Goal: Task Accomplishment & Management: Use online tool/utility

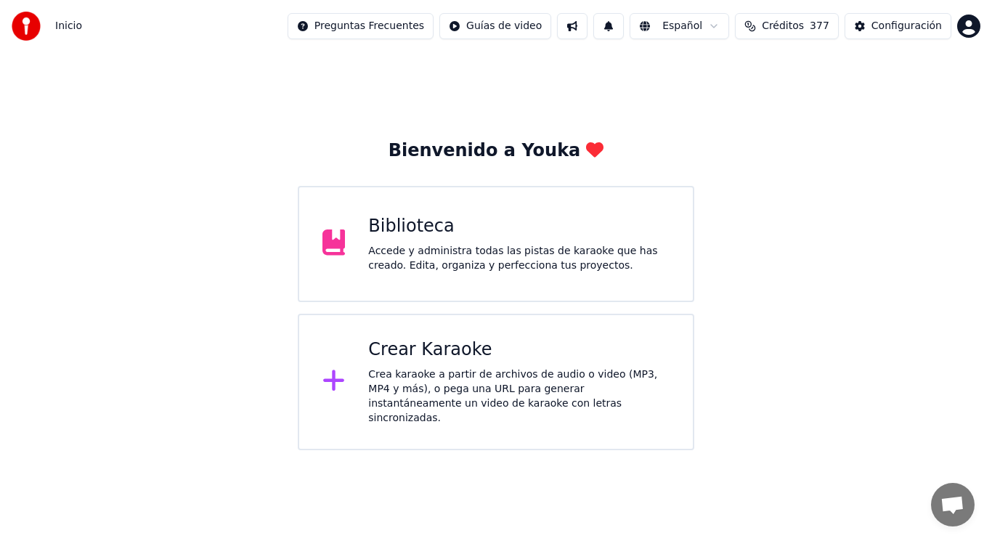
click at [450, 264] on div "Accede y administra todas las pistas de karaoke que has creado. Edita, organiza…" at bounding box center [518, 258] width 301 height 29
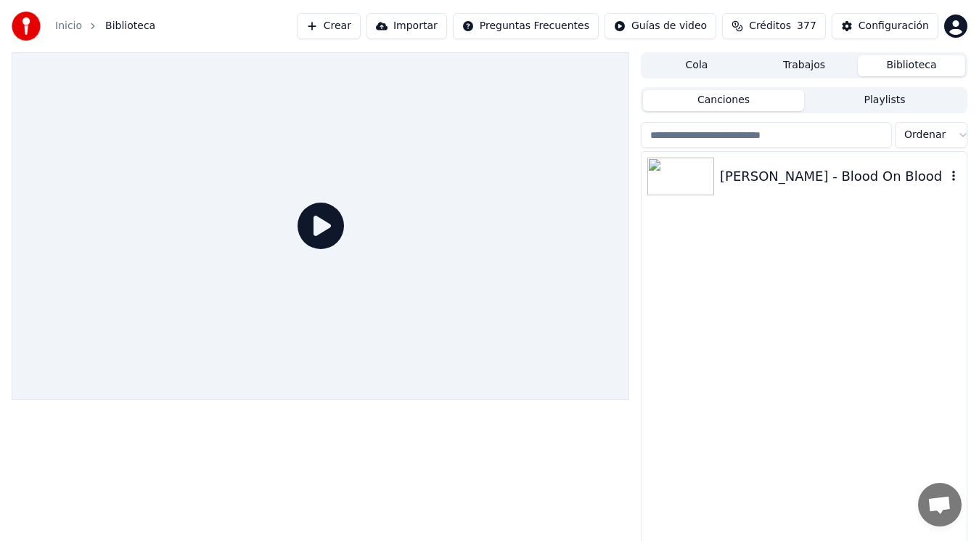
click at [817, 178] on div "[PERSON_NAME] - Blood On Blood" at bounding box center [833, 176] width 226 height 20
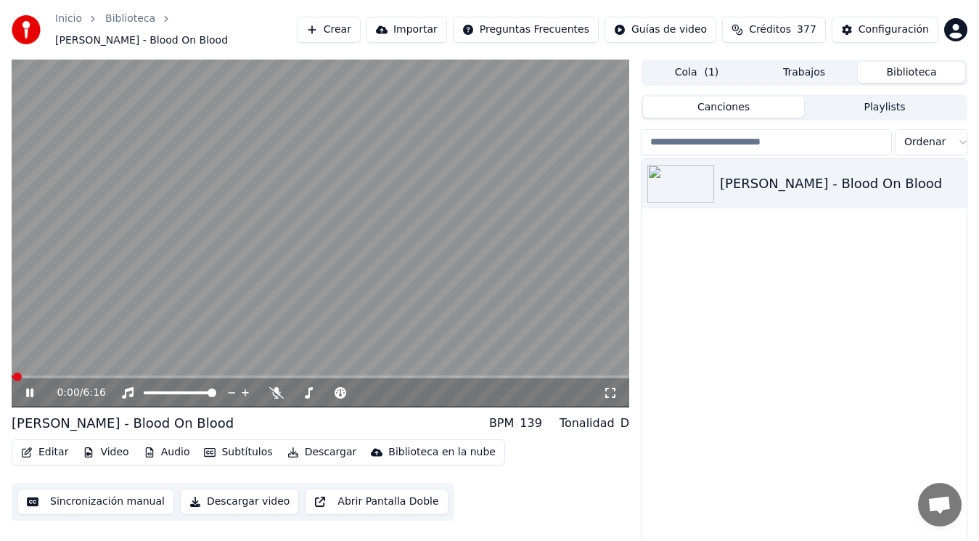
click at [30, 387] on icon at bounding box center [39, 393] width 33 height 12
click at [46, 443] on button "Editar" at bounding box center [44, 452] width 59 height 20
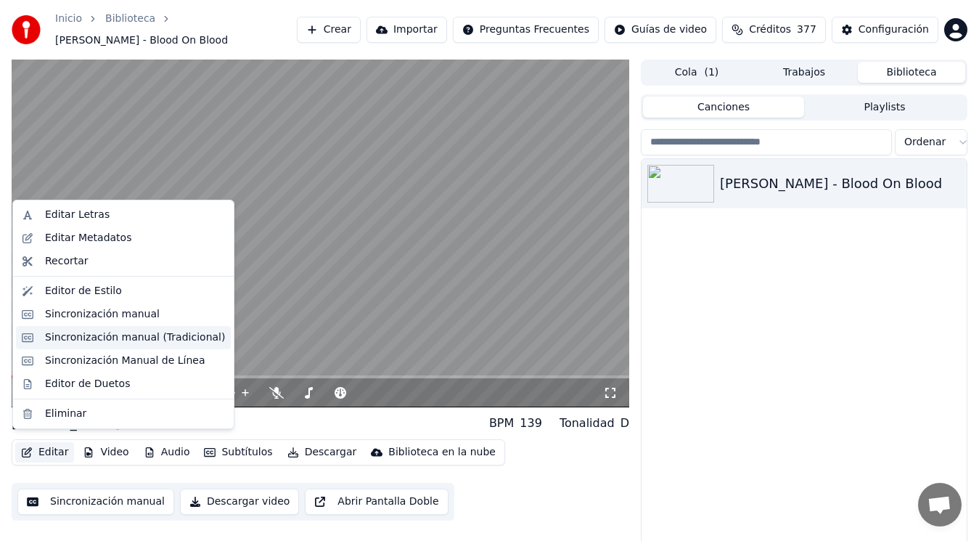
click at [113, 338] on div "Sincronización manual (Tradicional)" at bounding box center [135, 337] width 180 height 15
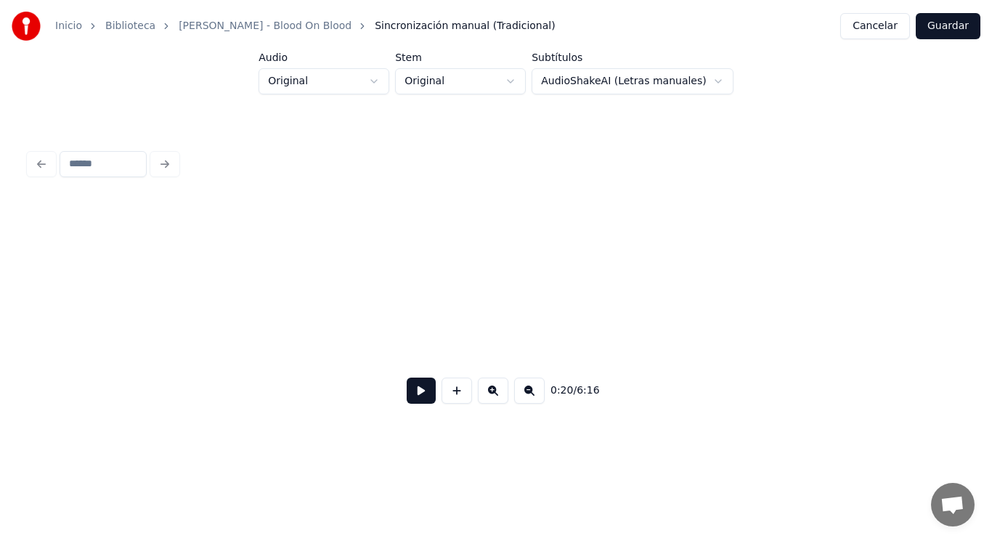
scroll to position [0, 19423]
click at [413, 395] on button at bounding box center [421, 390] width 29 height 26
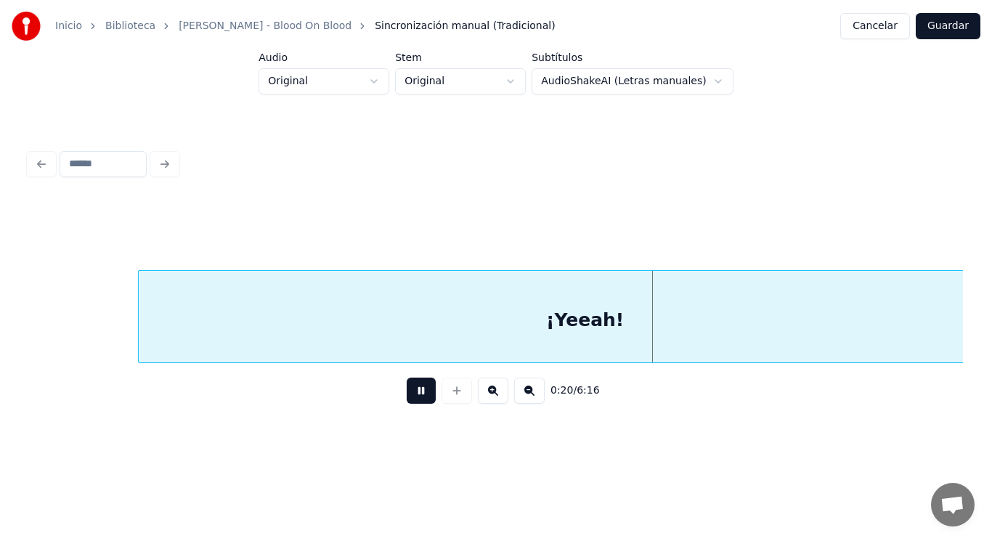
click at [413, 395] on button at bounding box center [421, 390] width 29 height 26
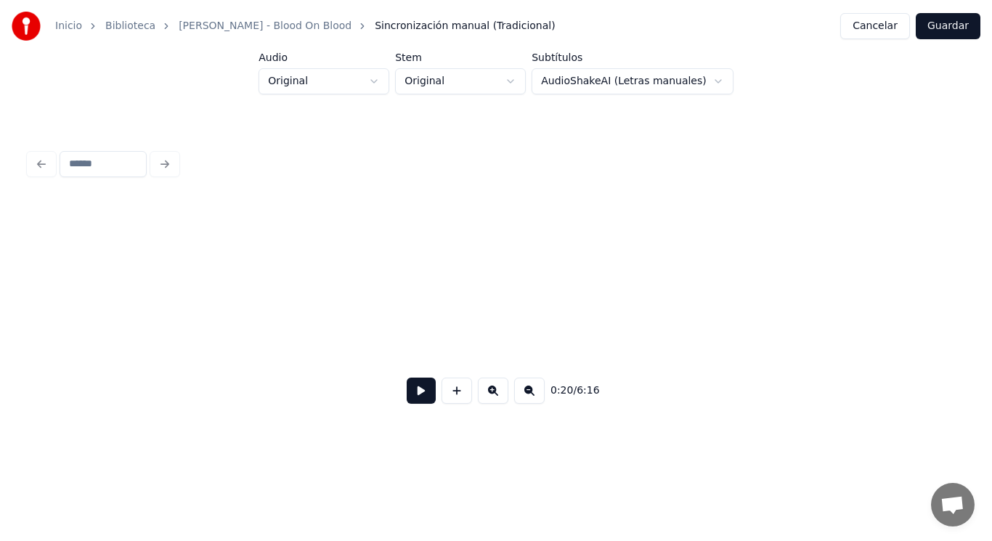
scroll to position [0, 9897]
click at [410, 397] on button at bounding box center [421, 390] width 29 height 26
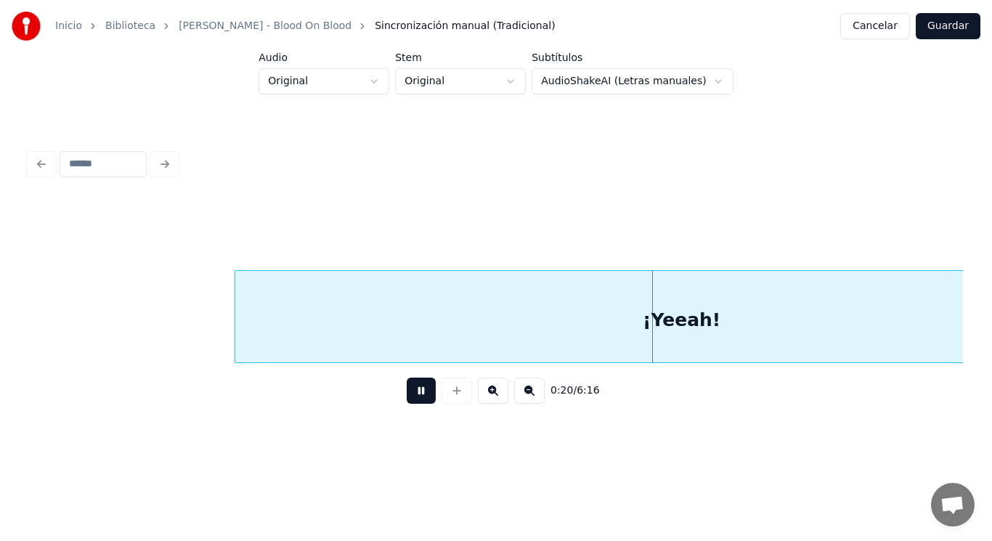
click at [410, 397] on button at bounding box center [421, 390] width 29 height 26
click at [374, 354] on div "¡Yeeah!" at bounding box center [681, 320] width 893 height 99
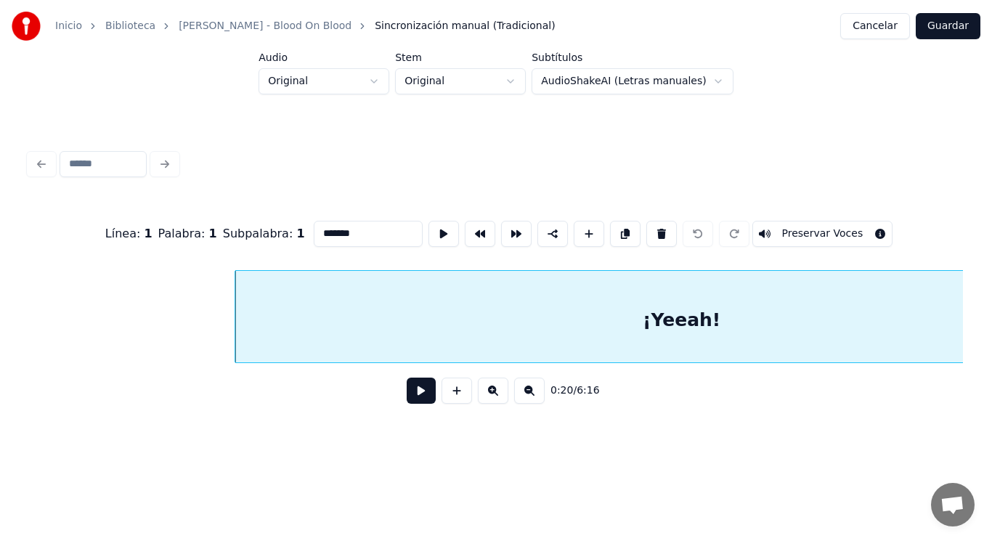
click at [407, 391] on button at bounding box center [421, 390] width 29 height 26
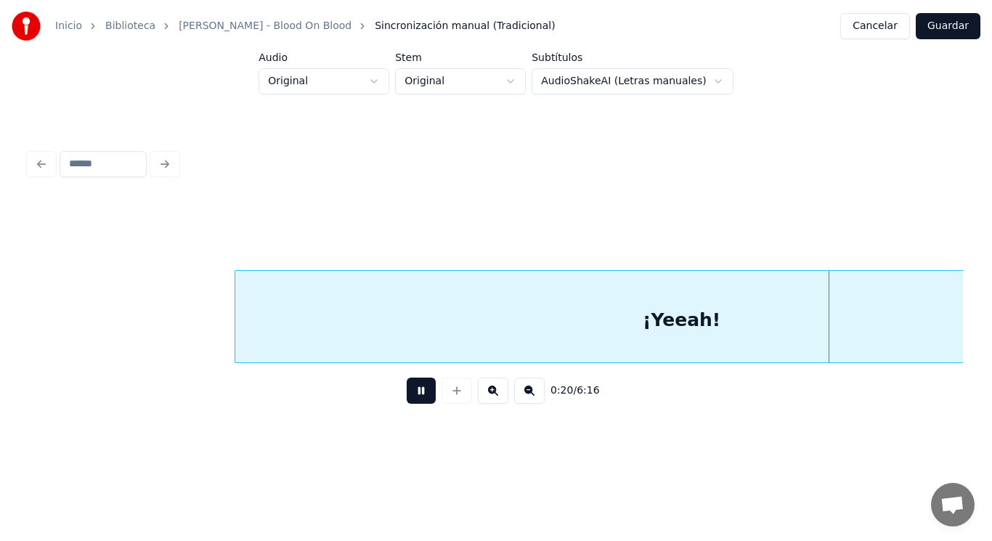
click at [407, 391] on button at bounding box center [421, 390] width 29 height 26
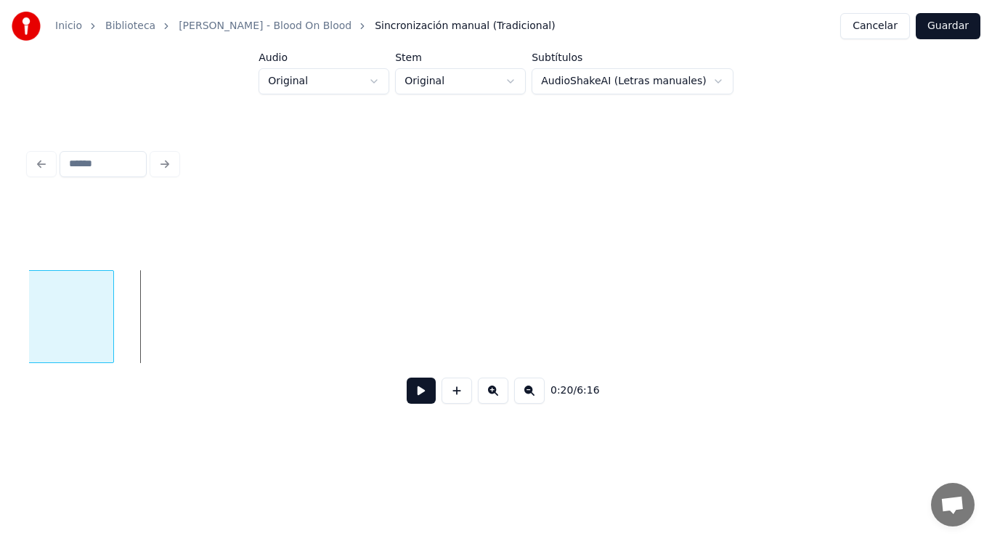
click at [110, 309] on div at bounding box center [111, 316] width 4 height 91
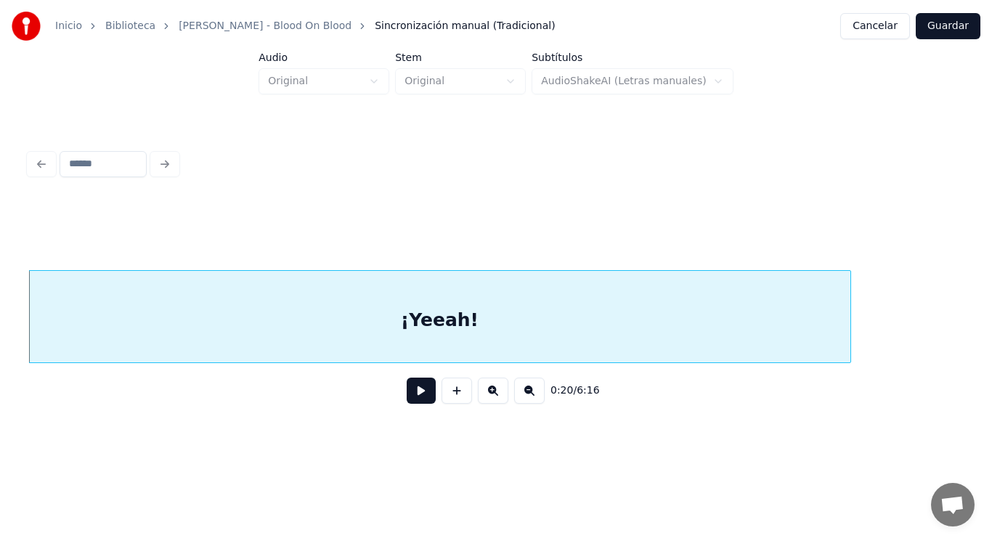
click at [407, 396] on button at bounding box center [421, 390] width 29 height 26
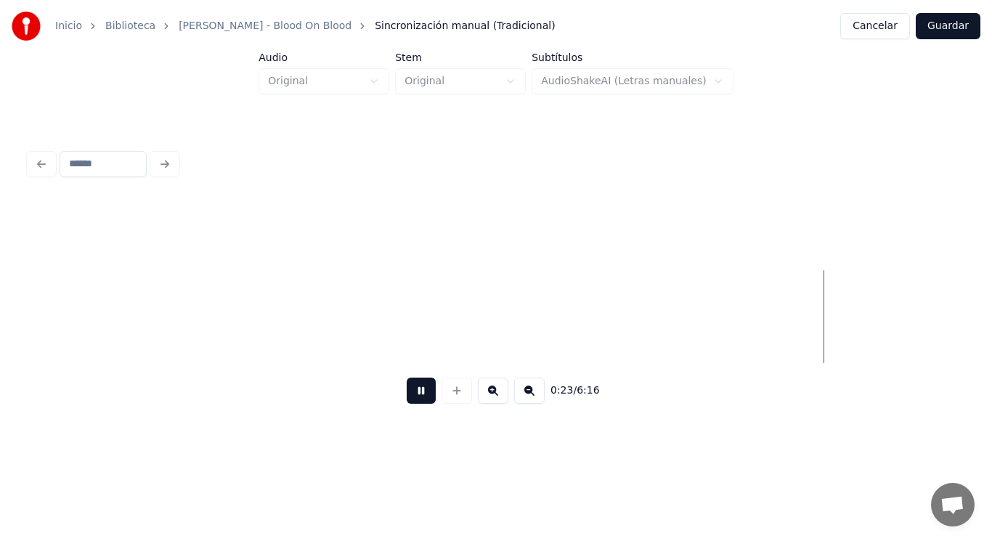
click at [407, 396] on button at bounding box center [421, 390] width 29 height 26
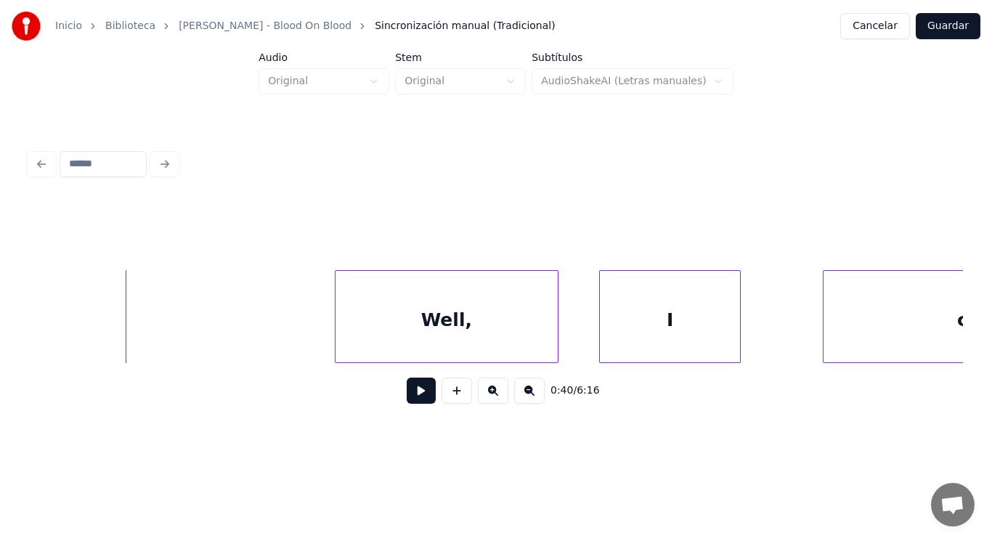
click at [408, 404] on button at bounding box center [421, 390] width 29 height 26
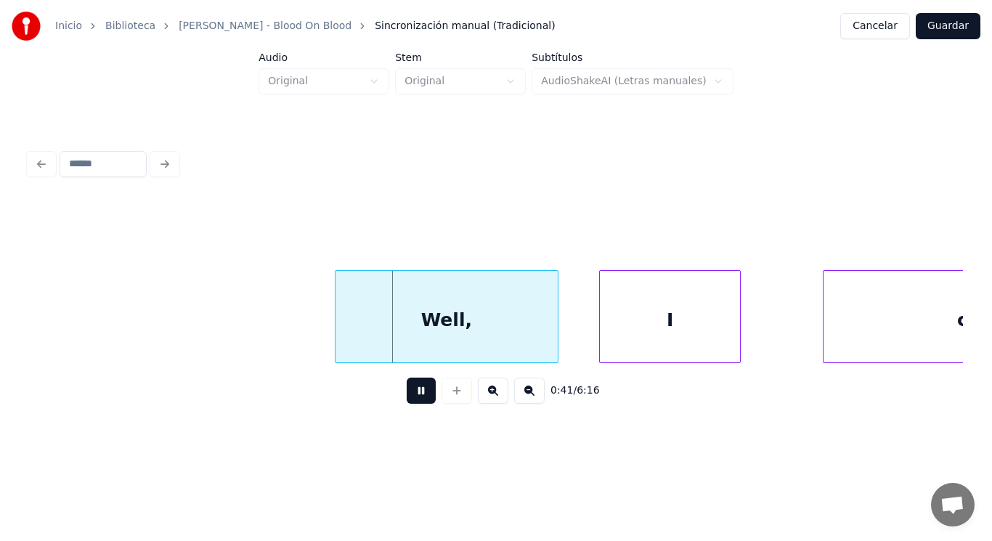
click at [408, 404] on button at bounding box center [421, 390] width 29 height 26
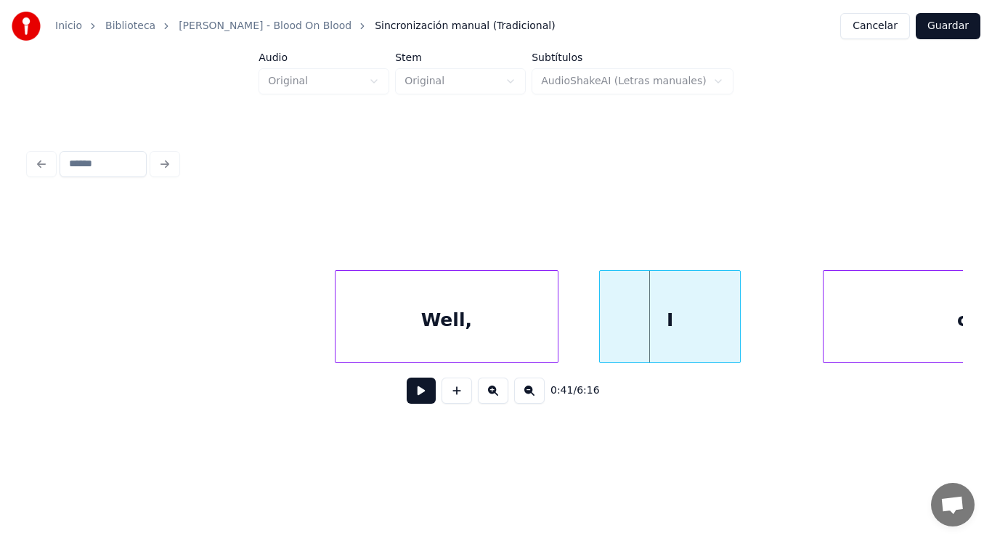
click at [428, 327] on div "Well," at bounding box center [446, 320] width 222 height 99
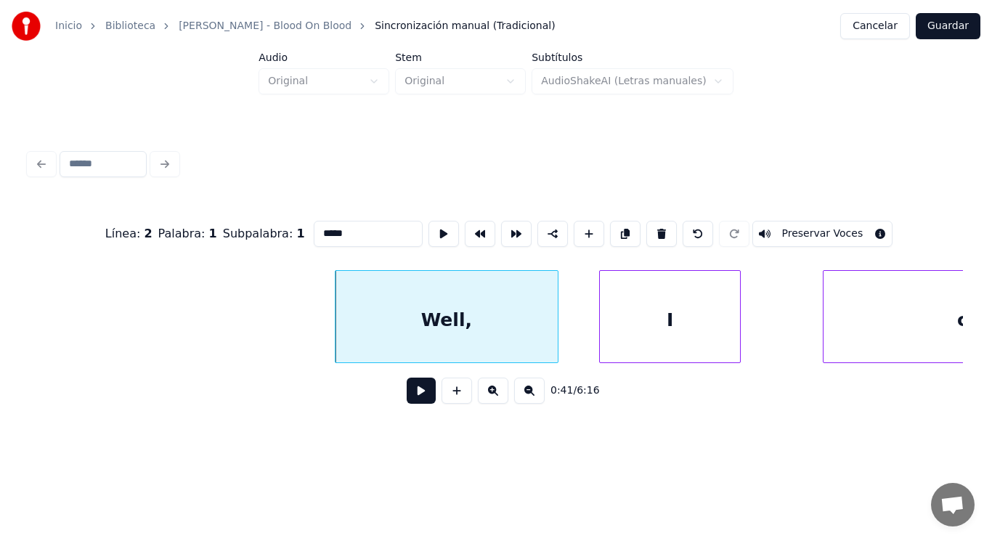
click at [414, 393] on button at bounding box center [421, 390] width 29 height 26
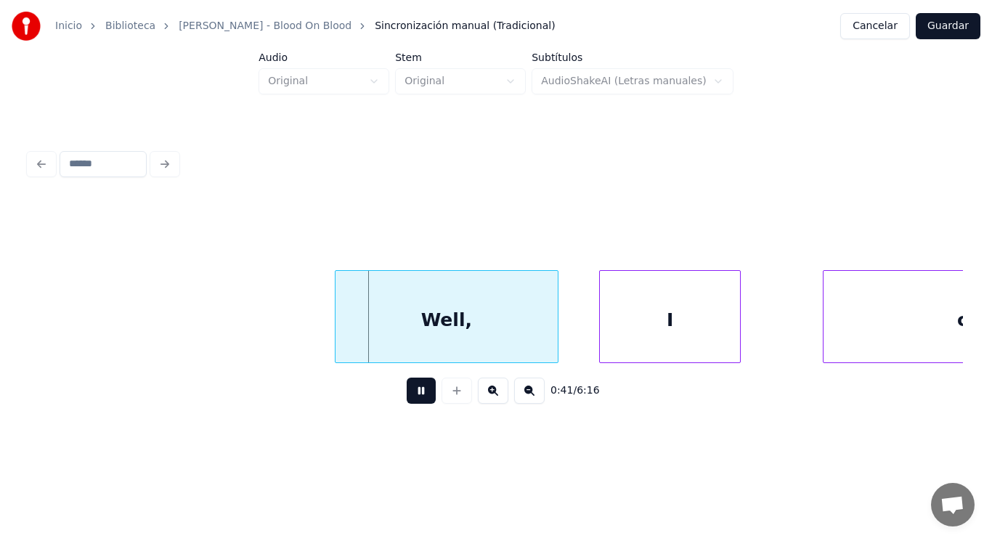
click at [414, 393] on button at bounding box center [421, 390] width 29 height 26
click at [525, 334] on div at bounding box center [526, 316] width 4 height 91
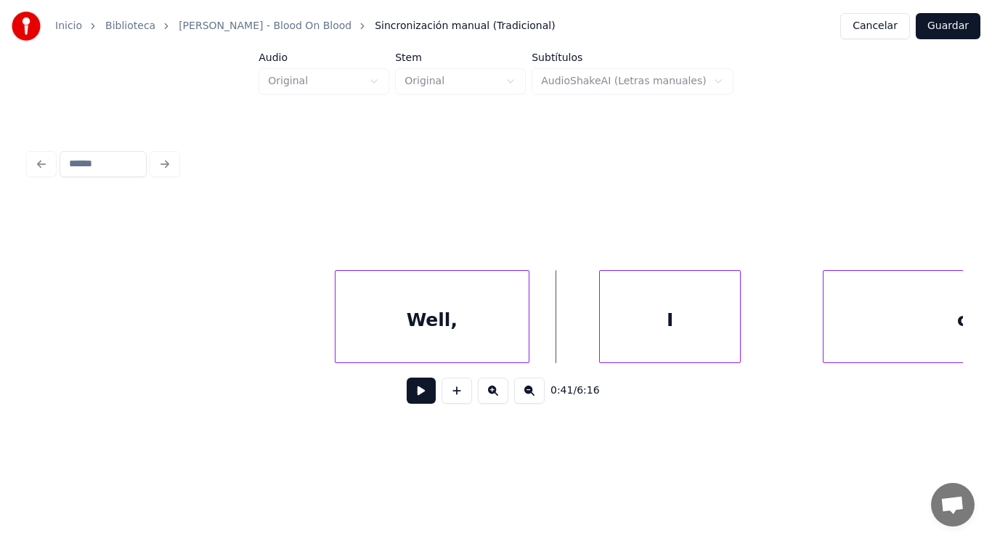
click at [411, 391] on button at bounding box center [421, 390] width 29 height 26
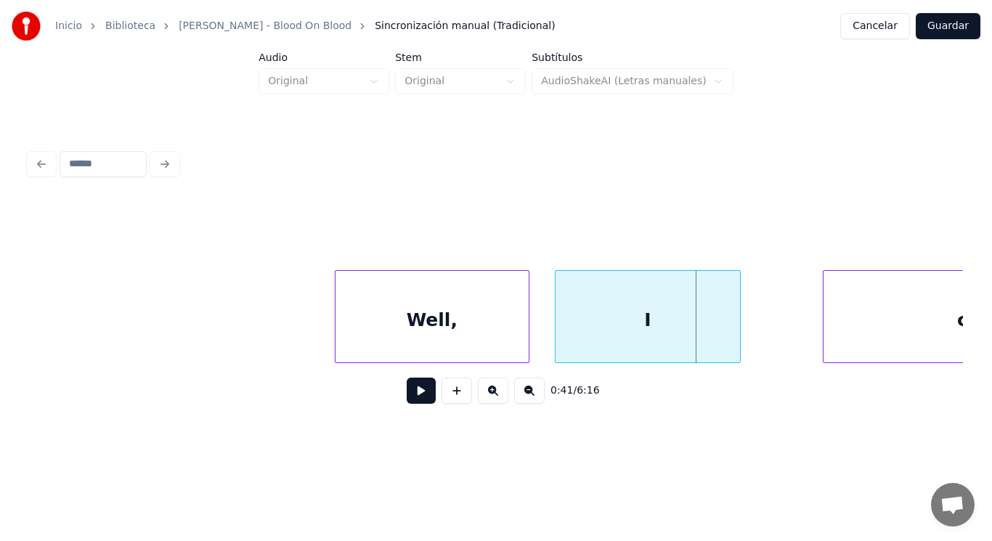
click at [558, 336] on div at bounding box center [557, 316] width 4 height 91
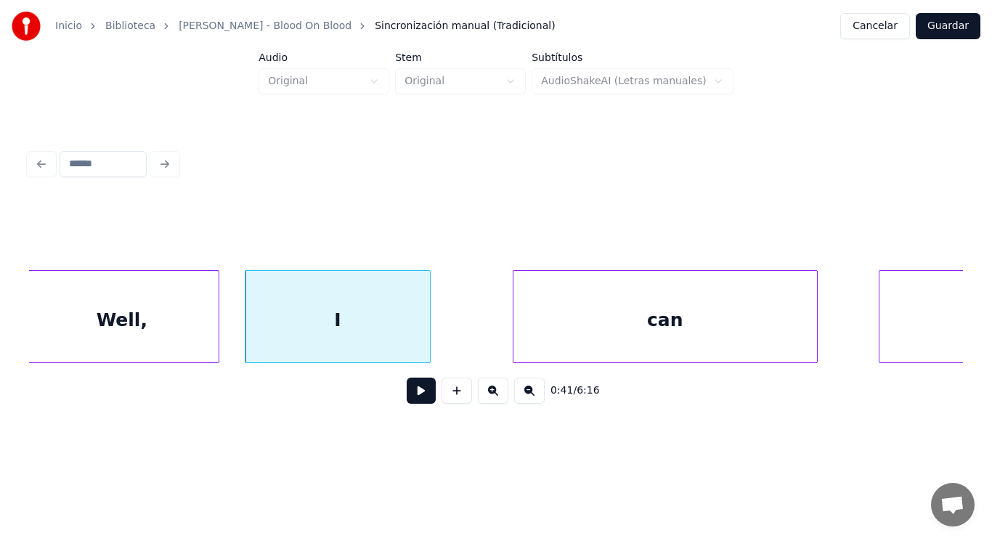
scroll to position [0, 41765]
click at [409, 399] on button at bounding box center [421, 390] width 29 height 26
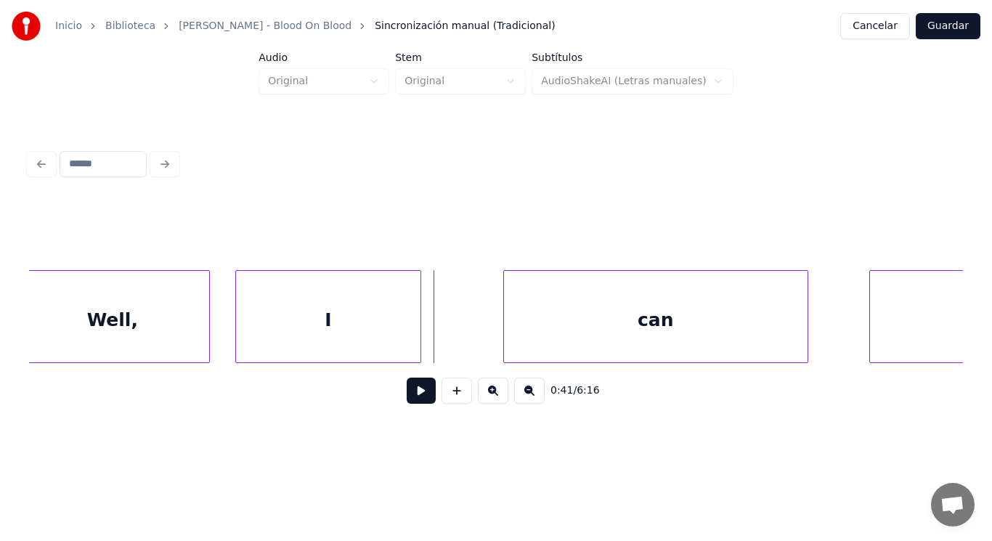
click at [385, 343] on div "I" at bounding box center [328, 320] width 185 height 99
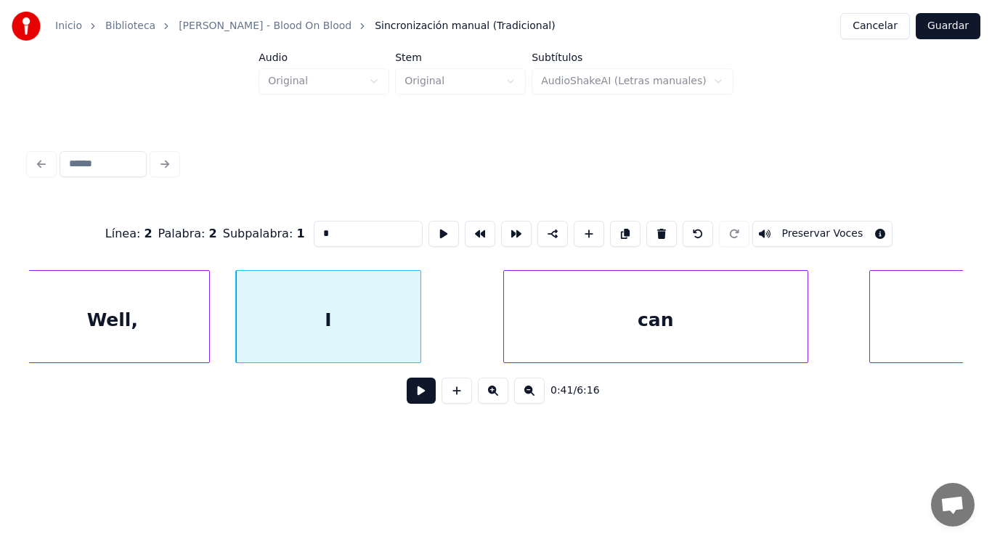
click at [407, 396] on button at bounding box center [421, 390] width 29 height 26
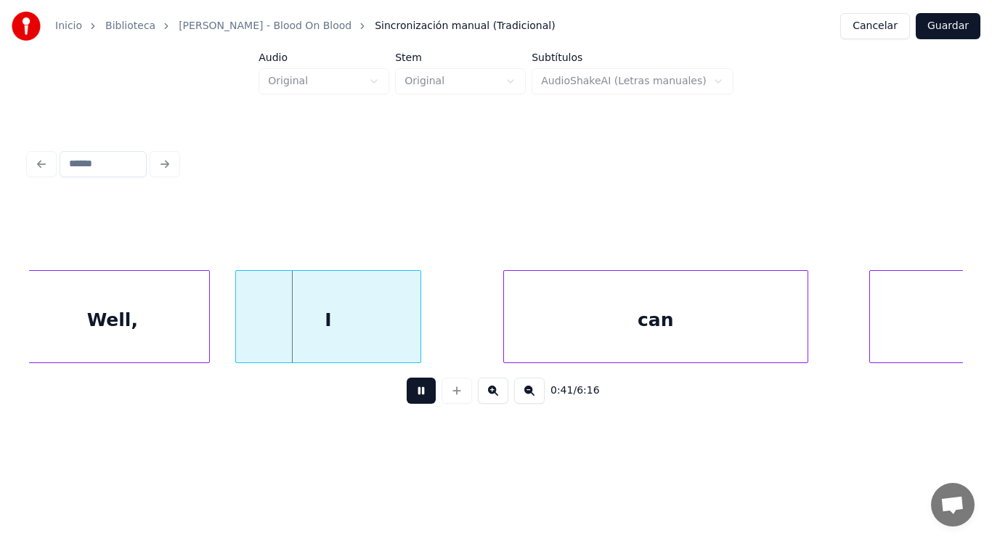
click at [407, 396] on button at bounding box center [421, 390] width 29 height 26
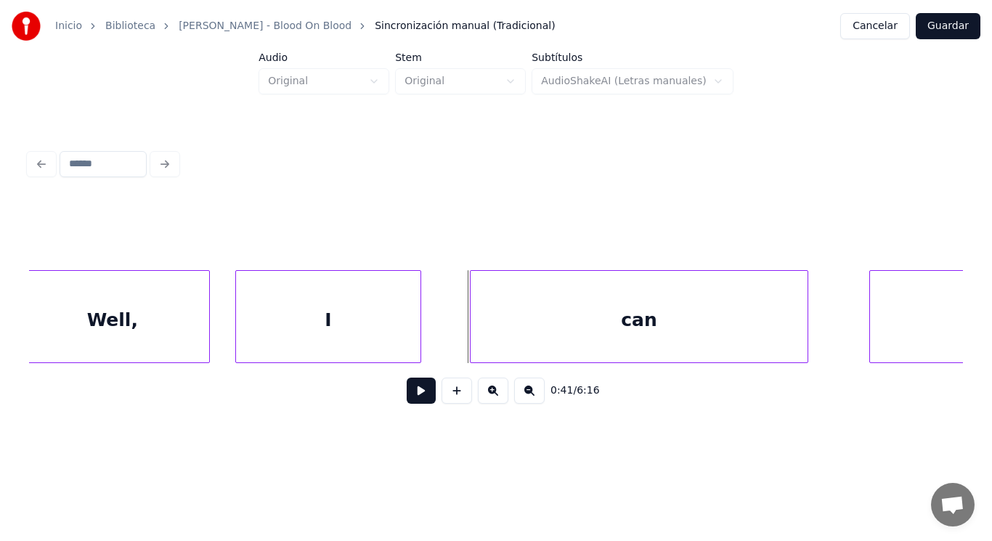
click at [471, 328] on div at bounding box center [472, 316] width 4 height 91
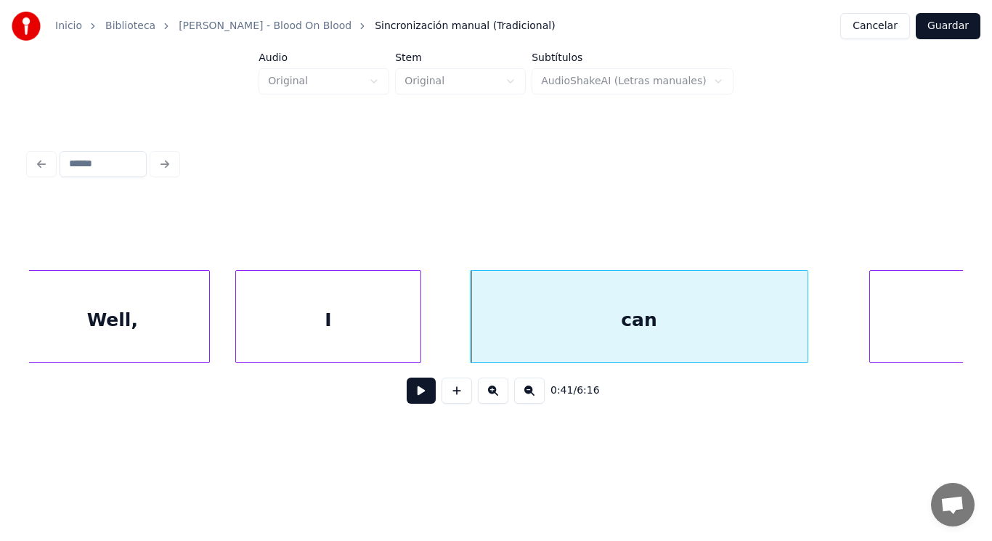
click at [415, 387] on button at bounding box center [421, 390] width 29 height 26
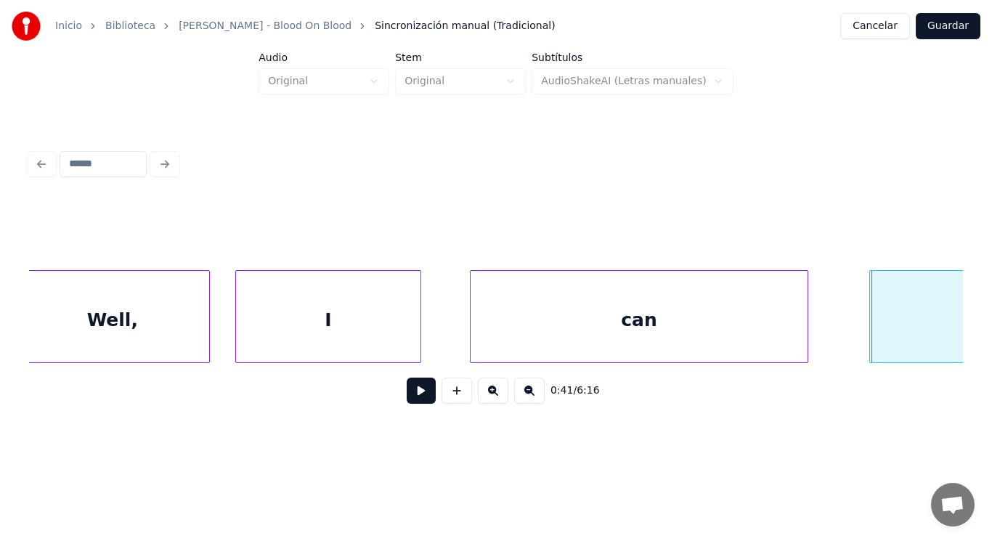
click at [525, 325] on div "can" at bounding box center [638, 320] width 336 height 99
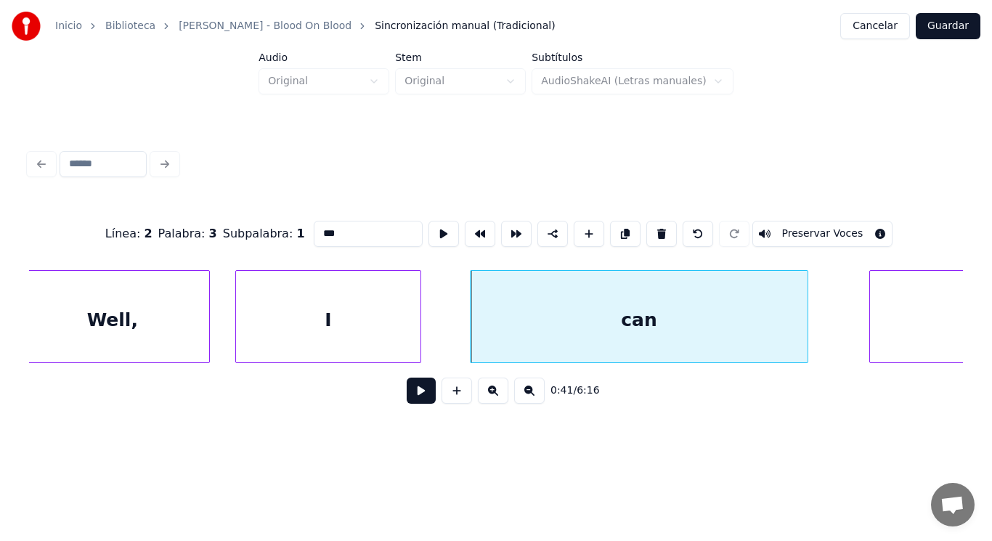
click at [415, 397] on button at bounding box center [421, 390] width 29 height 26
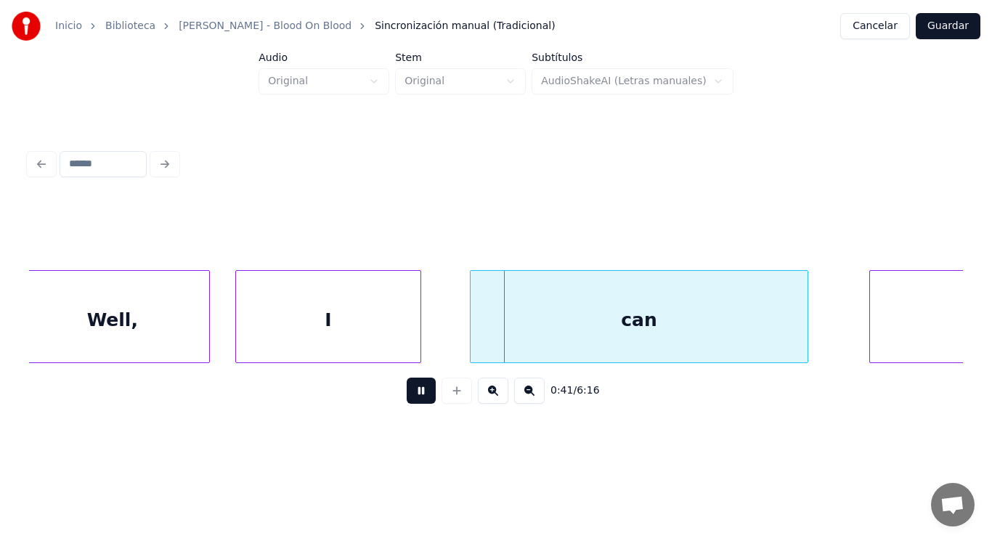
click at [415, 397] on button at bounding box center [421, 390] width 29 height 26
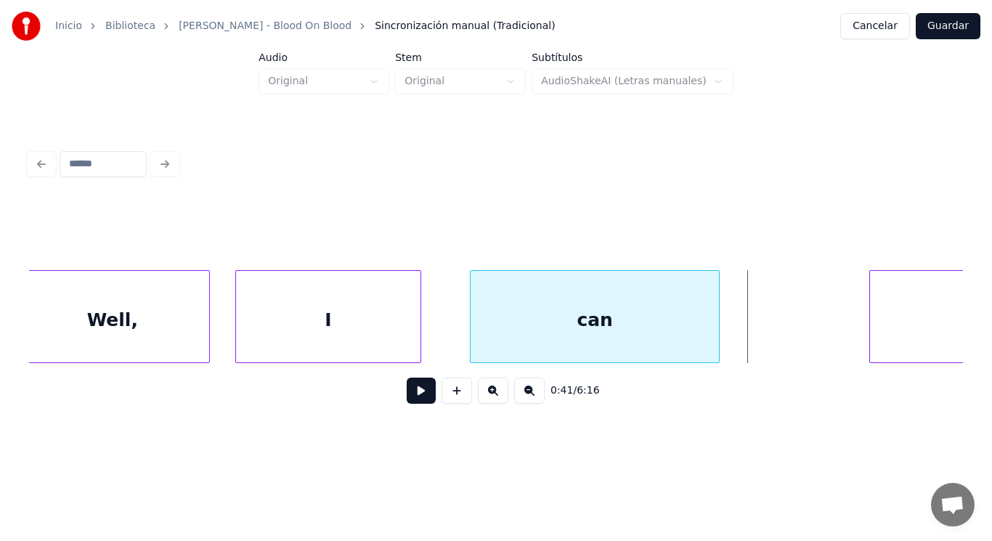
click at [715, 328] on div at bounding box center [716, 316] width 4 height 91
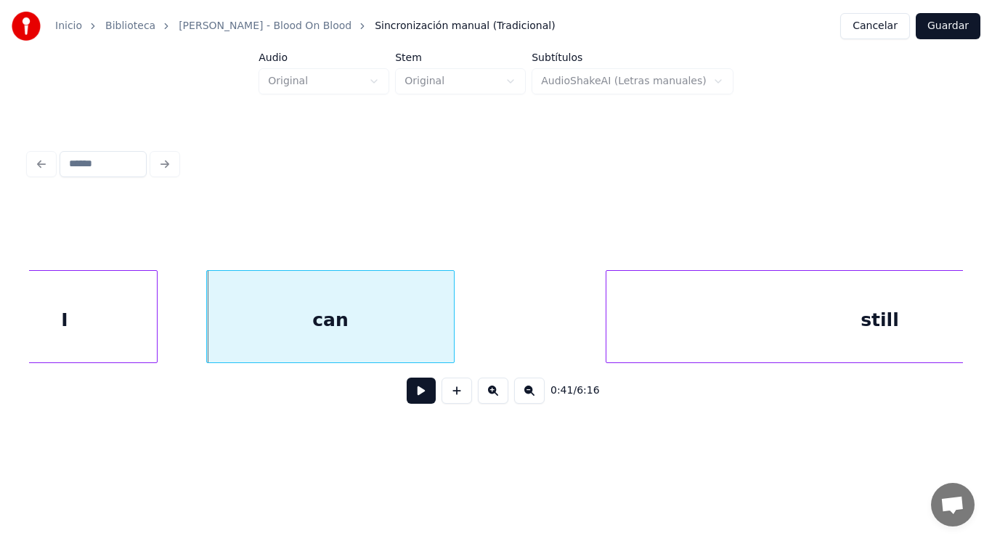
scroll to position [0, 42056]
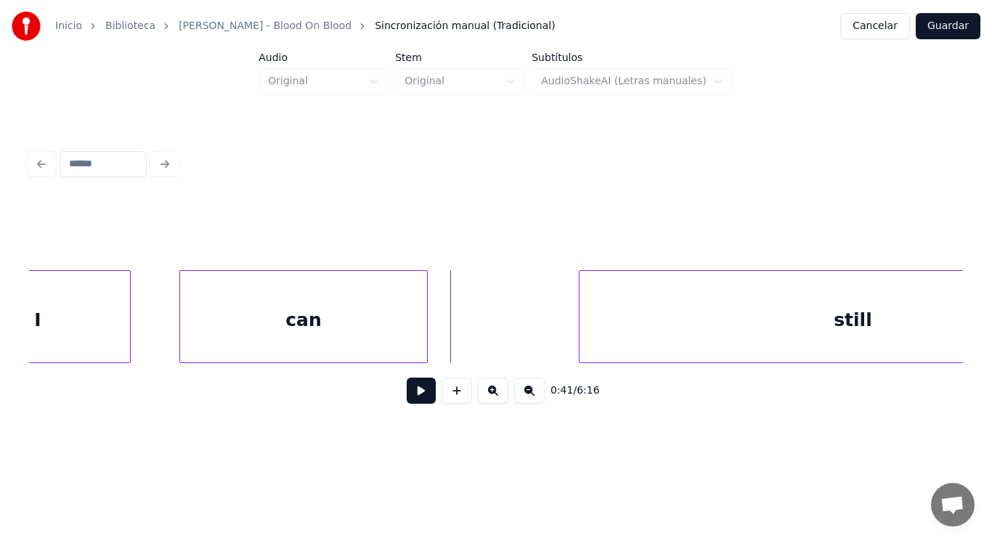
click at [417, 393] on button at bounding box center [421, 390] width 29 height 26
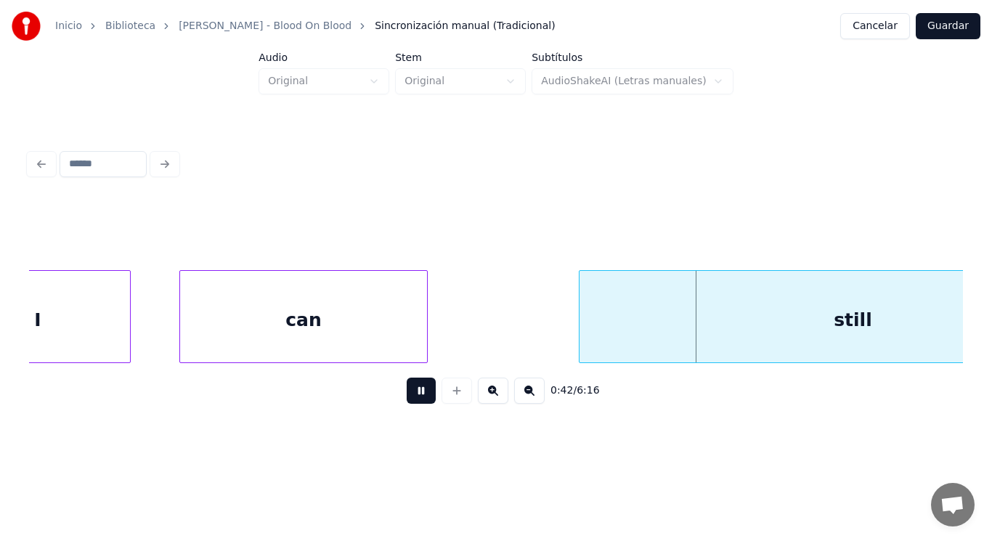
click at [417, 393] on button at bounding box center [421, 390] width 29 height 26
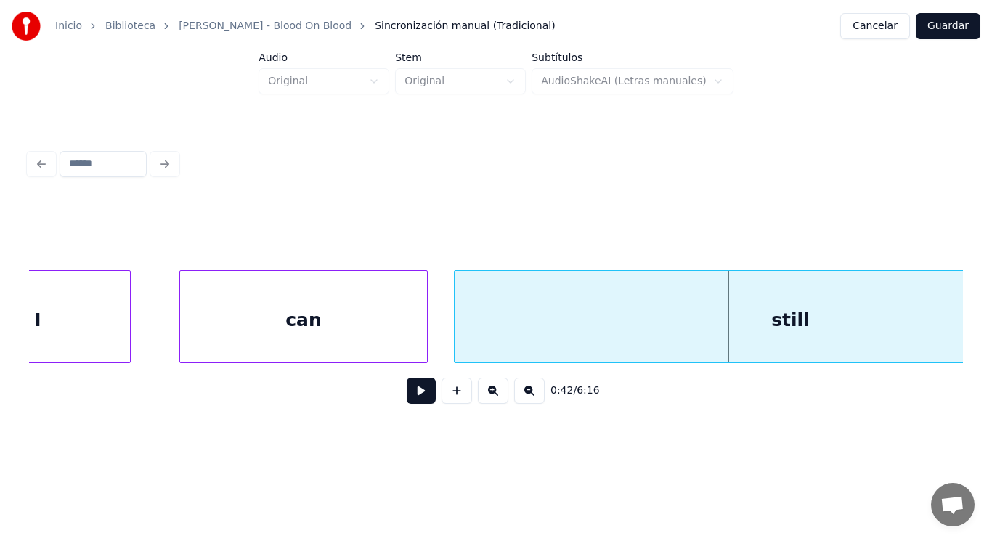
click at [457, 329] on div at bounding box center [456, 316] width 4 height 91
click at [418, 397] on button at bounding box center [421, 390] width 29 height 26
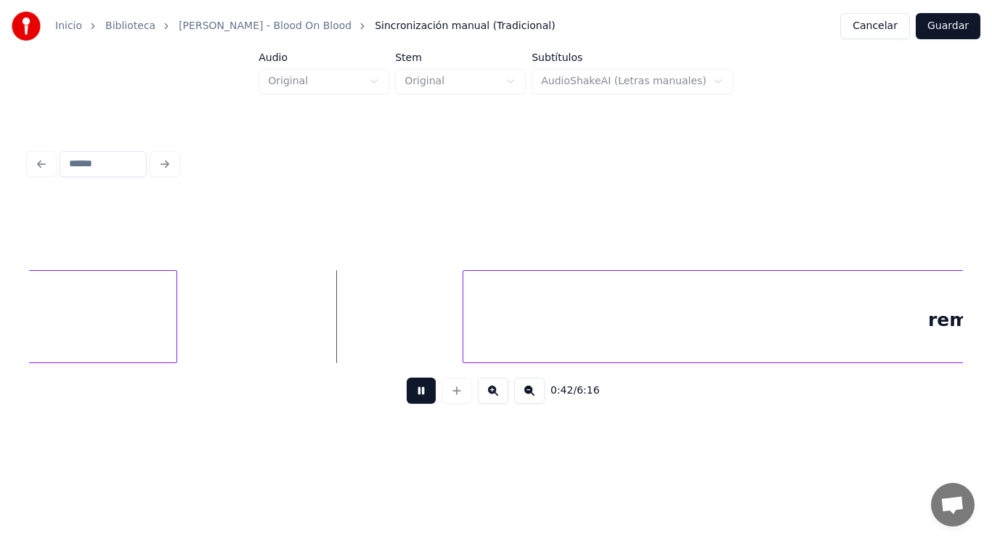
click at [418, 397] on button at bounding box center [421, 390] width 29 height 26
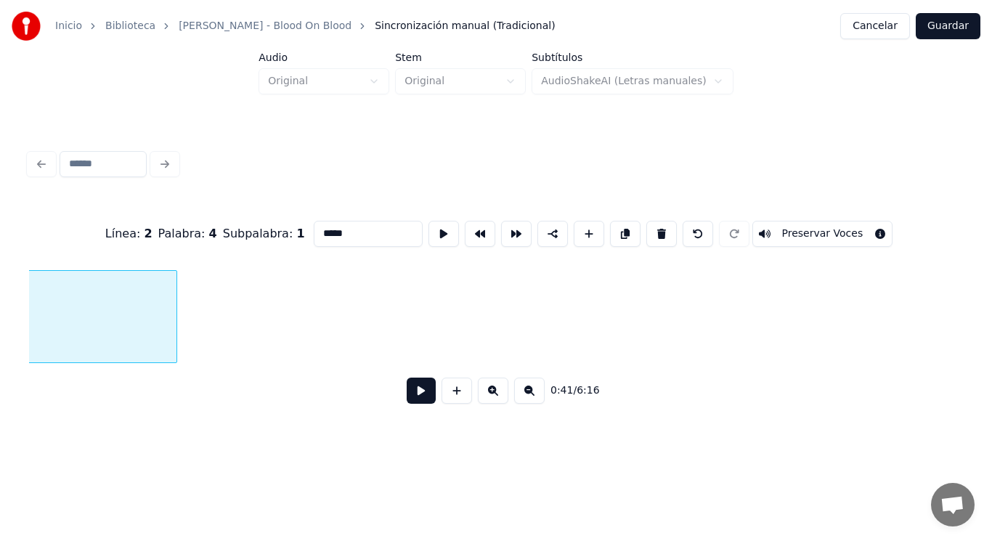
scroll to position [0, 42481]
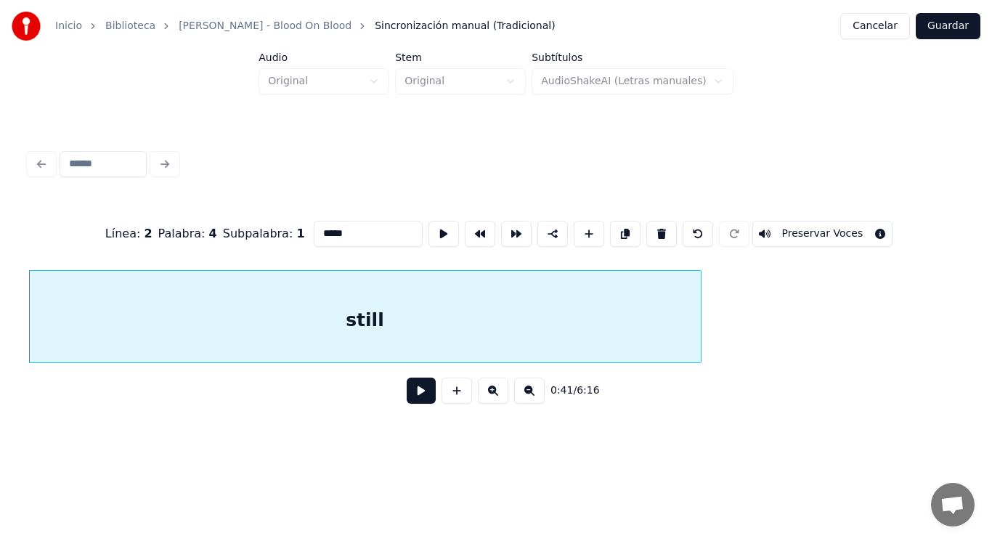
click at [407, 393] on button at bounding box center [421, 390] width 29 height 26
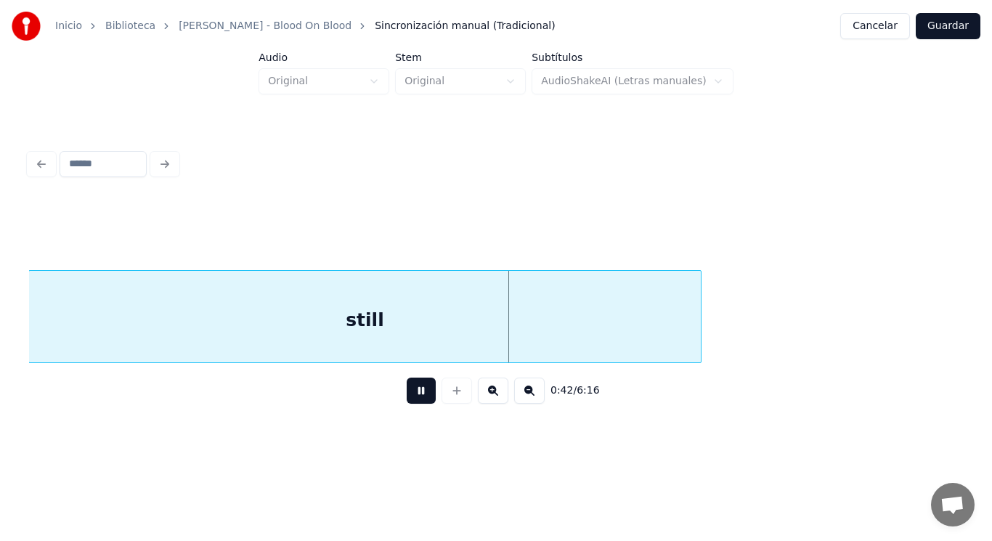
click at [407, 393] on button at bounding box center [421, 390] width 29 height 26
click at [672, 339] on div at bounding box center [674, 316] width 4 height 91
click at [412, 392] on button at bounding box center [421, 390] width 29 height 26
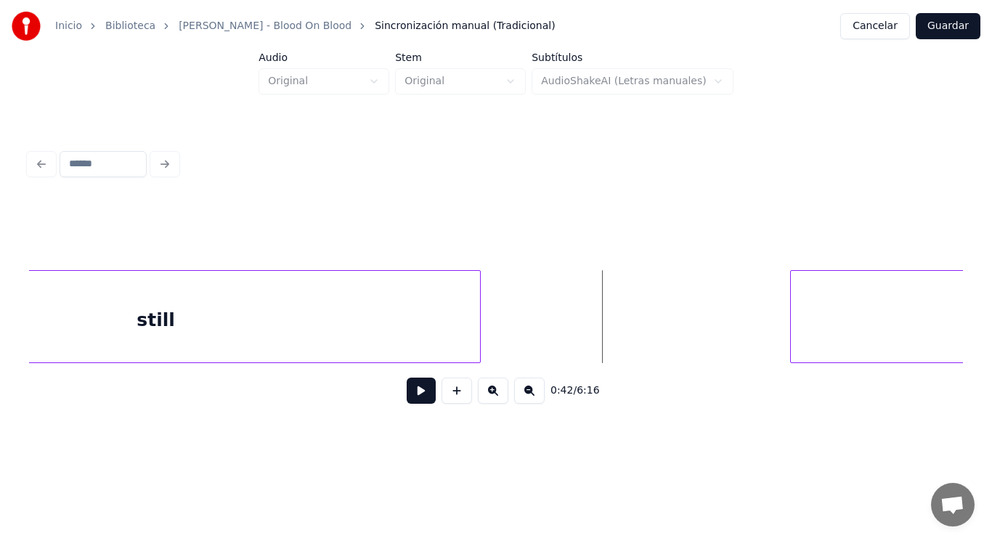
scroll to position [0, 42684]
click at [523, 332] on div at bounding box center [522, 316] width 4 height 91
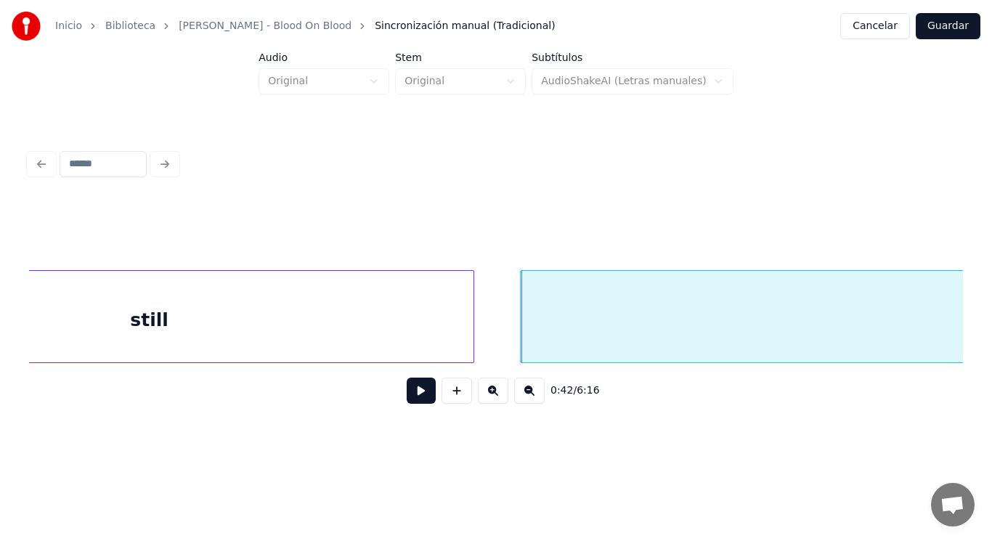
click at [409, 392] on button at bounding box center [421, 390] width 29 height 26
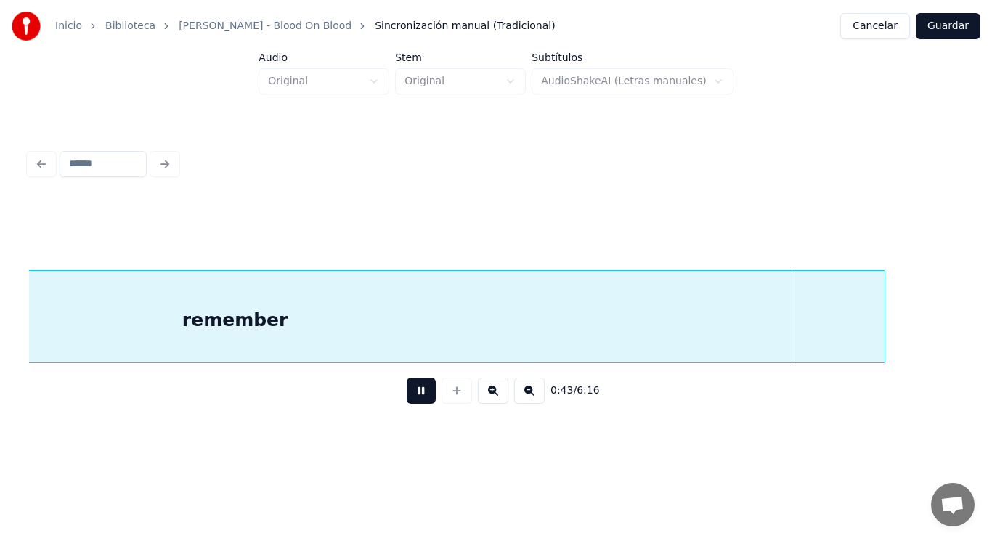
click at [409, 392] on button at bounding box center [421, 390] width 29 height 26
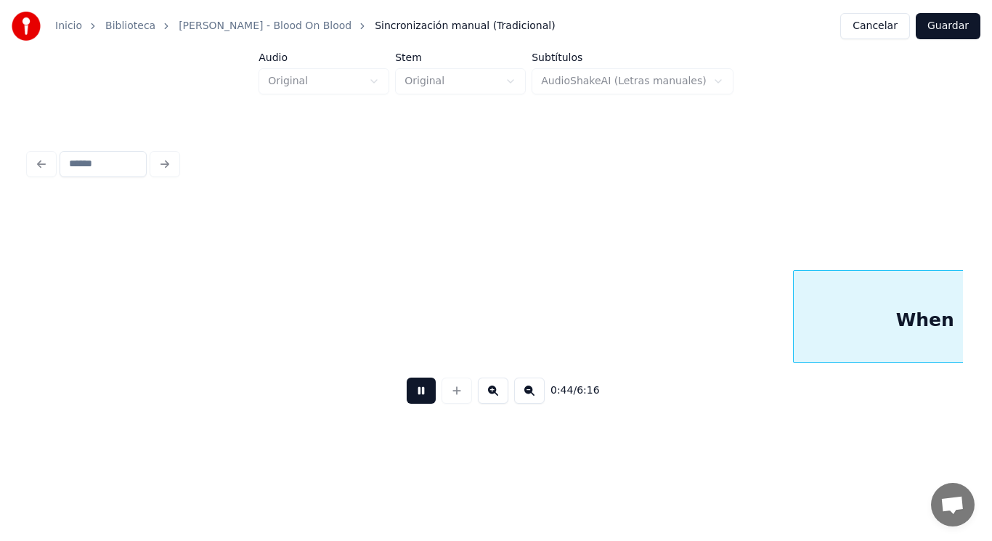
scroll to position [0, 45511]
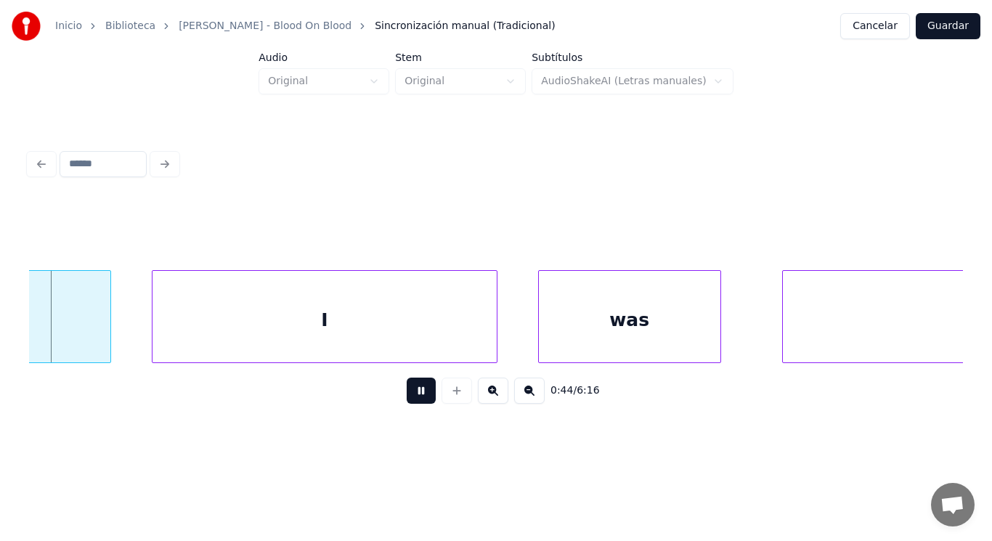
click at [409, 392] on button at bounding box center [421, 390] width 29 height 26
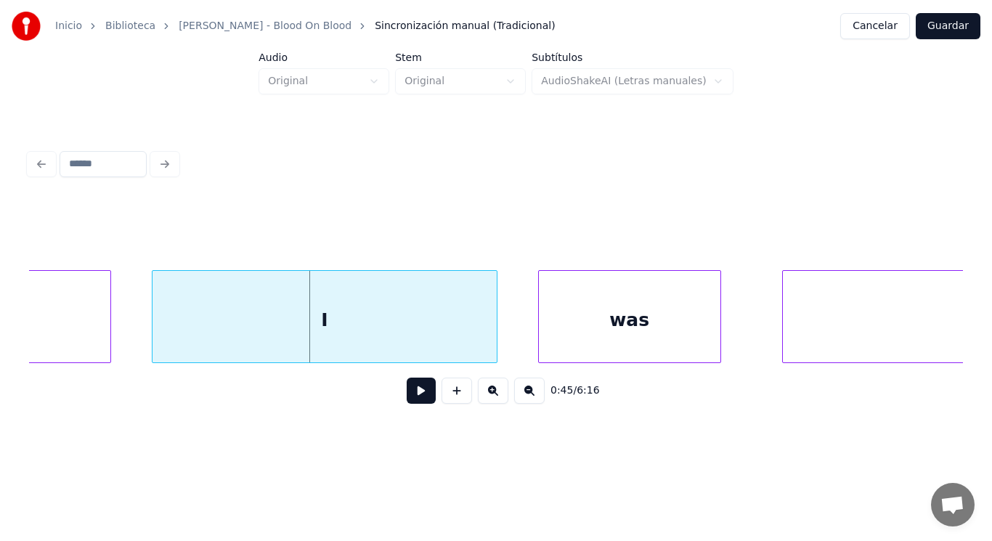
click at [225, 340] on div "I" at bounding box center [324, 320] width 344 height 99
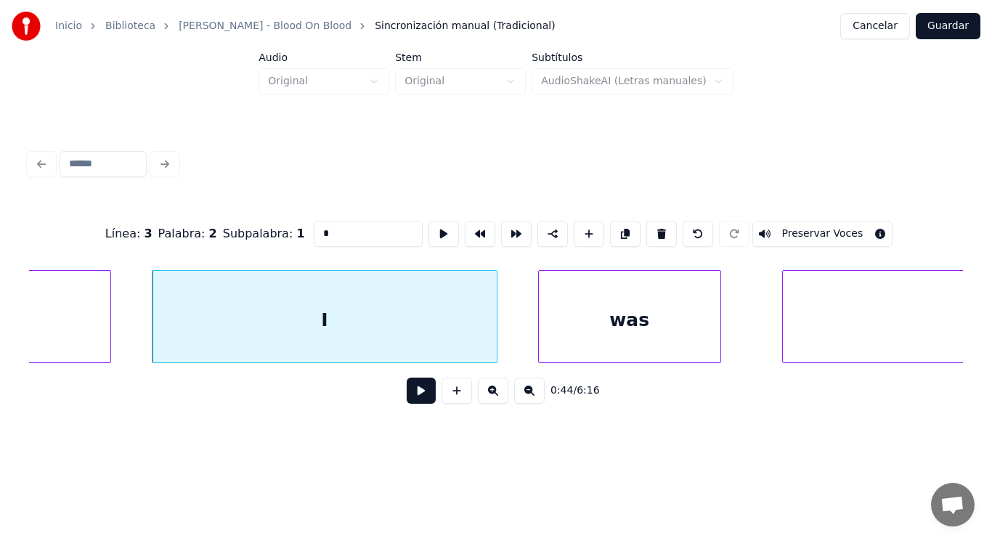
click at [415, 398] on button at bounding box center [421, 390] width 29 height 26
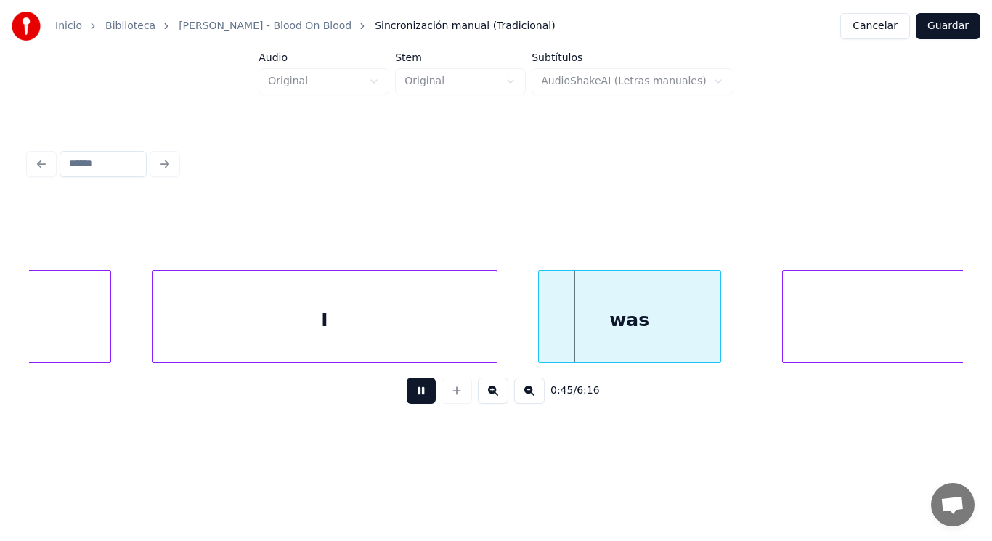
click at [415, 398] on button at bounding box center [421, 390] width 29 height 26
click at [592, 330] on div "was" at bounding box center [629, 320] width 181 height 99
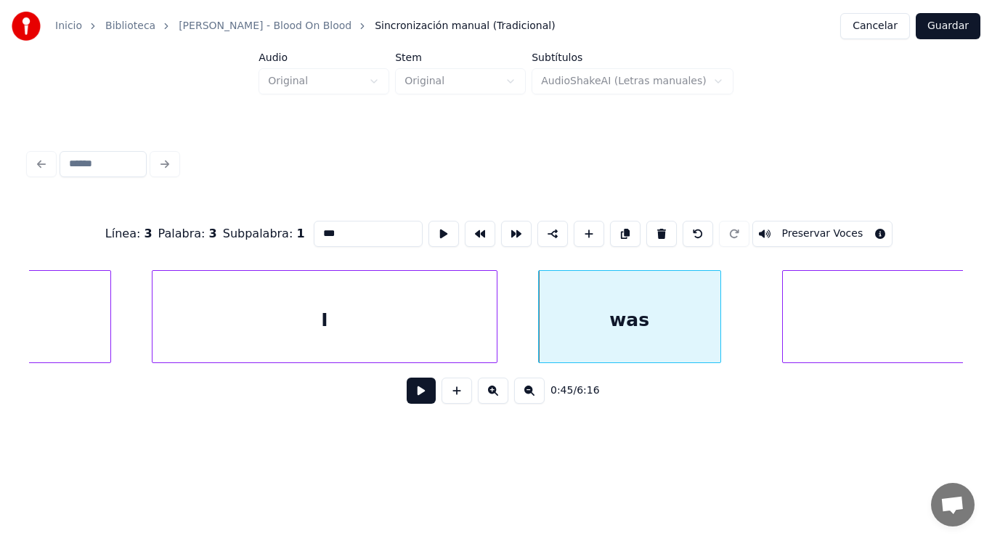
click at [412, 399] on button at bounding box center [421, 390] width 29 height 26
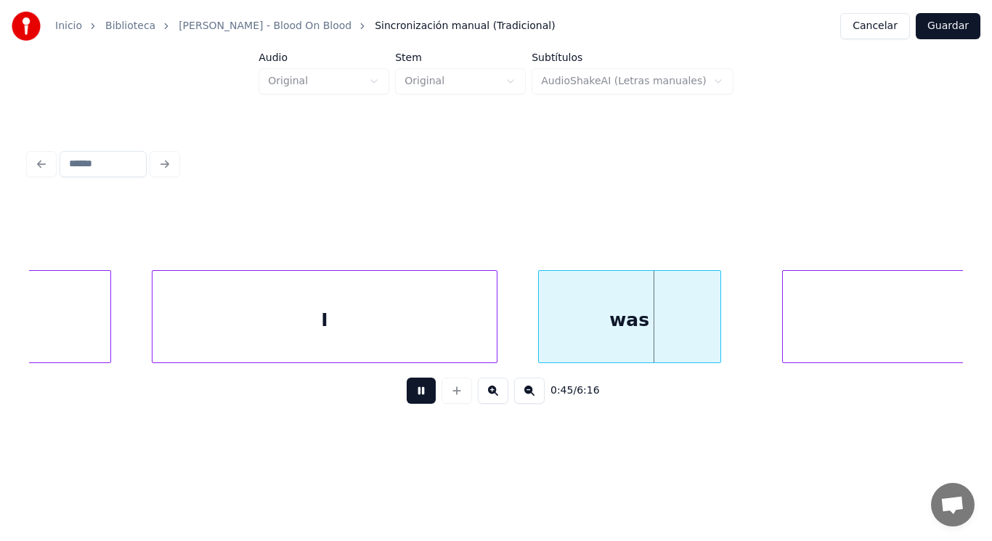
click at [412, 399] on button at bounding box center [421, 390] width 29 height 26
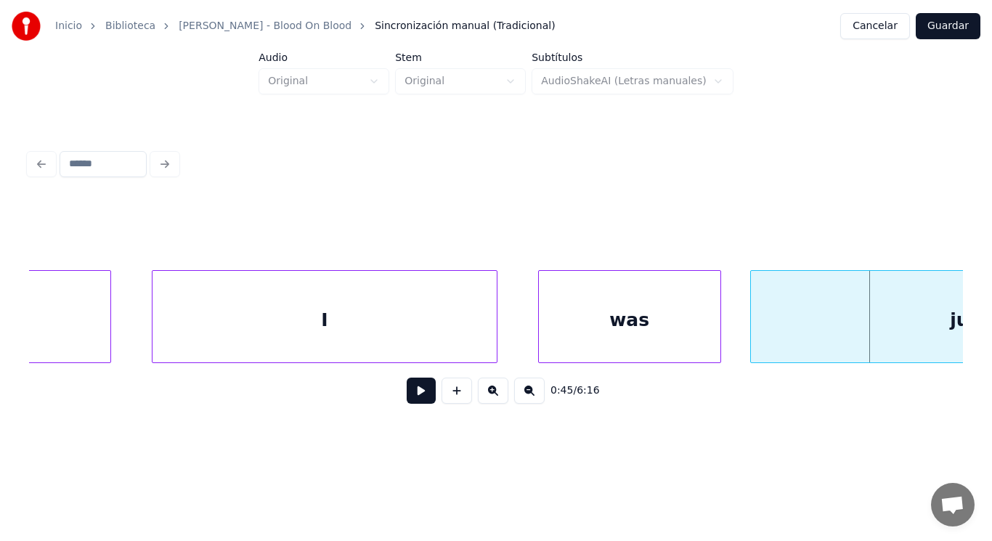
click at [751, 339] on div at bounding box center [753, 316] width 4 height 91
click at [412, 396] on button at bounding box center [421, 390] width 29 height 26
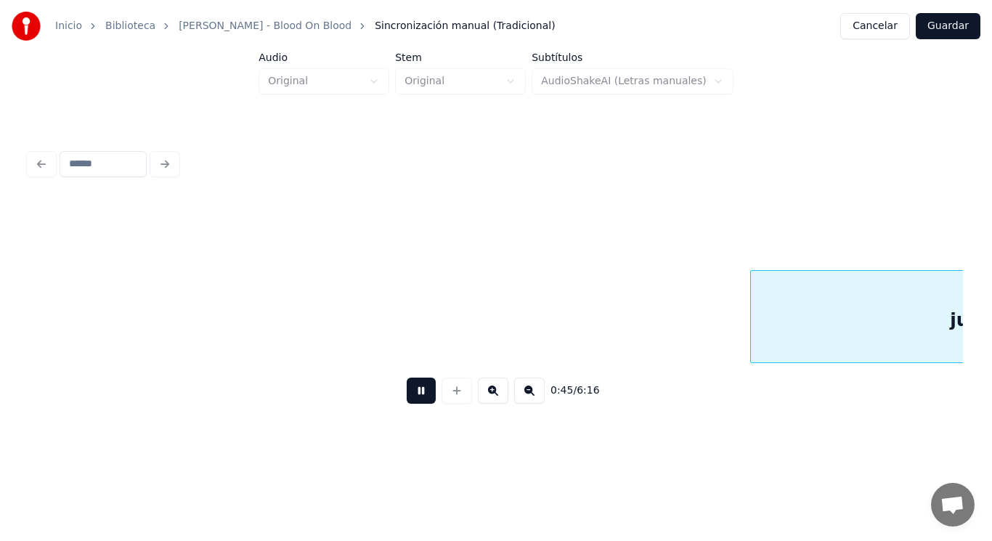
scroll to position [0, 46454]
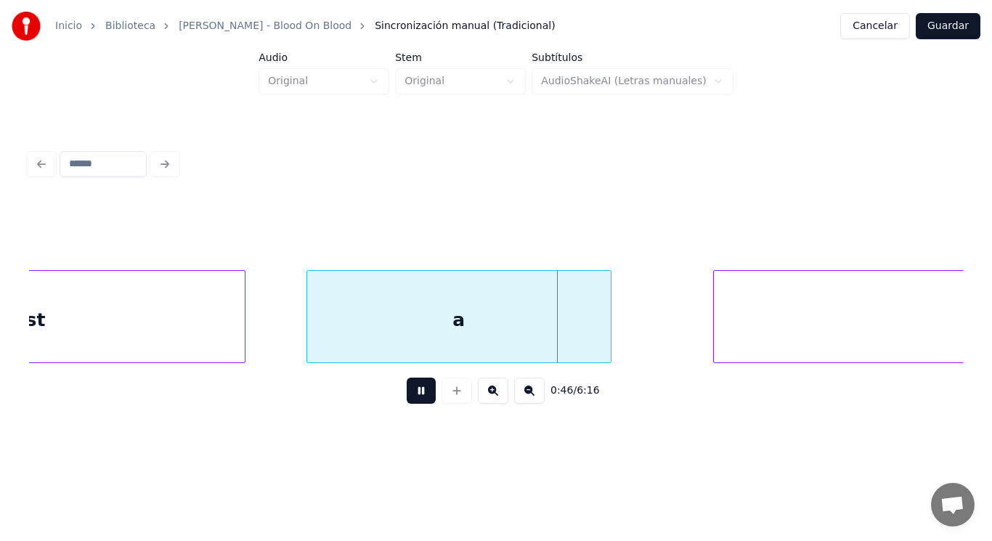
click at [412, 396] on button at bounding box center [421, 390] width 29 height 26
click at [220, 288] on div "just" at bounding box center [26, 320] width 437 height 99
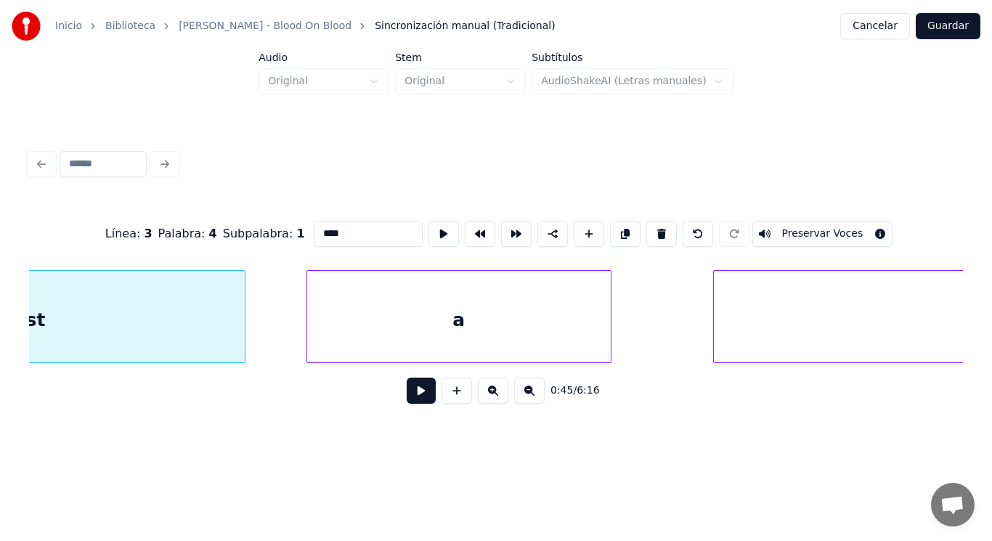
scroll to position [0, 46233]
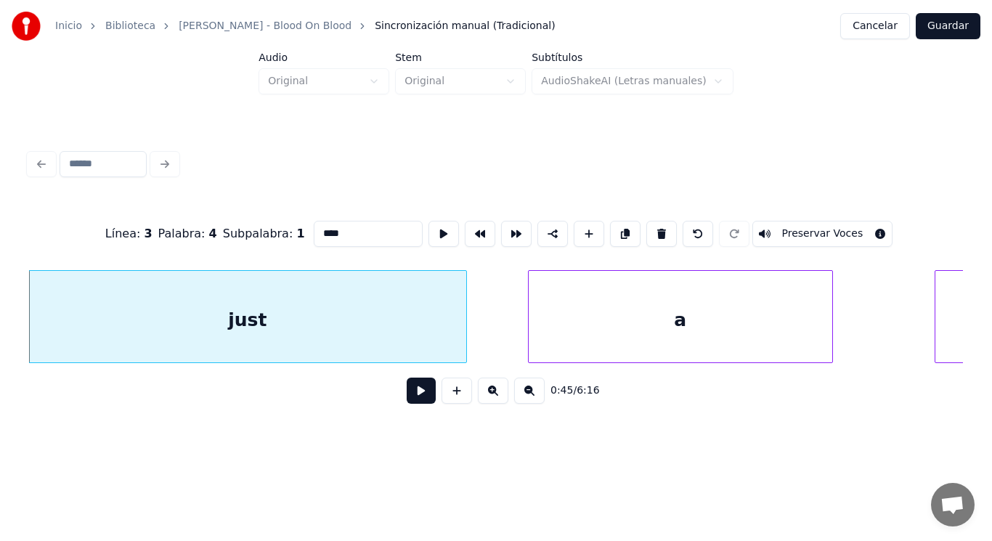
click at [407, 386] on button at bounding box center [421, 390] width 29 height 26
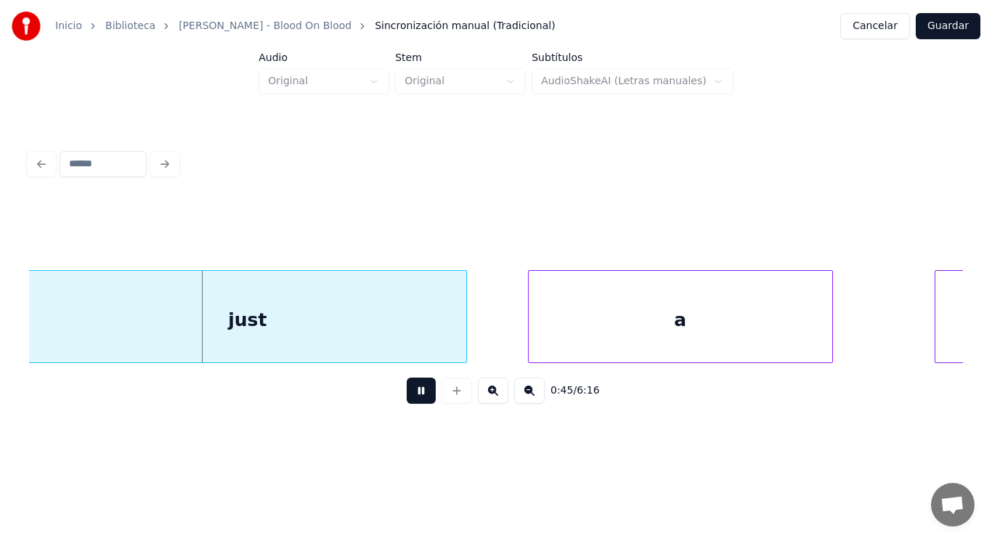
click at [407, 386] on button at bounding box center [421, 390] width 29 height 26
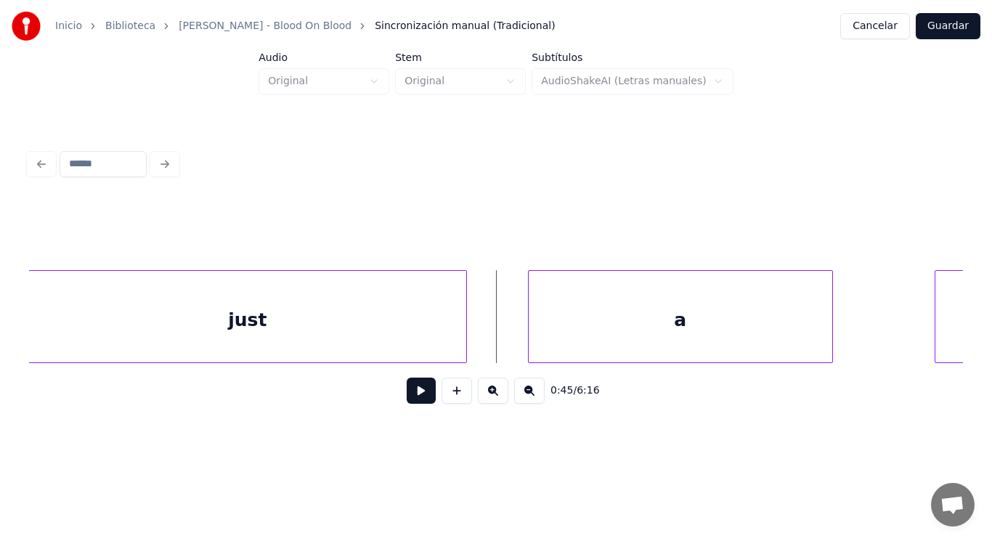
click at [420, 396] on button at bounding box center [421, 390] width 29 height 26
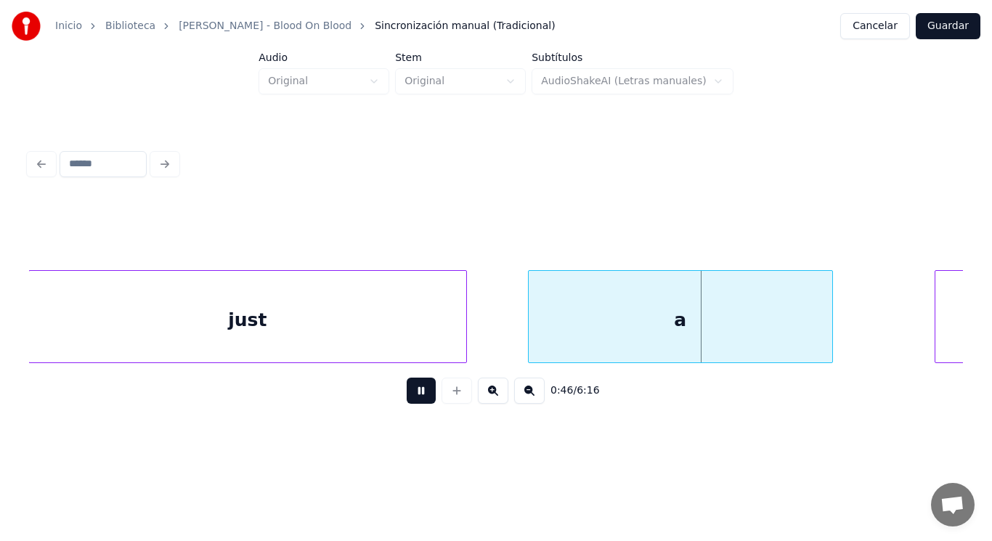
click at [420, 396] on button at bounding box center [421, 390] width 29 height 26
click at [519, 341] on div at bounding box center [521, 316] width 4 height 91
click at [414, 389] on button at bounding box center [421, 390] width 29 height 26
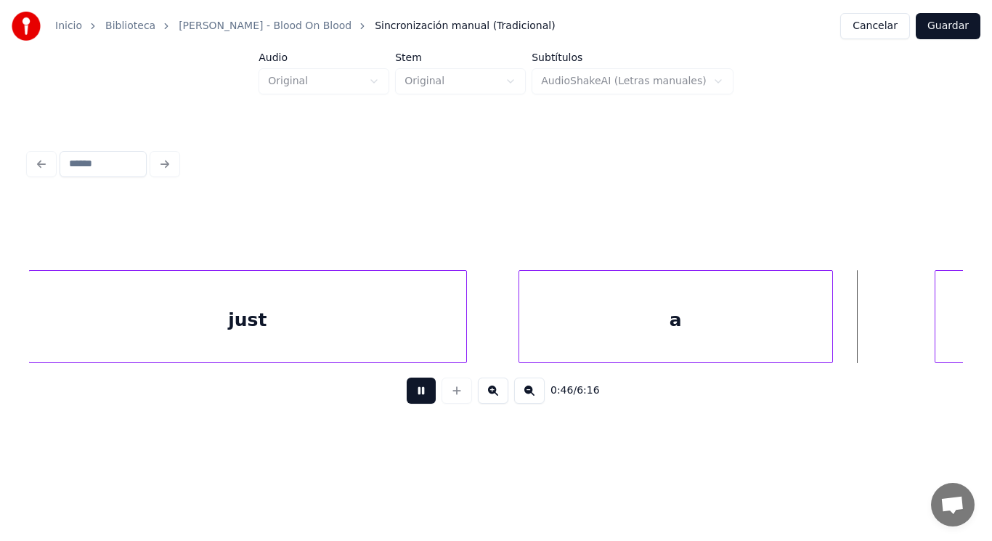
click at [414, 389] on button at bounding box center [421, 390] width 29 height 26
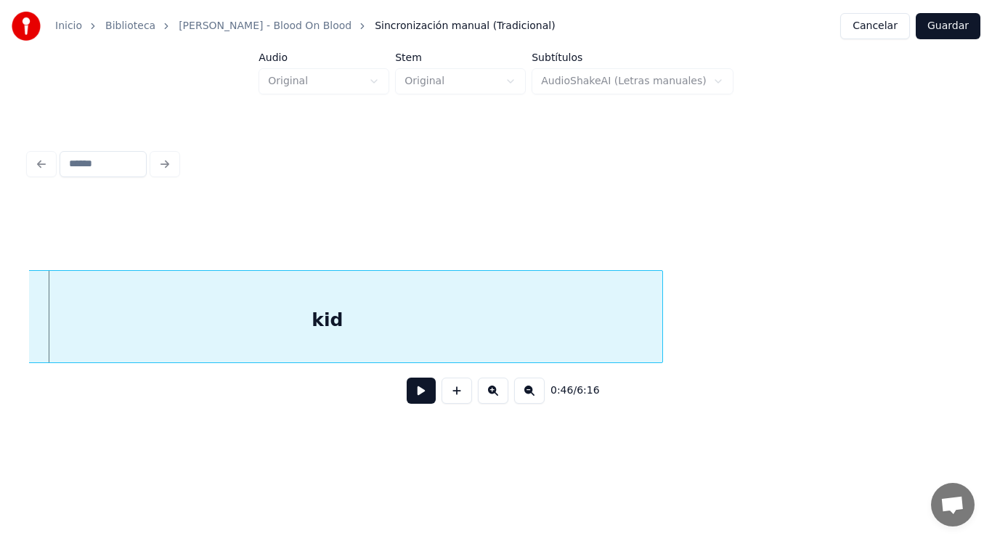
click at [521, 343] on div "kid" at bounding box center [327, 320] width 669 height 99
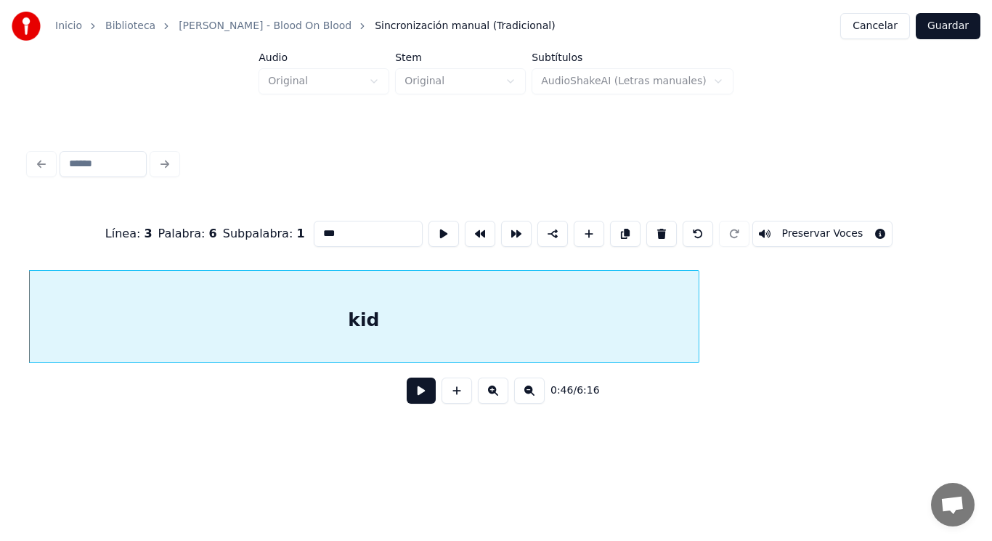
click at [411, 394] on button at bounding box center [421, 390] width 29 height 26
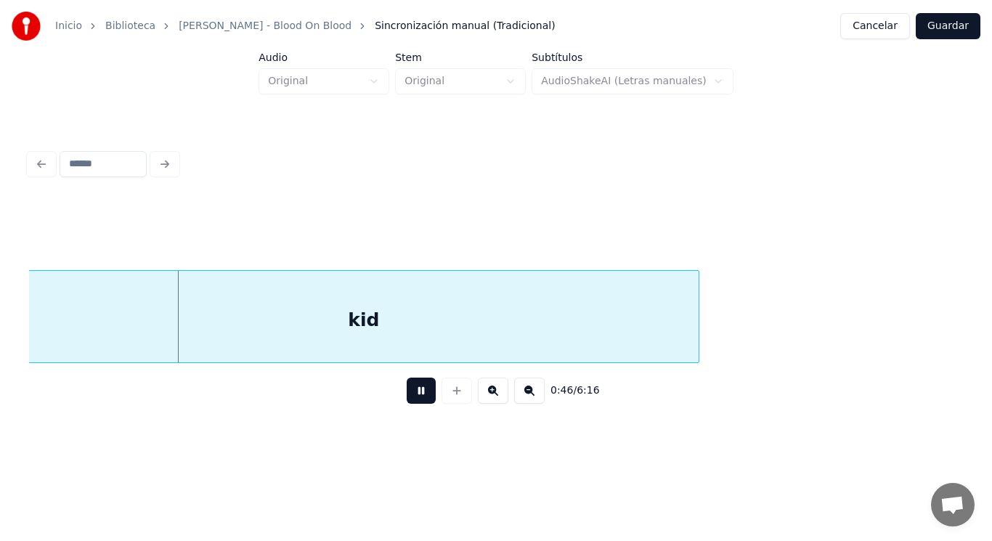
click at [411, 394] on button at bounding box center [421, 390] width 29 height 26
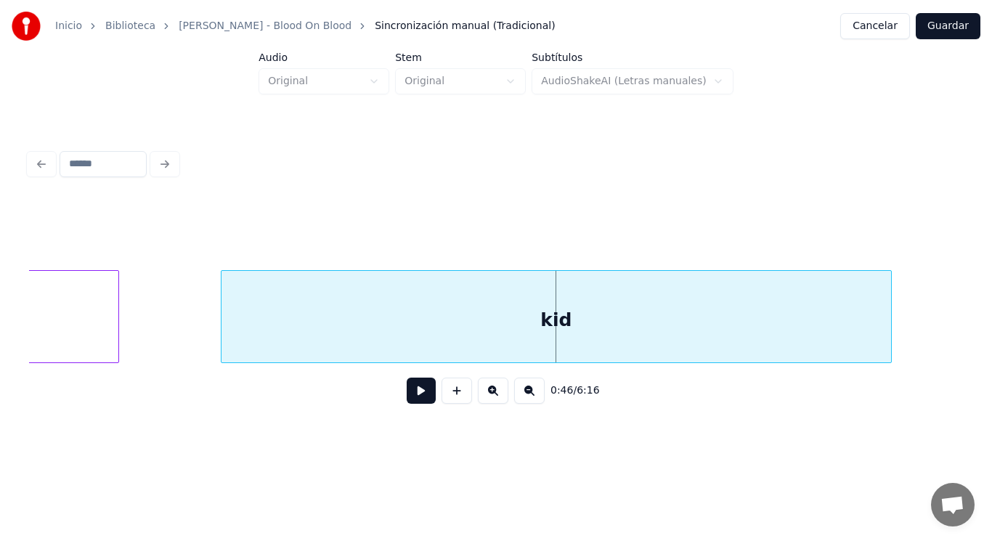
scroll to position [0, 46907]
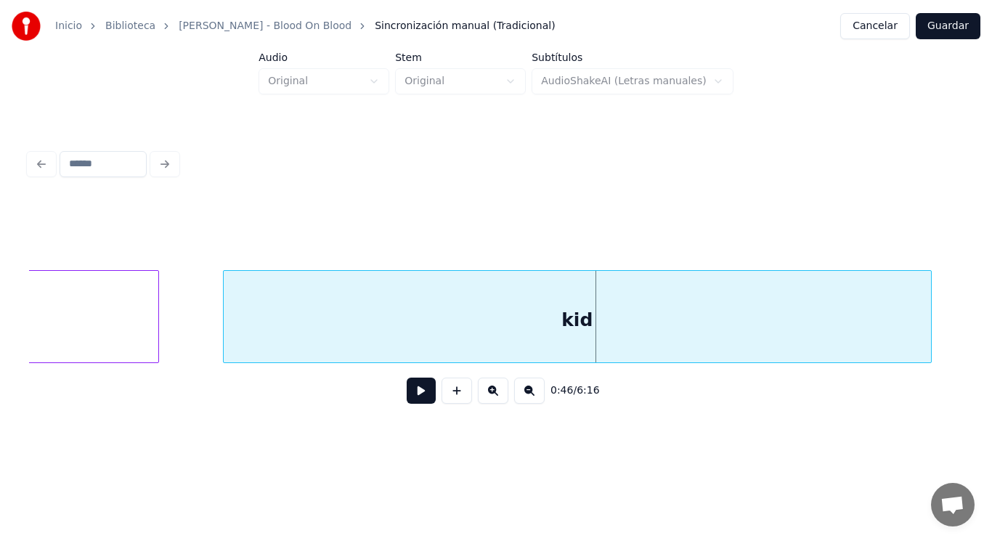
click at [224, 326] on div at bounding box center [226, 316] width 4 height 91
click at [423, 396] on button at bounding box center [421, 390] width 29 height 26
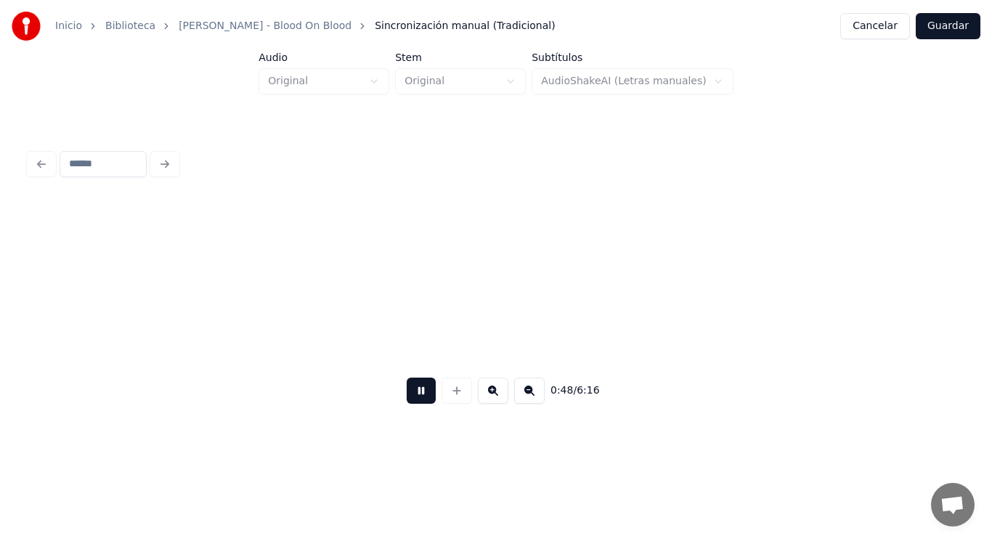
scroll to position [0, 48798]
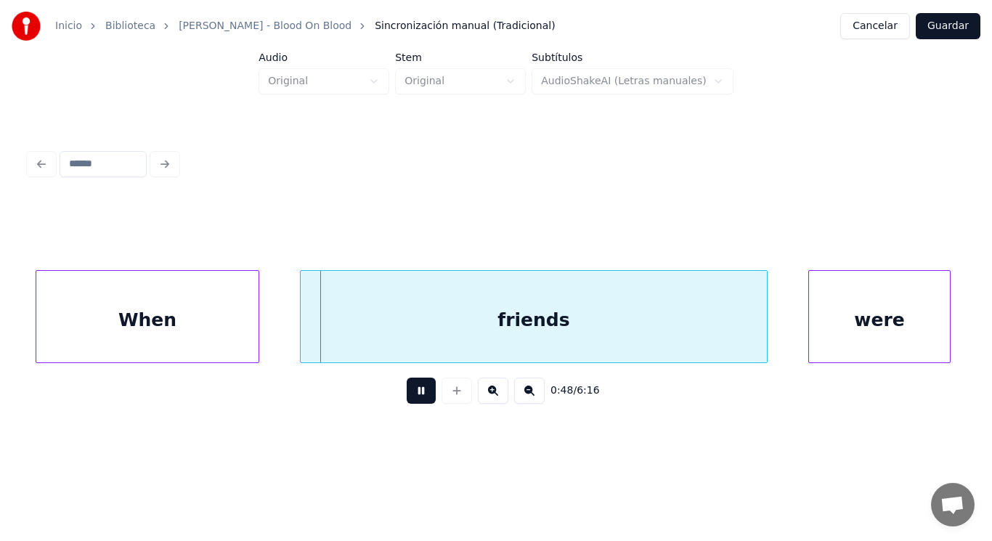
click at [423, 396] on button at bounding box center [421, 390] width 29 height 26
click at [166, 343] on div "When" at bounding box center [147, 320] width 222 height 99
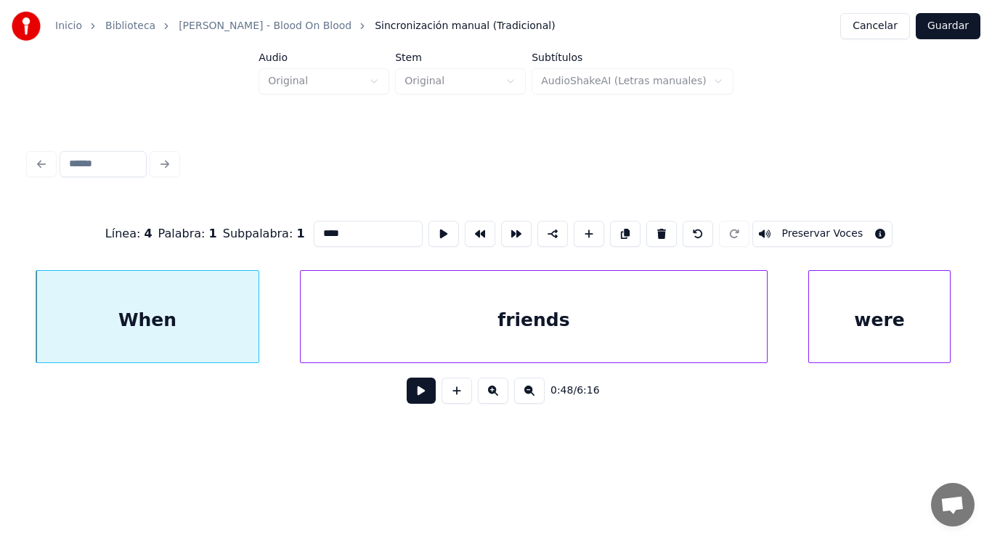
click at [412, 399] on button at bounding box center [421, 390] width 29 height 26
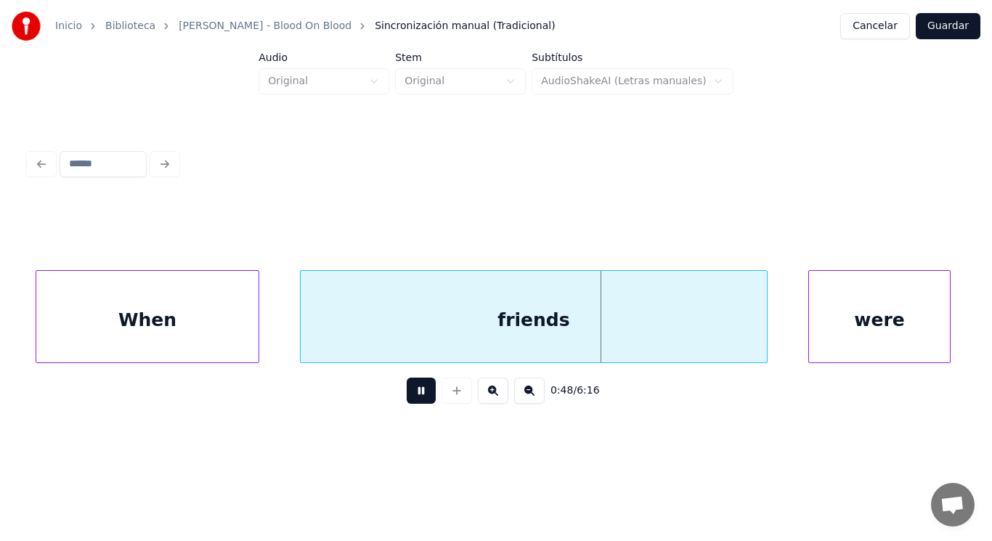
click at [412, 399] on button at bounding box center [421, 390] width 29 height 26
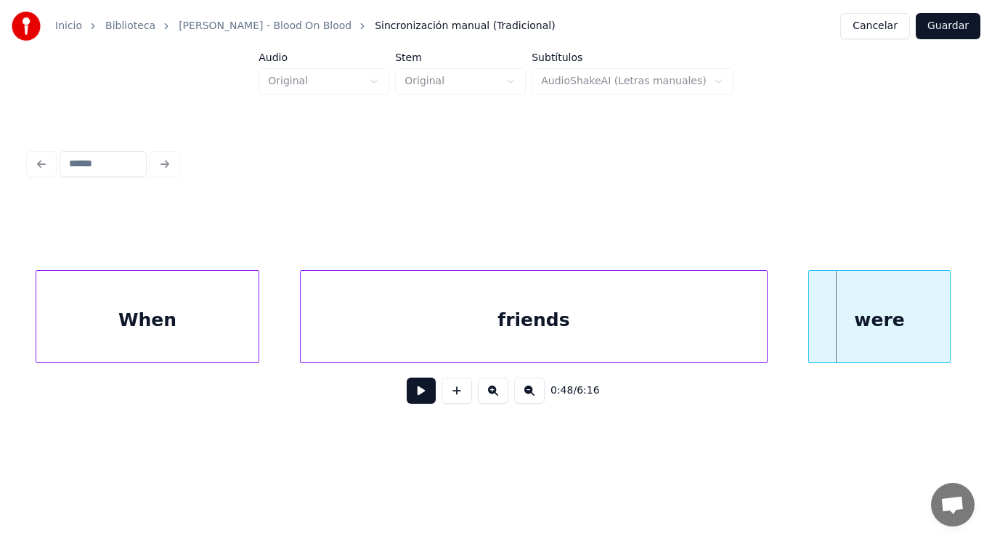
click at [412, 399] on button at bounding box center [421, 390] width 29 height 26
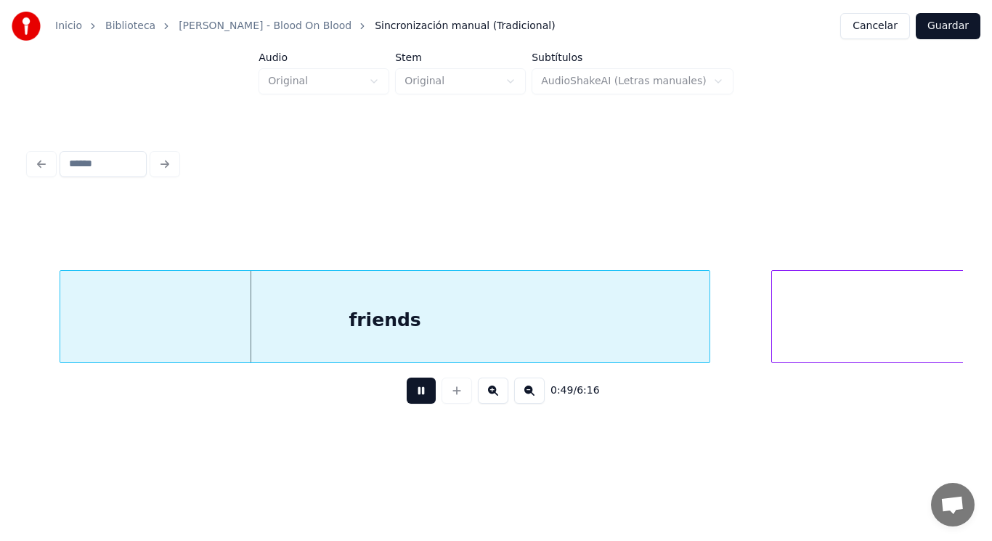
click at [412, 399] on button at bounding box center [421, 390] width 29 height 26
click at [385, 346] on div "friends" at bounding box center [384, 320] width 649 height 99
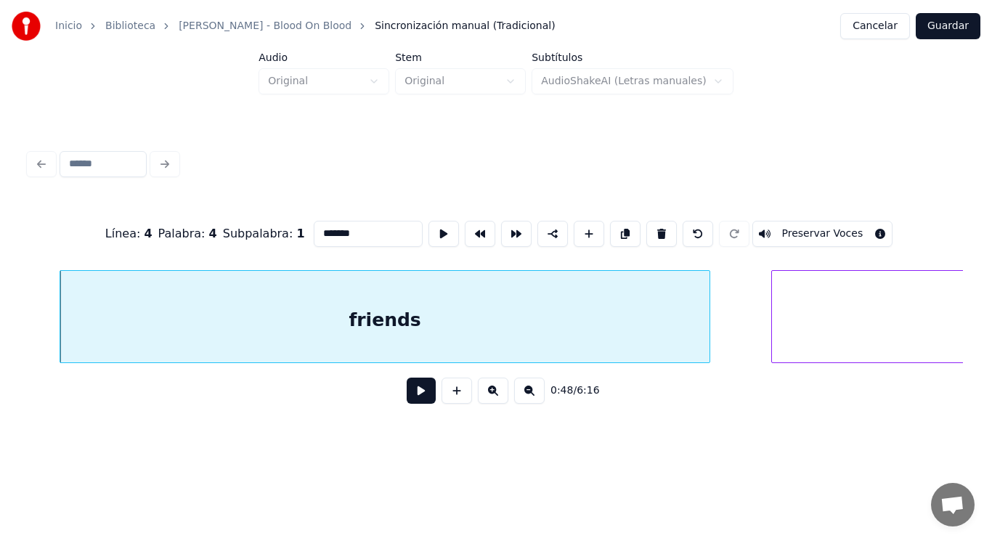
click at [411, 399] on button at bounding box center [421, 390] width 29 height 26
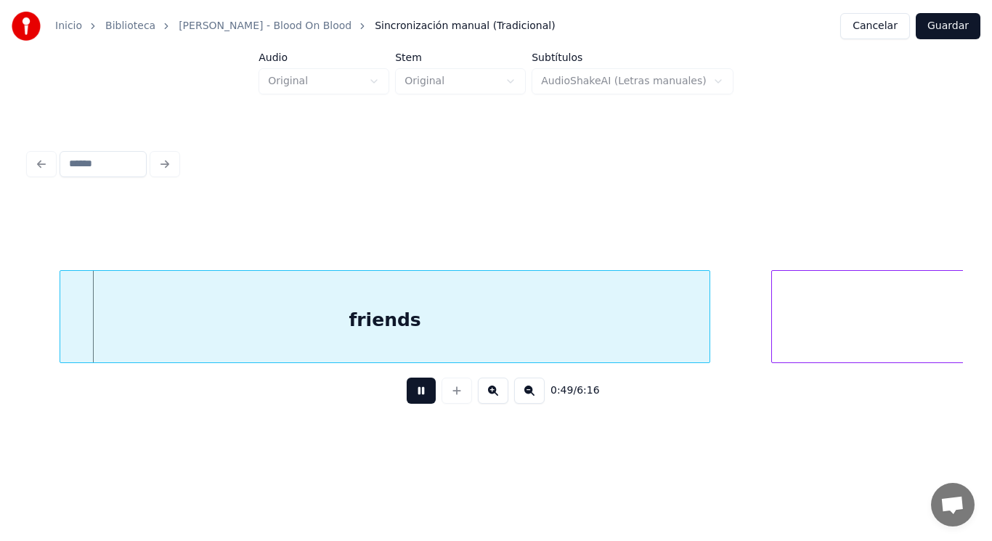
click at [411, 399] on button at bounding box center [421, 390] width 29 height 26
click at [46, 342] on div at bounding box center [48, 316] width 4 height 91
click at [411, 394] on button at bounding box center [421, 390] width 29 height 26
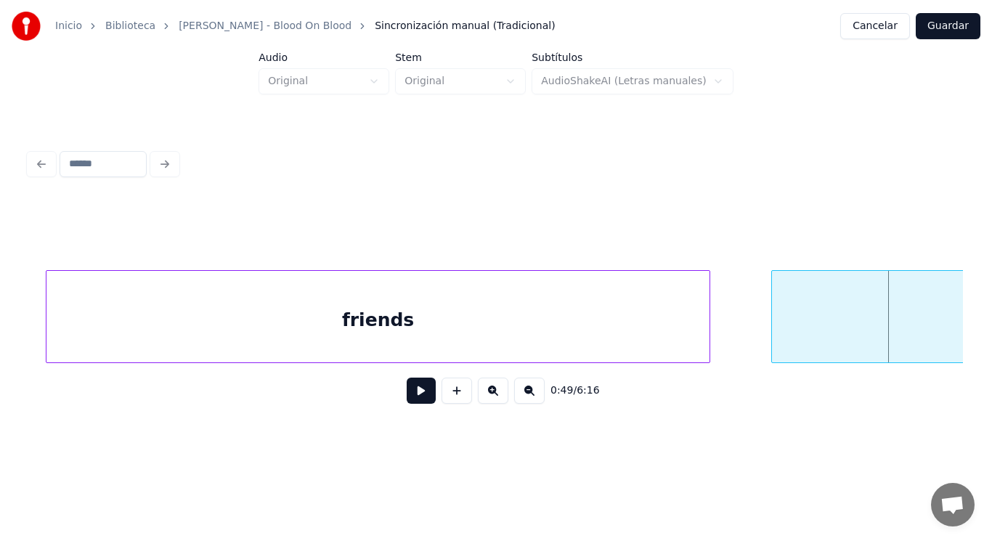
click at [411, 394] on button at bounding box center [421, 390] width 29 height 26
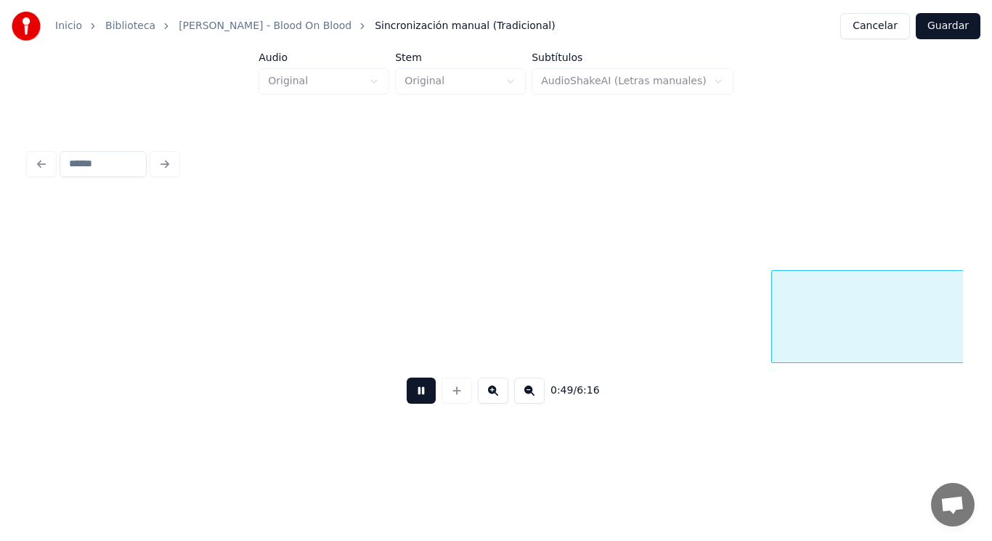
scroll to position [0, 50688]
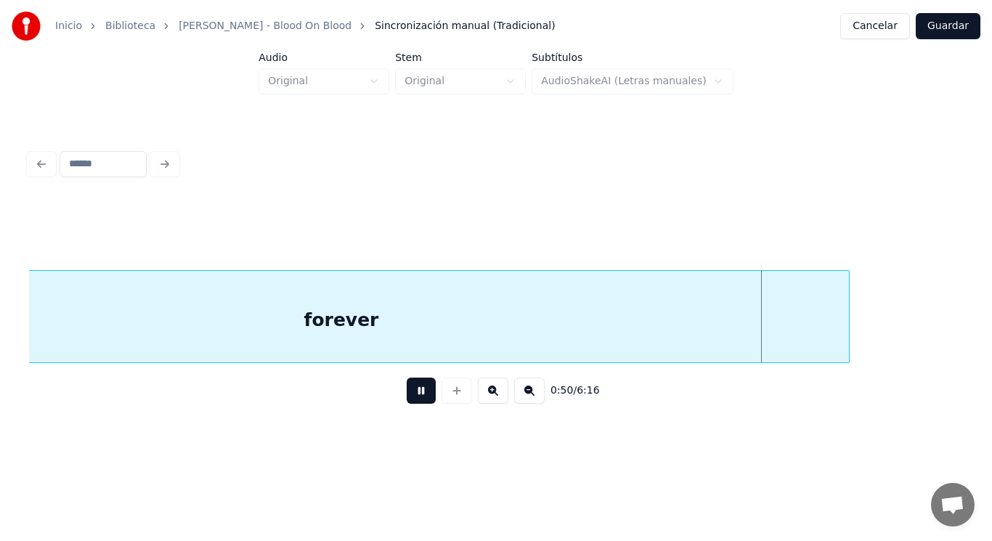
click at [411, 394] on button at bounding box center [421, 390] width 29 height 26
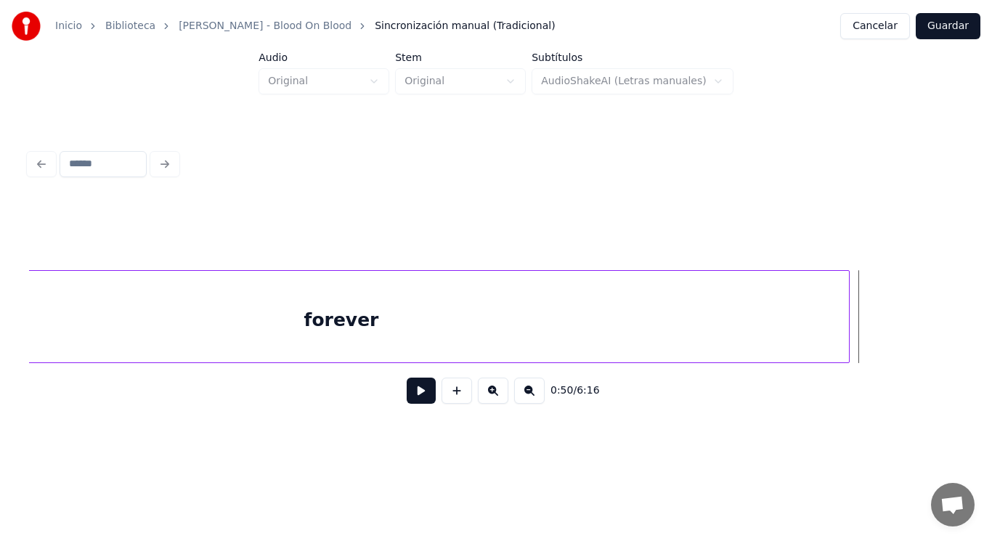
click at [411, 394] on button at bounding box center [421, 390] width 29 height 26
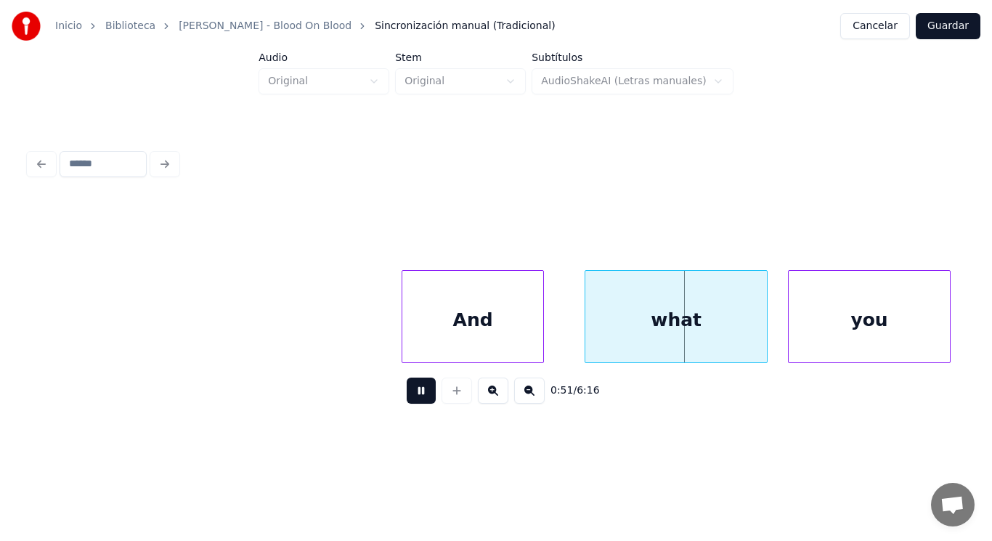
click at [411, 394] on button at bounding box center [421, 390] width 29 height 26
click at [380, 338] on div at bounding box center [380, 316] width 4 height 91
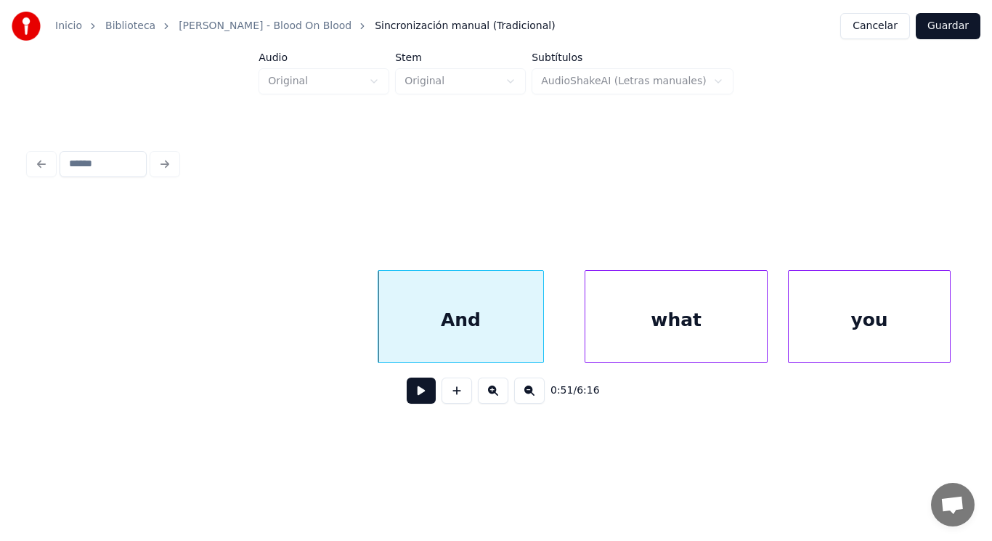
click at [413, 397] on button at bounding box center [421, 390] width 29 height 26
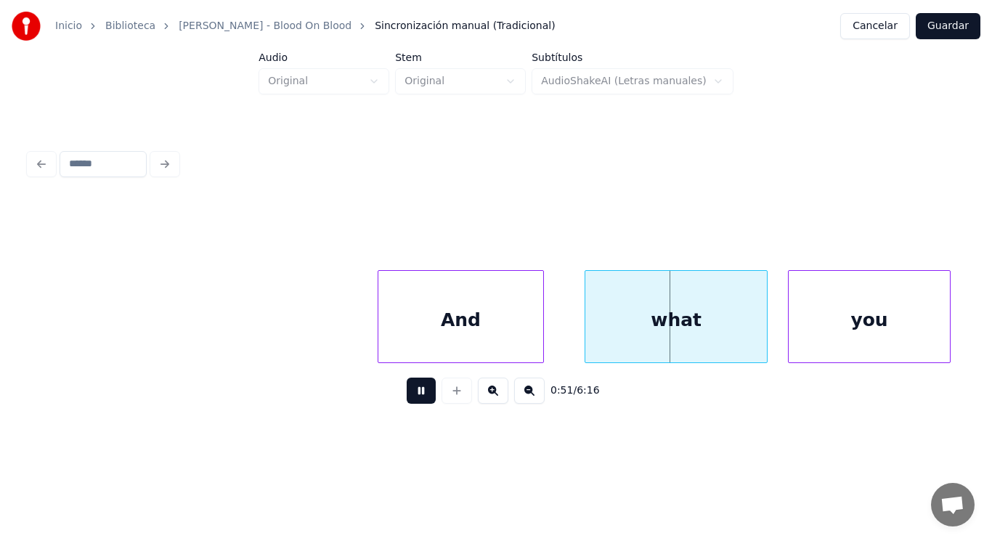
click at [413, 397] on button at bounding box center [421, 390] width 29 height 26
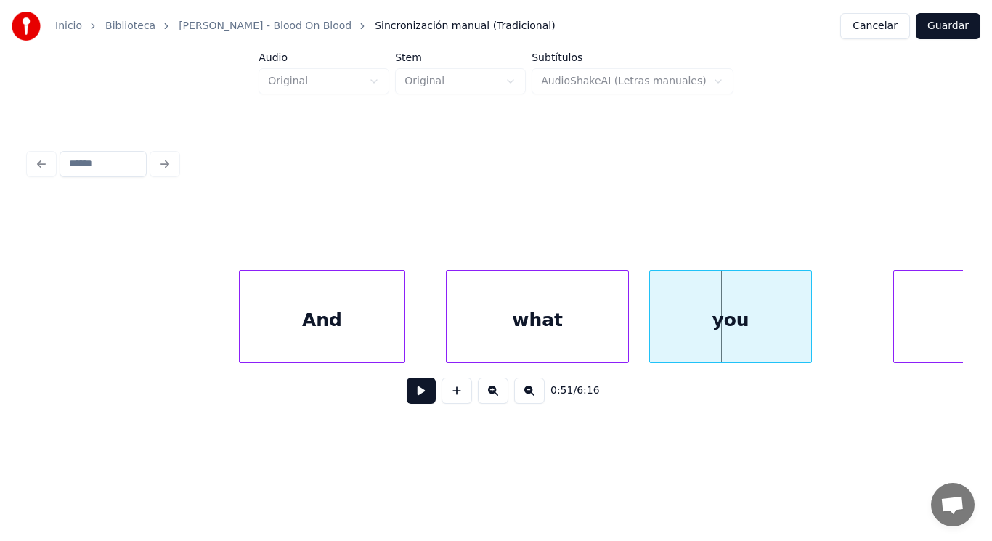
scroll to position [0, 51856]
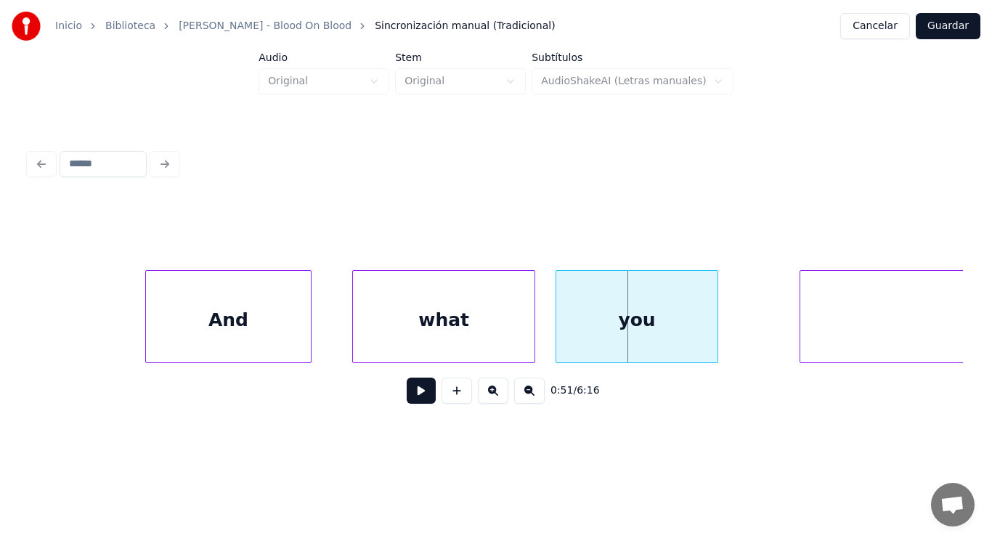
click at [472, 319] on div "what" at bounding box center [443, 320] width 181 height 99
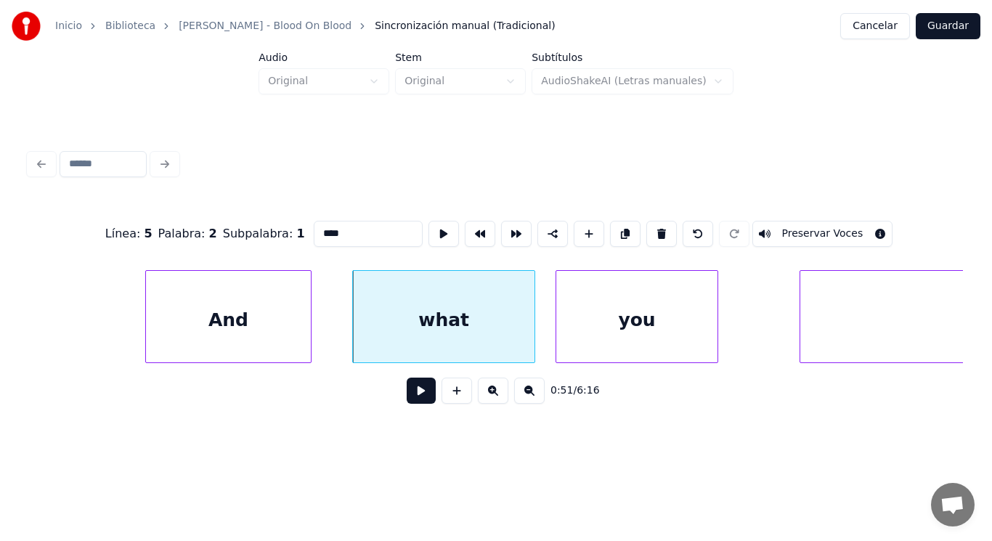
click at [408, 396] on button at bounding box center [421, 390] width 29 height 26
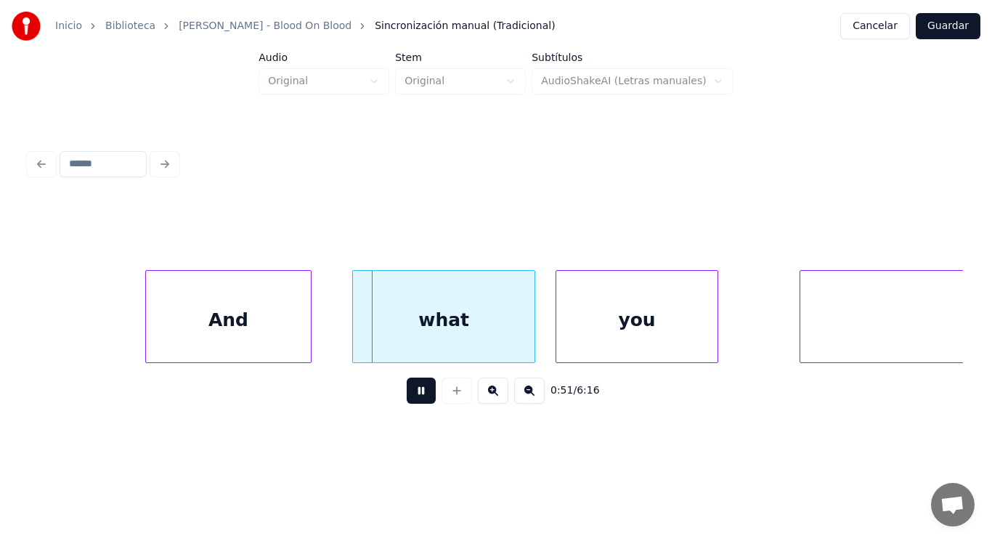
click at [408, 396] on button at bounding box center [421, 390] width 29 height 26
click at [487, 338] on div at bounding box center [489, 316] width 4 height 91
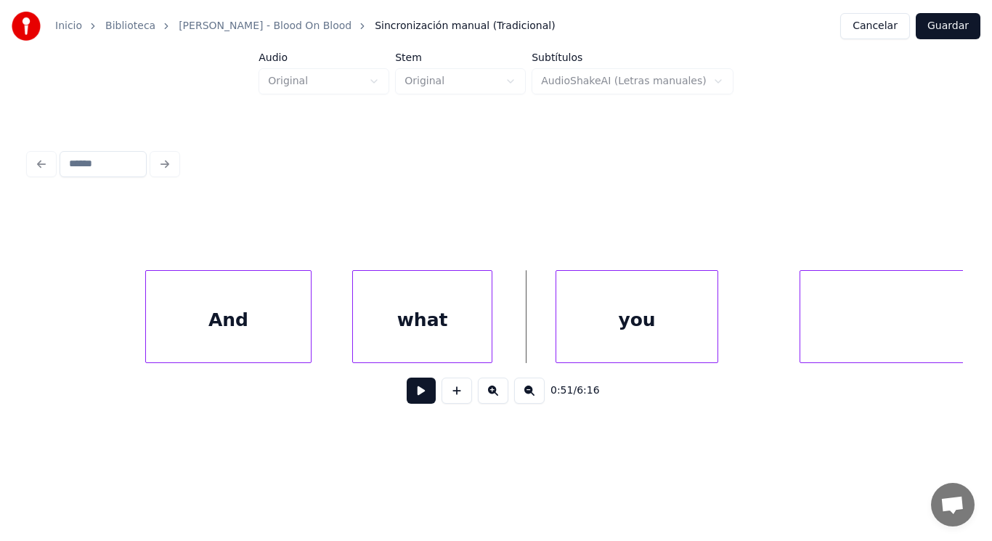
click at [420, 391] on button at bounding box center [421, 390] width 29 height 26
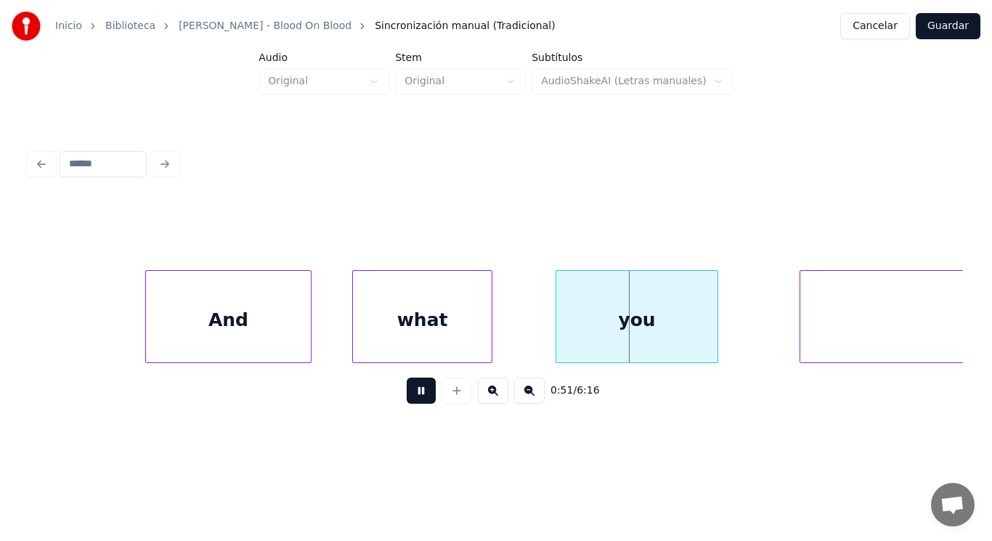
click at [420, 391] on button at bounding box center [421, 390] width 29 height 26
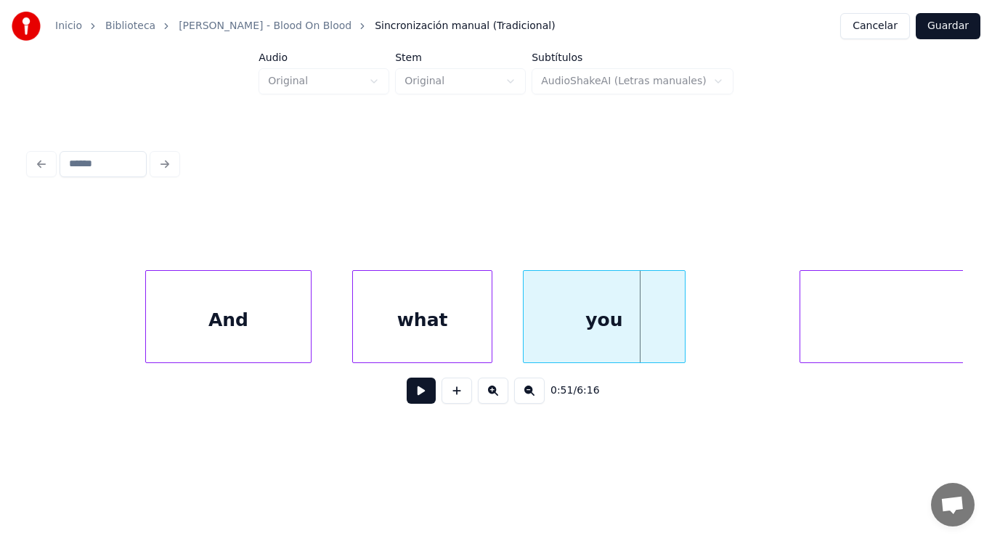
click at [579, 327] on div "you" at bounding box center [603, 320] width 161 height 99
click at [635, 325] on div at bounding box center [634, 316] width 4 height 91
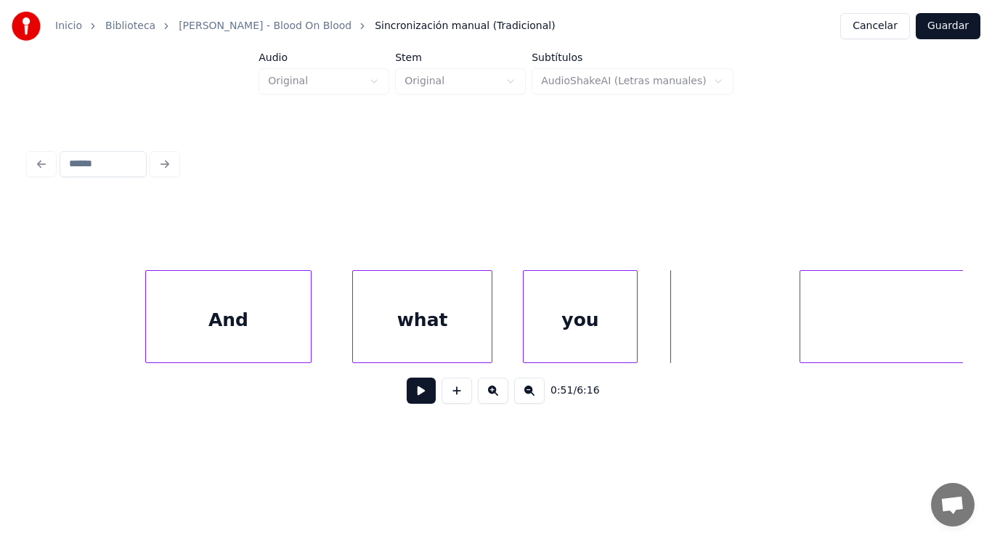
click at [410, 398] on button at bounding box center [421, 390] width 29 height 26
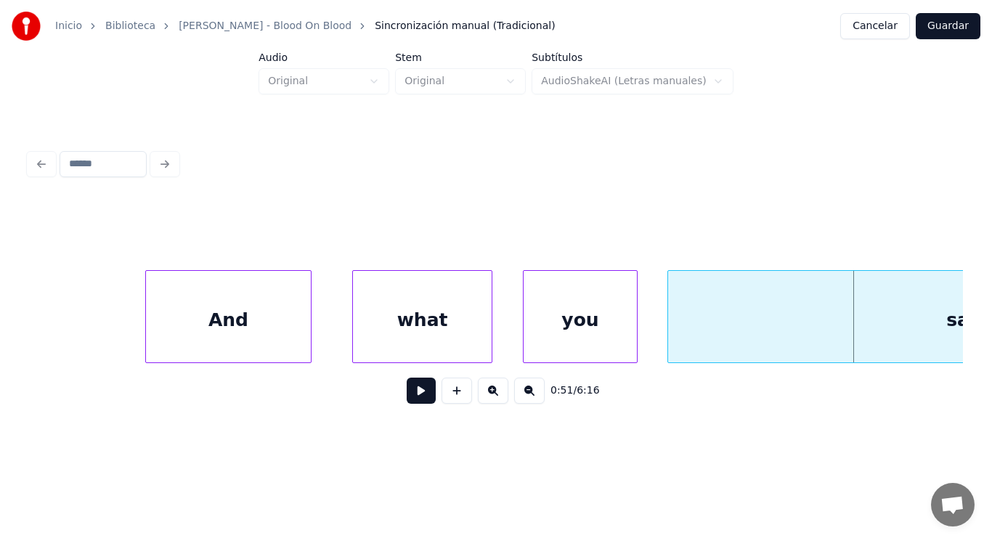
click at [670, 326] on div at bounding box center [670, 316] width 4 height 91
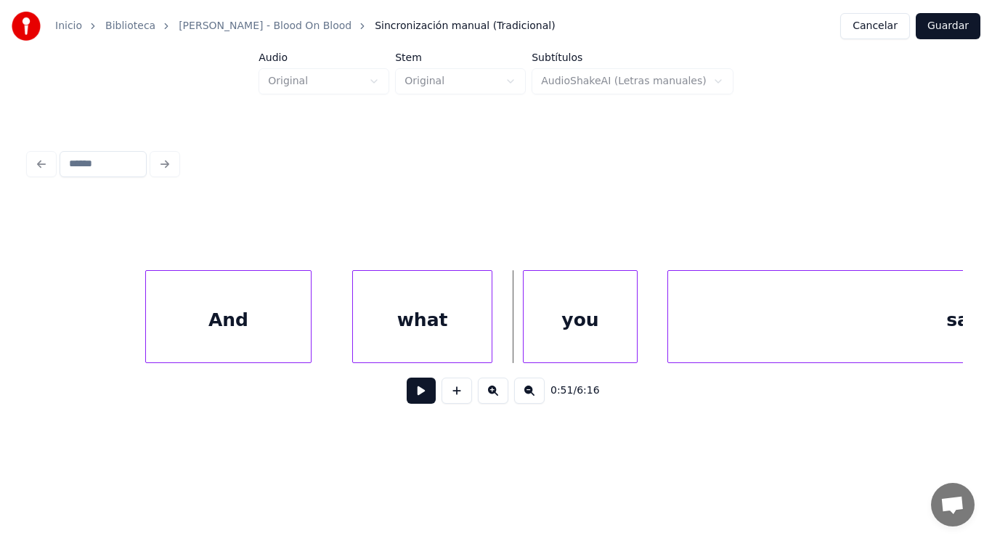
click at [537, 332] on div "you" at bounding box center [579, 320] width 113 height 99
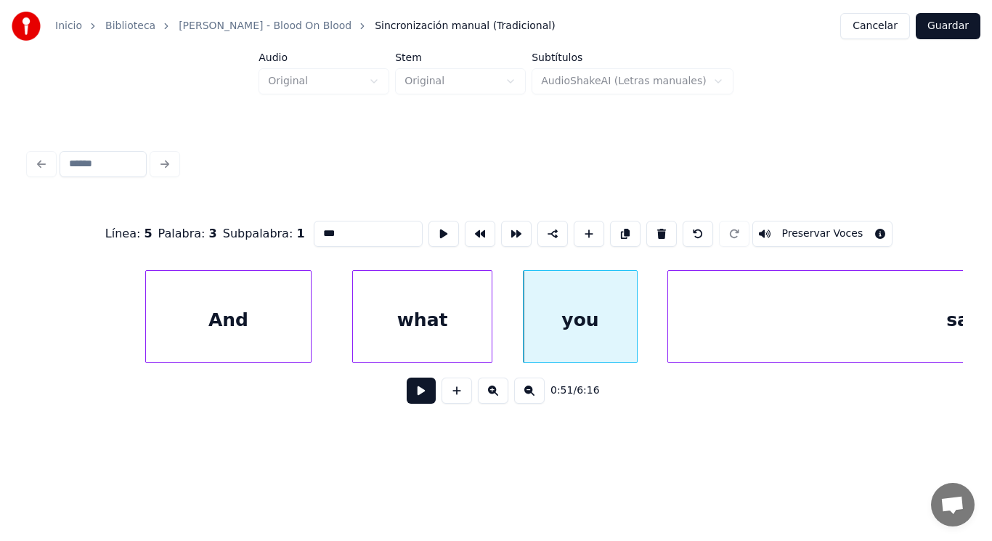
click at [409, 391] on button at bounding box center [421, 390] width 29 height 26
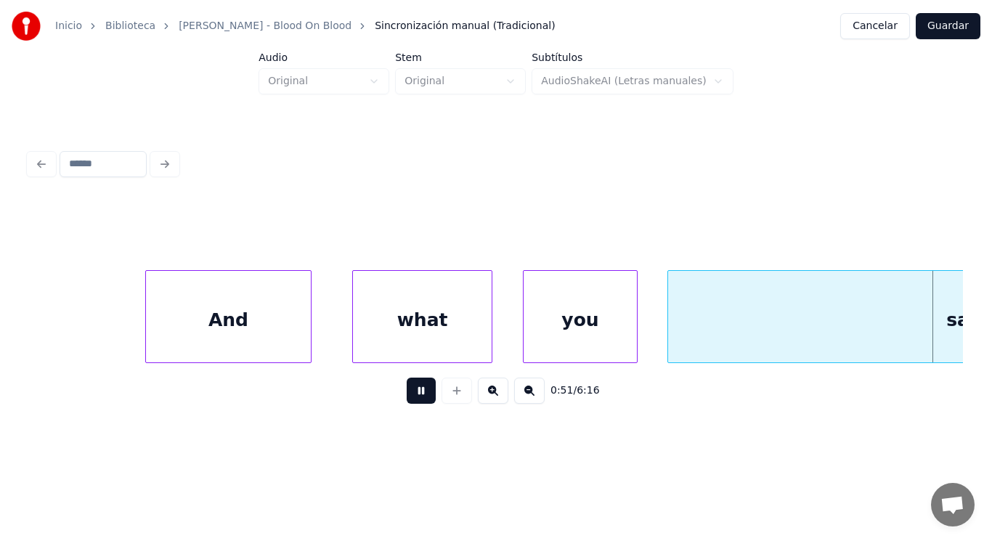
scroll to position [0, 52799]
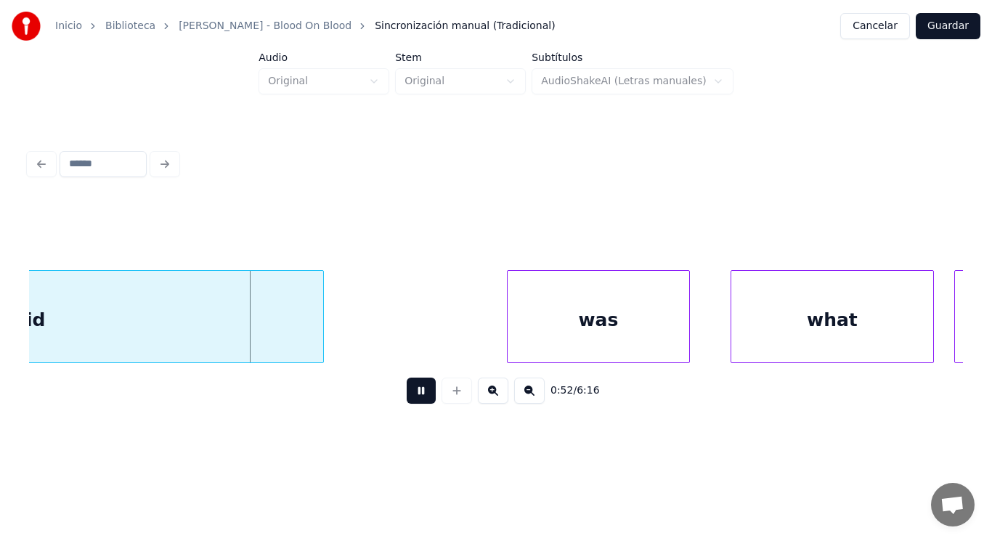
click at [409, 391] on button at bounding box center [421, 390] width 29 height 26
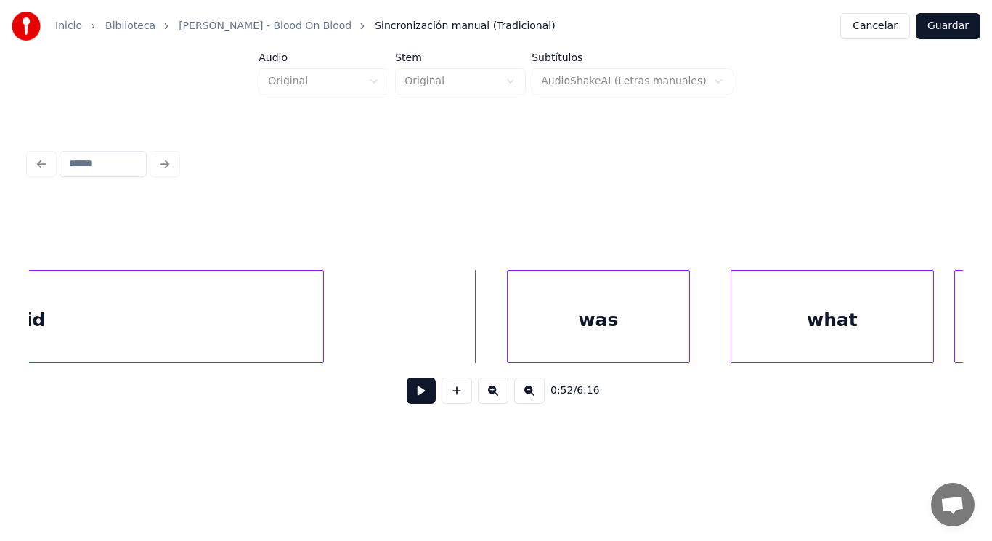
click at [292, 322] on div "said" at bounding box center [24, 320] width 598 height 99
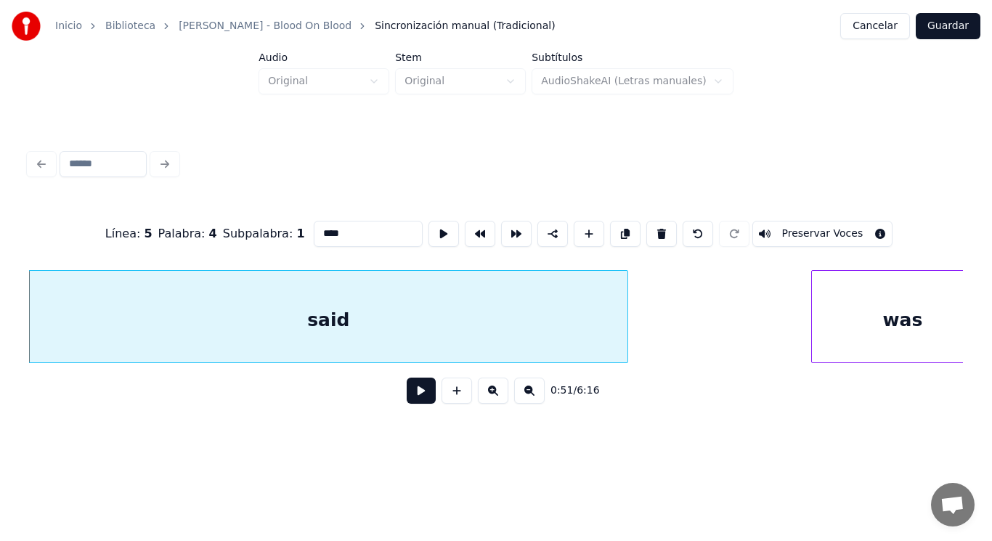
click at [407, 399] on button at bounding box center [421, 390] width 29 height 26
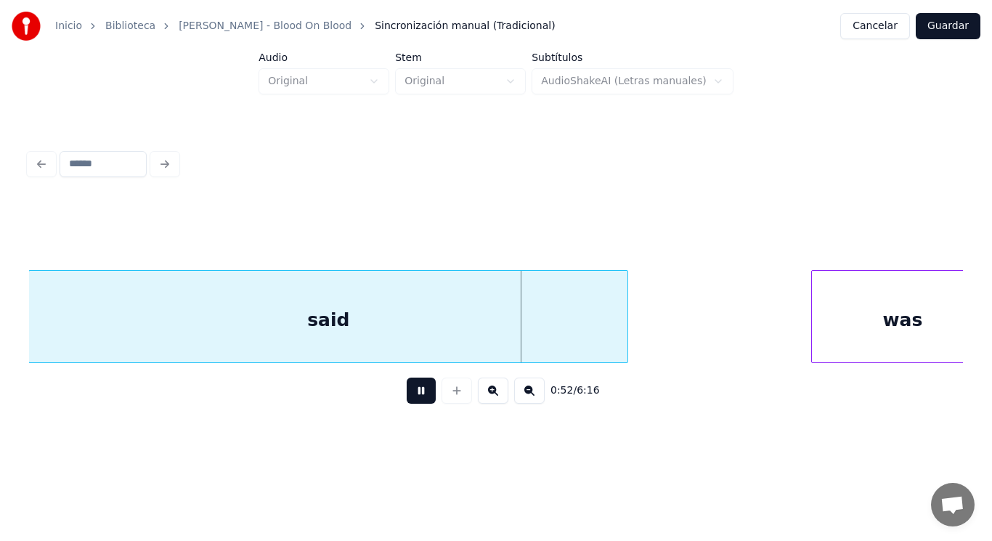
click at [407, 399] on button at bounding box center [421, 390] width 29 height 26
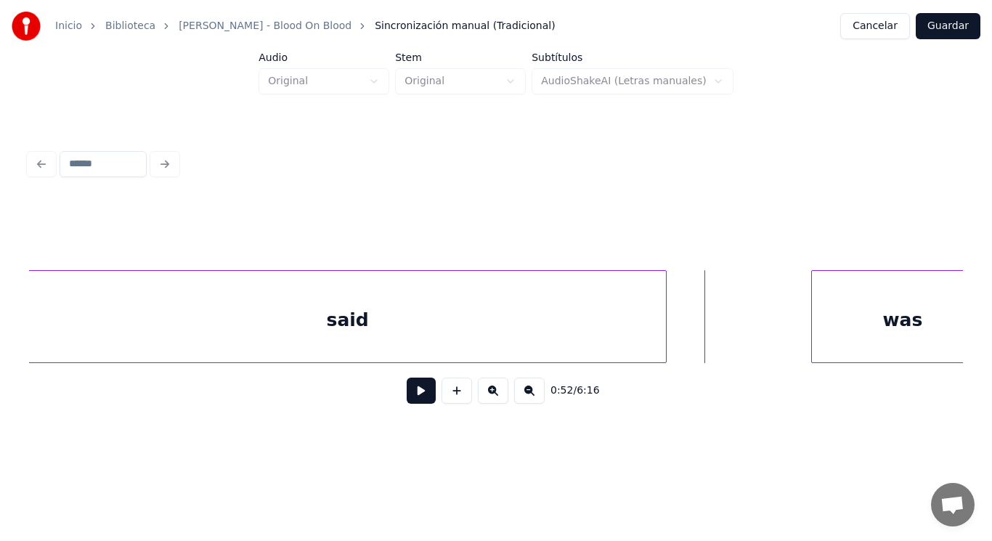
click at [662, 333] on div at bounding box center [663, 316] width 4 height 91
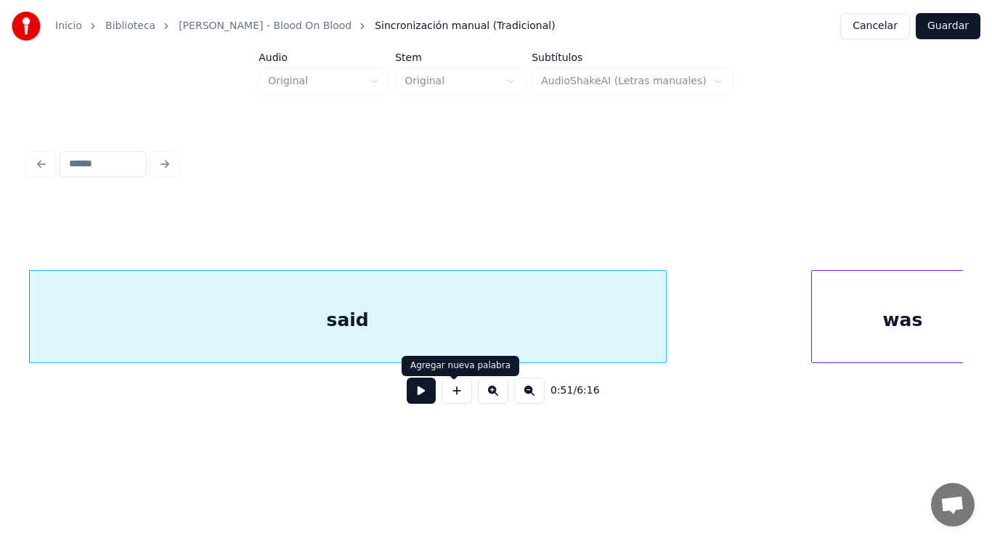
click at [415, 392] on button at bounding box center [421, 390] width 29 height 26
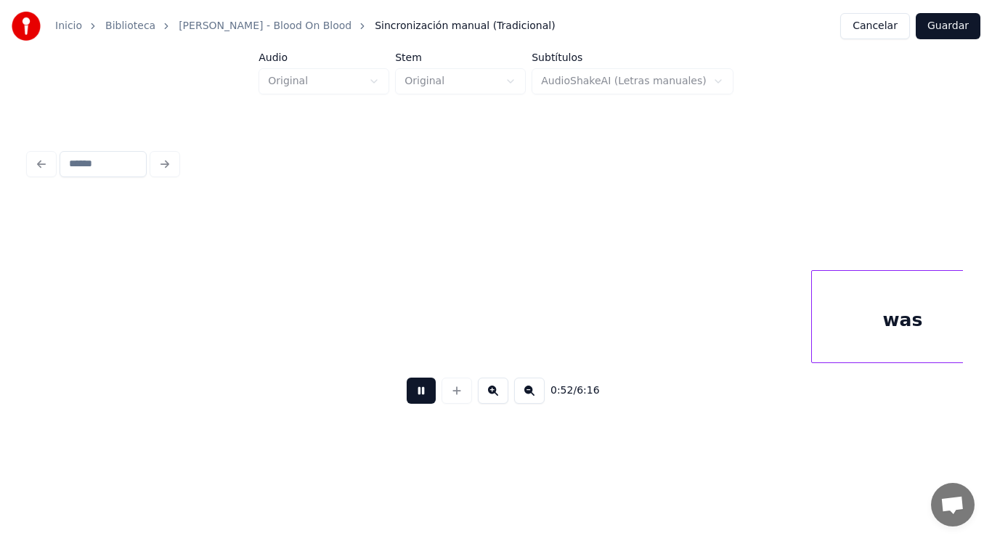
scroll to position [0, 53434]
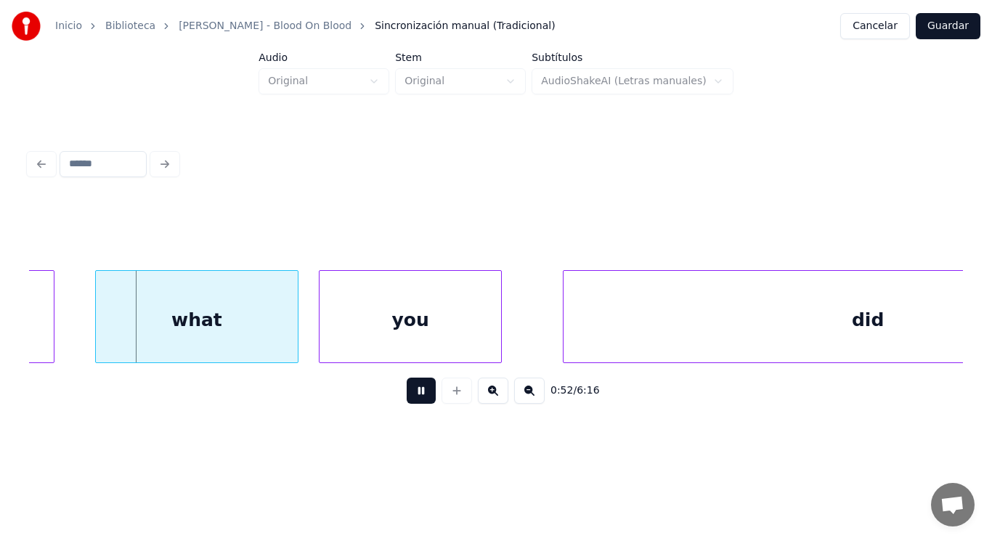
click at [415, 392] on button at bounding box center [421, 390] width 29 height 26
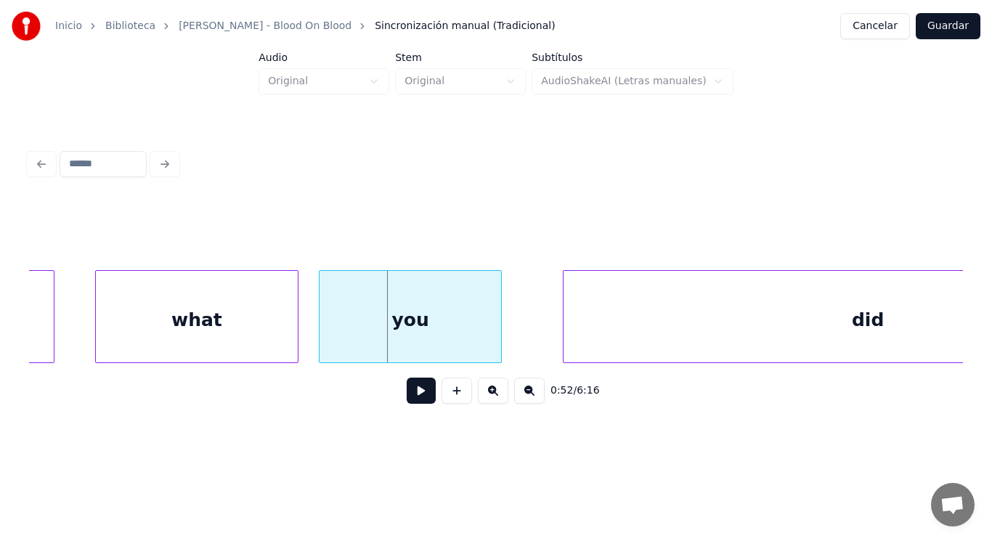
click at [258, 322] on div "what" at bounding box center [197, 320] width 202 height 99
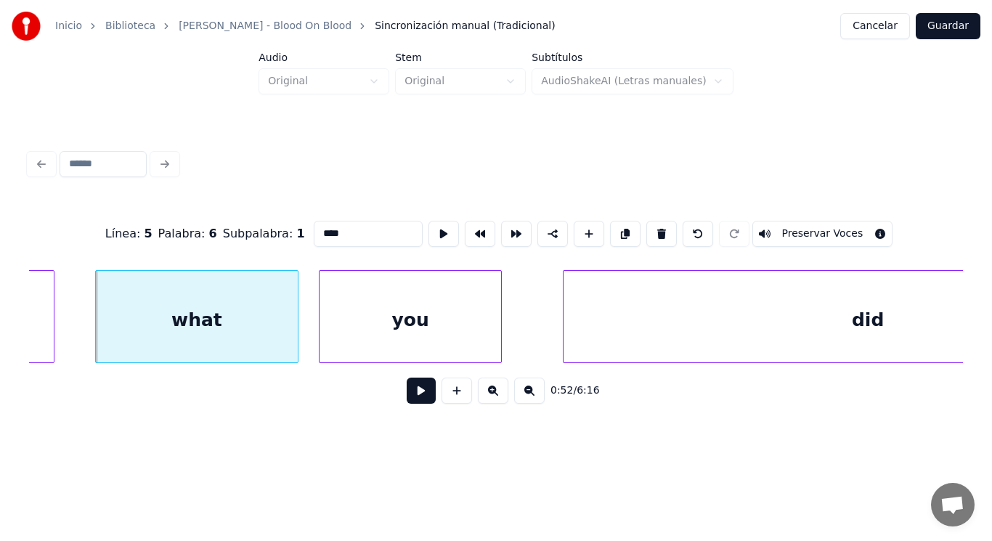
click at [407, 399] on button at bounding box center [421, 390] width 29 height 26
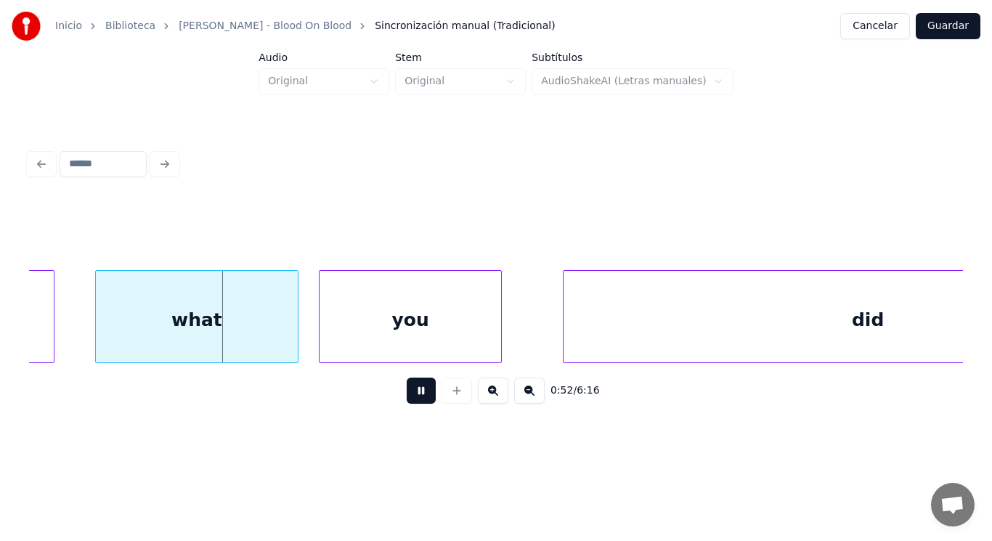
click at [407, 399] on button at bounding box center [421, 390] width 29 height 26
click at [266, 340] on div at bounding box center [267, 316] width 4 height 91
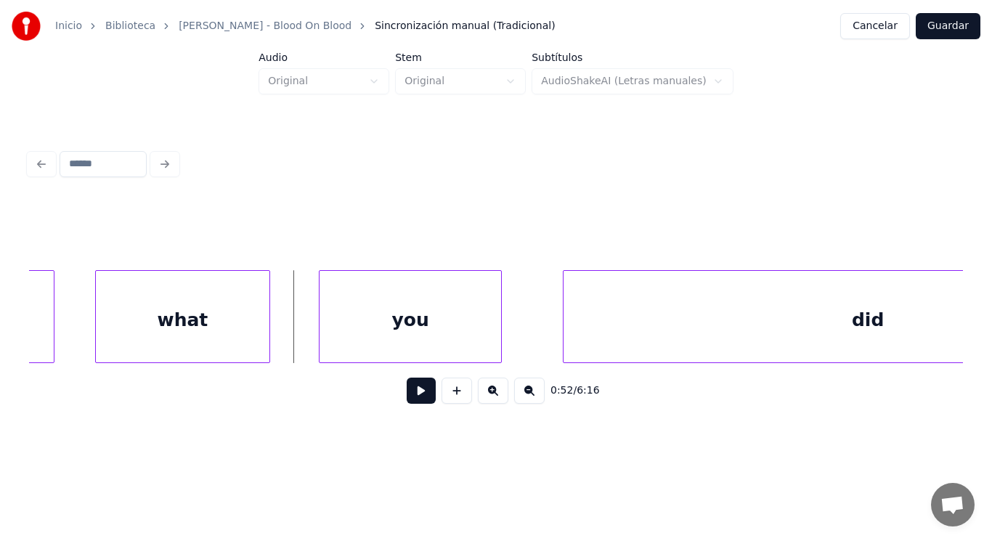
click at [420, 401] on button at bounding box center [421, 390] width 29 height 26
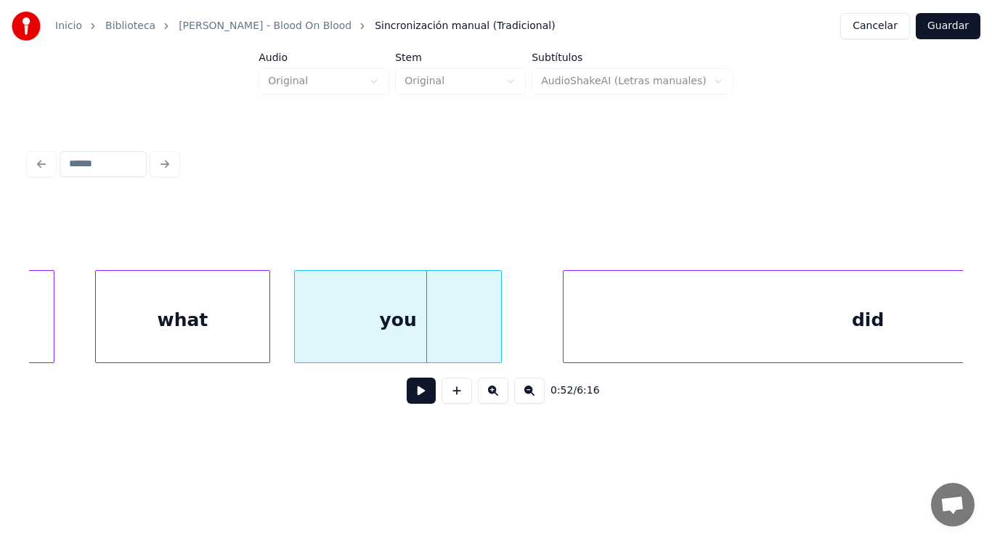
click at [295, 337] on div at bounding box center [297, 316] width 4 height 91
click at [407, 396] on button at bounding box center [421, 390] width 29 height 26
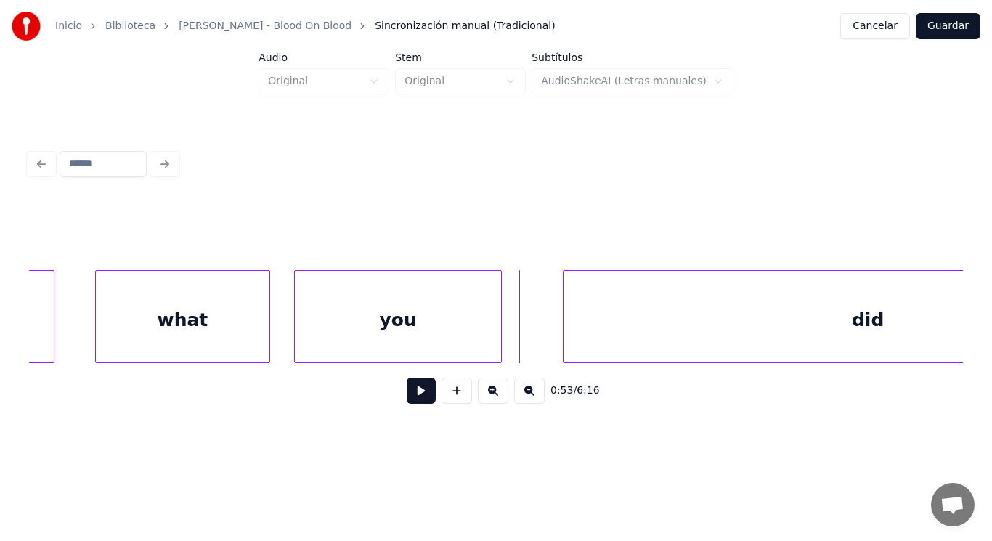
click at [475, 346] on div "you" at bounding box center [398, 320] width 206 height 99
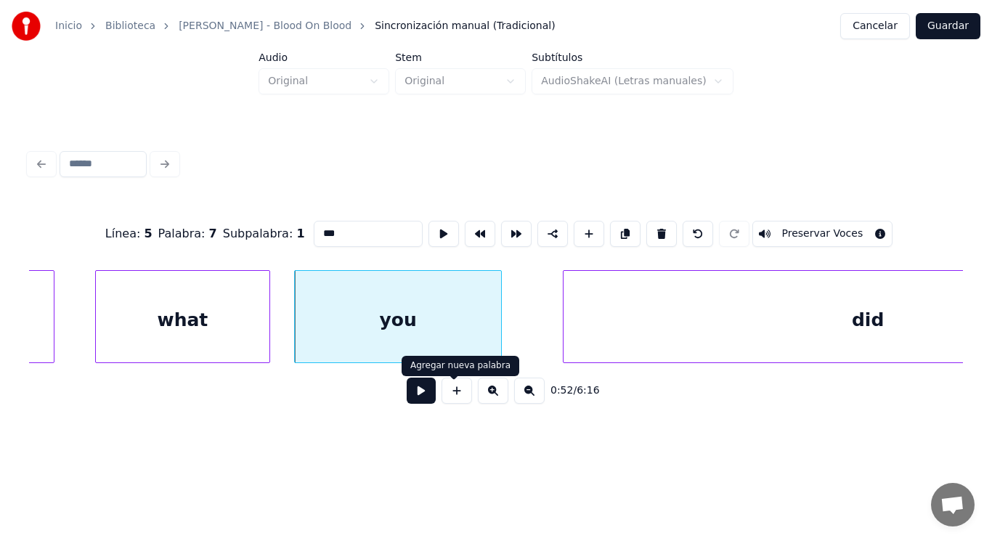
click at [413, 393] on button at bounding box center [421, 390] width 29 height 26
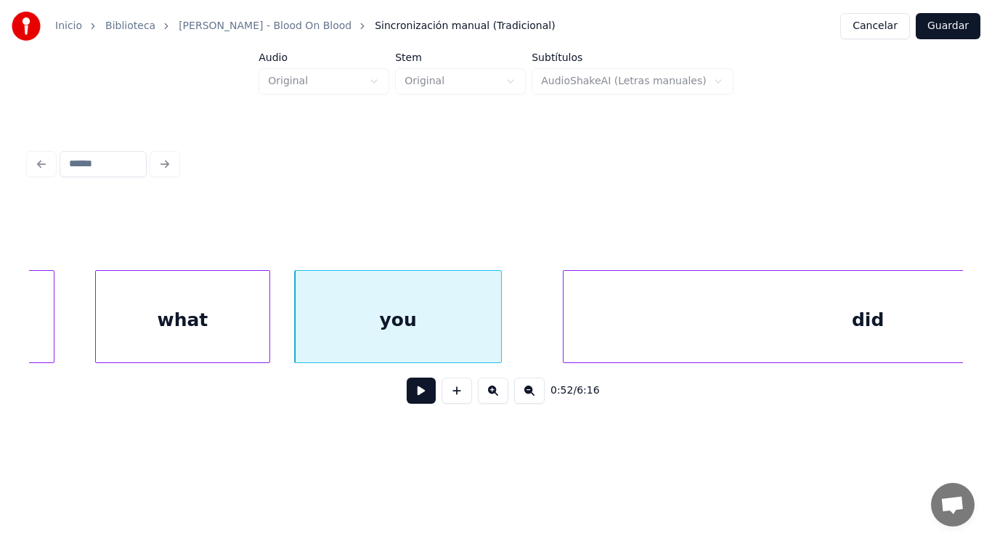
click at [413, 393] on button at bounding box center [421, 390] width 29 height 26
click at [472, 346] on div at bounding box center [473, 316] width 4 height 91
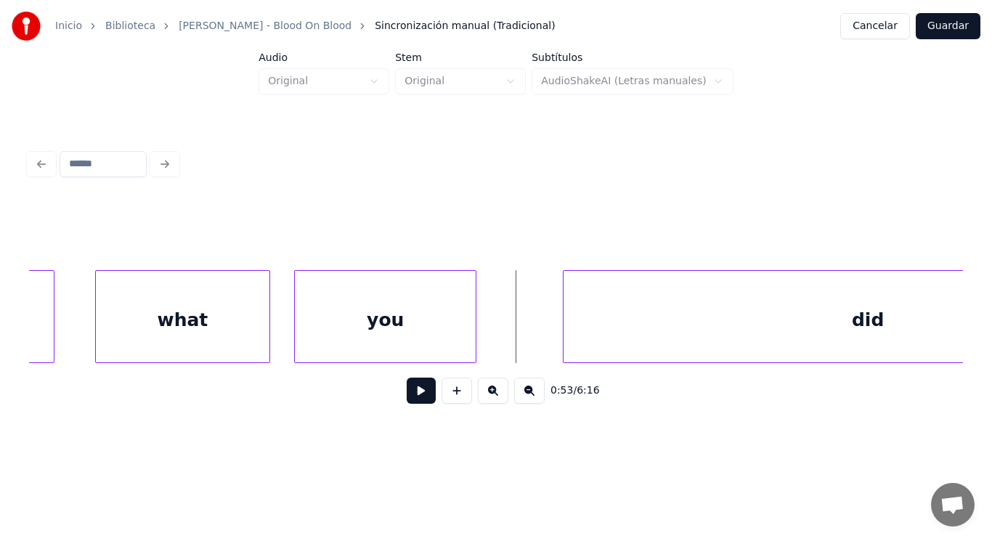
click at [417, 390] on button at bounding box center [421, 390] width 29 height 26
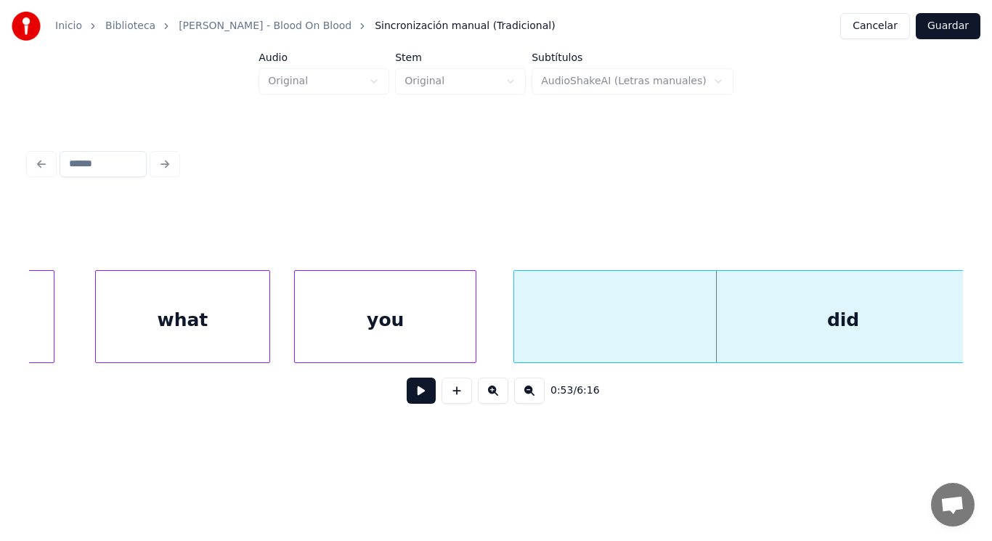
click at [516, 332] on div at bounding box center [516, 316] width 4 height 91
click at [407, 391] on button at bounding box center [421, 390] width 29 height 26
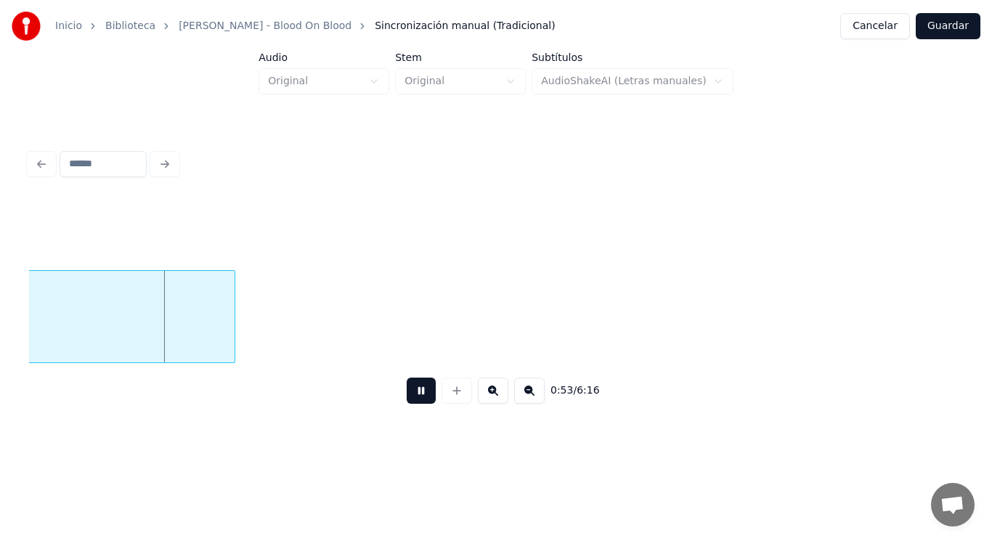
click at [407, 391] on button at bounding box center [421, 390] width 29 height 26
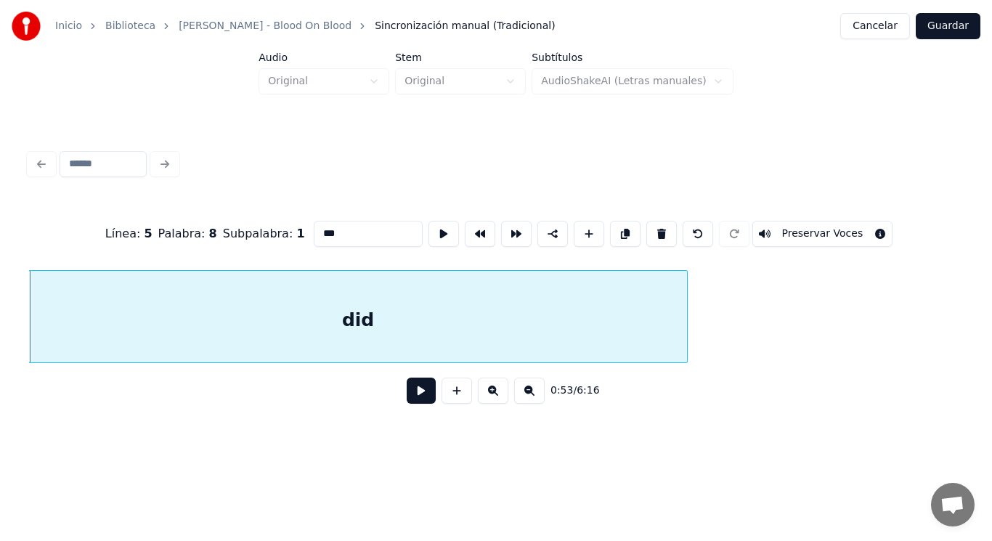
click at [412, 401] on button at bounding box center [421, 390] width 29 height 26
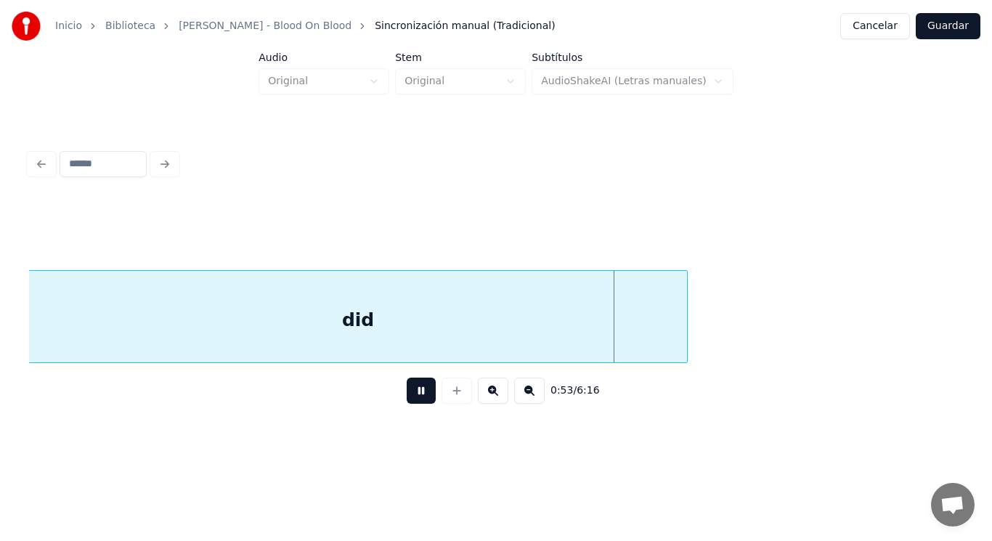
click at [412, 401] on button at bounding box center [421, 390] width 29 height 26
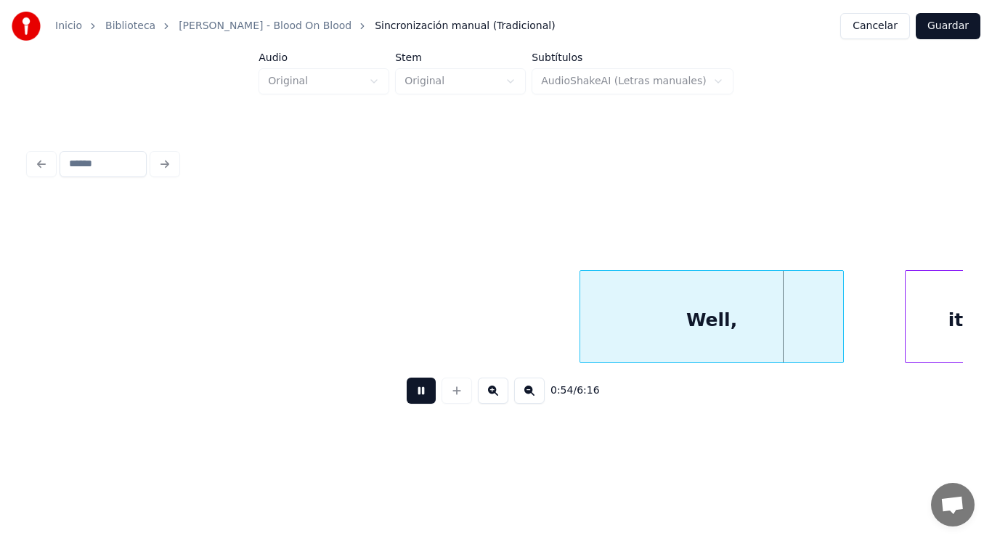
click at [412, 401] on button at bounding box center [421, 390] width 29 height 26
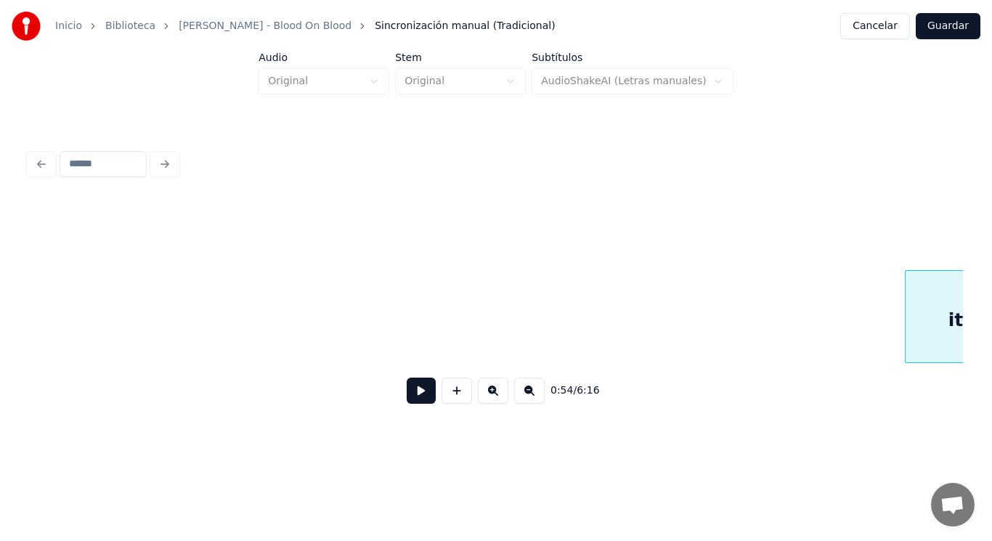
scroll to position [0, 55807]
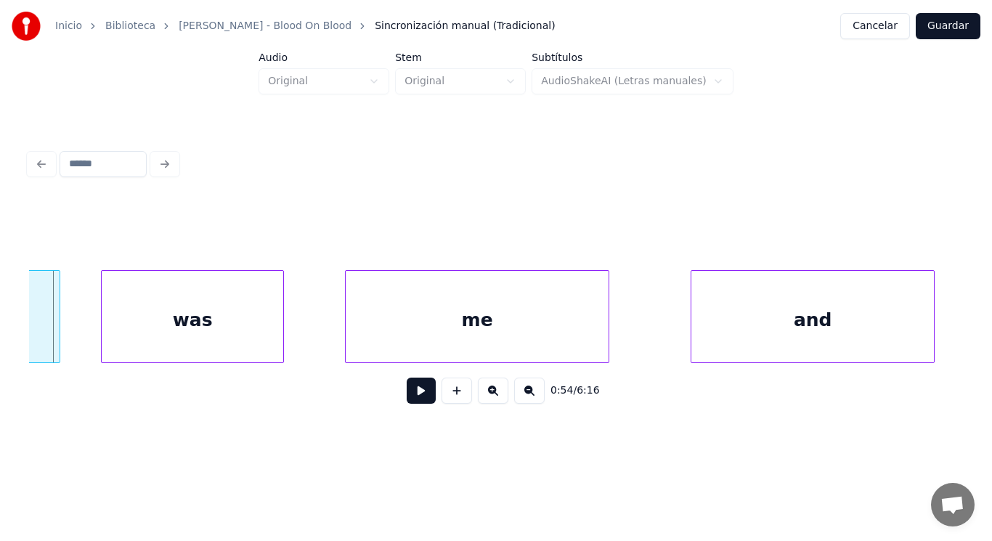
click at [41, 326] on div "it" at bounding box center [9, 320] width 100 height 99
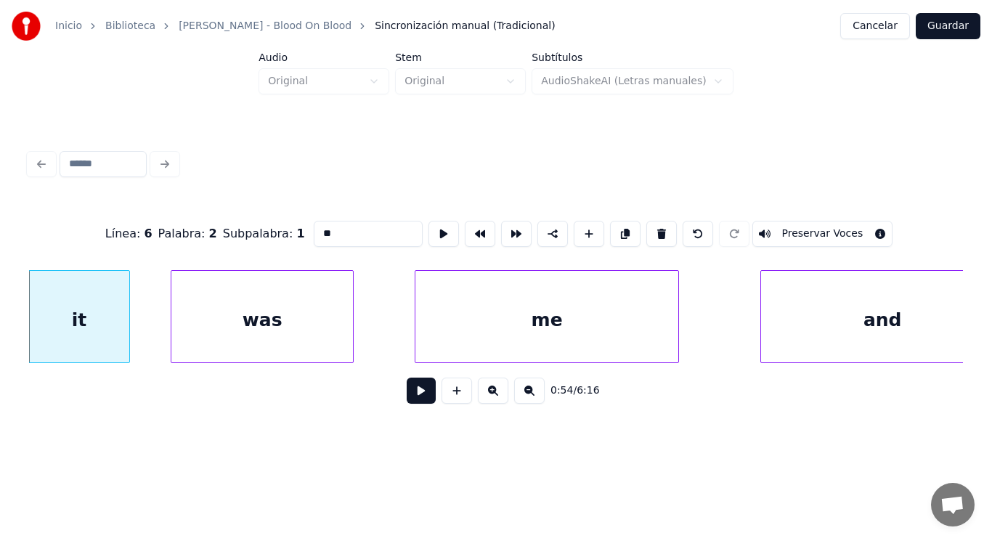
click at [408, 398] on button at bounding box center [421, 390] width 29 height 26
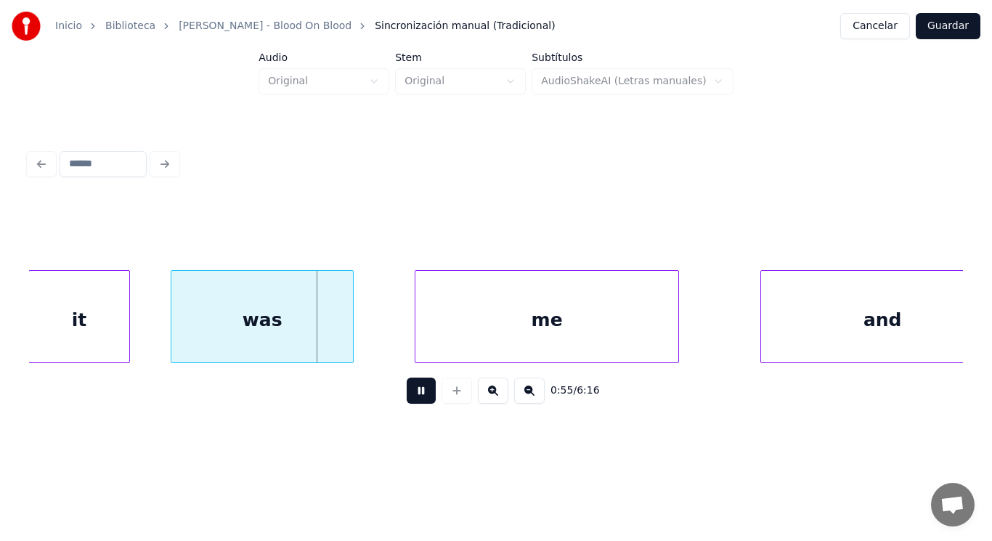
click at [408, 398] on button at bounding box center [421, 390] width 29 height 26
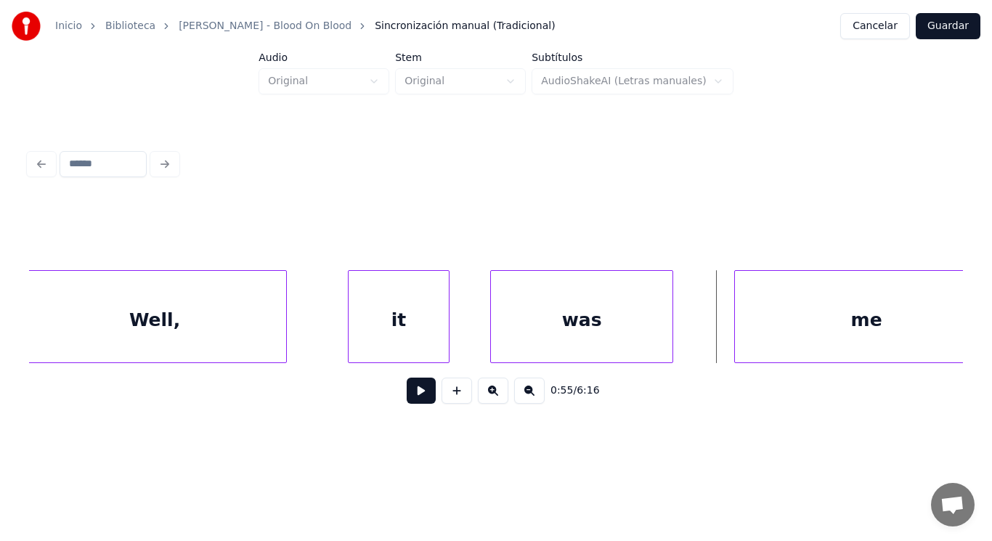
click at [212, 322] on div "Well," at bounding box center [154, 320] width 263 height 99
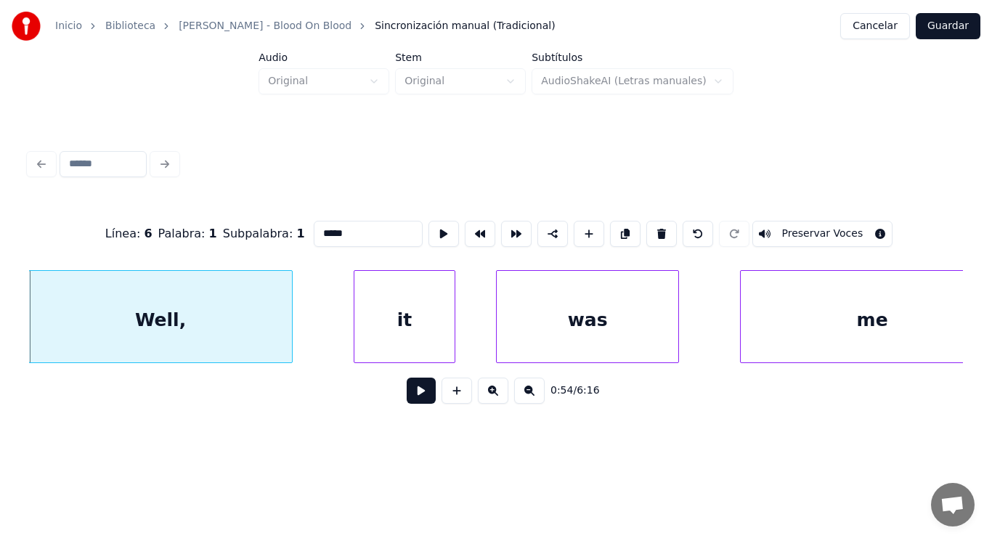
click at [416, 393] on button at bounding box center [421, 390] width 29 height 26
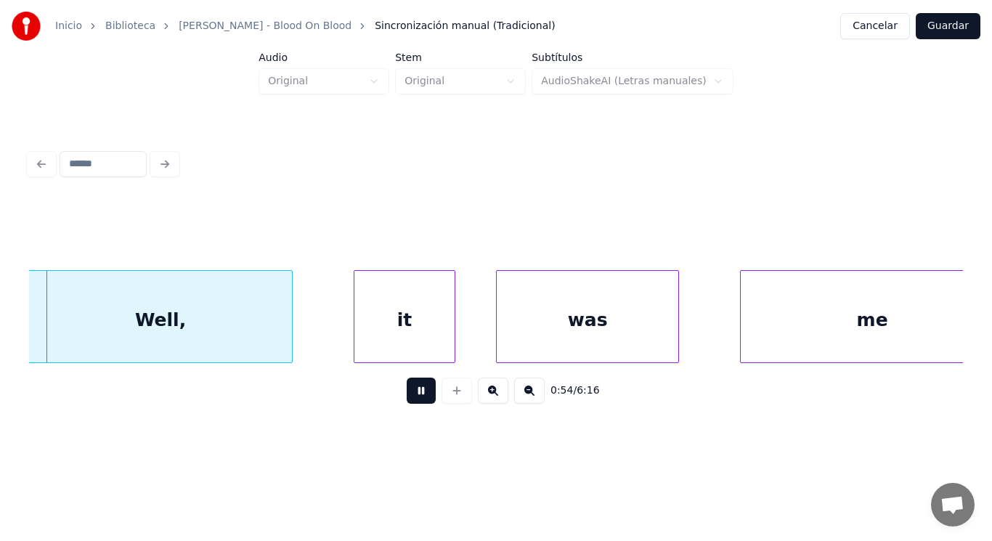
click at [416, 393] on button at bounding box center [421, 390] width 29 height 26
click at [266, 327] on div at bounding box center [266, 316] width 4 height 91
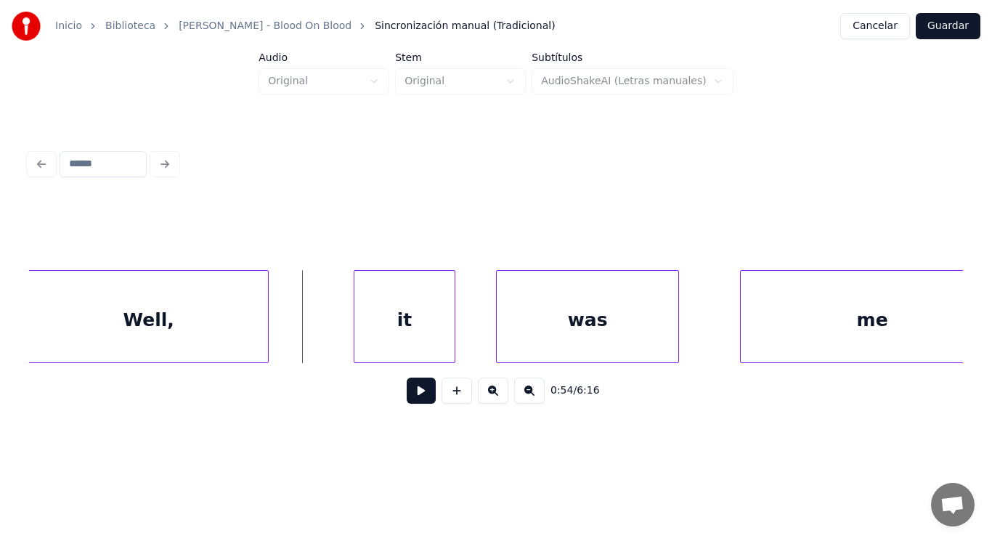
click at [409, 391] on button at bounding box center [421, 390] width 29 height 26
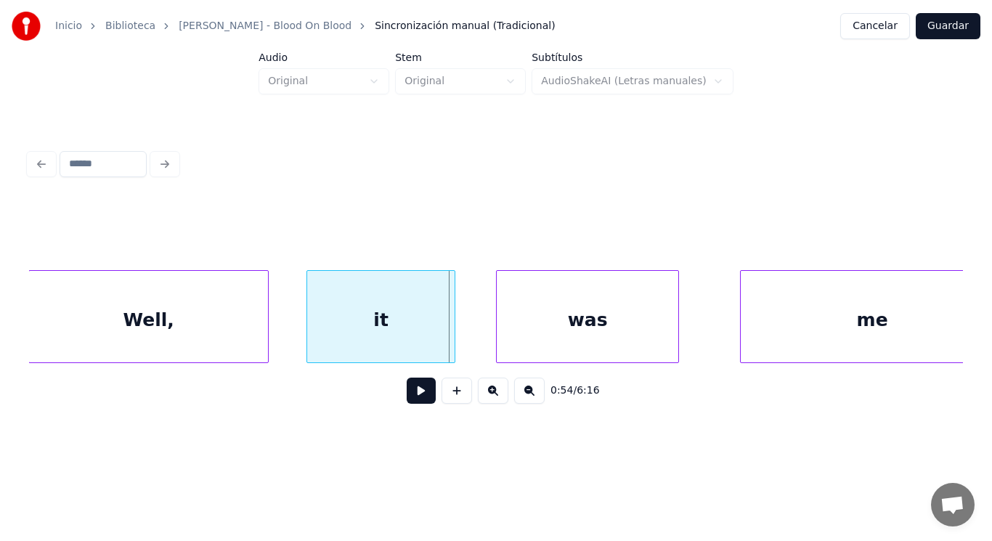
click at [307, 333] on div at bounding box center [309, 316] width 4 height 91
click at [407, 399] on button at bounding box center [421, 390] width 29 height 26
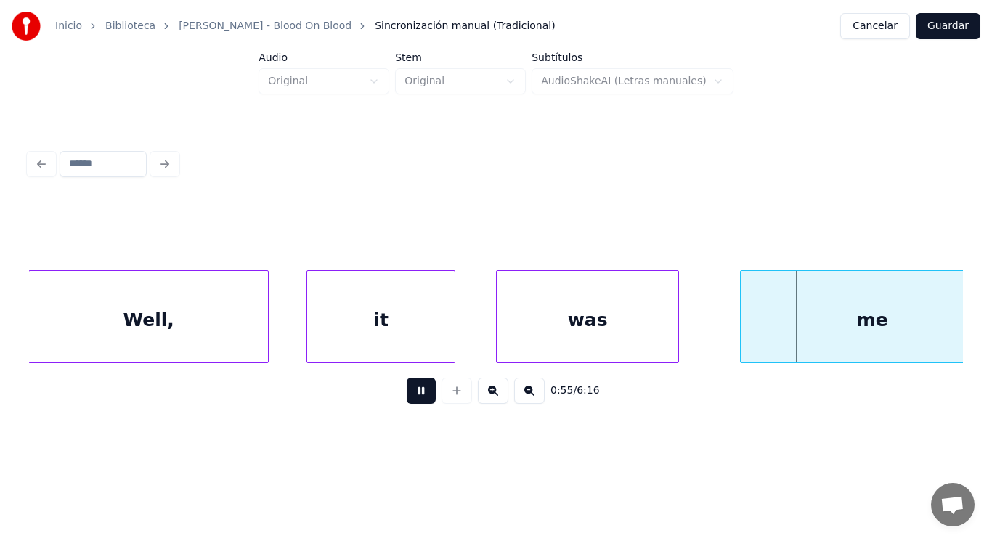
click at [407, 399] on button at bounding box center [421, 390] width 29 height 26
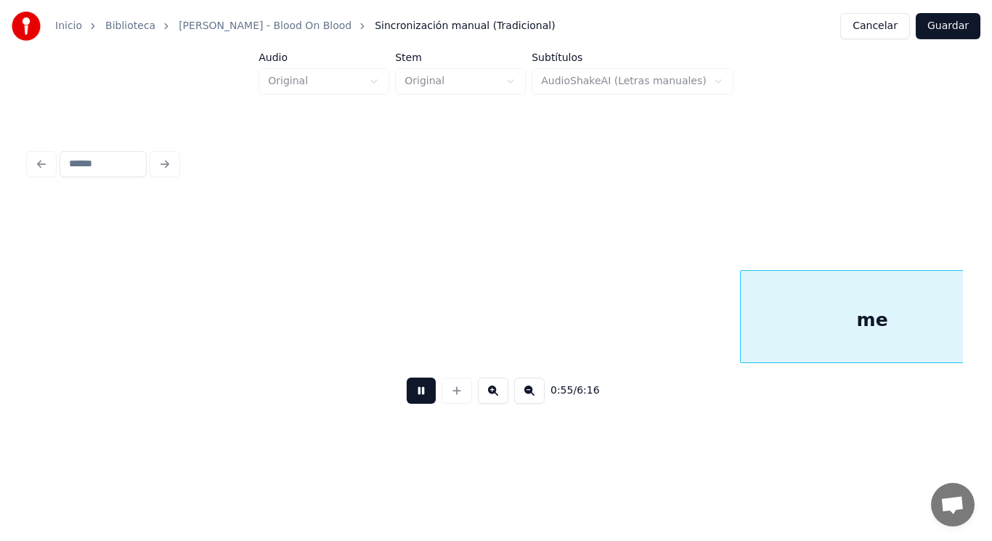
scroll to position [0, 56351]
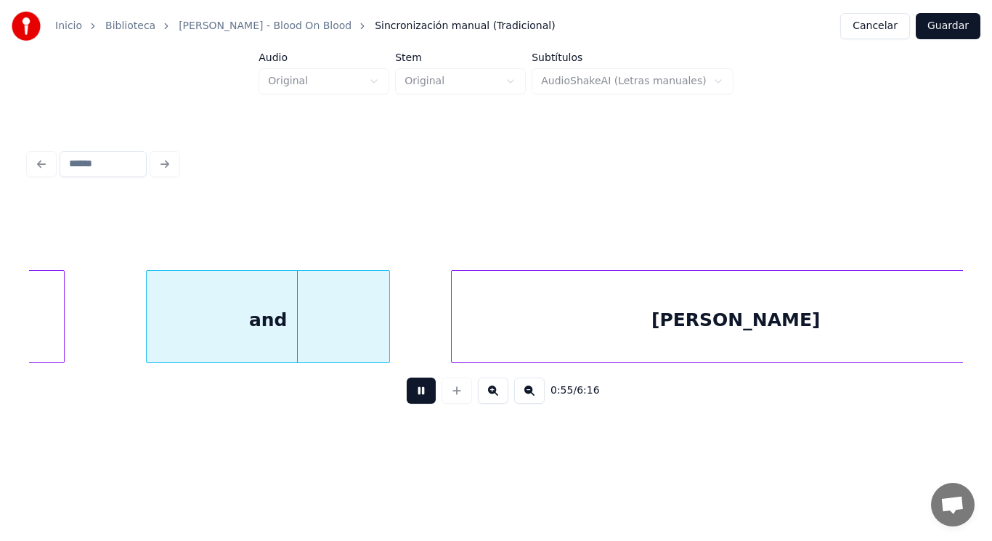
click at [407, 399] on button at bounding box center [421, 390] width 29 height 26
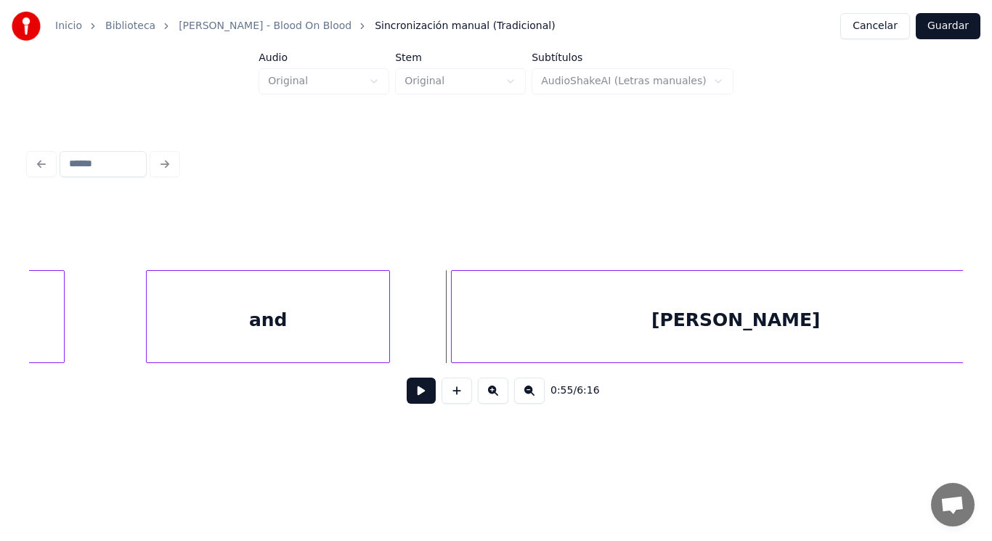
click at [301, 343] on div "and" at bounding box center [268, 320] width 243 height 99
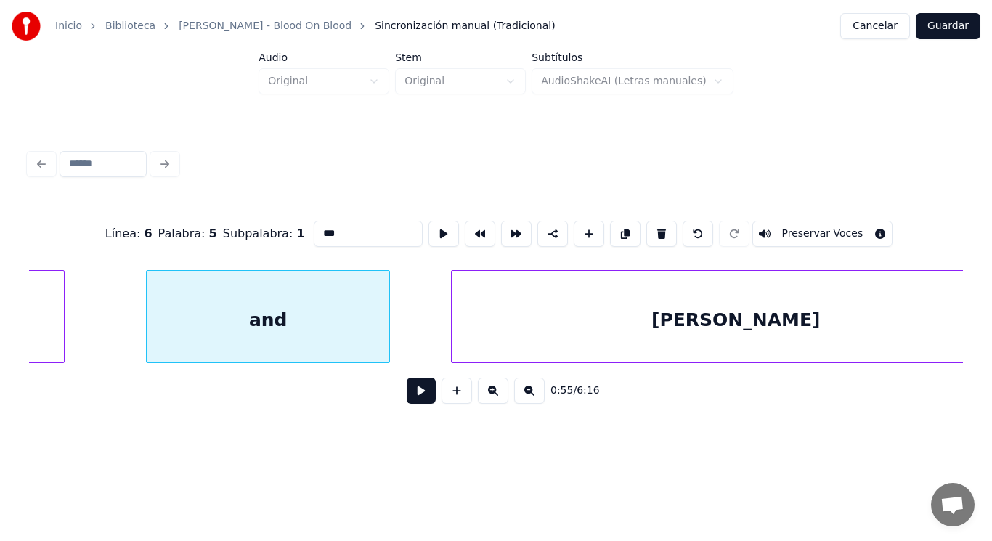
click at [407, 397] on button at bounding box center [421, 390] width 29 height 26
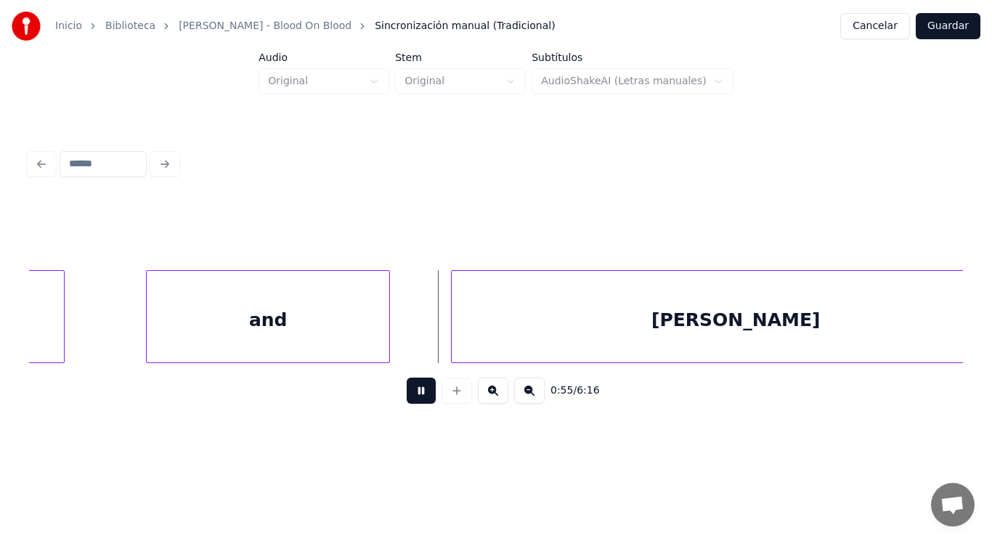
click at [407, 397] on button at bounding box center [421, 390] width 29 height 26
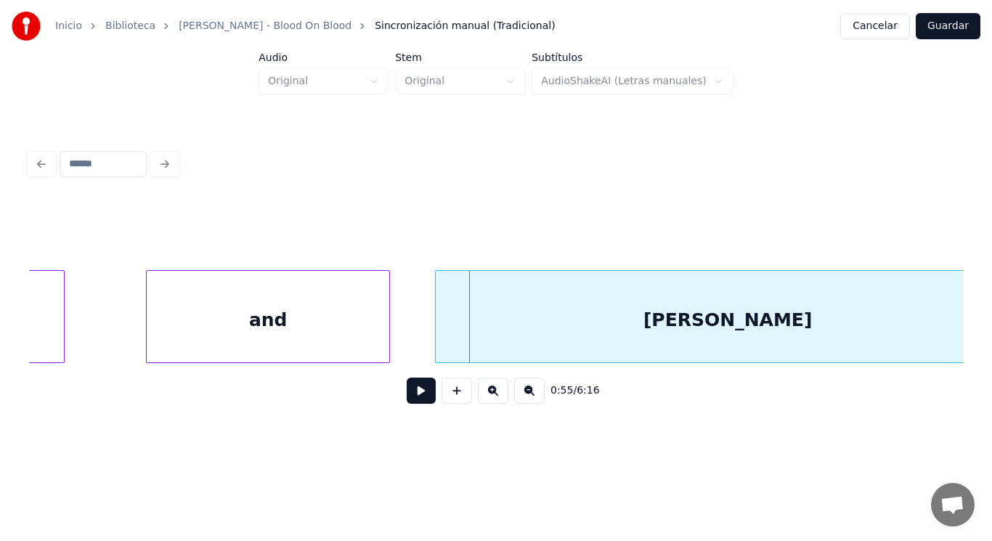
click at [436, 349] on div at bounding box center [438, 316] width 4 height 91
click at [407, 391] on button at bounding box center [421, 390] width 29 height 26
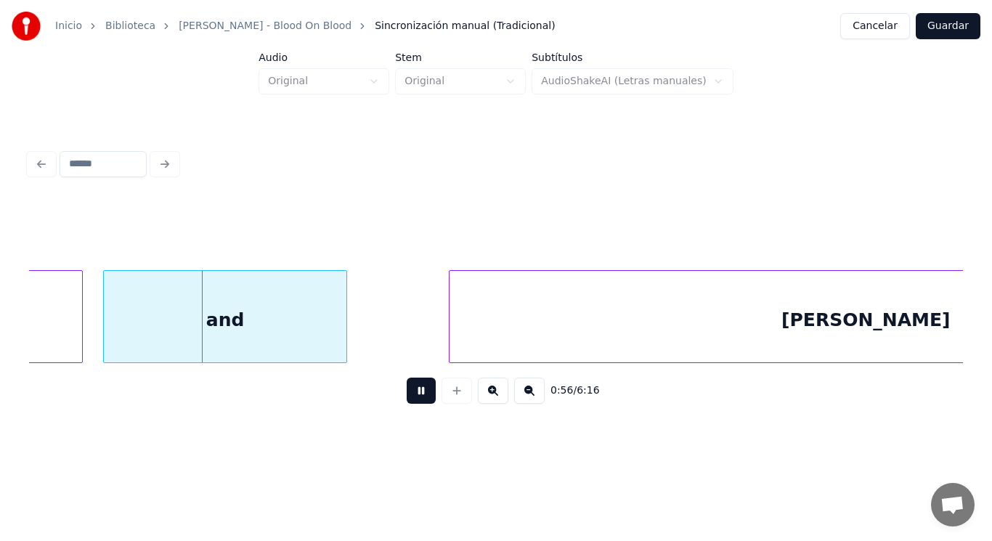
click at [407, 391] on button at bounding box center [421, 390] width 29 height 26
click at [407, 397] on button at bounding box center [421, 390] width 29 height 26
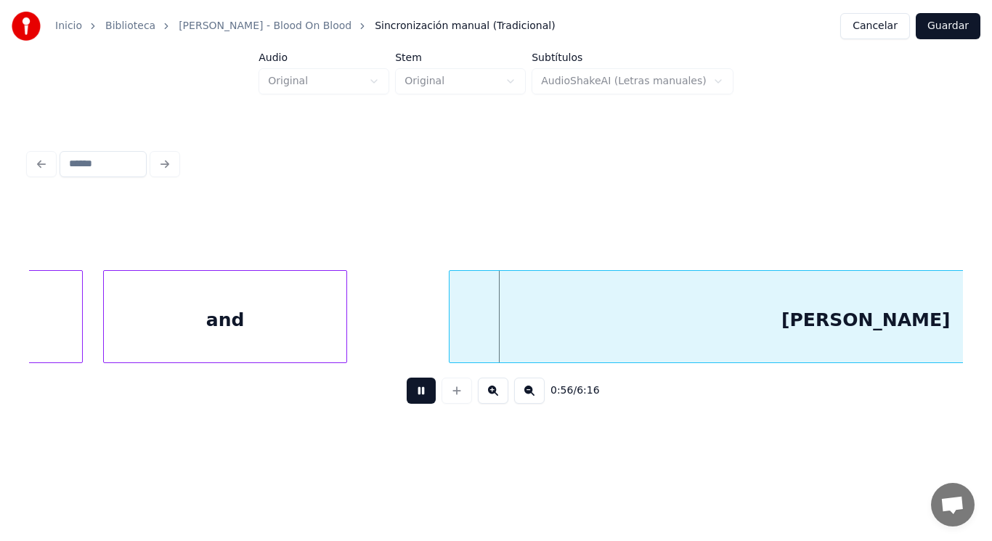
click at [407, 397] on button at bounding box center [421, 390] width 29 height 26
click at [446, 335] on div at bounding box center [446, 316] width 4 height 91
click at [417, 390] on button at bounding box center [421, 390] width 29 height 26
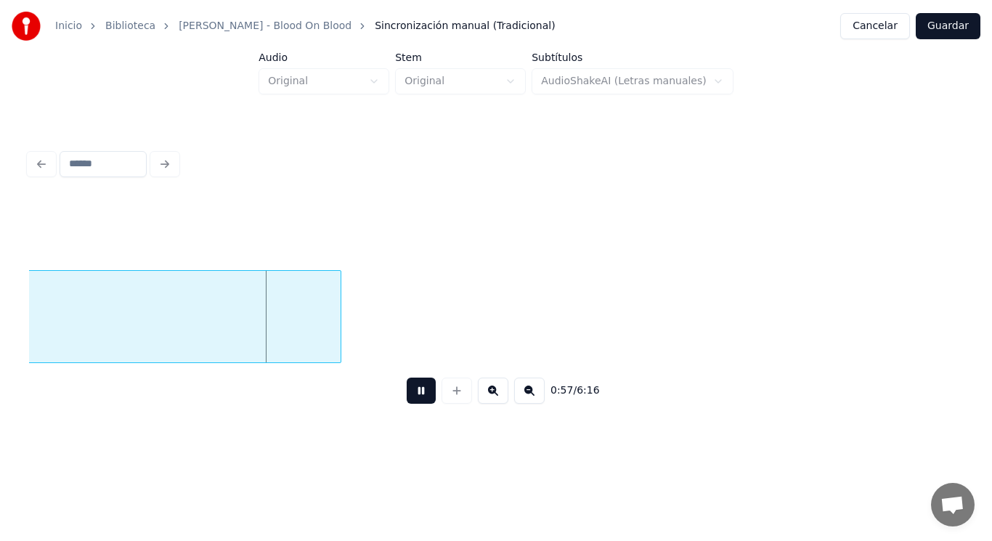
click at [417, 390] on button at bounding box center [421, 390] width 29 height 26
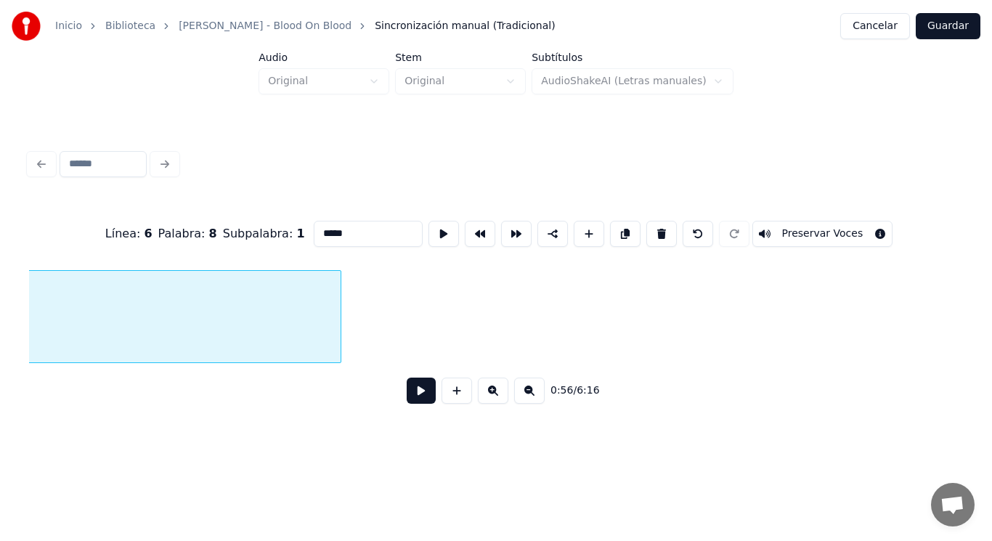
scroll to position [0, 57703]
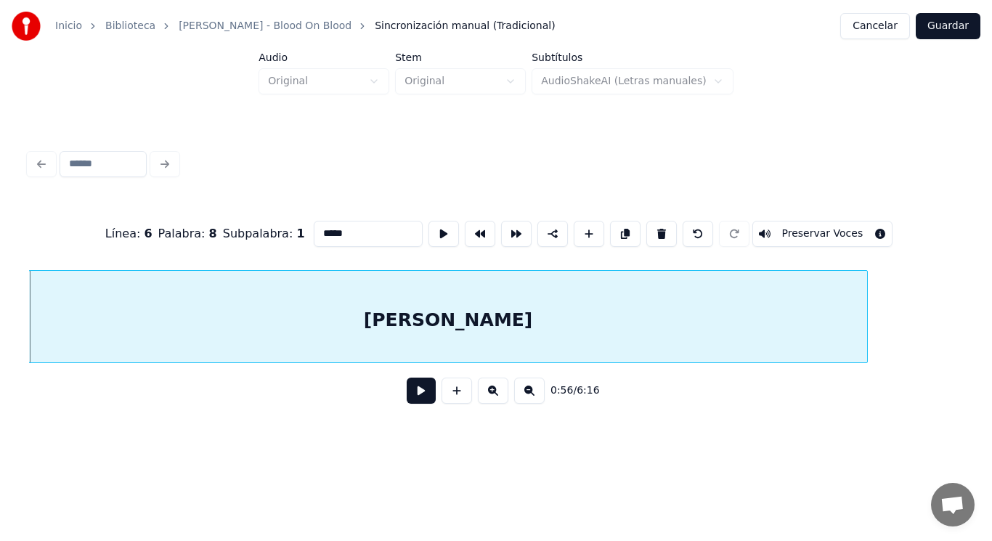
click at [407, 393] on button at bounding box center [421, 390] width 29 height 26
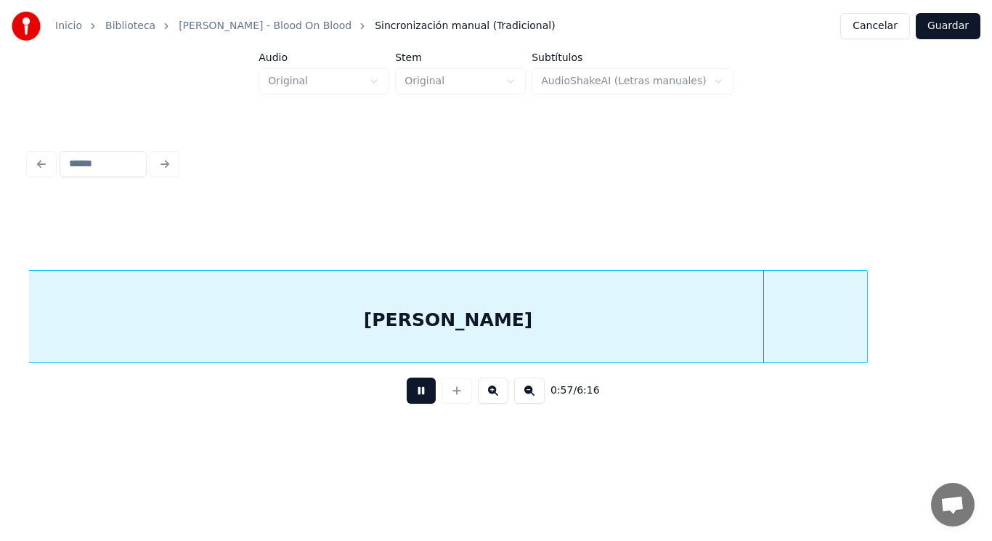
click at [407, 393] on button at bounding box center [421, 390] width 29 height 26
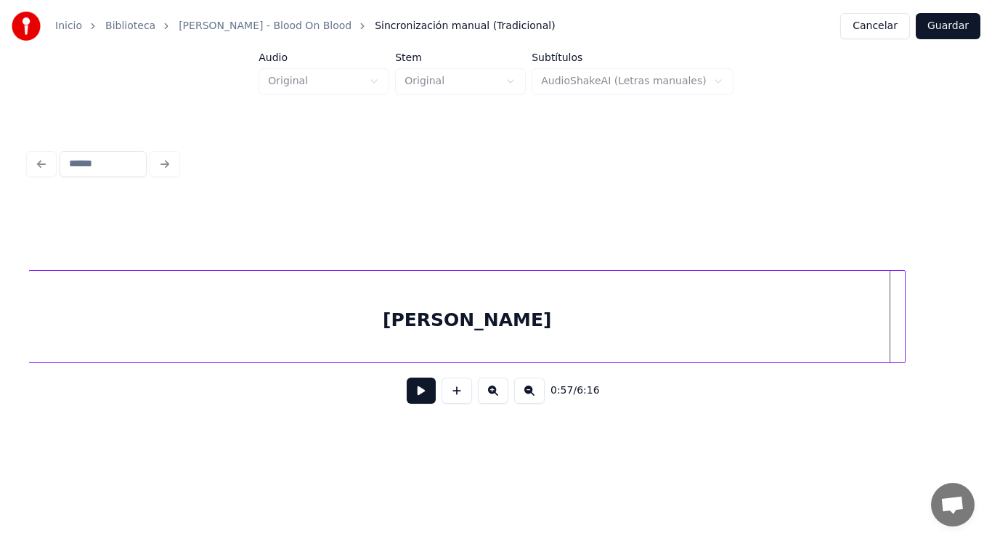
click at [901, 322] on div at bounding box center [902, 316] width 4 height 91
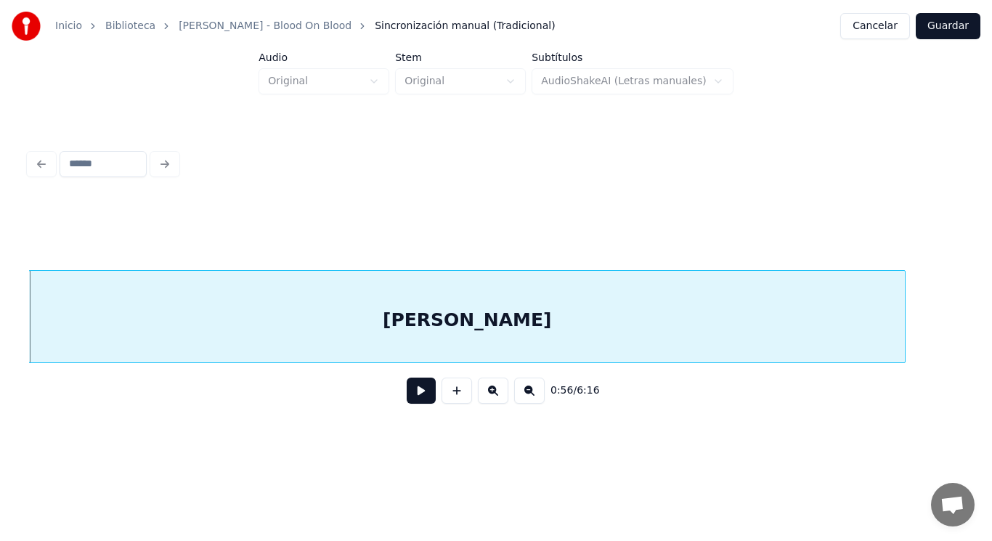
click at [415, 391] on button at bounding box center [421, 390] width 29 height 26
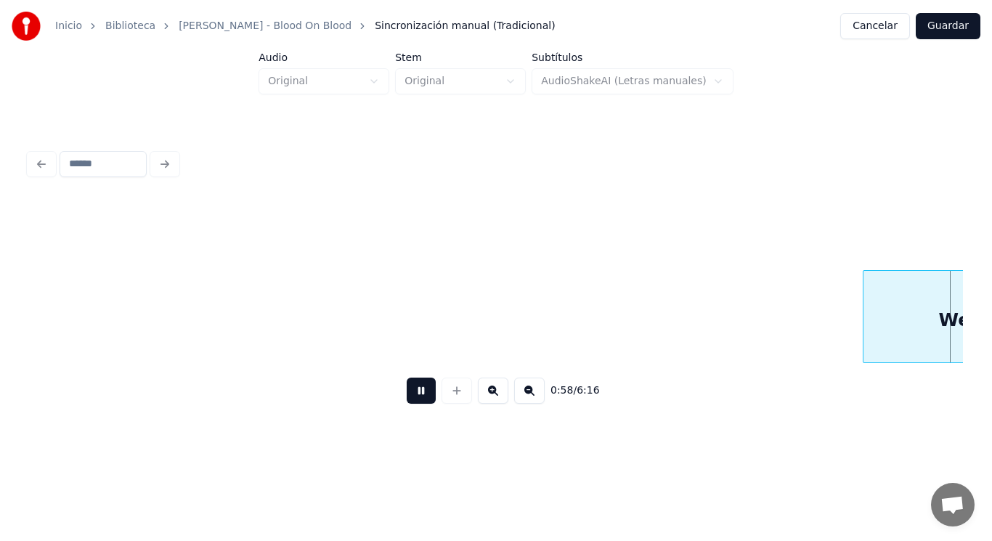
scroll to position [0, 59592]
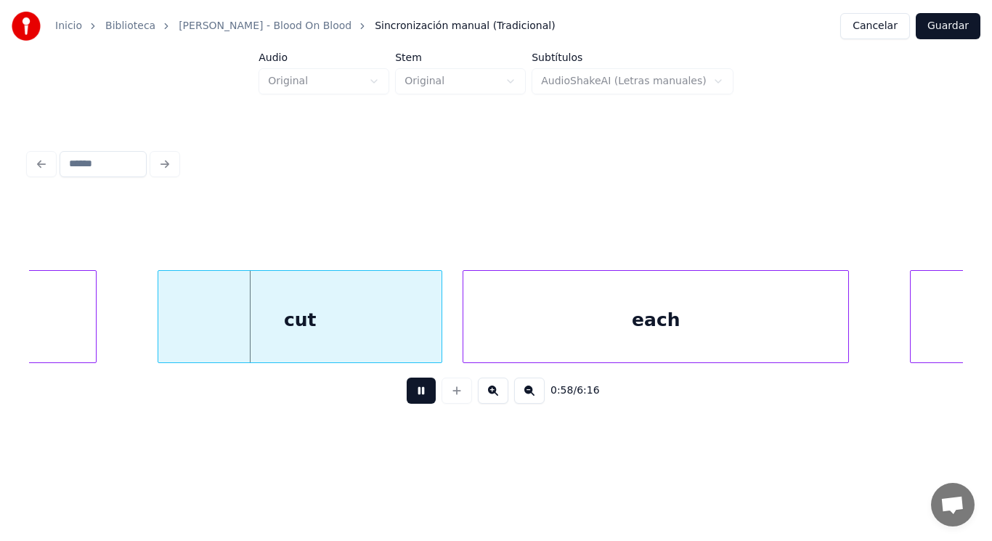
click at [415, 391] on button at bounding box center [421, 390] width 29 height 26
click at [62, 308] on div "We" at bounding box center [4, 320] width 181 height 99
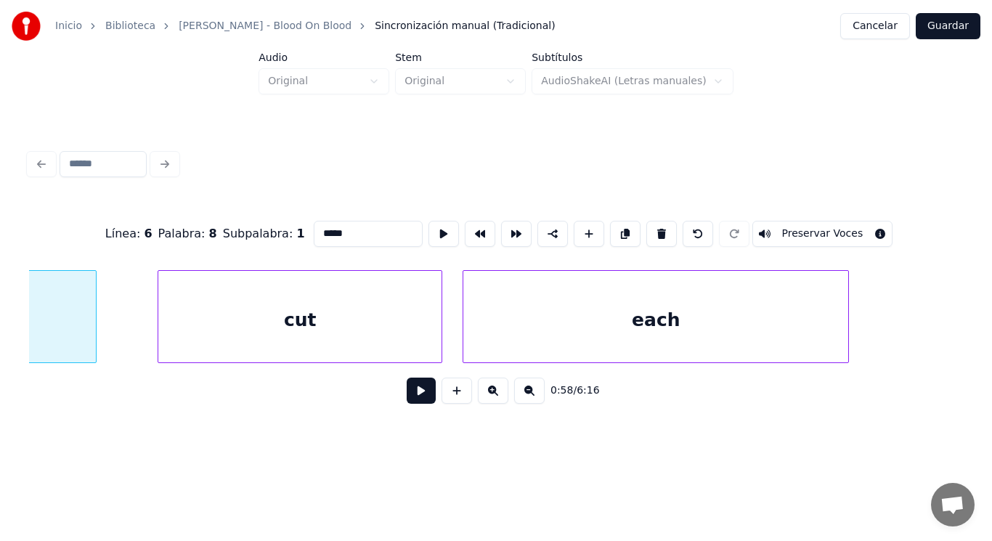
type input "**"
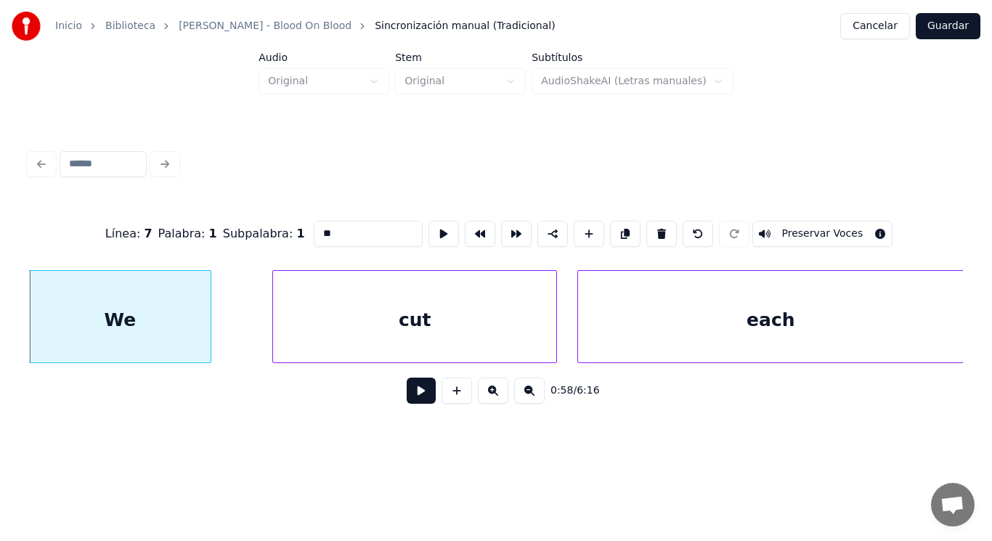
click at [415, 396] on button at bounding box center [421, 390] width 29 height 26
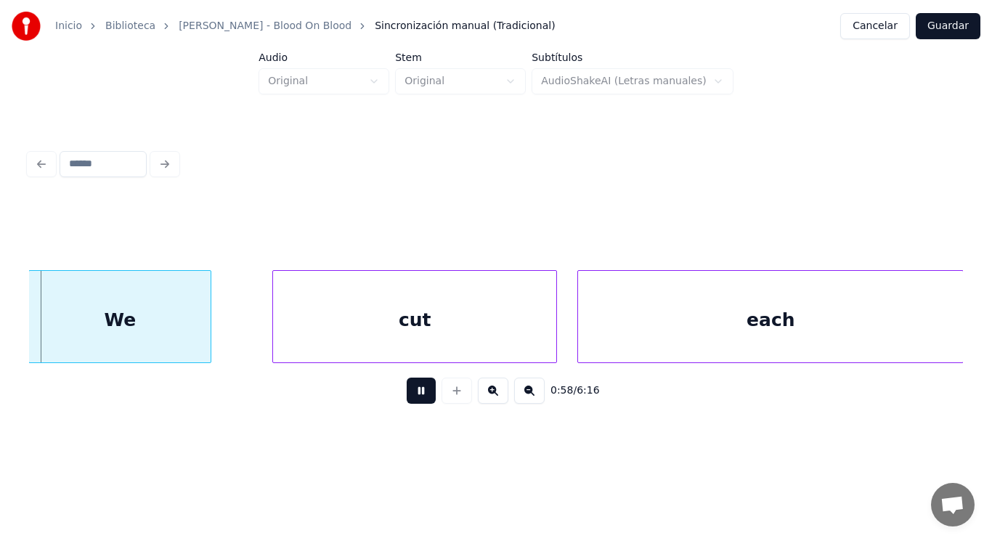
click at [415, 396] on button at bounding box center [421, 390] width 29 height 26
click at [266, 335] on div at bounding box center [265, 316] width 4 height 91
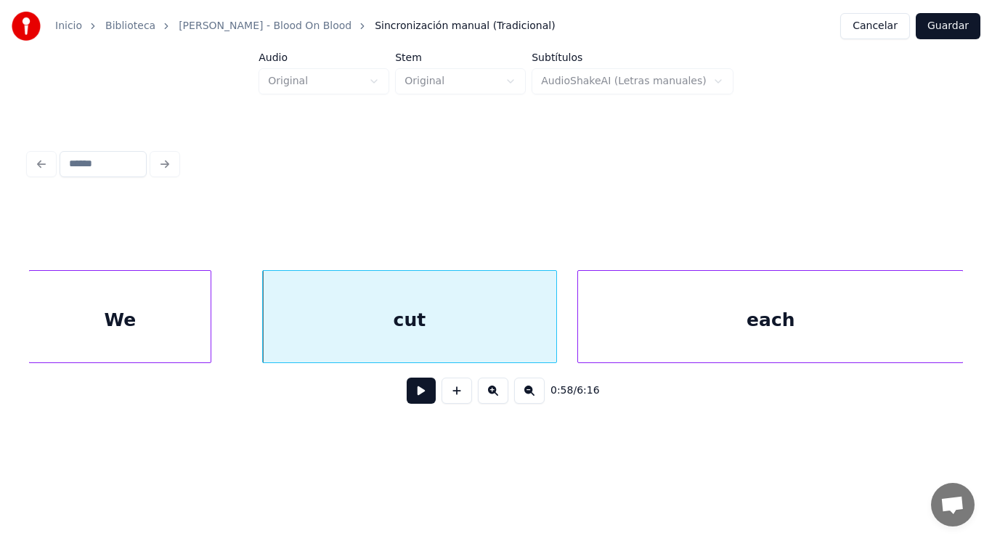
click at [421, 400] on button at bounding box center [421, 390] width 29 height 26
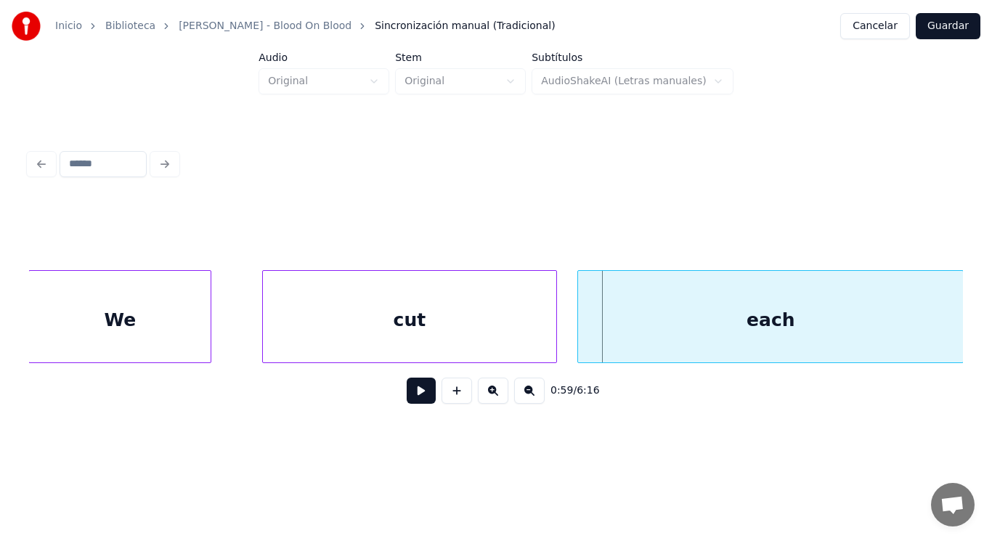
click at [542, 330] on div "cut" at bounding box center [410, 320] width 294 height 99
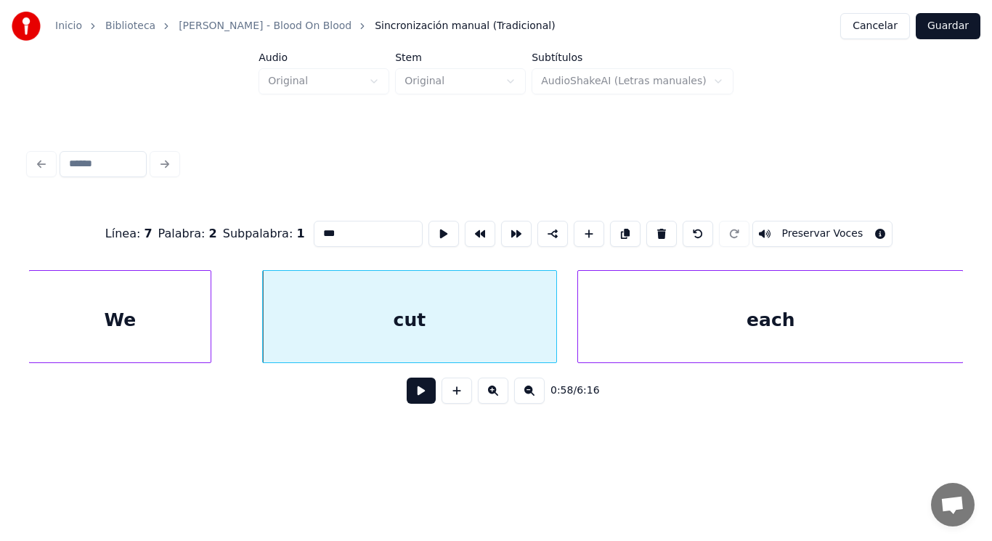
click at [418, 389] on button at bounding box center [421, 390] width 29 height 26
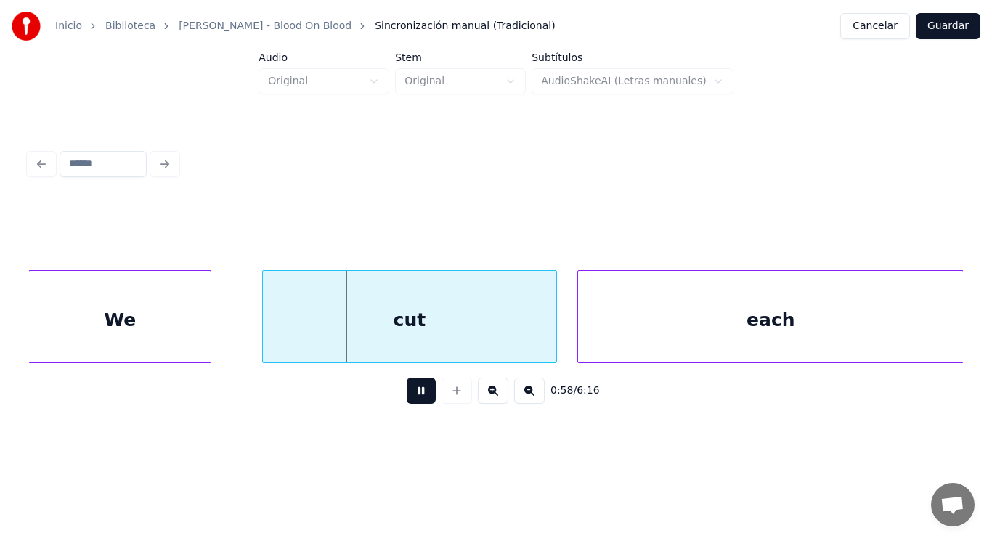
click at [418, 389] on button at bounding box center [421, 390] width 29 height 26
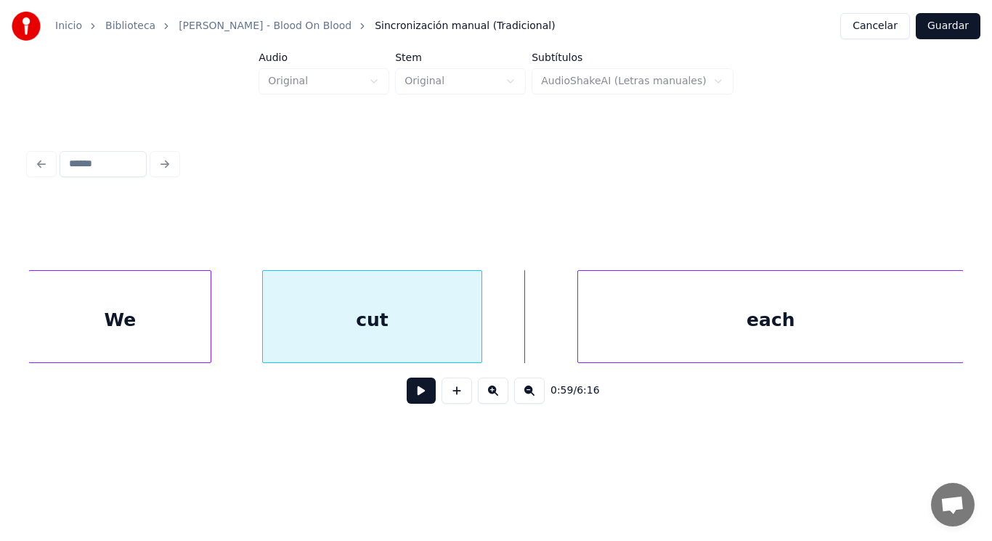
click at [480, 328] on div at bounding box center [479, 316] width 4 height 91
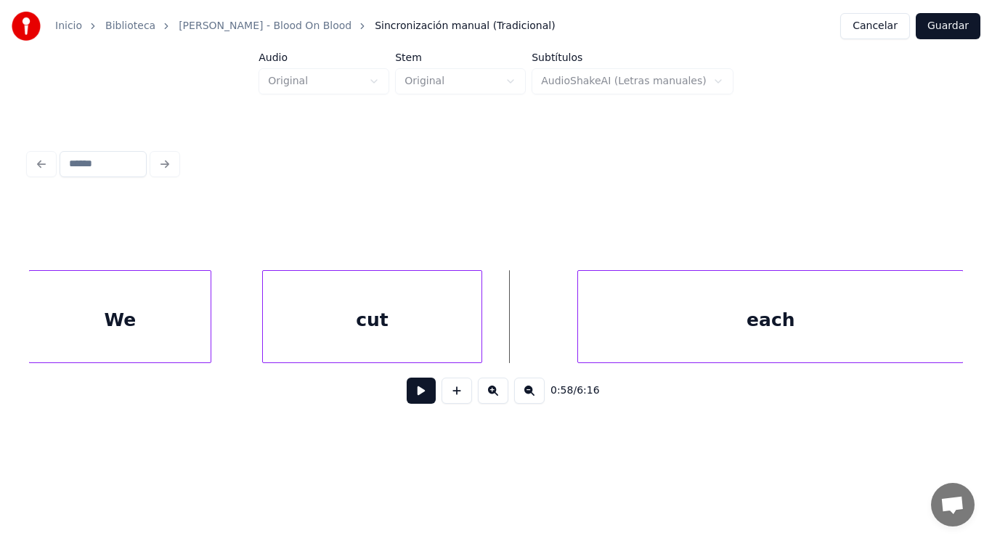
click at [415, 393] on button at bounding box center [421, 390] width 29 height 26
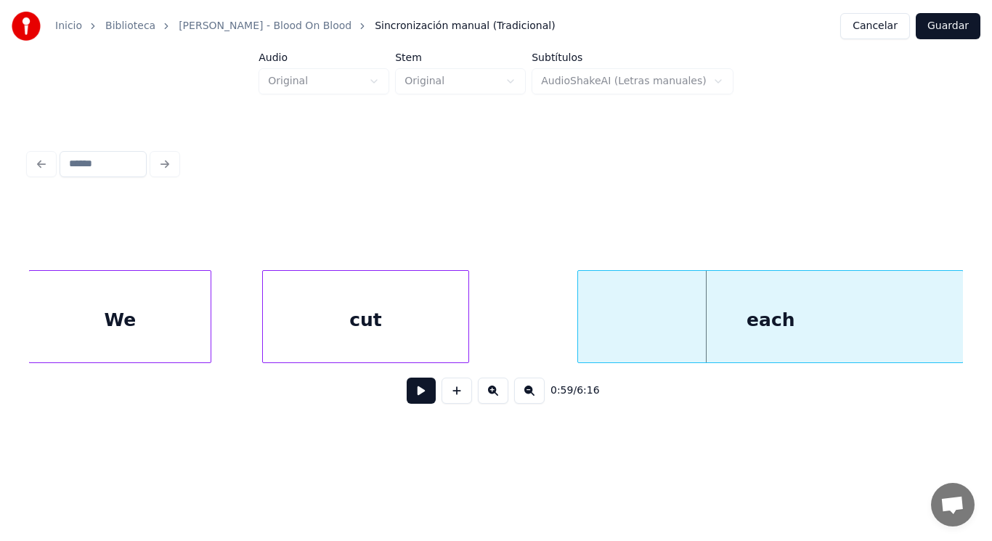
click at [468, 328] on div at bounding box center [466, 316] width 4 height 91
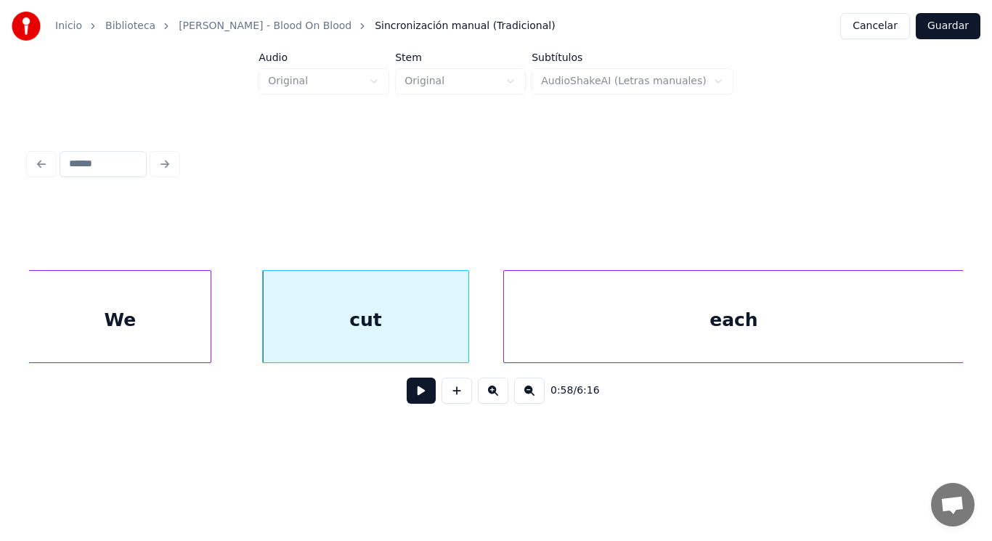
click at [506, 322] on div at bounding box center [506, 316] width 4 height 91
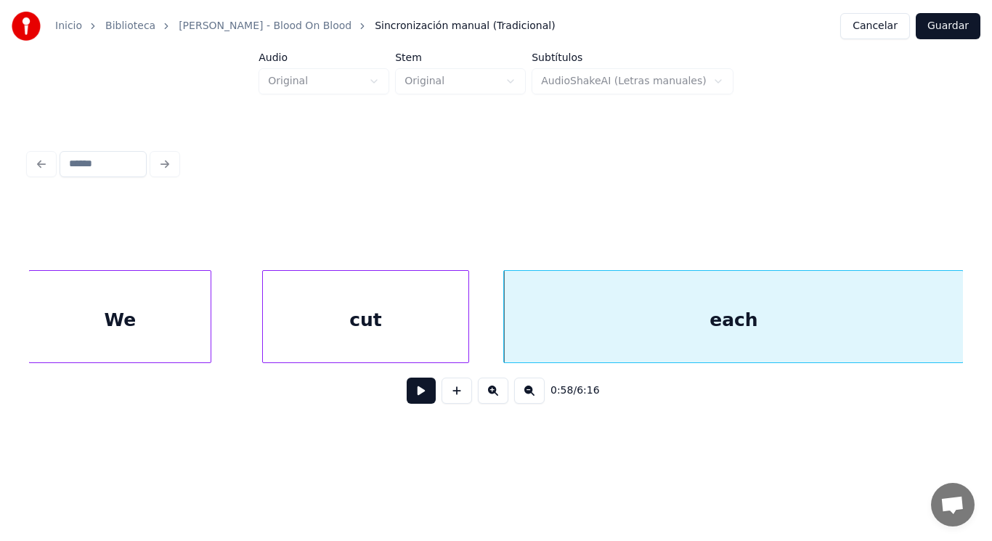
click at [411, 396] on button at bounding box center [421, 390] width 29 height 26
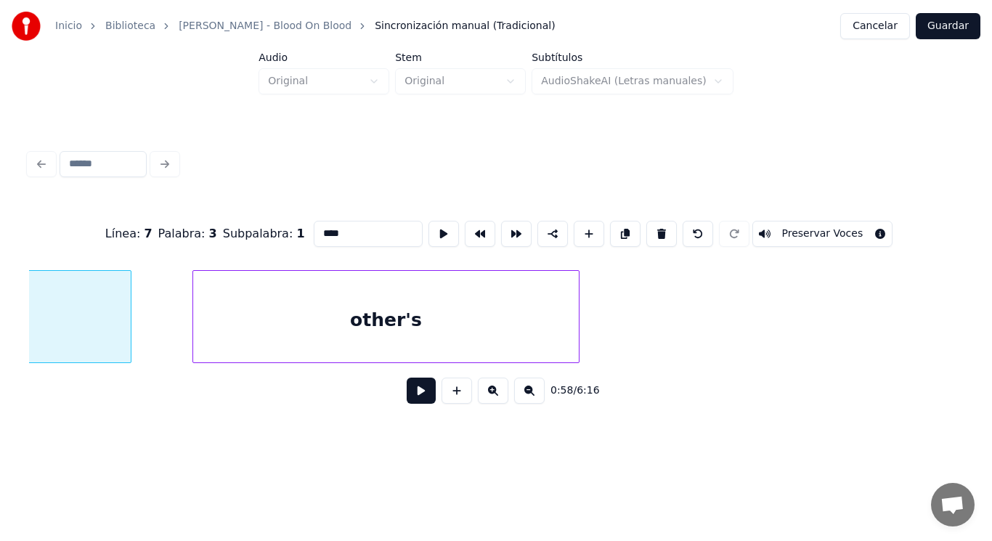
scroll to position [0, 59952]
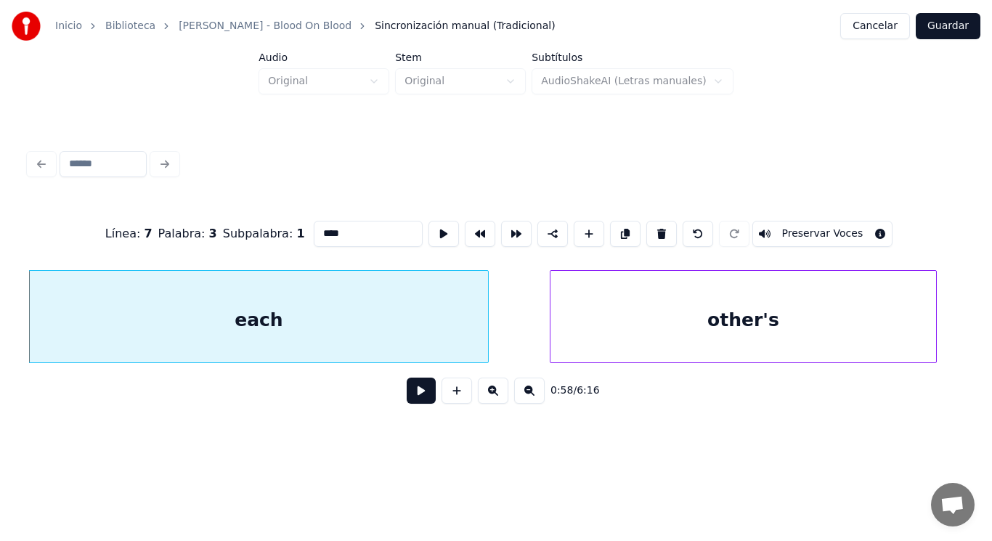
click at [407, 396] on button at bounding box center [421, 390] width 29 height 26
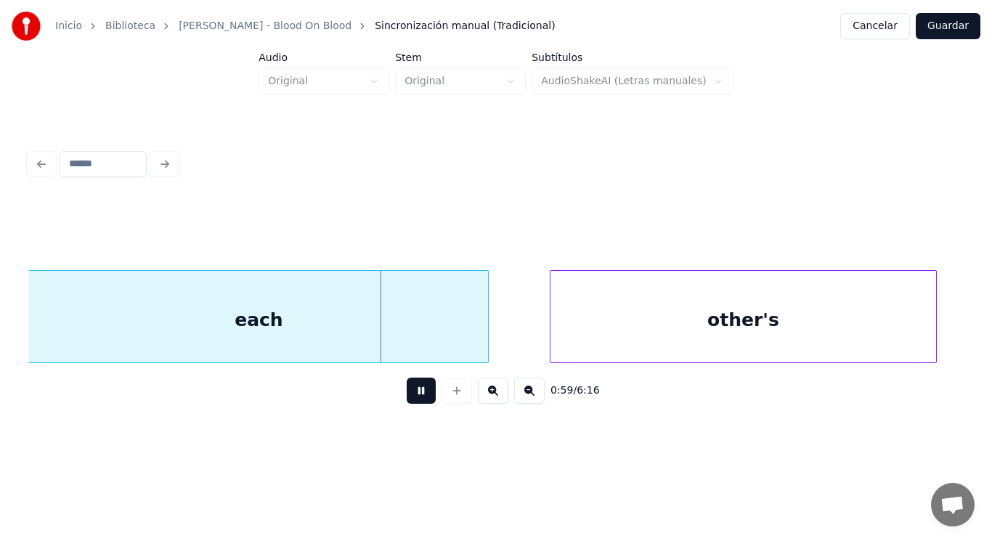
click at [407, 396] on button at bounding box center [421, 390] width 29 height 26
click at [462, 332] on div at bounding box center [462, 316] width 4 height 91
click at [419, 391] on button at bounding box center [421, 390] width 29 height 26
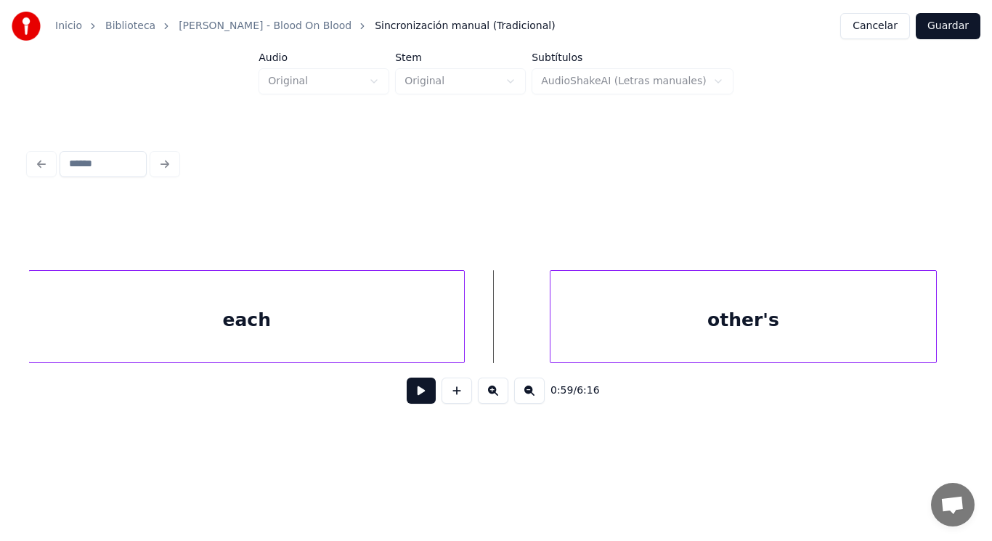
click at [422, 388] on button at bounding box center [421, 390] width 29 height 26
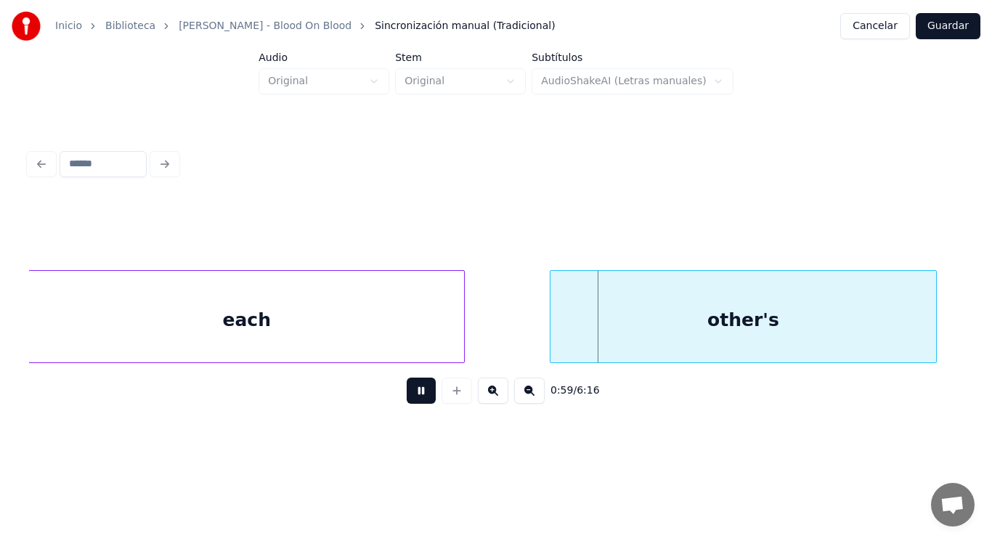
click at [422, 388] on button at bounding box center [421, 390] width 29 height 26
click at [457, 343] on div "each" at bounding box center [246, 320] width 435 height 99
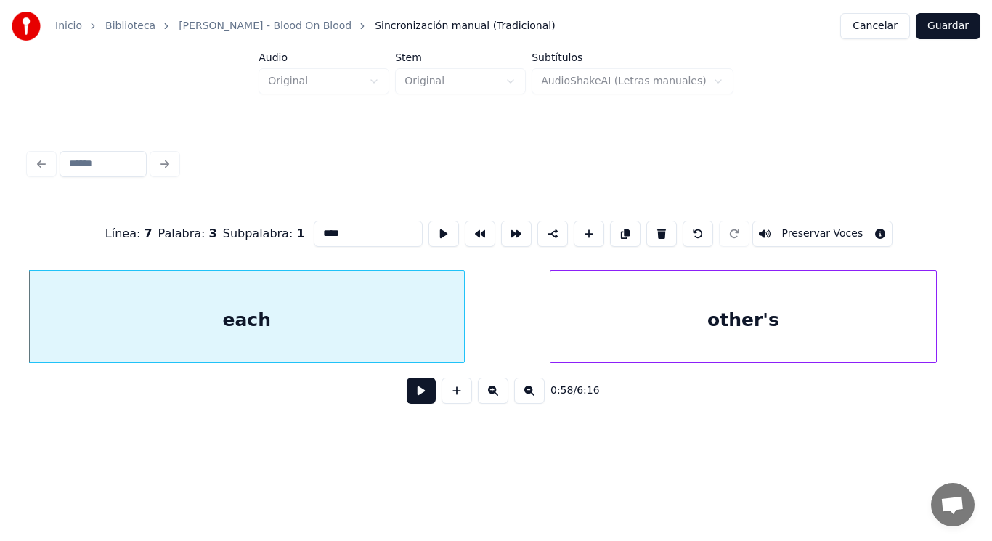
click at [412, 391] on button at bounding box center [421, 390] width 29 height 26
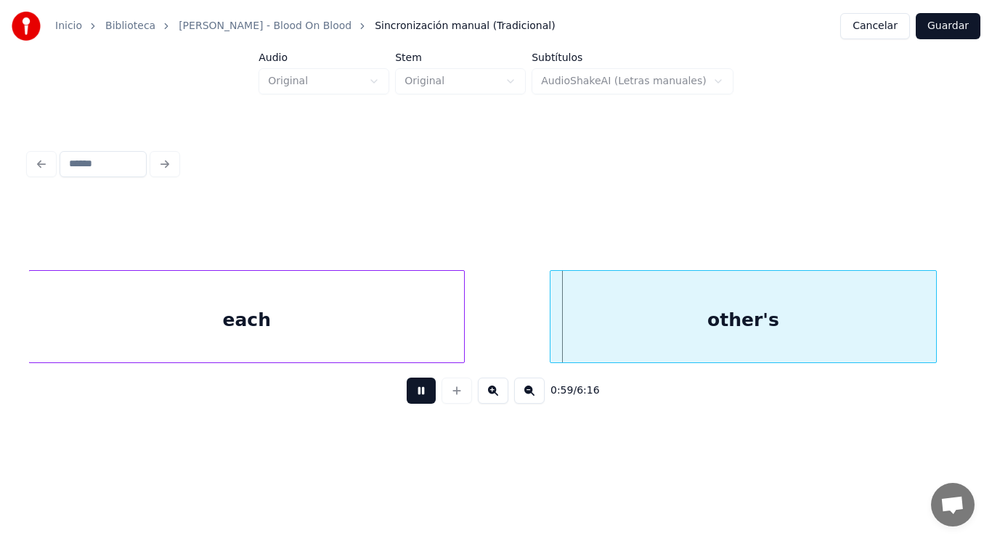
click at [412, 391] on button at bounding box center [421, 390] width 29 height 26
click at [507, 340] on div at bounding box center [507, 316] width 4 height 91
click at [407, 391] on button at bounding box center [421, 390] width 29 height 26
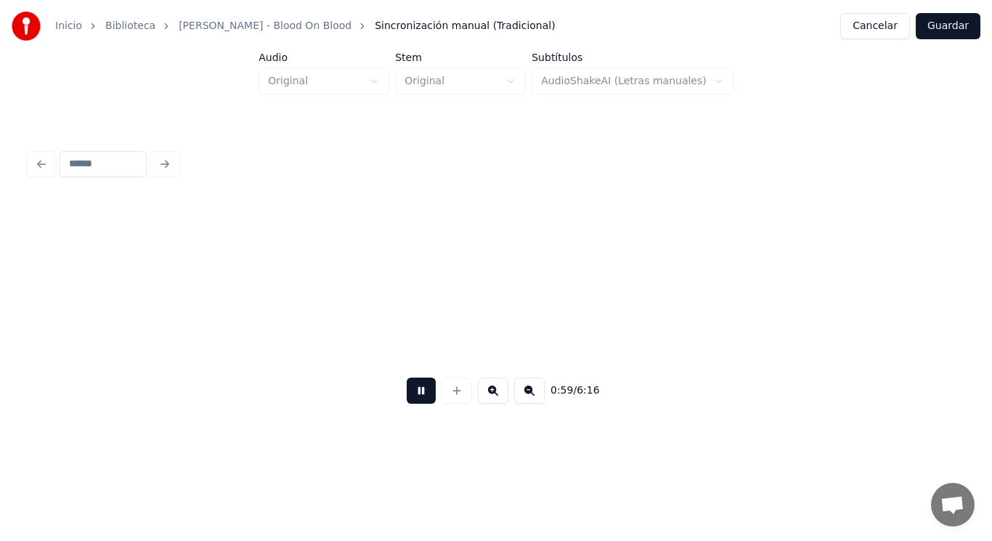
click at [407, 391] on button at bounding box center [421, 390] width 29 height 26
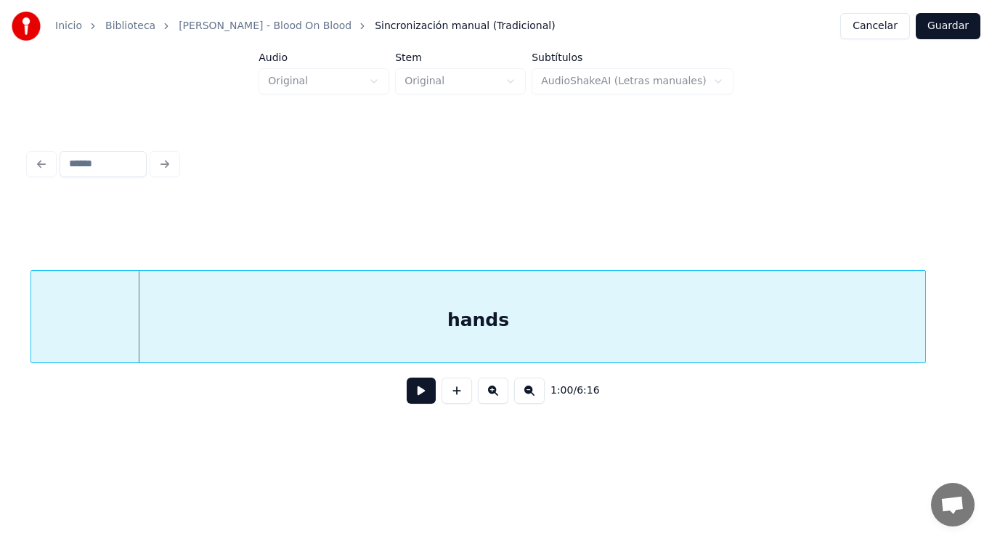
click at [329, 332] on div "hands" at bounding box center [477, 320] width 893 height 99
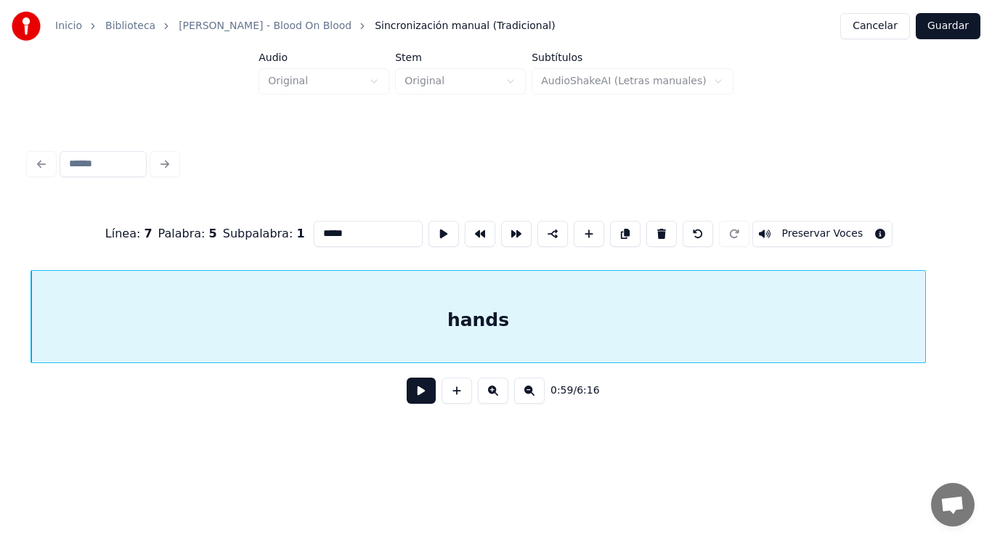
click at [410, 385] on button at bounding box center [421, 390] width 29 height 26
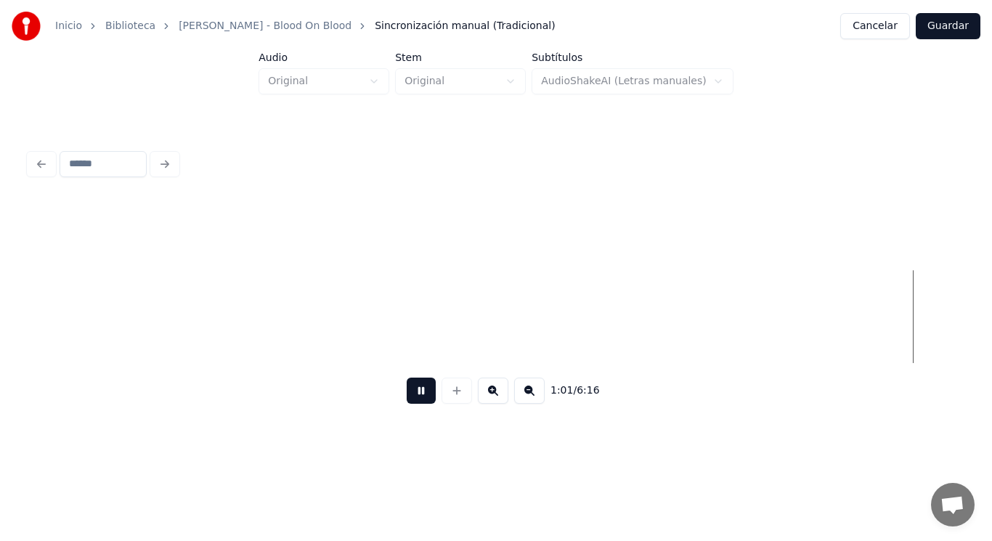
scroll to position [0, 62796]
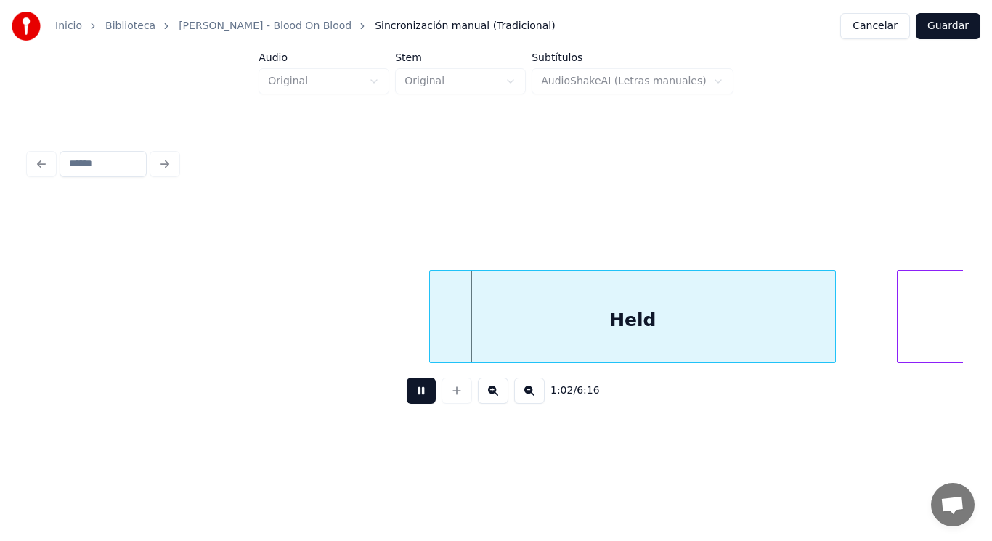
click at [410, 385] on button at bounding box center [421, 390] width 29 height 26
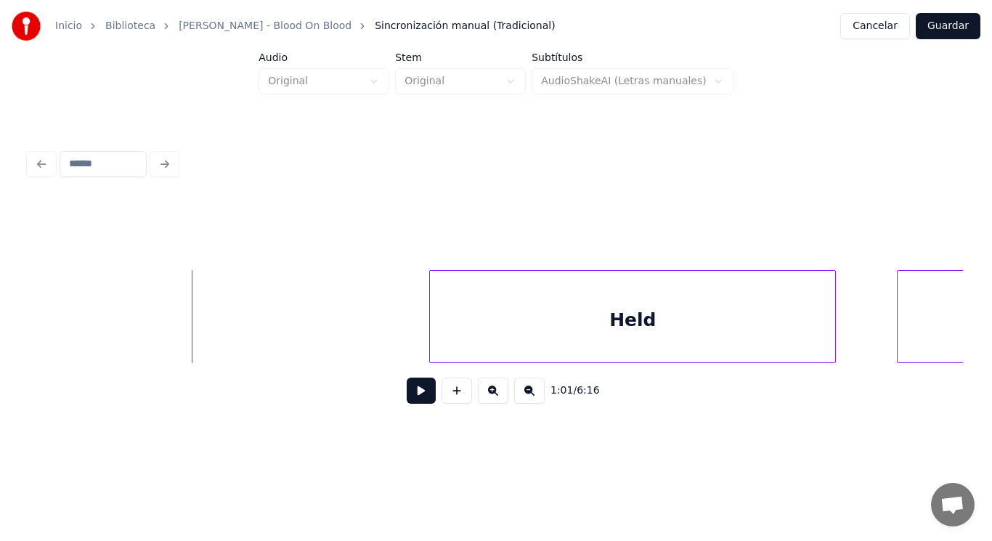
click at [408, 395] on button at bounding box center [421, 390] width 29 height 26
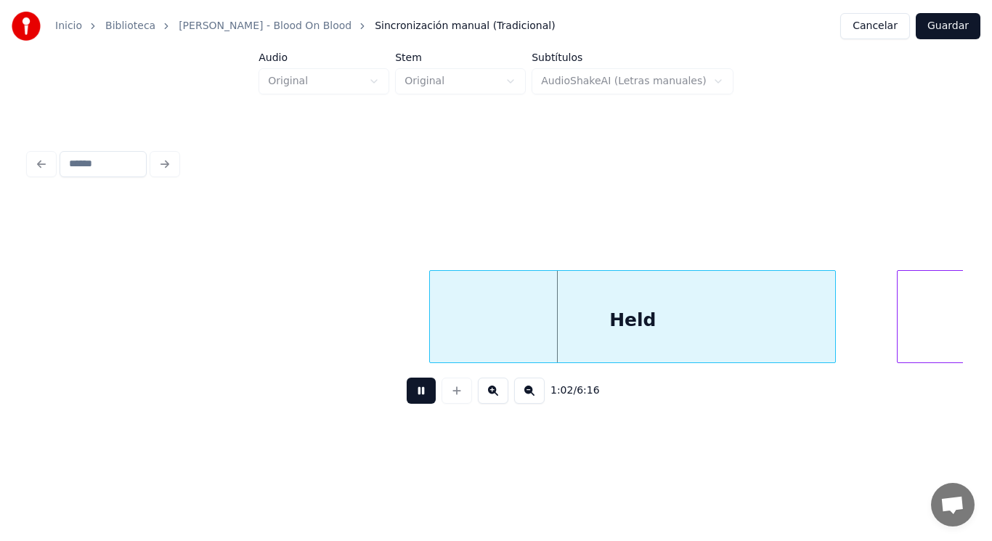
click at [408, 395] on button at bounding box center [421, 390] width 29 height 26
click at [449, 353] on div "Held" at bounding box center [632, 320] width 405 height 99
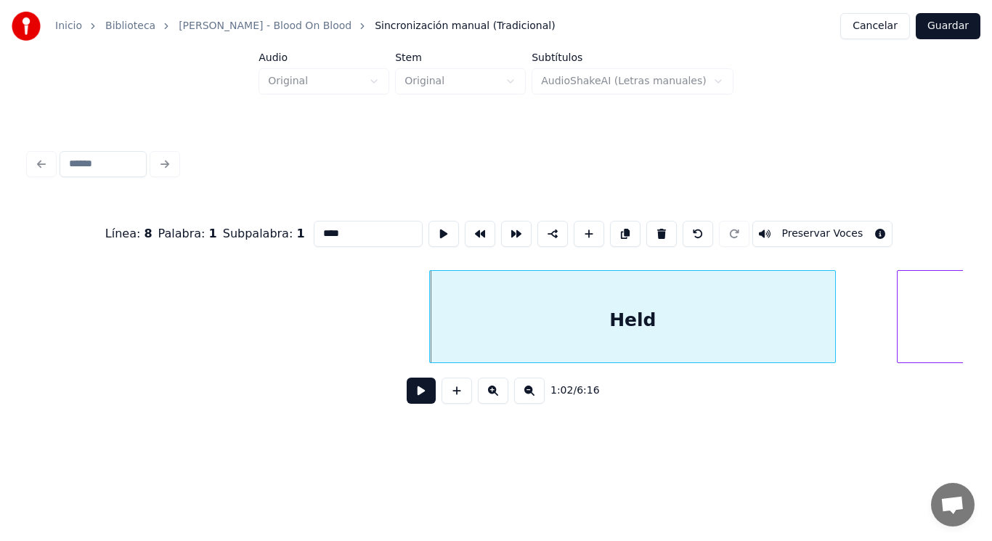
click at [420, 390] on button at bounding box center [421, 390] width 29 height 26
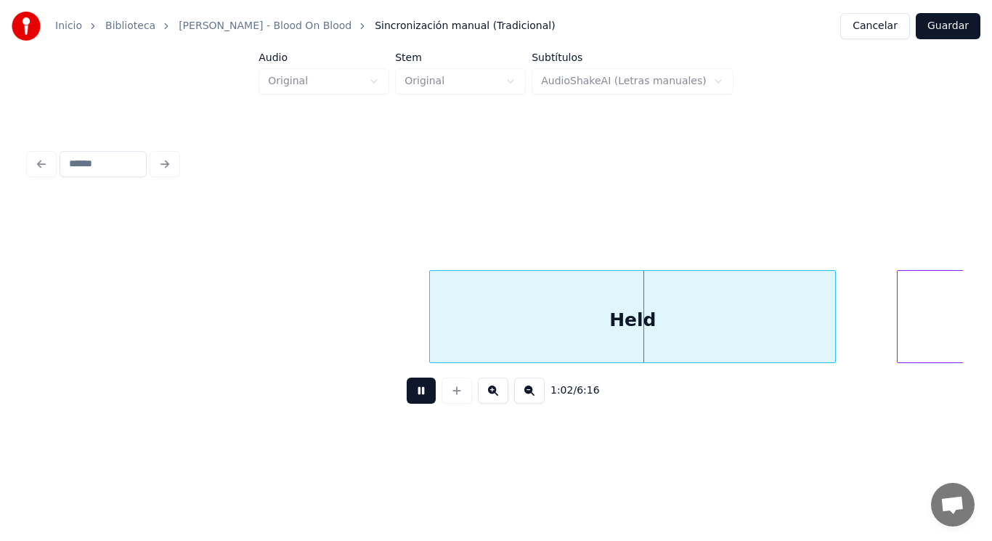
click at [420, 390] on button at bounding box center [421, 390] width 29 height 26
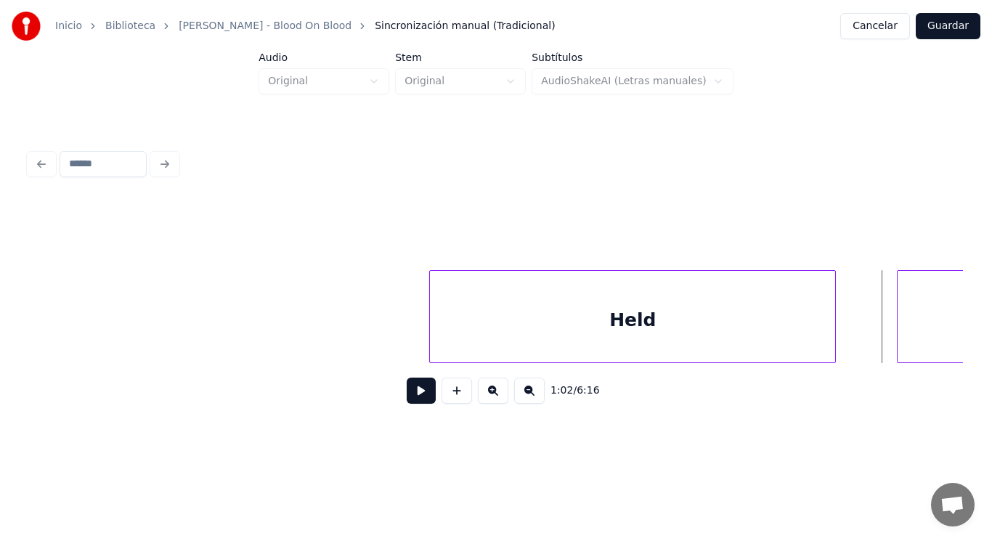
click at [689, 323] on div "Held" at bounding box center [632, 320] width 405 height 99
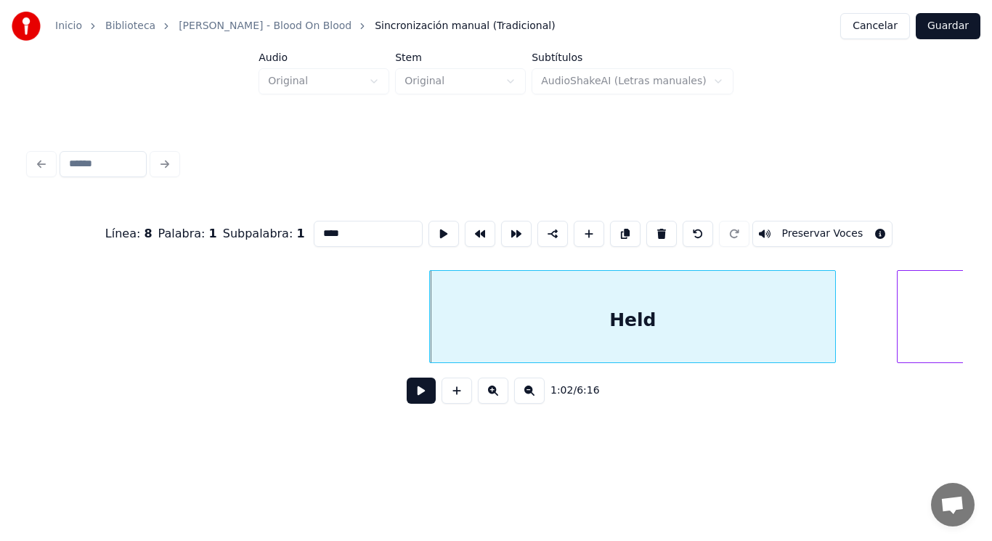
click at [414, 393] on button at bounding box center [421, 390] width 29 height 26
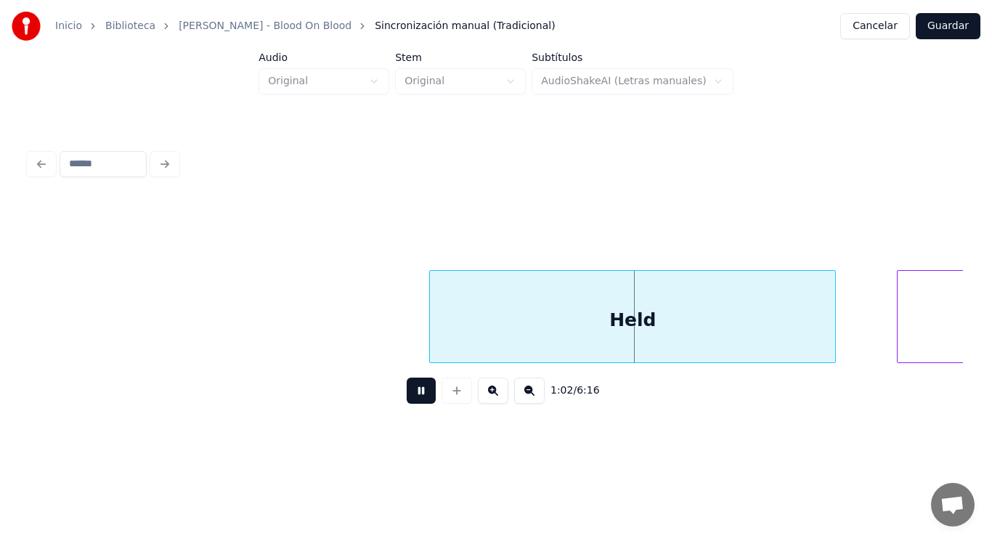
click at [414, 393] on button at bounding box center [421, 390] width 29 height 26
click at [799, 328] on div at bounding box center [798, 316] width 4 height 91
click at [407, 399] on button at bounding box center [421, 390] width 29 height 26
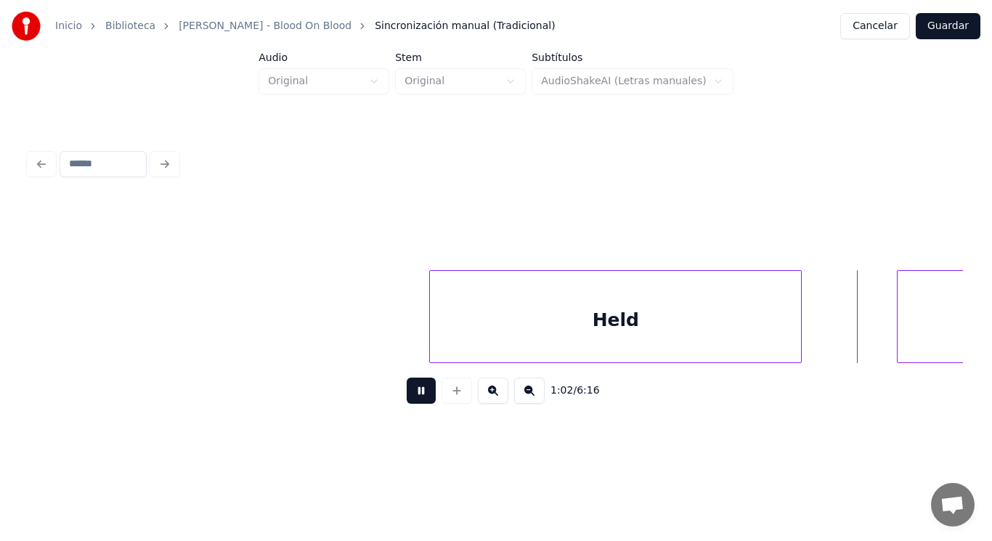
click at [407, 399] on button at bounding box center [421, 390] width 29 height 26
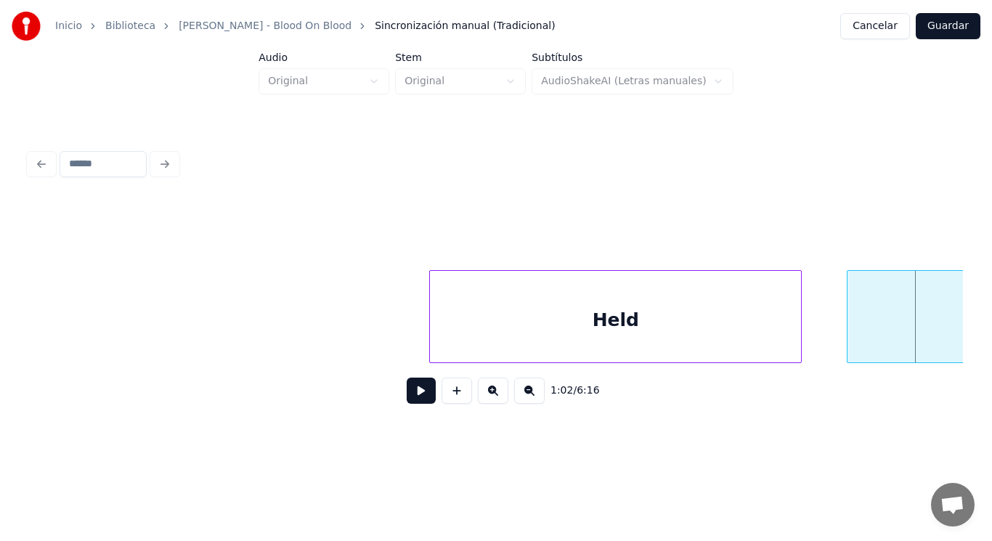
click at [849, 338] on div at bounding box center [849, 316] width 4 height 91
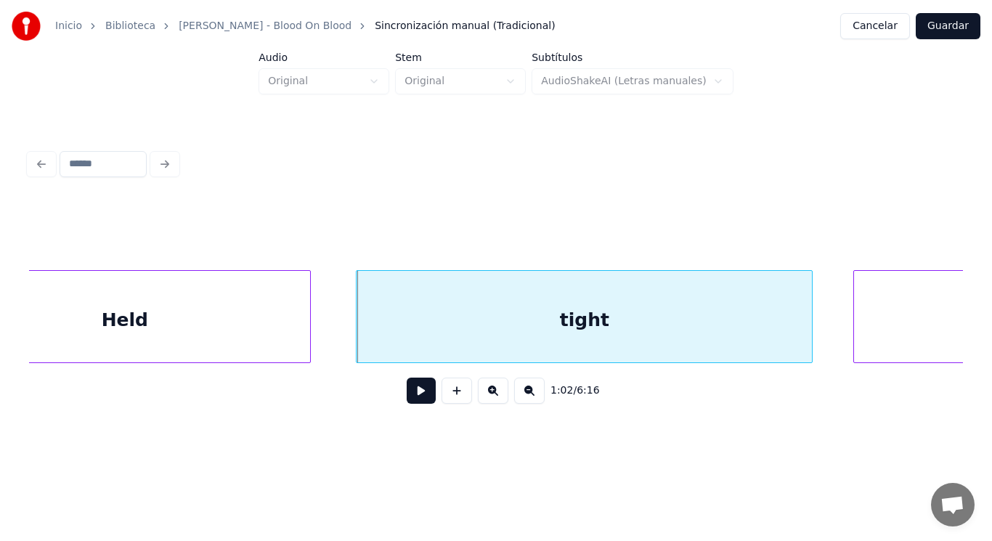
scroll to position [0, 63290]
click at [410, 392] on button at bounding box center [421, 390] width 29 height 26
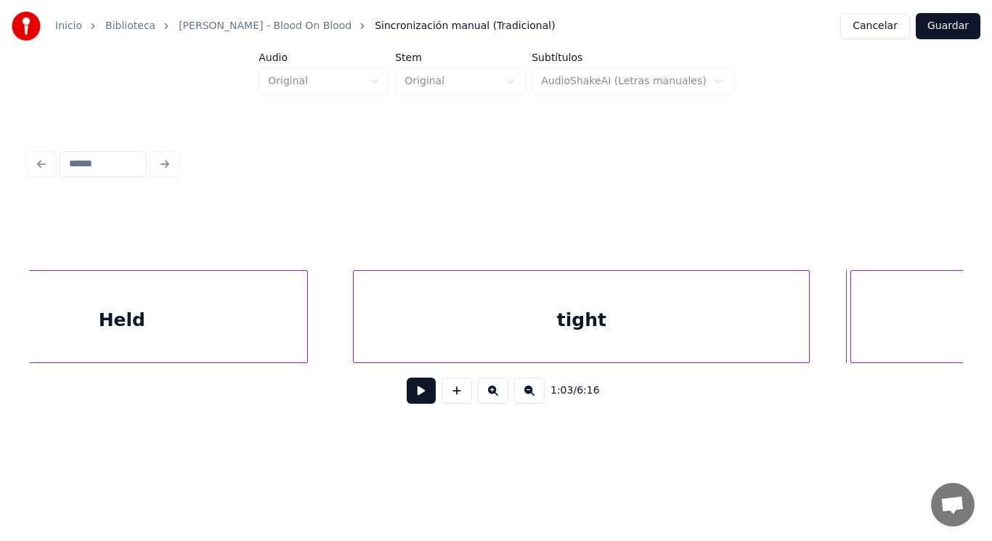
click at [454, 346] on div "tight" at bounding box center [581, 320] width 455 height 99
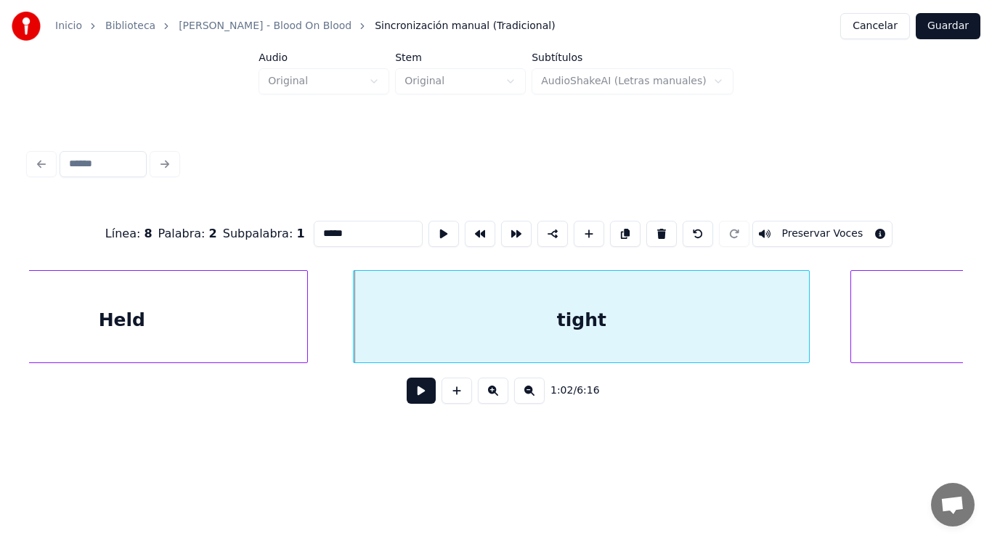
click at [415, 399] on button at bounding box center [421, 390] width 29 height 26
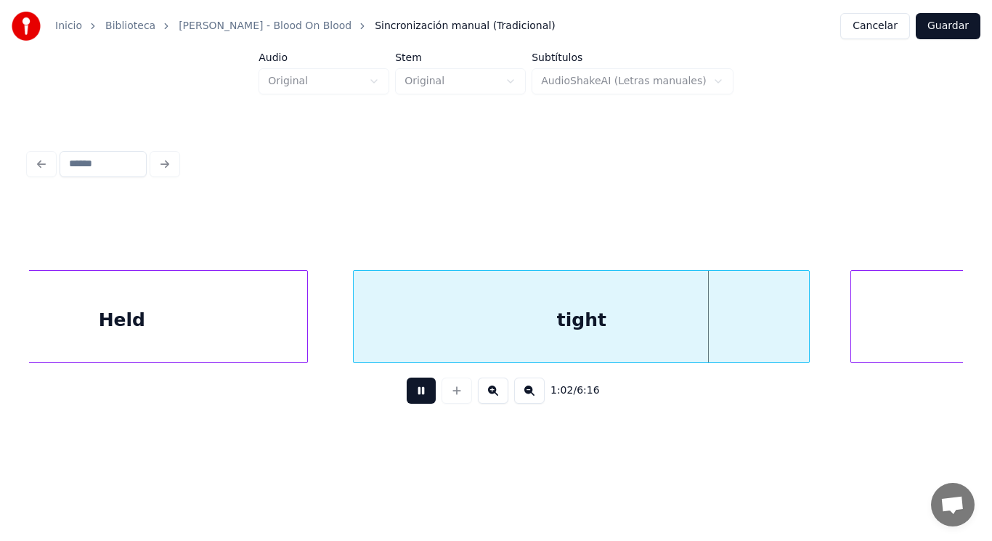
click at [415, 399] on button at bounding box center [421, 390] width 29 height 26
click at [792, 322] on div at bounding box center [791, 316] width 4 height 91
click at [416, 395] on button at bounding box center [421, 390] width 29 height 26
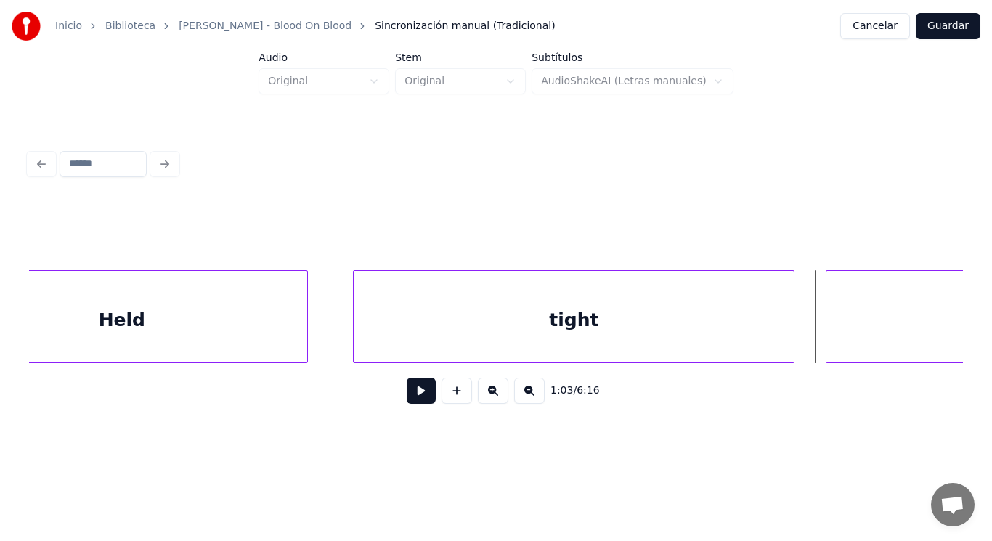
click at [826, 340] on div at bounding box center [828, 316] width 4 height 91
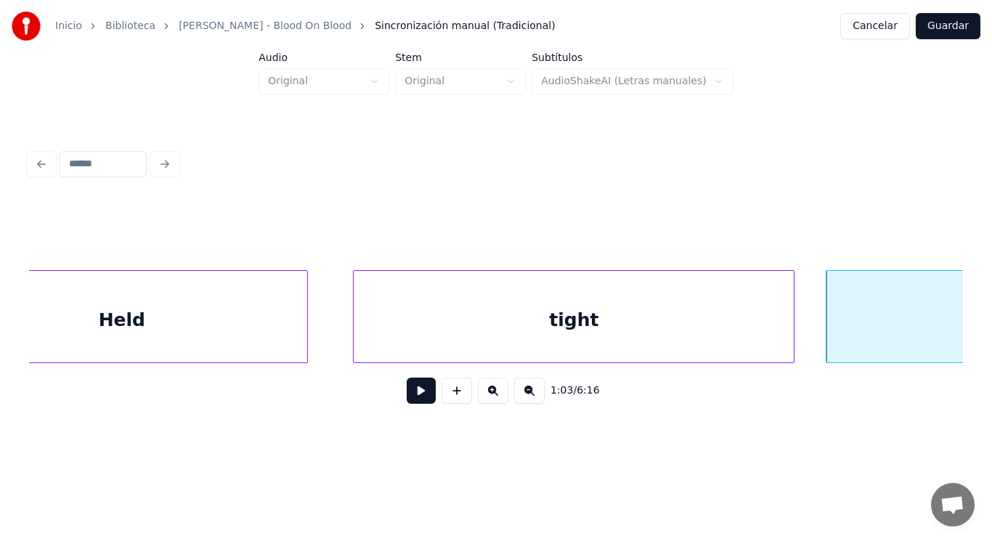
click at [408, 399] on button at bounding box center [421, 390] width 29 height 26
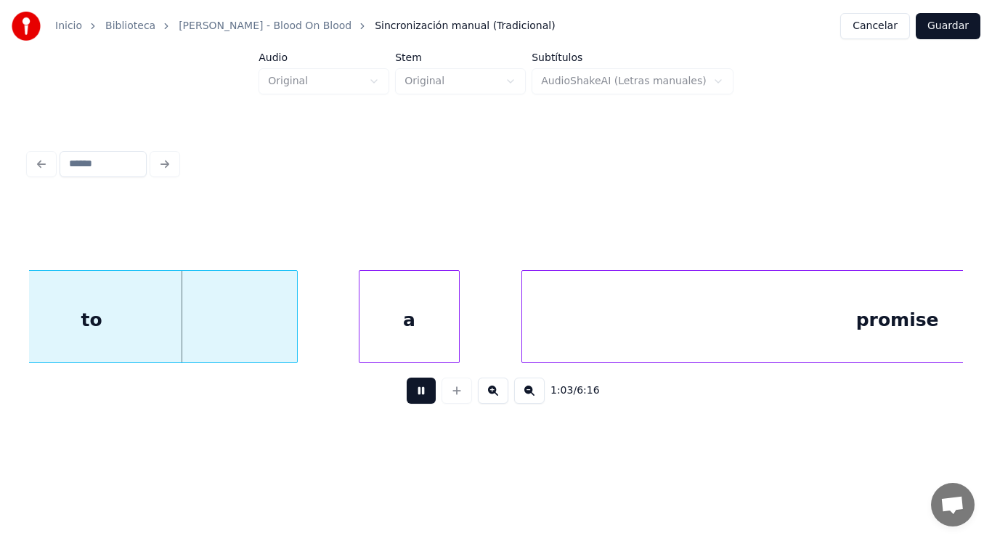
click at [408, 399] on button at bounding box center [421, 390] width 29 height 26
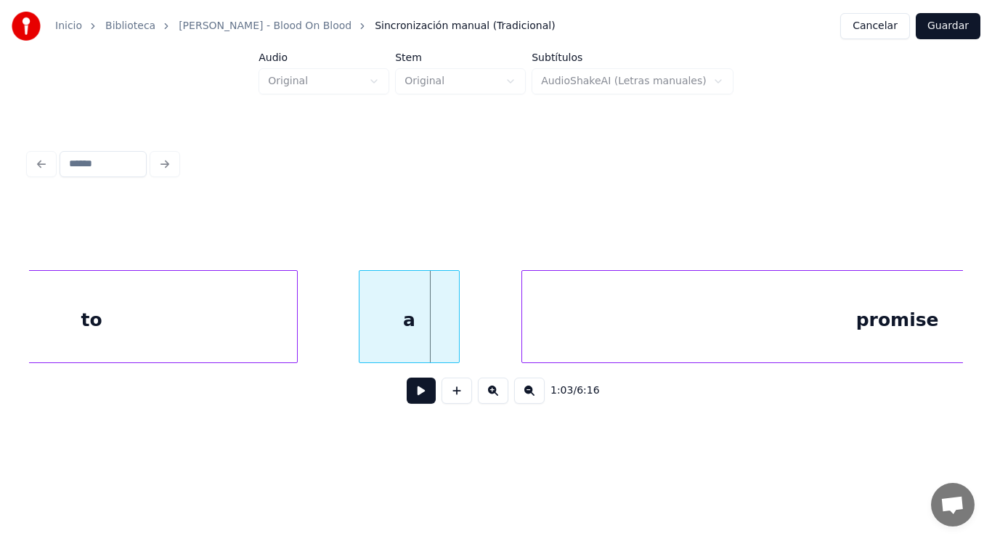
click at [210, 282] on div "to" at bounding box center [92, 320] width 410 height 99
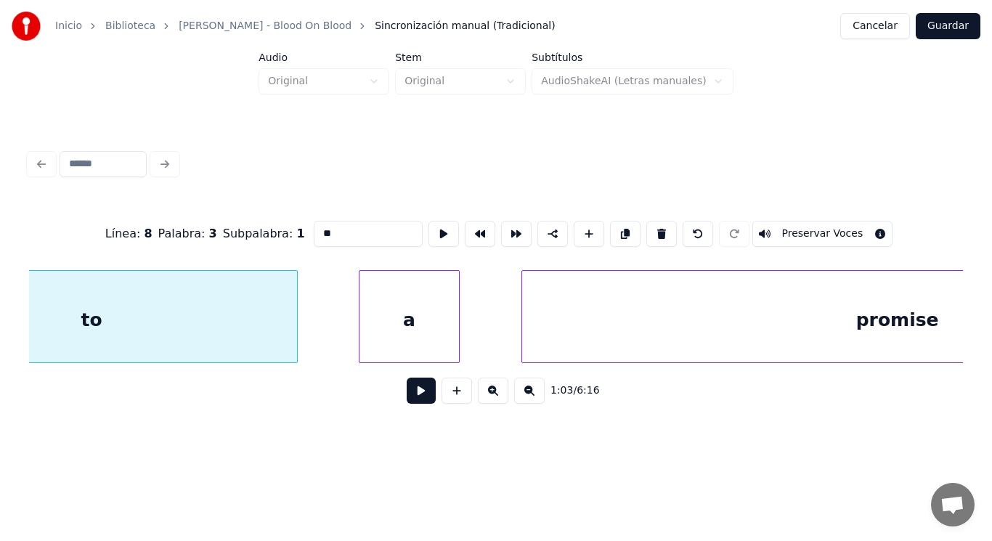
scroll to position [0, 64086]
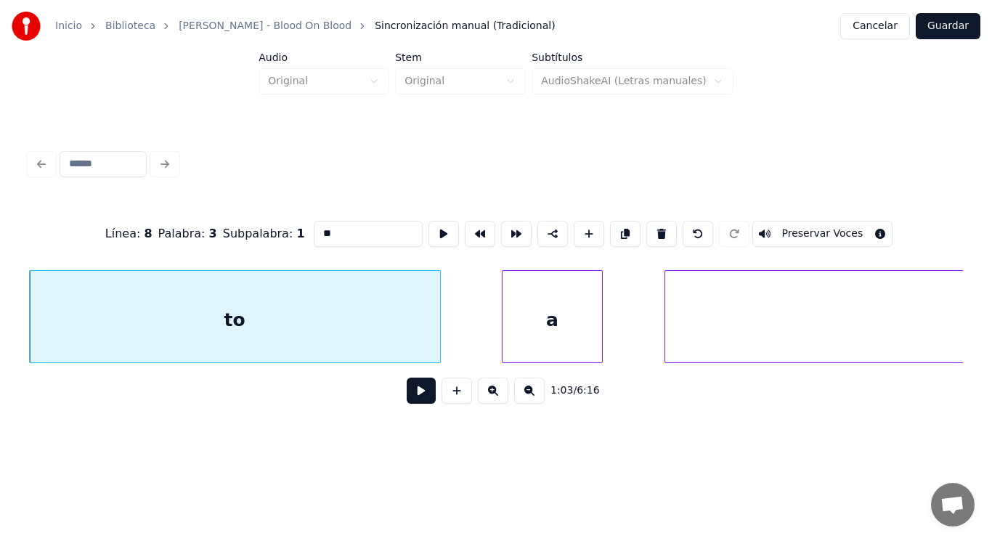
click at [407, 395] on button at bounding box center [421, 390] width 29 height 26
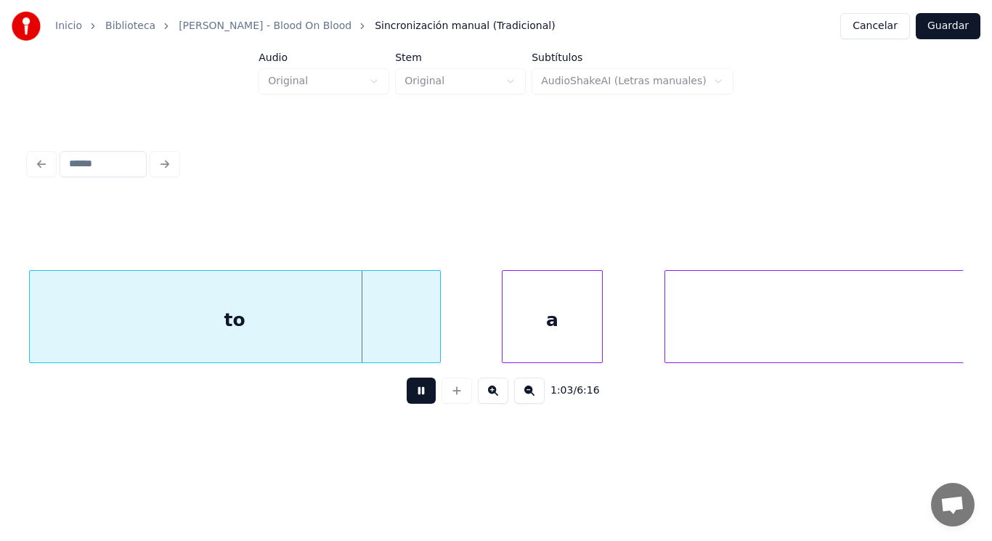
click at [407, 395] on button at bounding box center [421, 390] width 29 height 26
click at [412, 346] on div at bounding box center [411, 316] width 4 height 91
click at [417, 401] on button at bounding box center [421, 390] width 29 height 26
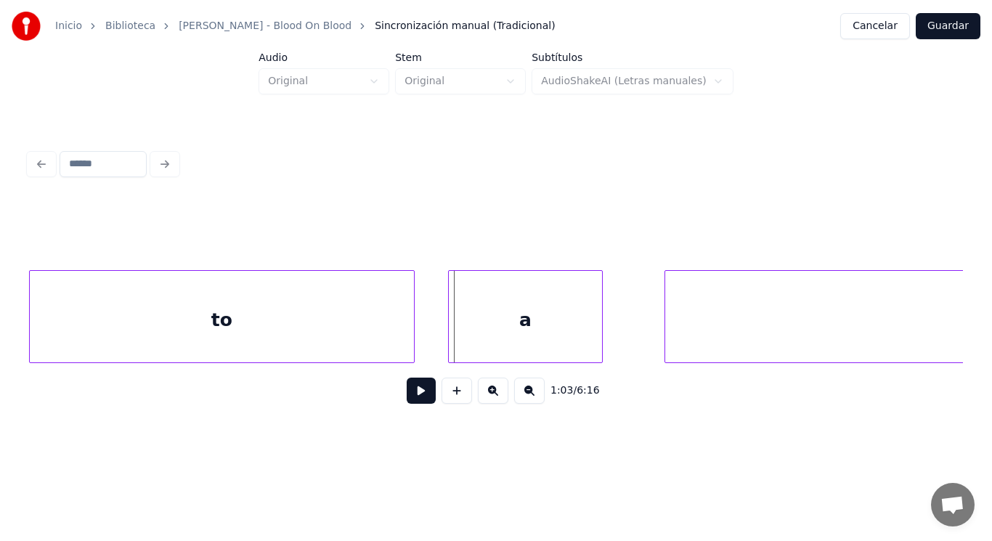
click at [452, 327] on div at bounding box center [451, 316] width 4 height 91
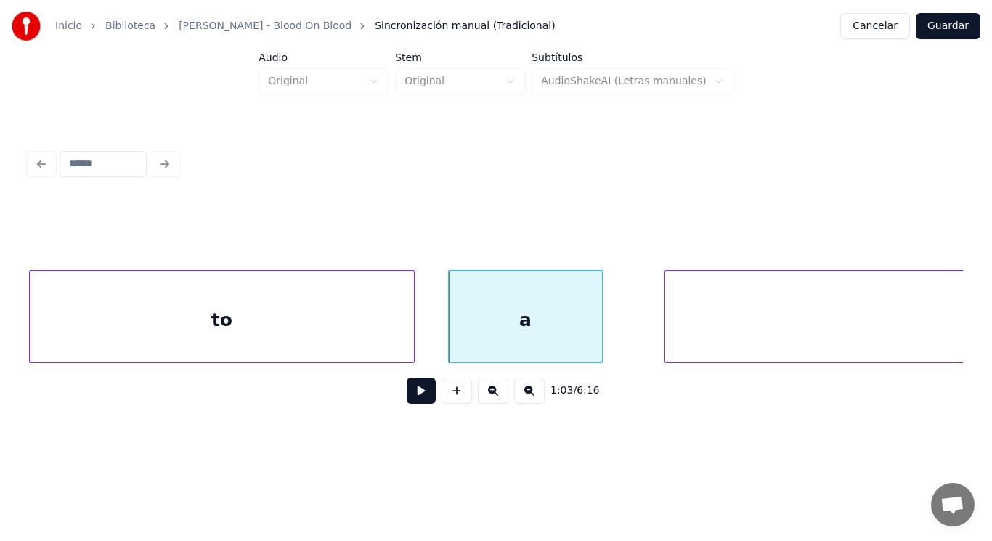
click at [417, 391] on button at bounding box center [421, 390] width 29 height 26
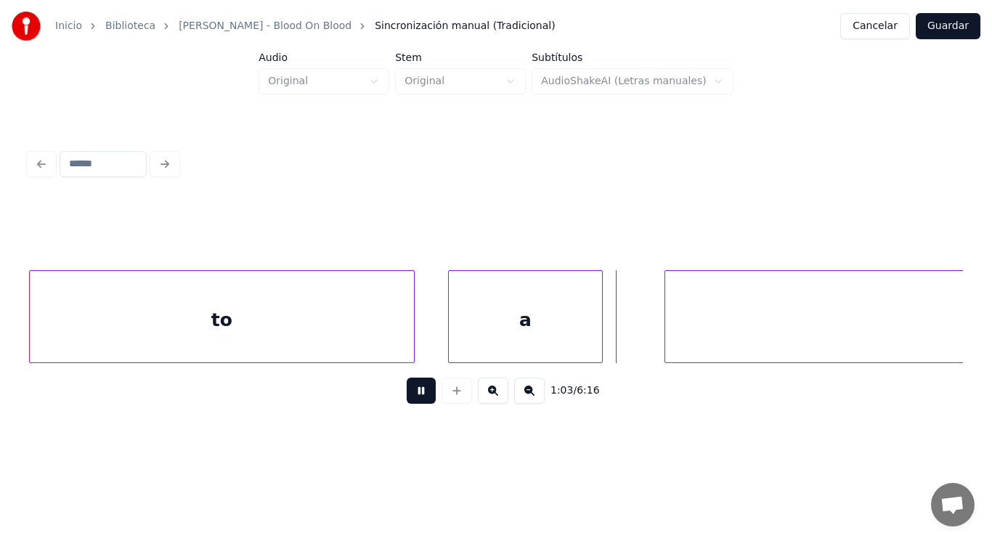
click at [417, 391] on button at bounding box center [421, 390] width 29 height 26
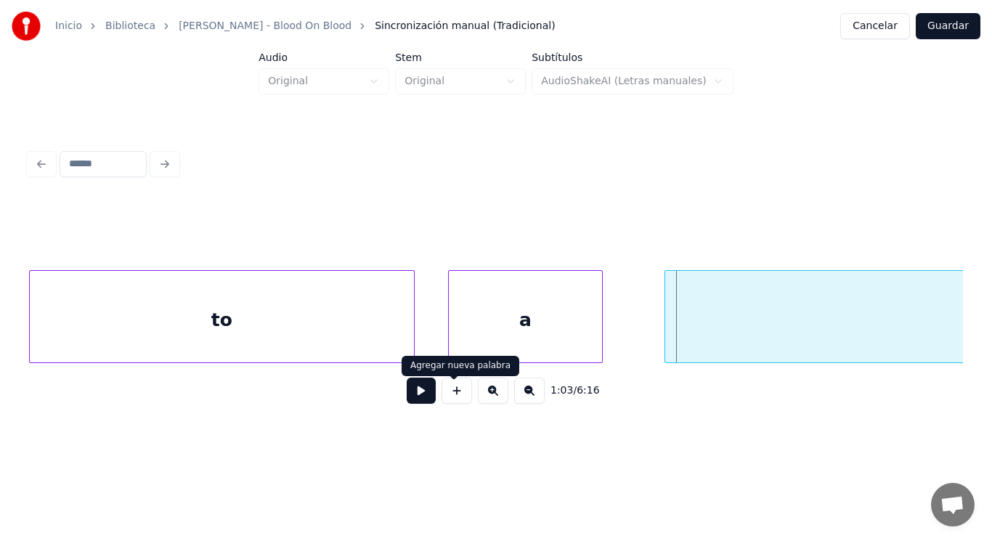
click at [416, 391] on button at bounding box center [421, 390] width 29 height 26
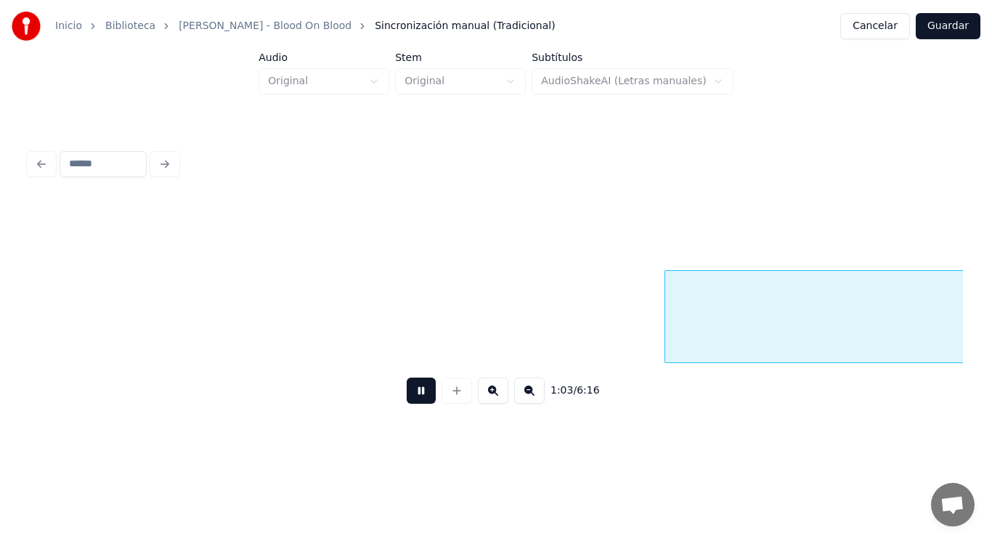
scroll to position [0, 65035]
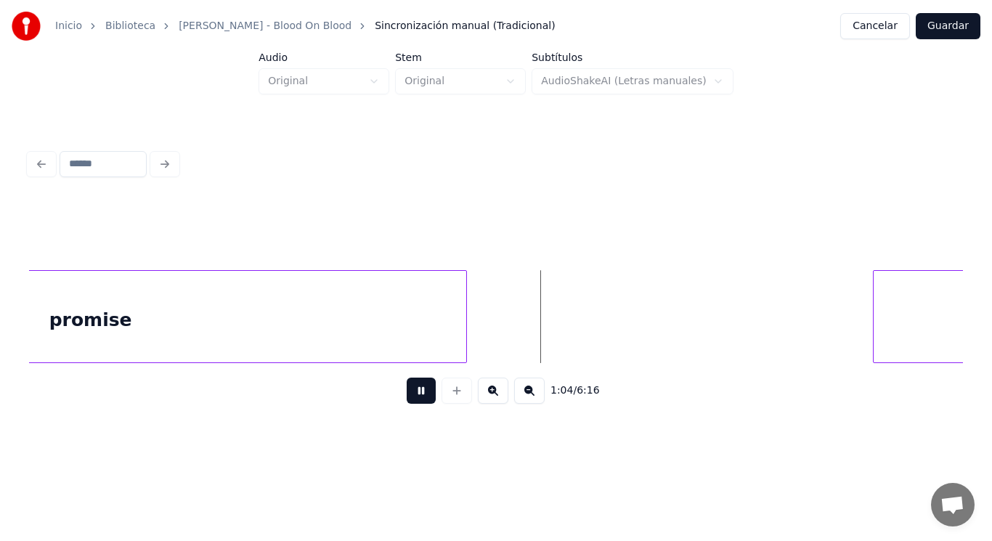
click at [416, 391] on button at bounding box center [421, 390] width 29 height 26
click at [380, 331] on div "promise" at bounding box center [90, 320] width 751 height 99
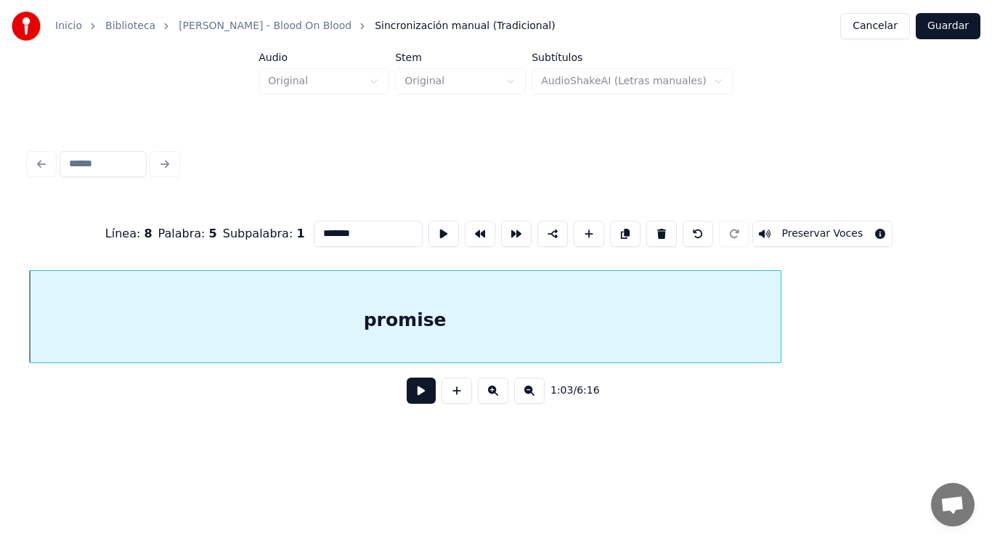
click at [410, 397] on button at bounding box center [421, 390] width 29 height 26
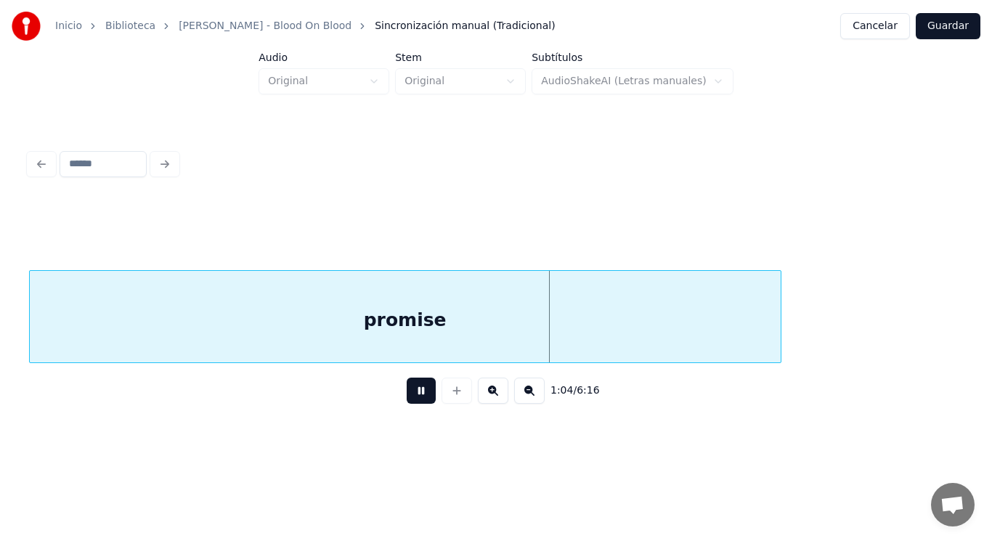
click at [410, 397] on button at bounding box center [421, 390] width 29 height 26
click at [409, 389] on button at bounding box center [421, 390] width 29 height 26
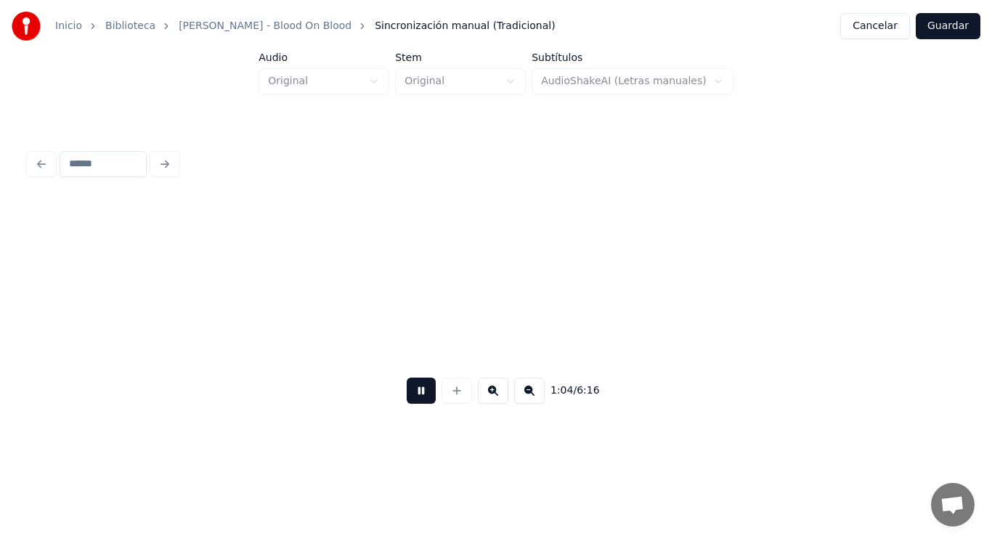
scroll to position [0, 65660]
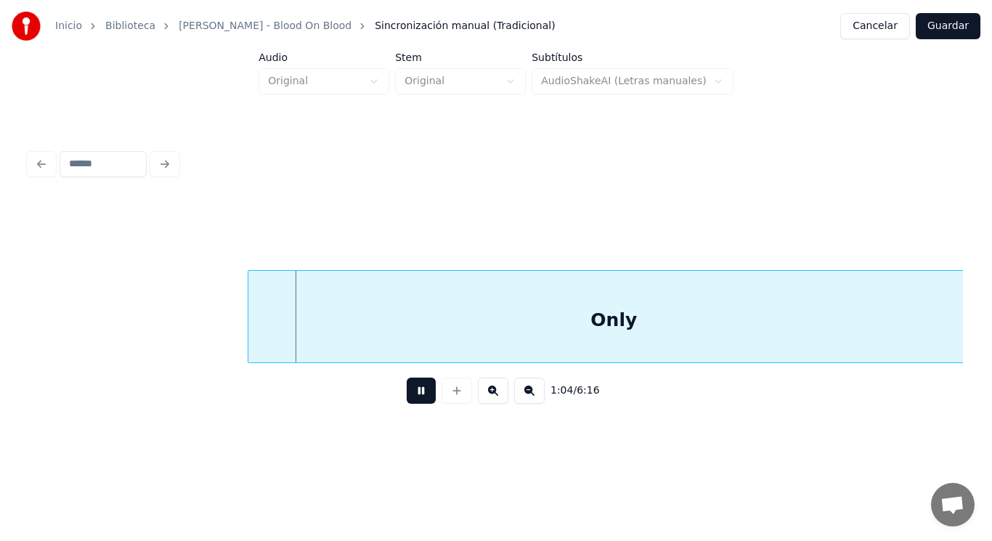
click at [409, 389] on button at bounding box center [421, 390] width 29 height 26
click at [265, 322] on div "Only" at bounding box center [613, 320] width 730 height 99
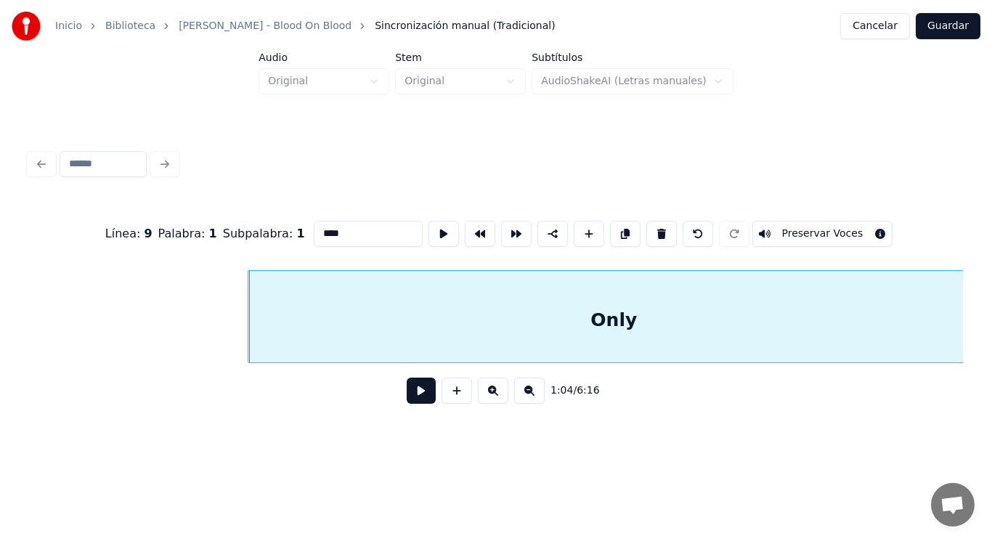
click at [412, 399] on button at bounding box center [421, 390] width 29 height 26
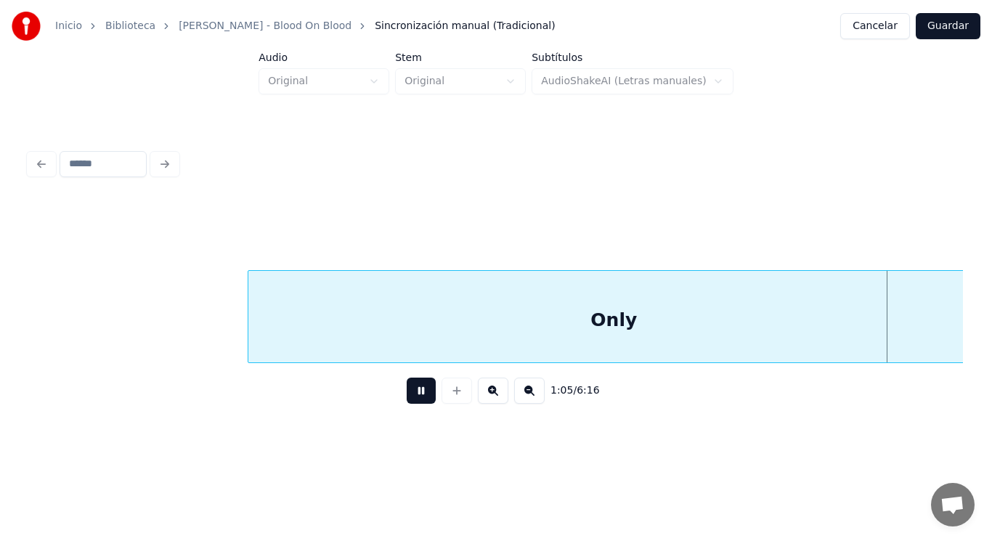
scroll to position [0, 66606]
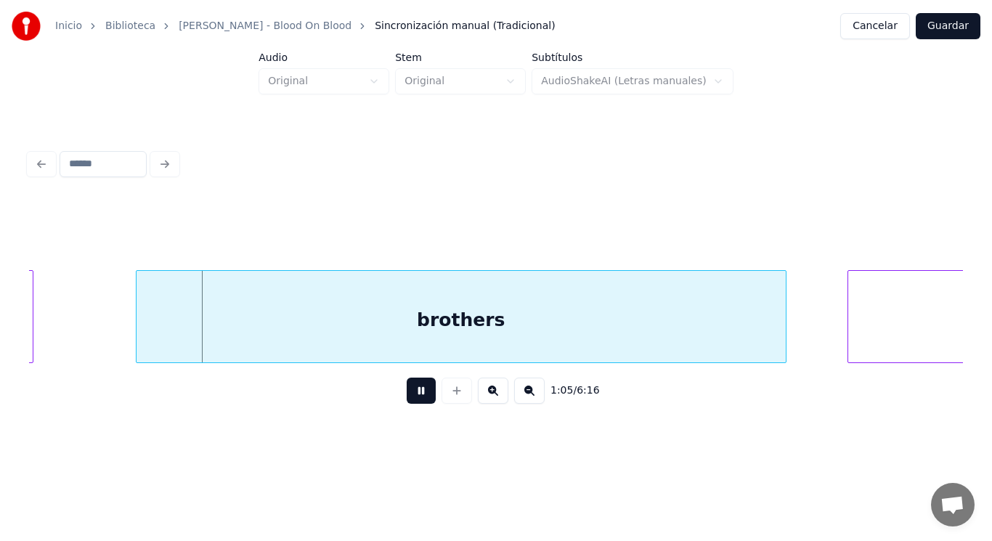
click at [412, 399] on button at bounding box center [421, 390] width 29 height 26
click at [358, 289] on div "brothers" at bounding box center [460, 320] width 649 height 99
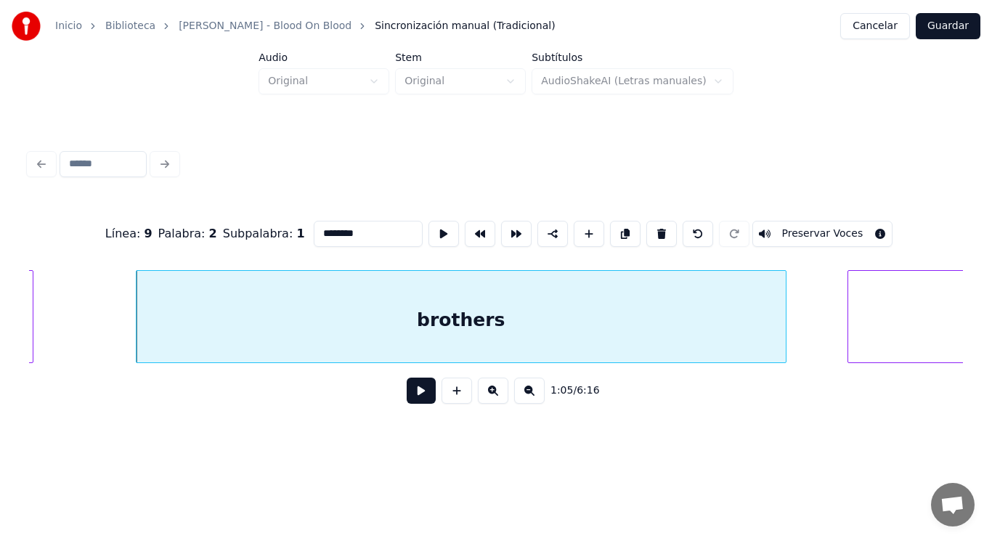
click at [409, 394] on button at bounding box center [421, 390] width 29 height 26
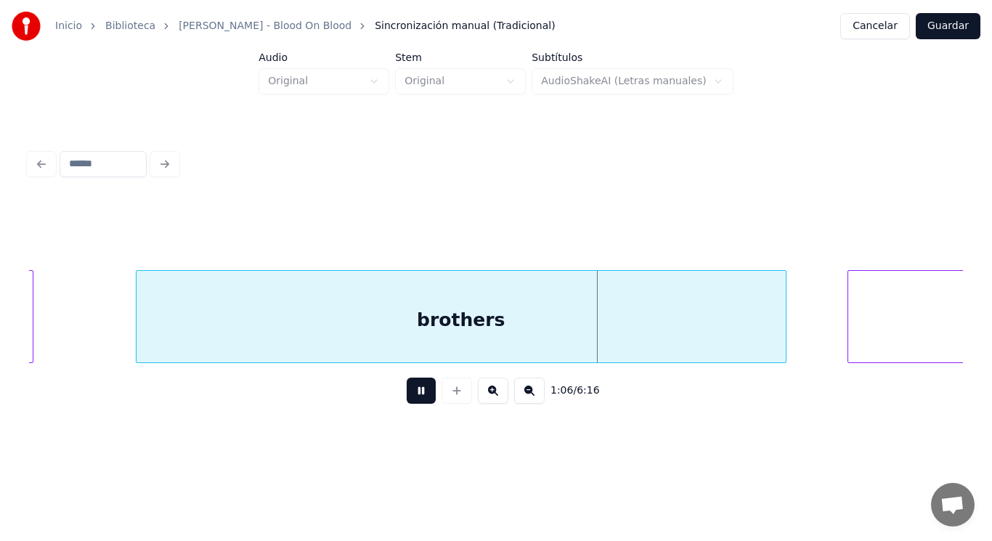
click at [409, 394] on button at bounding box center [421, 390] width 29 height 26
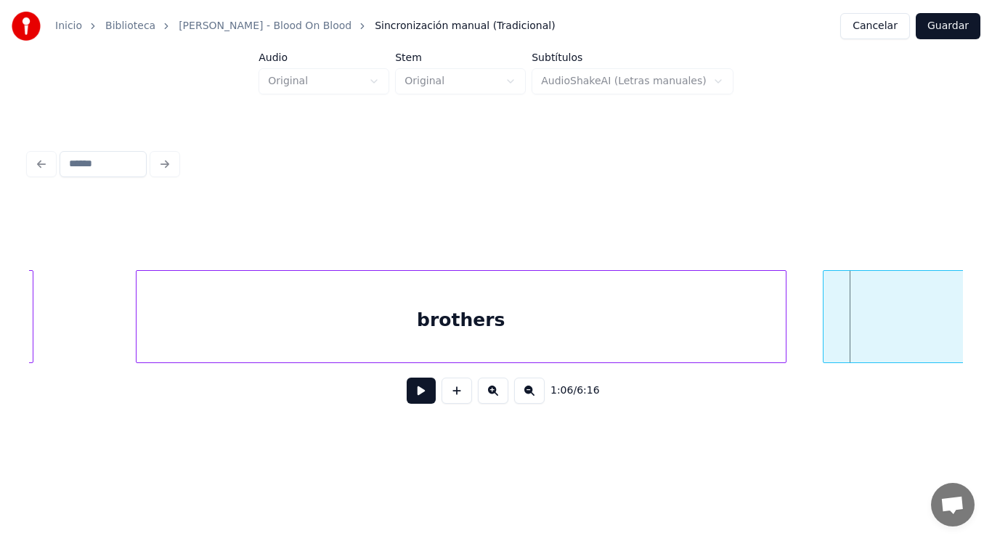
click at [826, 330] on div at bounding box center [825, 316] width 4 height 91
click at [415, 390] on button at bounding box center [421, 390] width 29 height 26
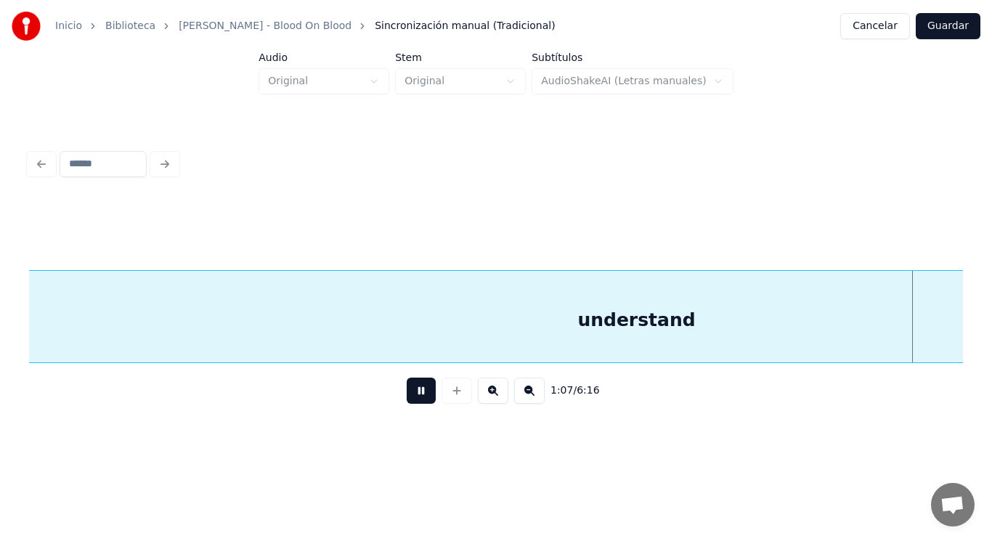
scroll to position [0, 68495]
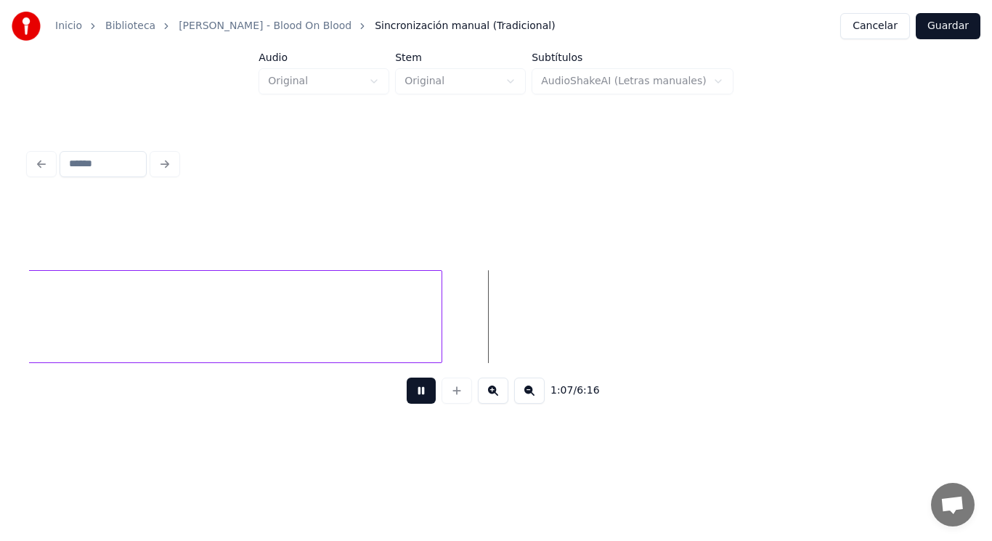
click at [415, 390] on button at bounding box center [421, 390] width 29 height 26
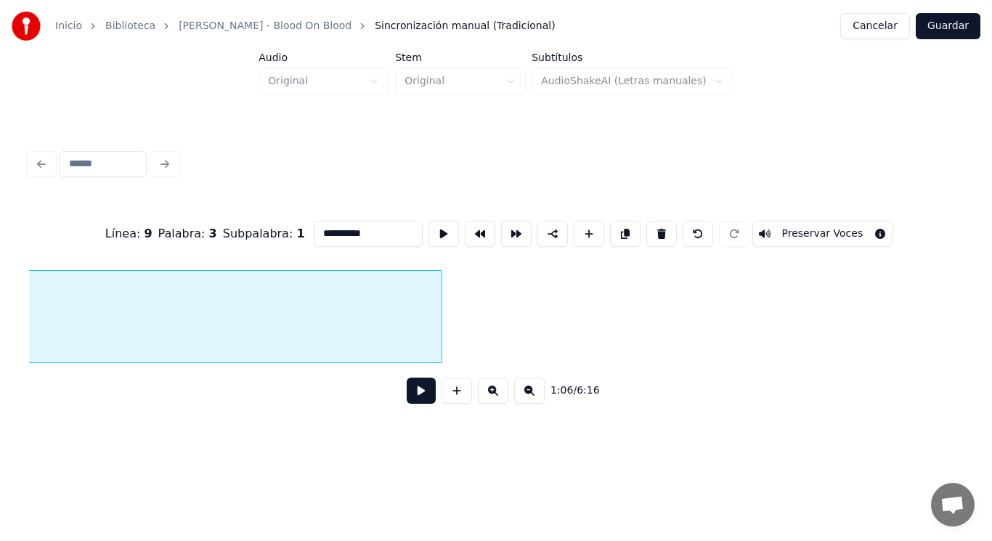
scroll to position [0, 67400]
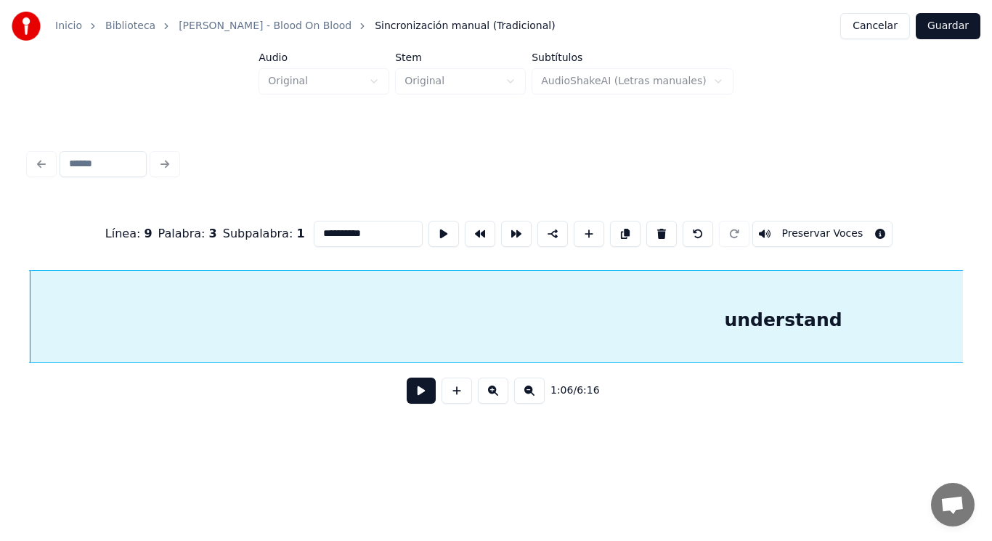
click at [410, 393] on button at bounding box center [421, 390] width 29 height 26
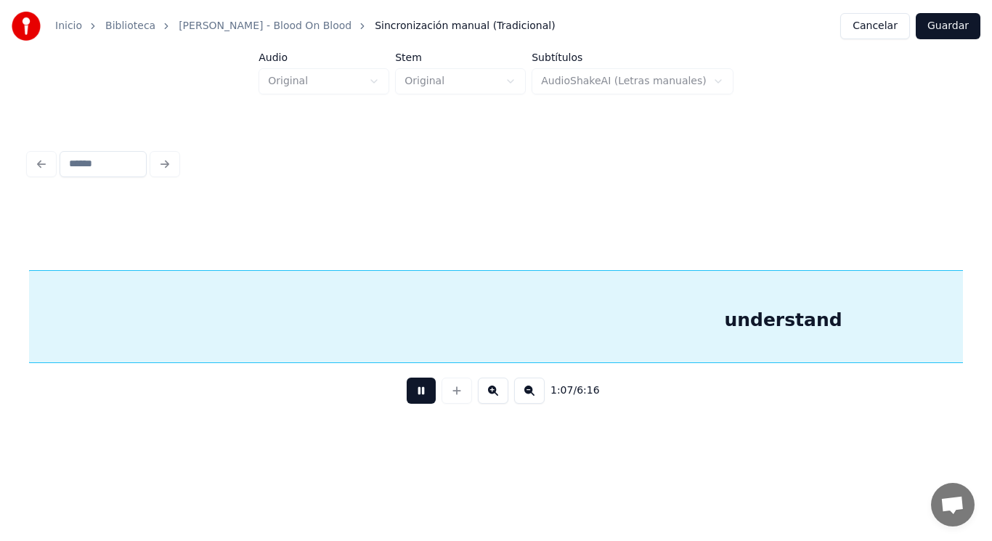
scroll to position [0, 68334]
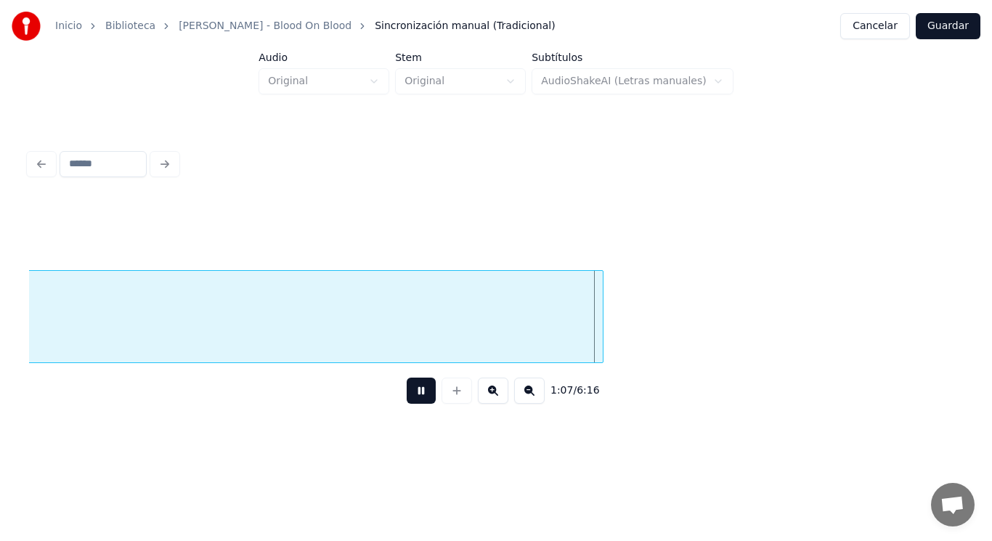
click at [410, 393] on button at bounding box center [421, 390] width 29 height 26
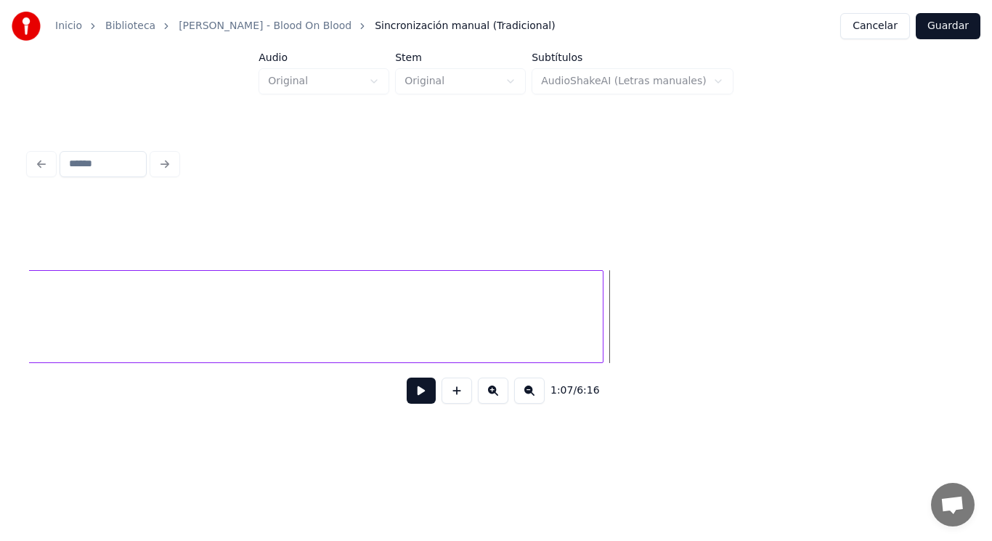
click at [410, 393] on button at bounding box center [421, 390] width 29 height 26
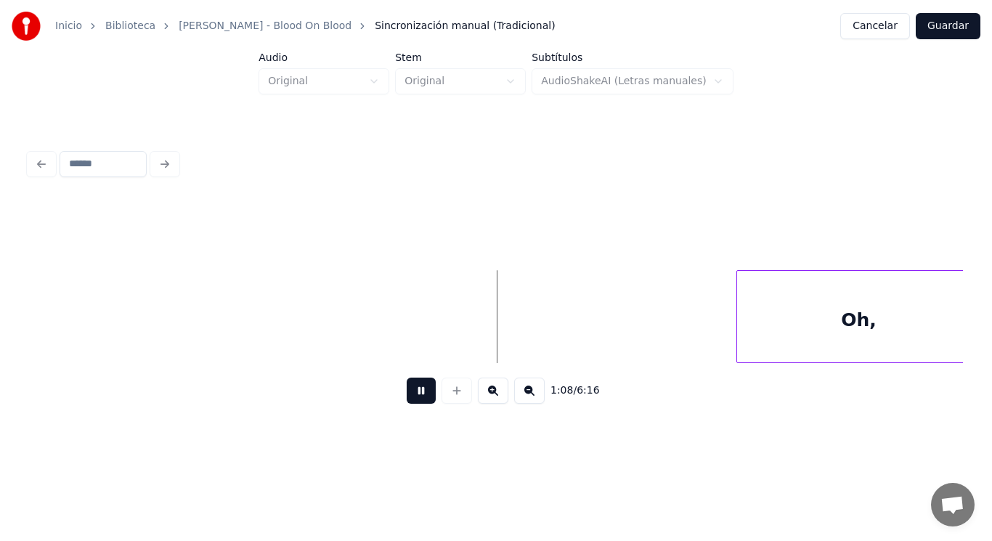
click at [410, 393] on button at bounding box center [421, 390] width 29 height 26
click at [697, 330] on div at bounding box center [697, 316] width 4 height 91
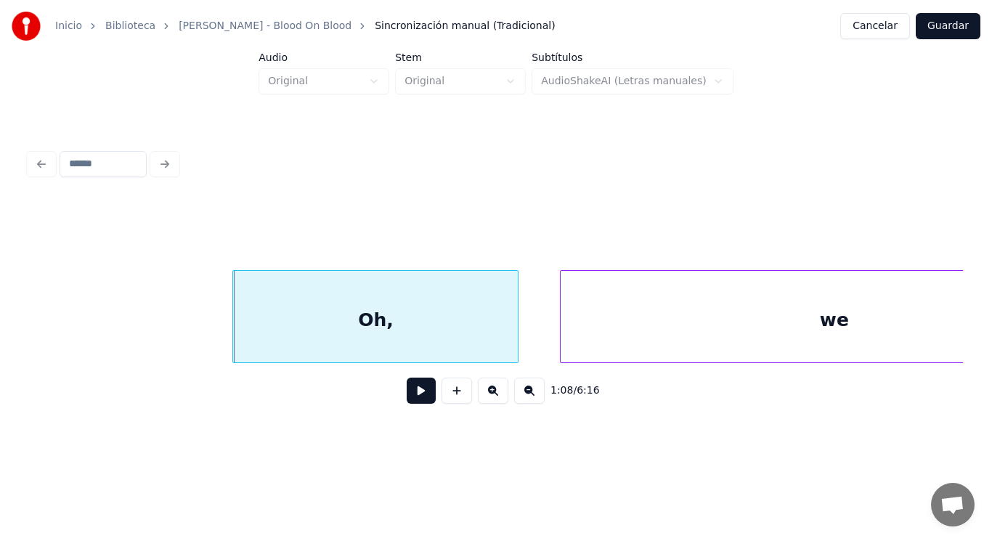
scroll to position [0, 69771]
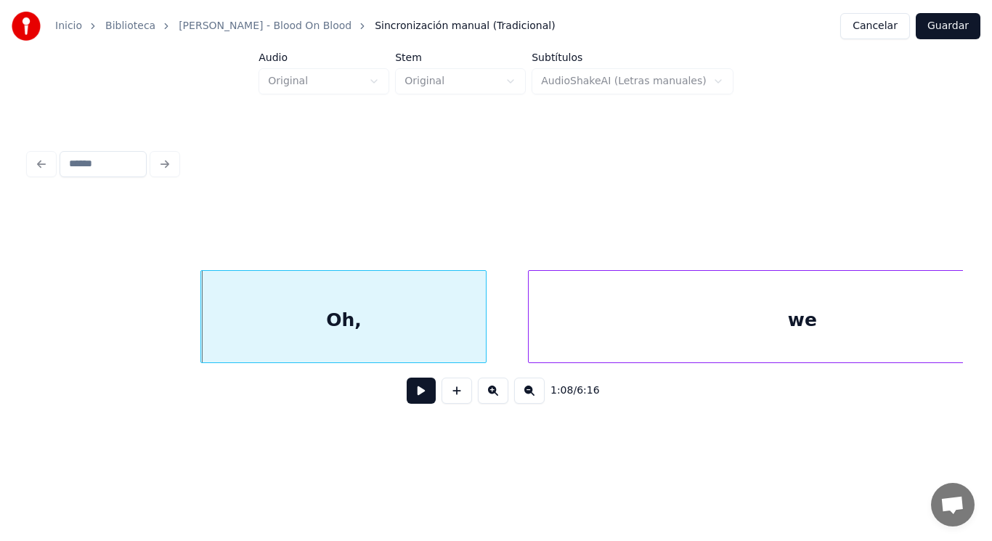
click at [407, 391] on button at bounding box center [421, 390] width 29 height 26
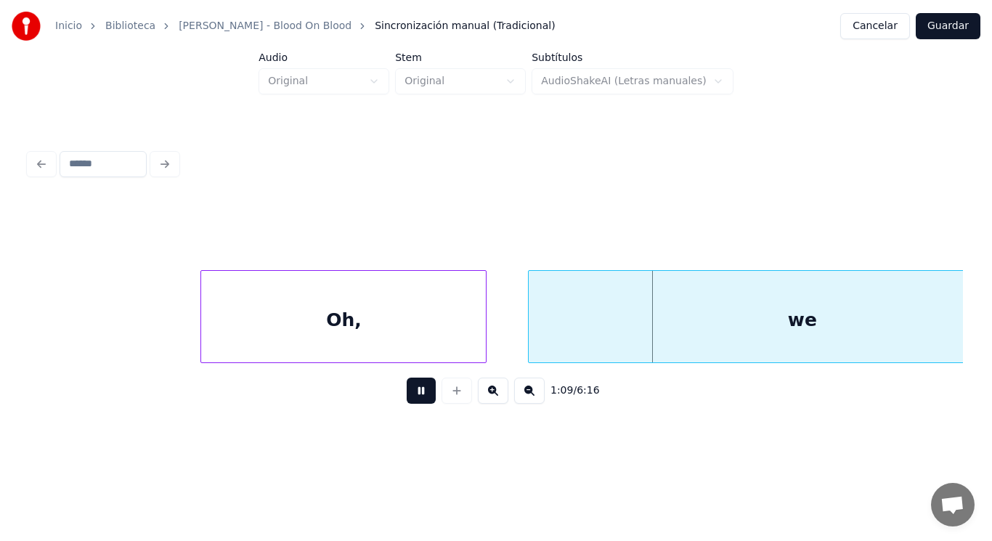
click at [407, 391] on button at bounding box center [421, 390] width 29 height 26
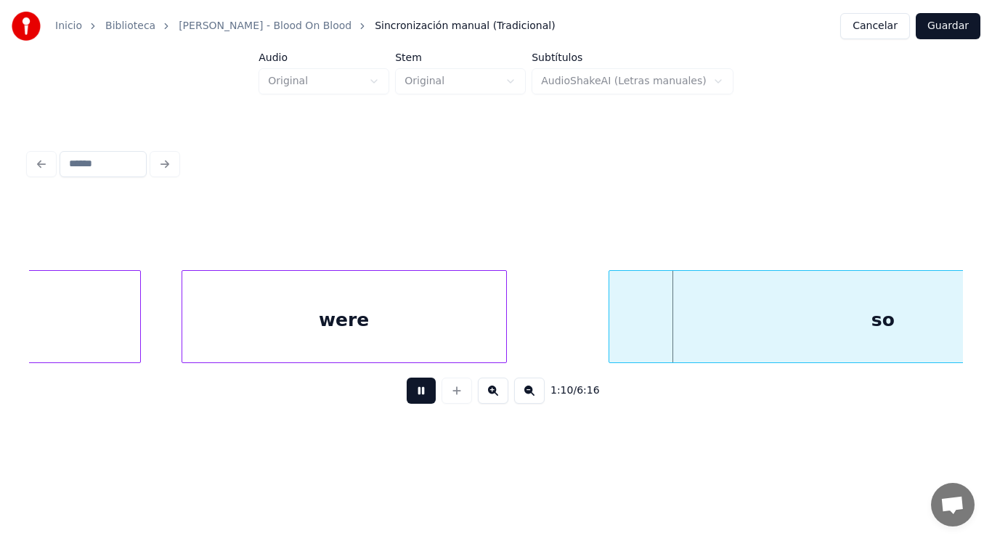
click at [407, 391] on button at bounding box center [421, 390] width 29 height 26
click at [391, 343] on div "were" at bounding box center [344, 320] width 324 height 99
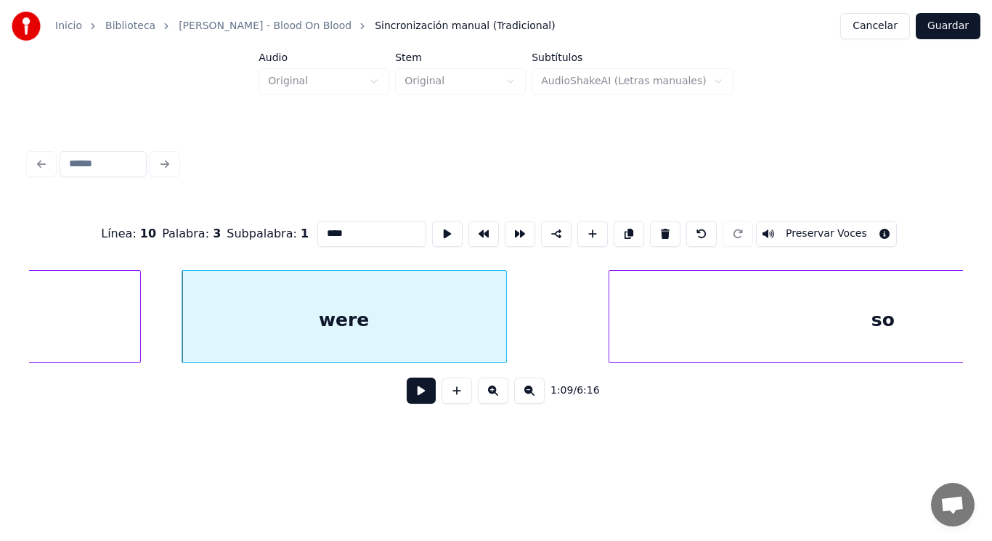
click at [407, 395] on button at bounding box center [421, 390] width 29 height 26
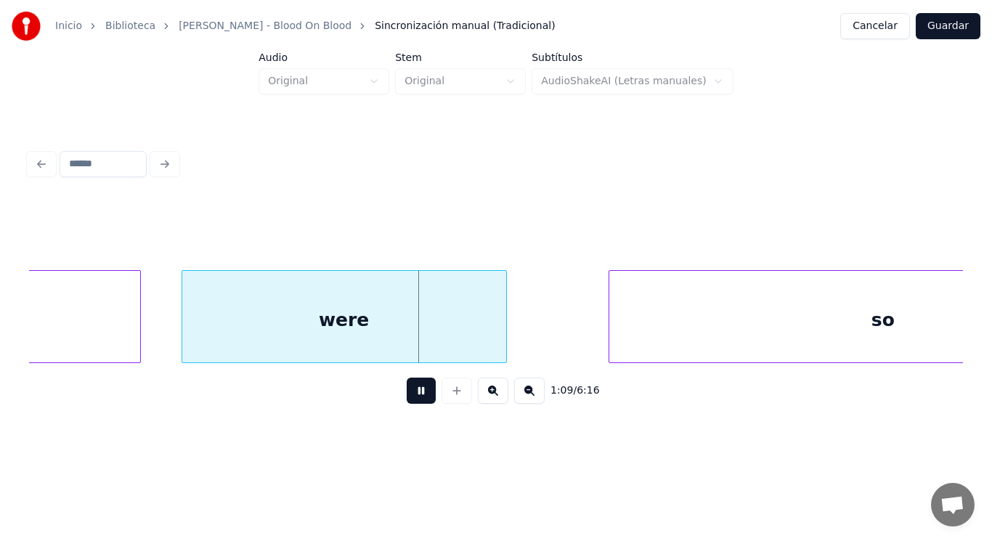
click at [407, 395] on button at bounding box center [421, 390] width 29 height 26
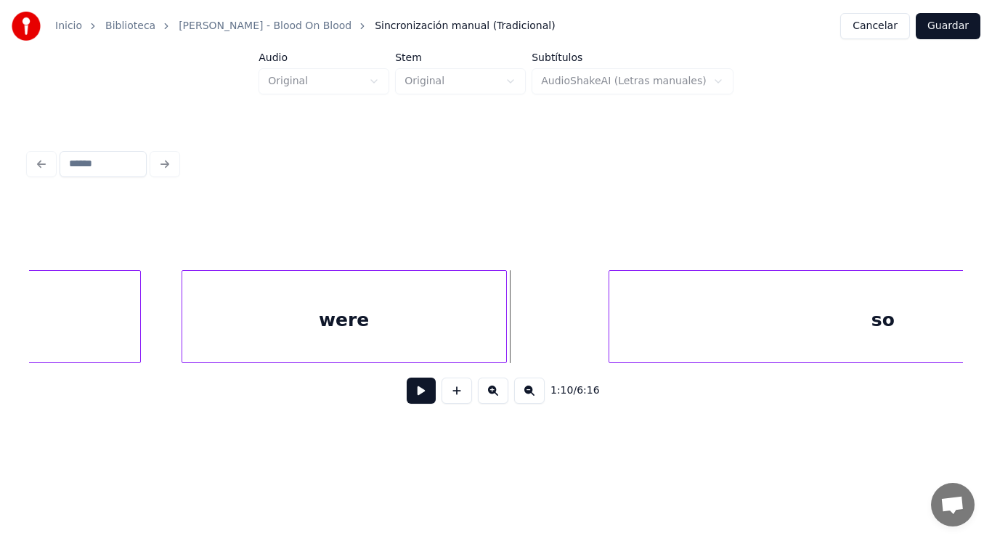
click at [436, 341] on div "were" at bounding box center [344, 320] width 324 height 99
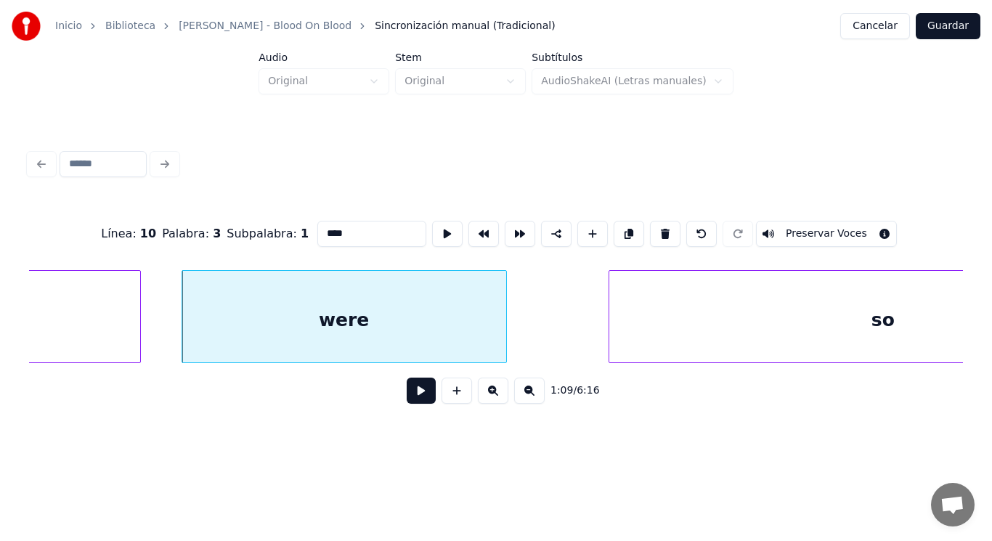
click at [411, 392] on button at bounding box center [421, 390] width 29 height 26
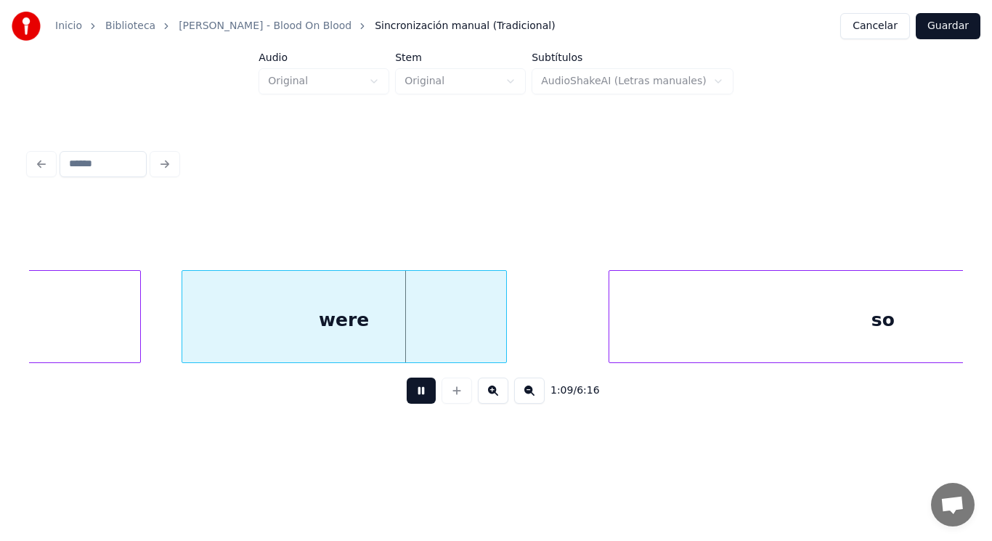
click at [411, 392] on button at bounding box center [421, 390] width 29 height 26
click at [467, 329] on div at bounding box center [467, 316] width 4 height 91
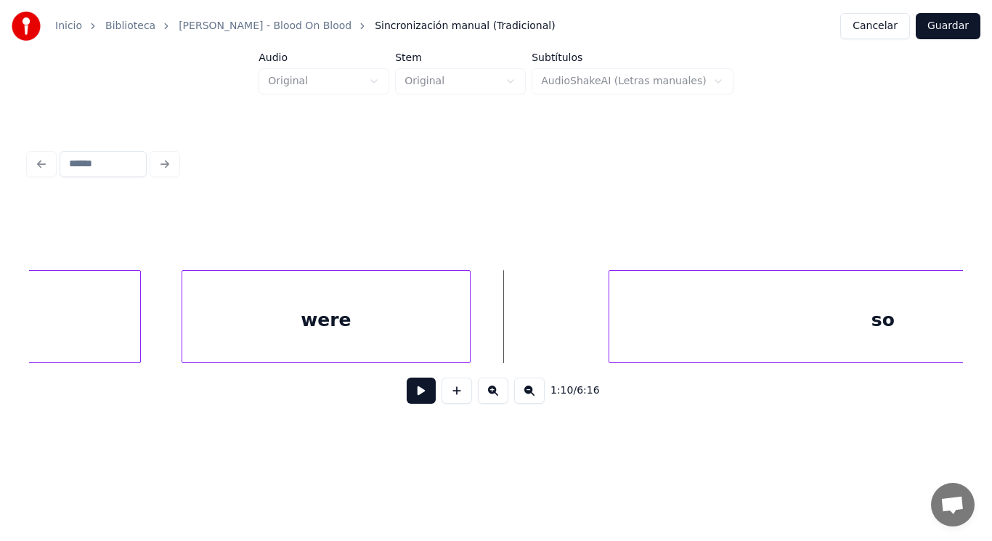
click at [414, 392] on button at bounding box center [421, 390] width 29 height 26
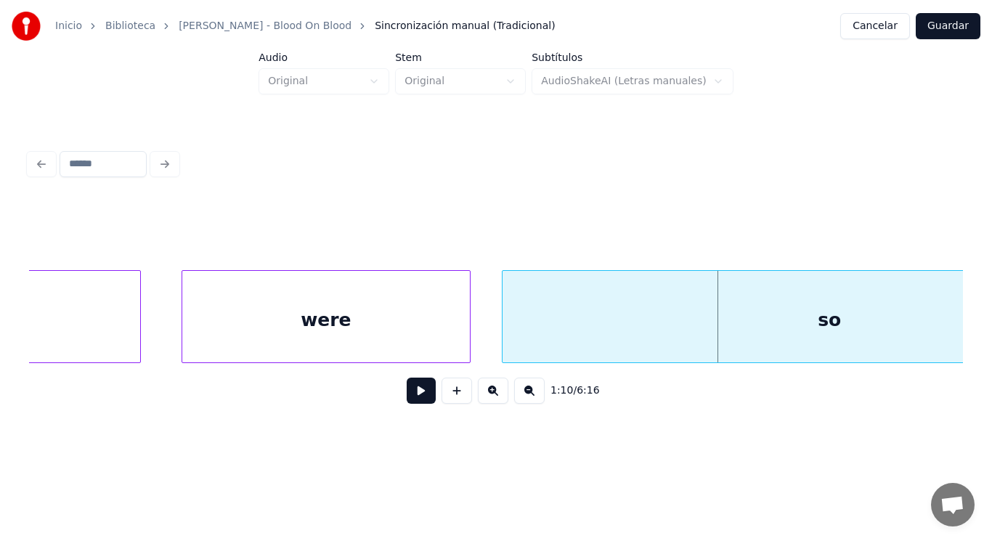
click at [504, 345] on div at bounding box center [504, 316] width 4 height 91
click at [407, 396] on button at bounding box center [421, 390] width 29 height 26
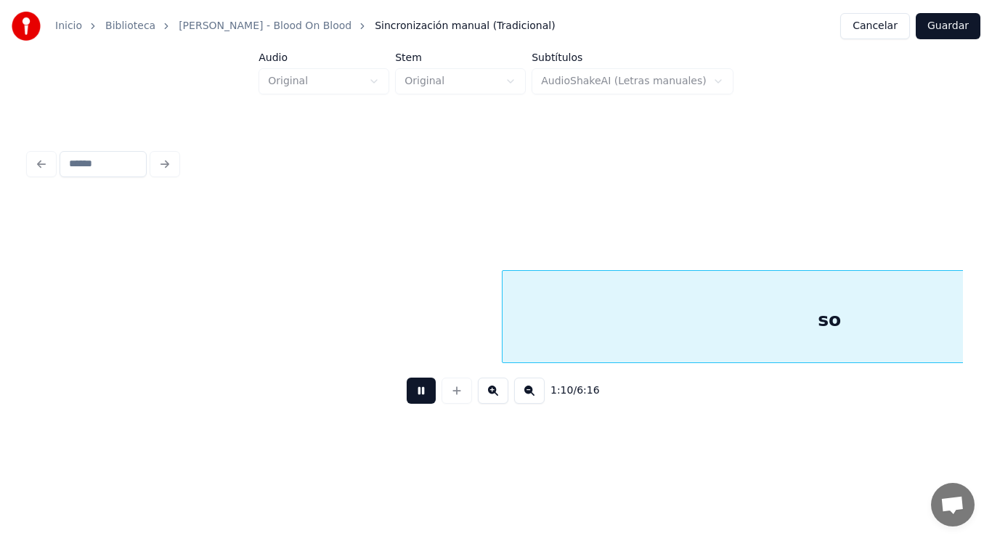
scroll to position [0, 71641]
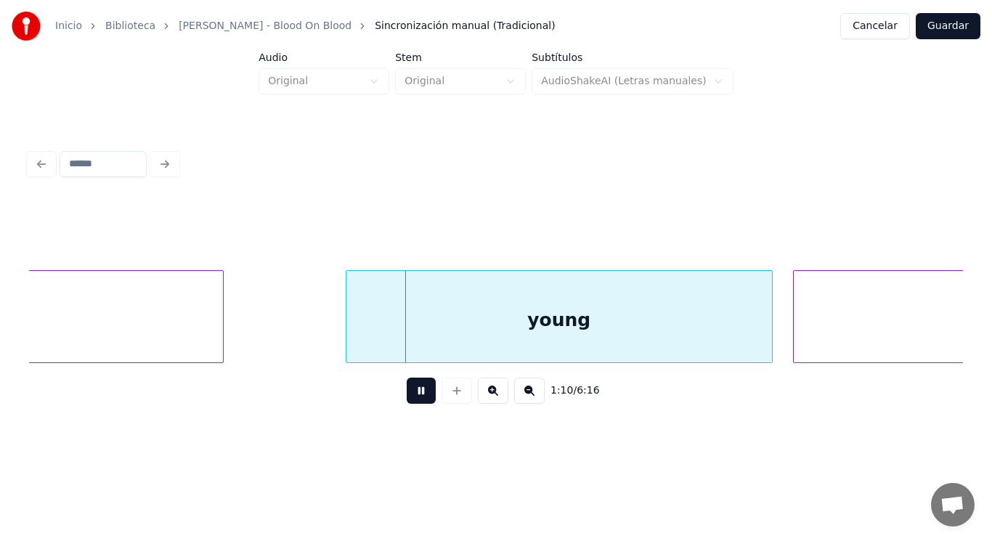
click at [407, 396] on button at bounding box center [421, 390] width 29 height 26
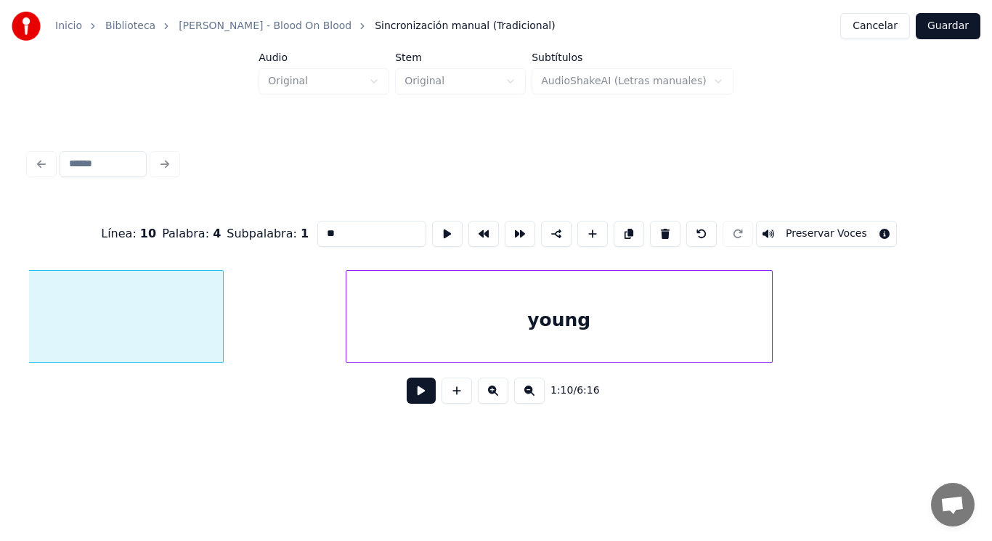
scroll to position [0, 71181]
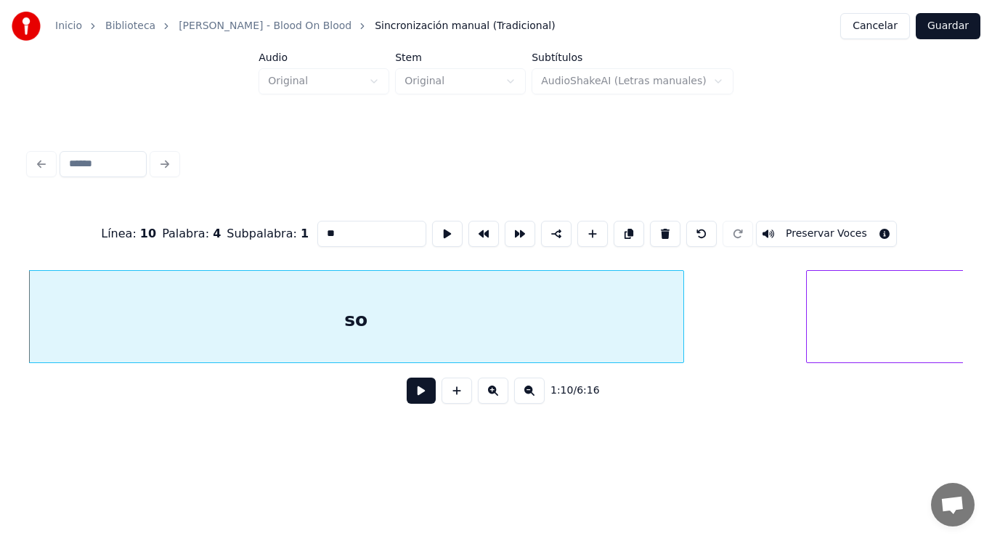
click at [410, 401] on button at bounding box center [421, 390] width 29 height 26
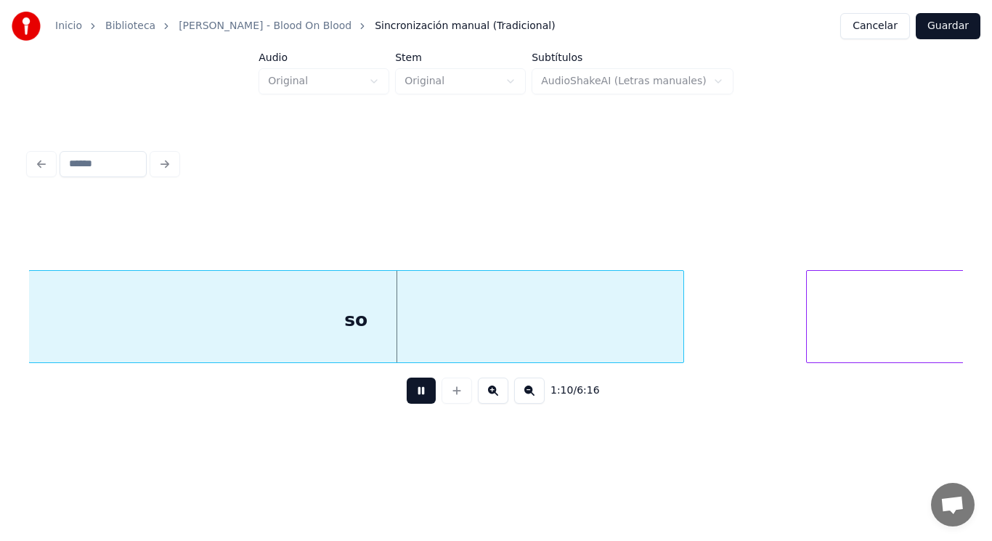
click at [410, 401] on button at bounding box center [421, 390] width 29 height 26
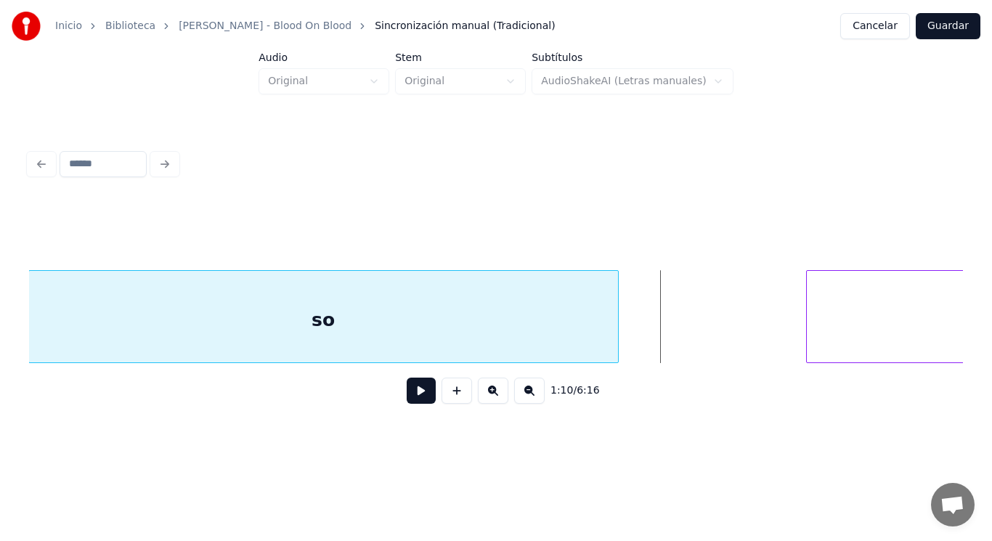
click at [614, 332] on div at bounding box center [615, 316] width 4 height 91
click at [603, 334] on div at bounding box center [605, 316] width 4 height 91
click at [412, 394] on button at bounding box center [421, 390] width 29 height 26
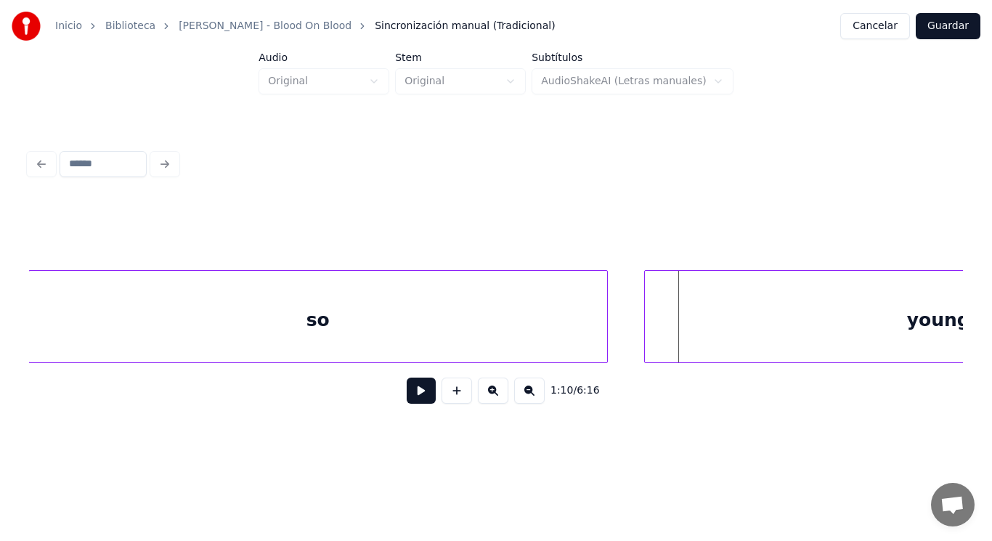
click at [645, 345] on div at bounding box center [647, 316] width 4 height 91
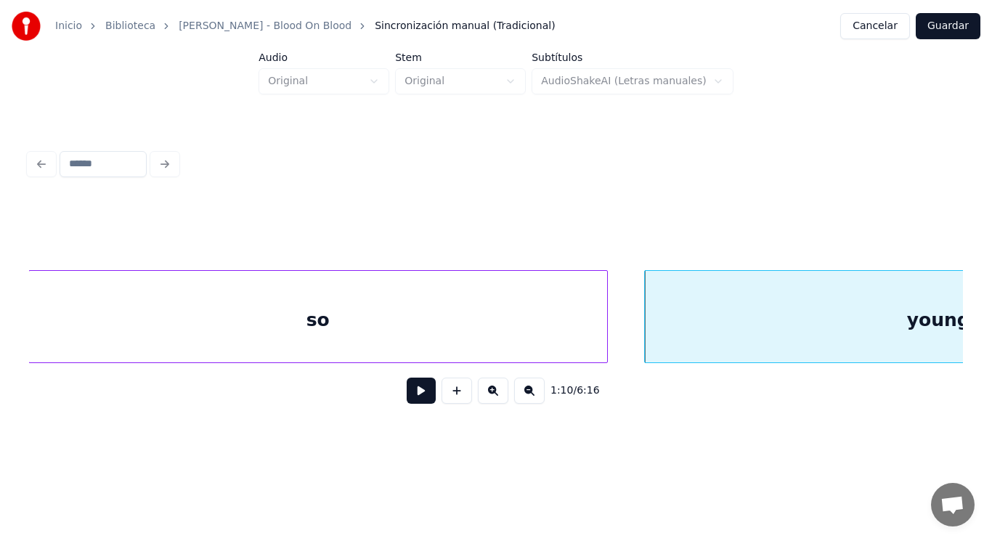
click at [407, 392] on button at bounding box center [421, 390] width 29 height 26
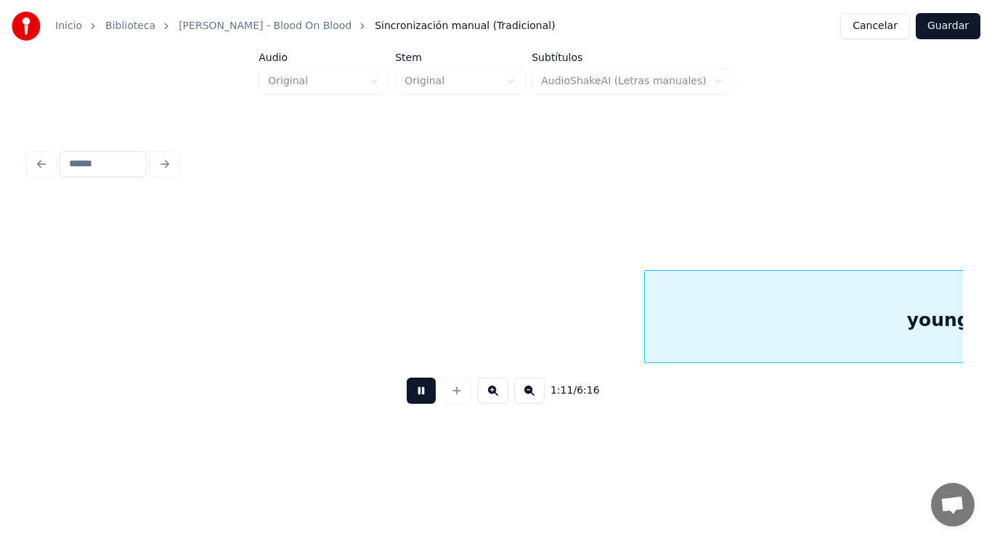
scroll to position [0, 72129]
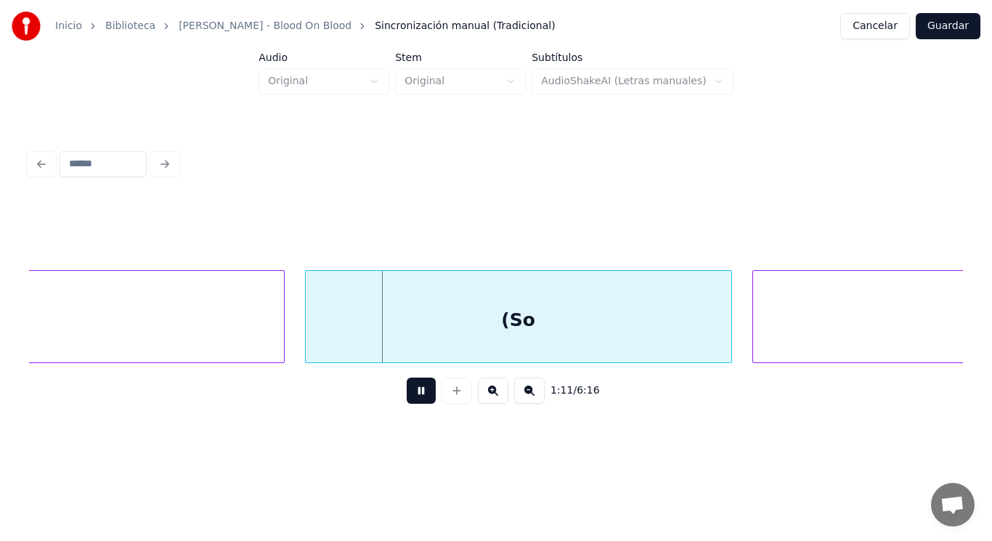
click at [407, 392] on button at bounding box center [421, 390] width 29 height 26
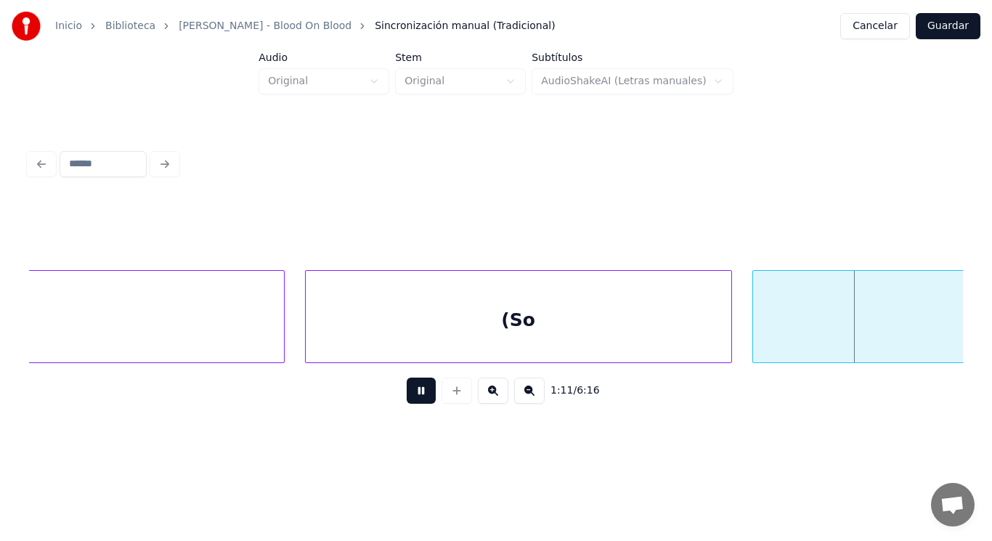
scroll to position [0, 73067]
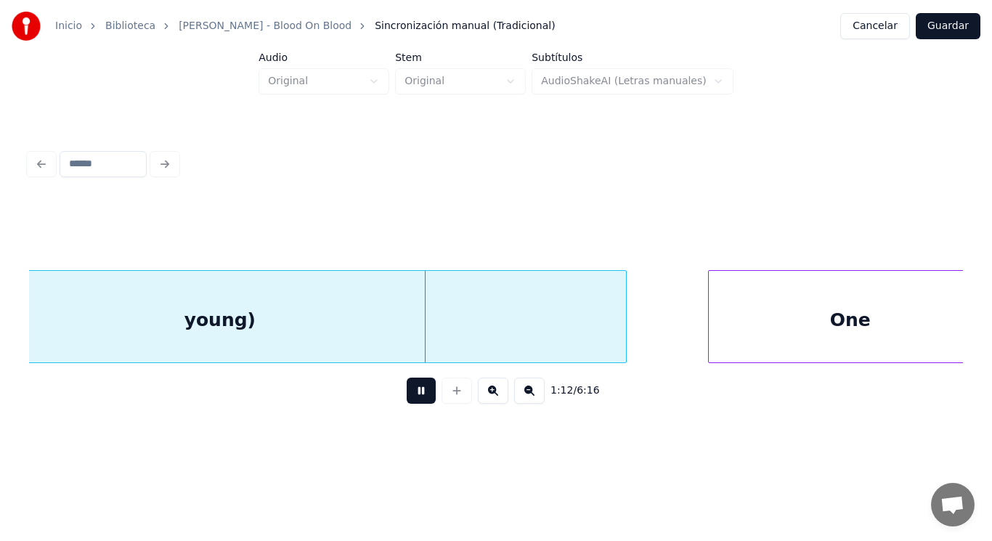
click at [407, 392] on button at bounding box center [421, 390] width 29 height 26
click at [391, 342] on div "young)" at bounding box center [220, 320] width 812 height 99
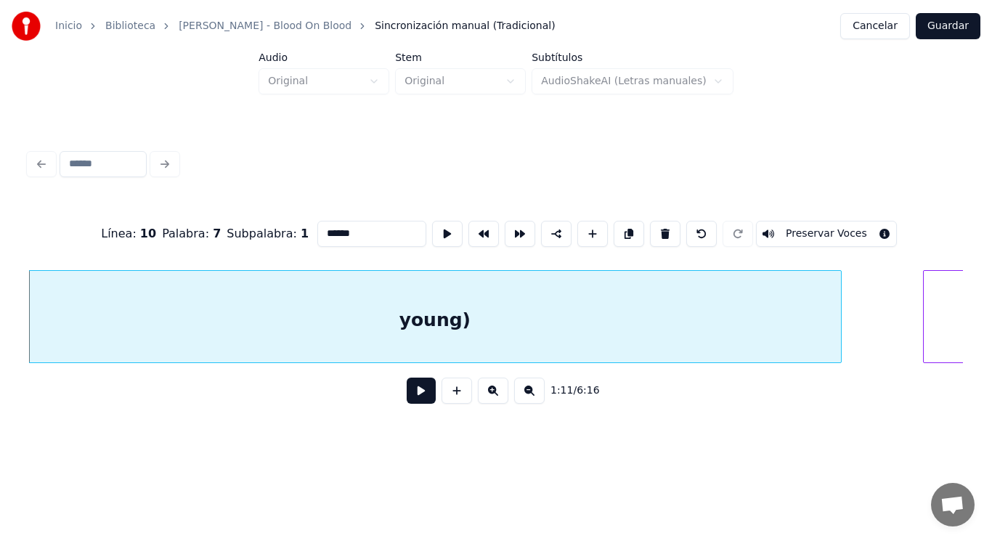
click at [408, 398] on button at bounding box center [421, 390] width 29 height 26
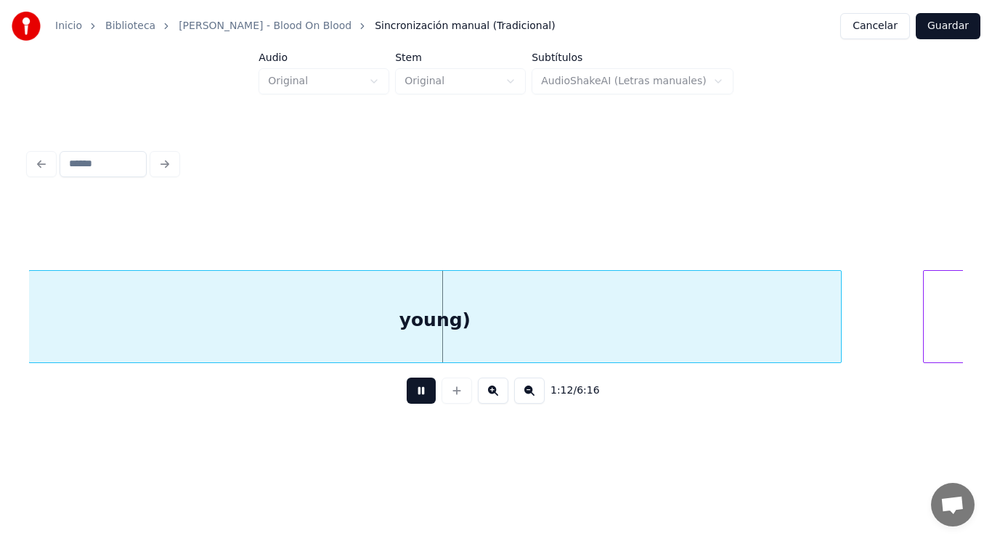
click at [408, 398] on button at bounding box center [421, 390] width 29 height 26
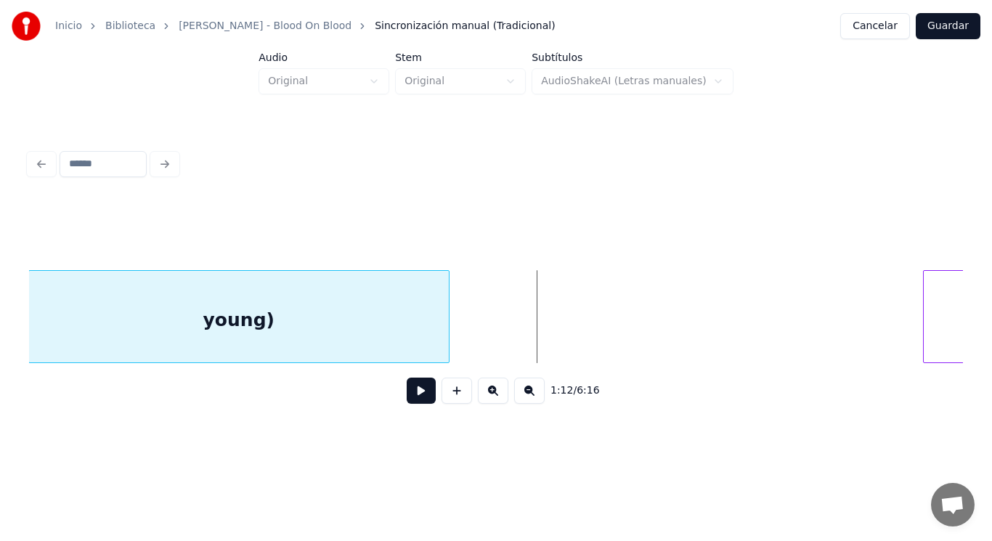
click at [447, 330] on div at bounding box center [446, 316] width 4 height 91
click at [407, 404] on button at bounding box center [421, 390] width 29 height 26
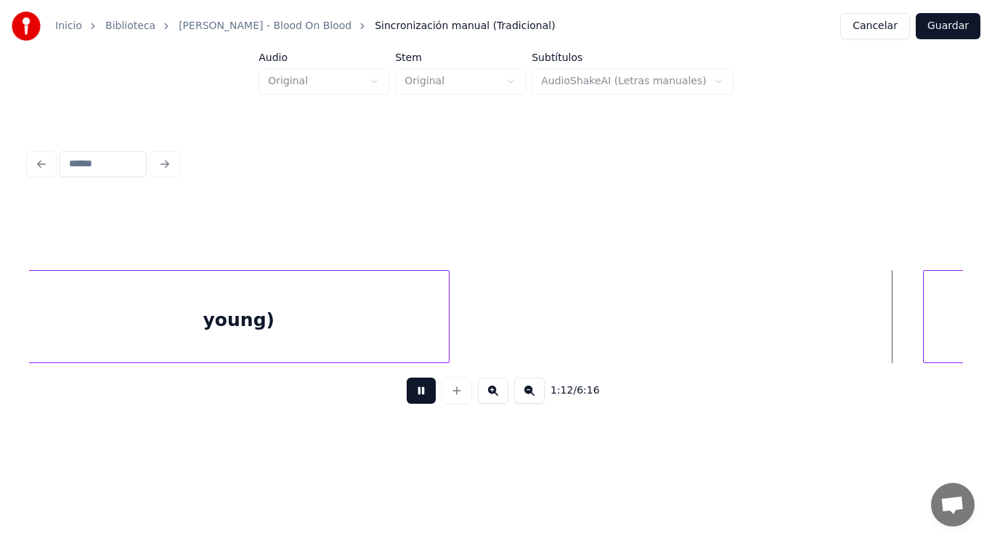
click at [407, 404] on button at bounding box center [421, 390] width 29 height 26
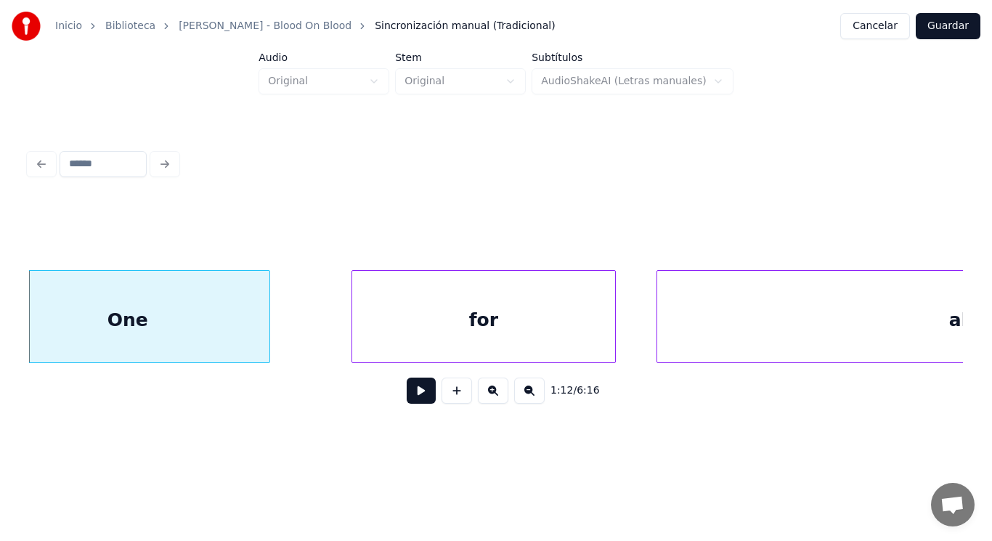
click at [254, 318] on div "One" at bounding box center [127, 320] width 283 height 99
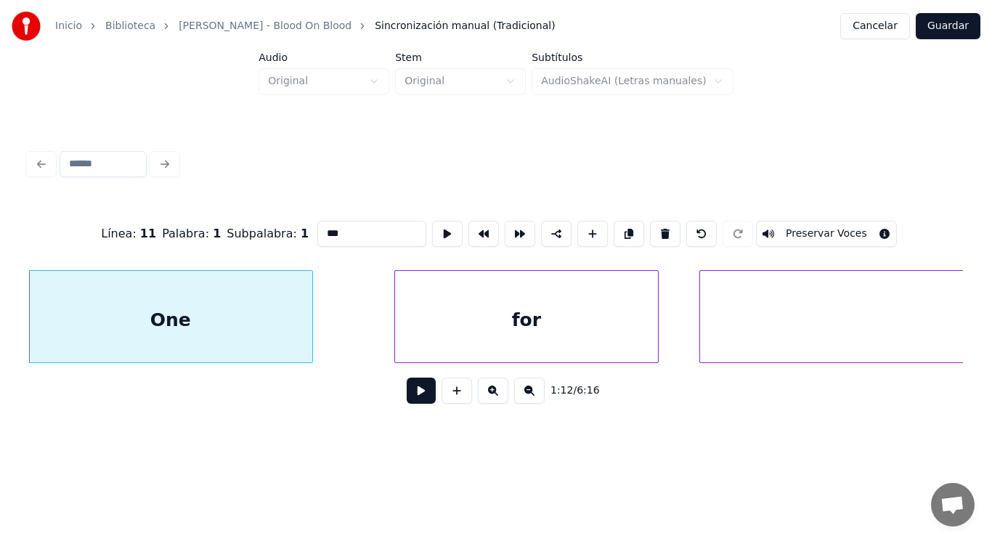
click at [414, 396] on button at bounding box center [421, 390] width 29 height 26
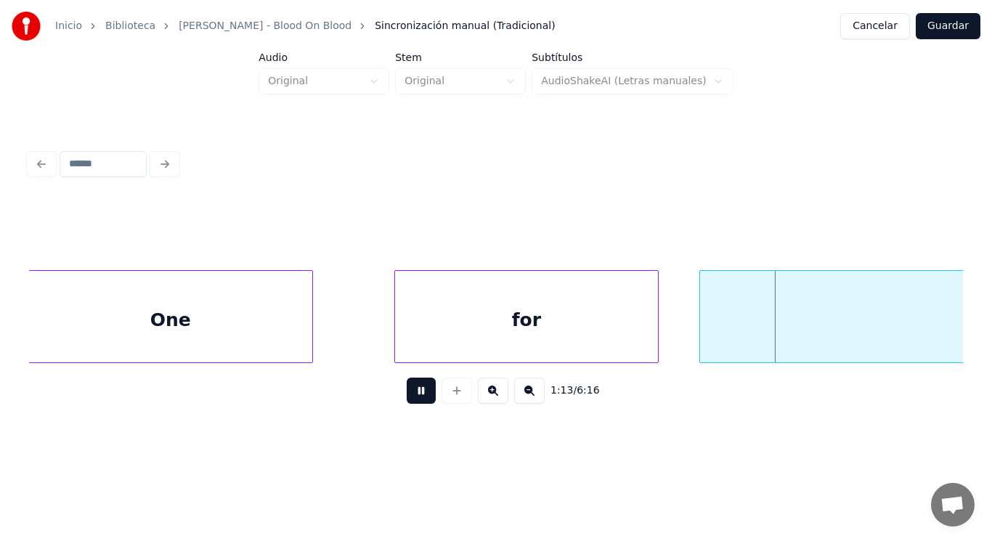
click at [414, 396] on button at bounding box center [421, 390] width 29 height 26
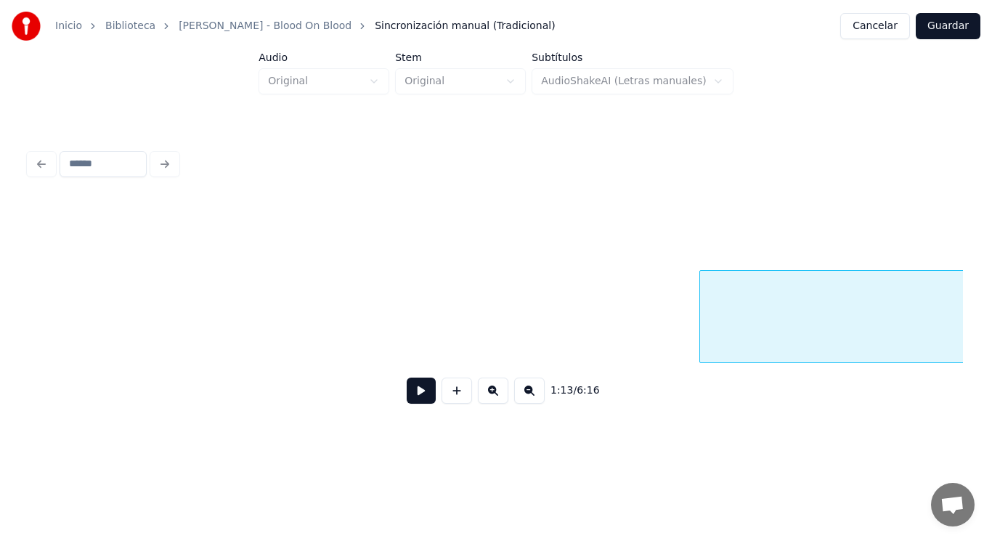
scroll to position [0, 74691]
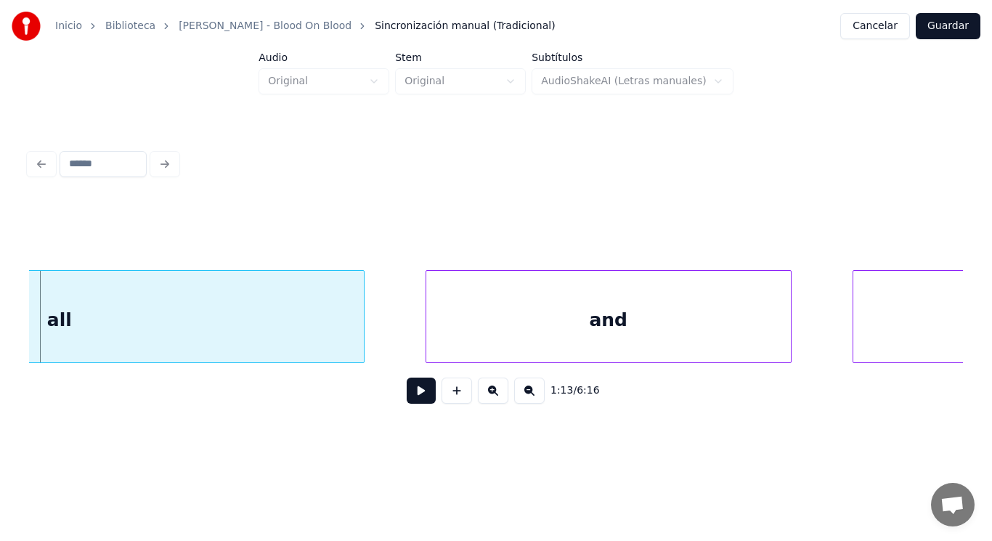
click at [414, 396] on button at bounding box center [421, 390] width 29 height 26
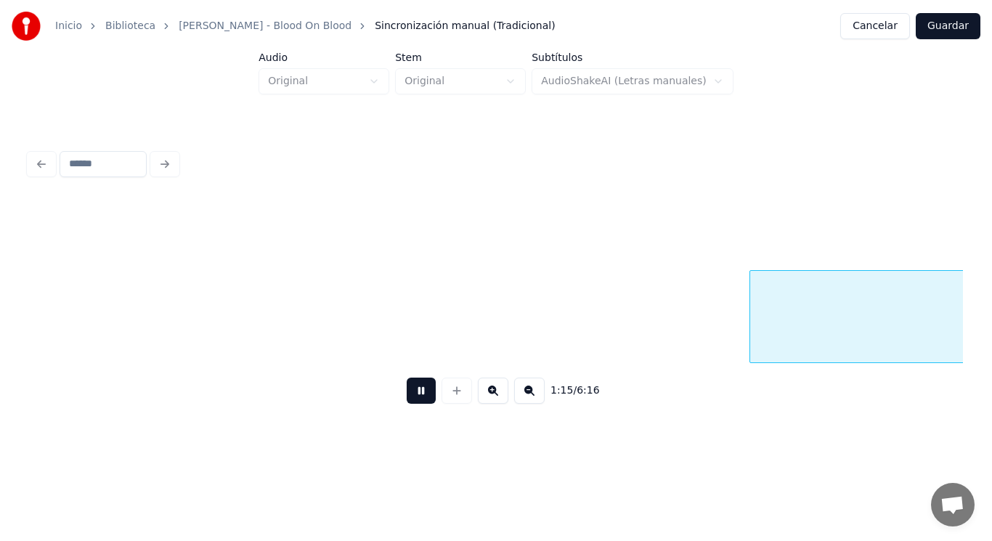
scroll to position [0, 76568]
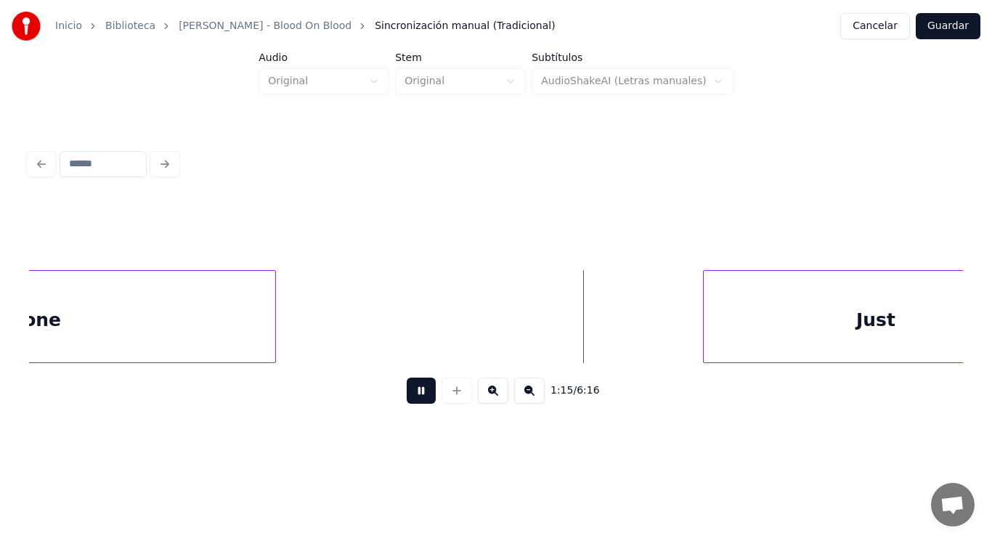
click at [414, 396] on button at bounding box center [421, 390] width 29 height 26
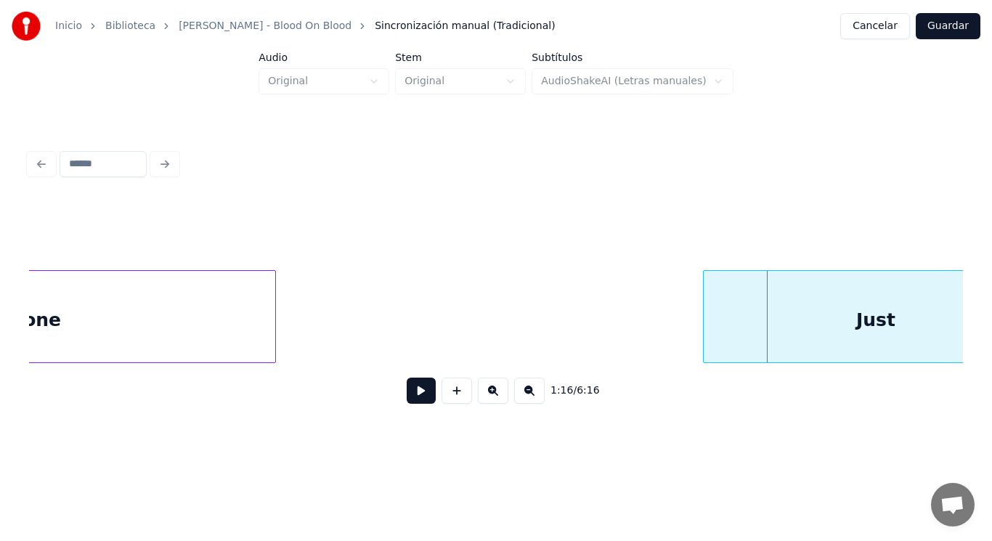
click at [414, 396] on button at bounding box center [421, 390] width 29 height 26
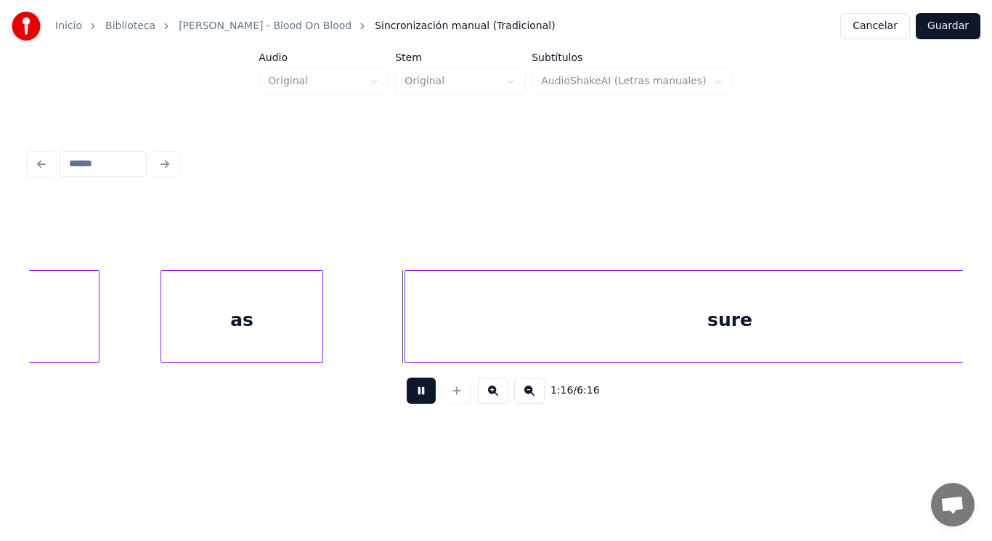
click at [414, 396] on button at bounding box center [421, 390] width 29 height 26
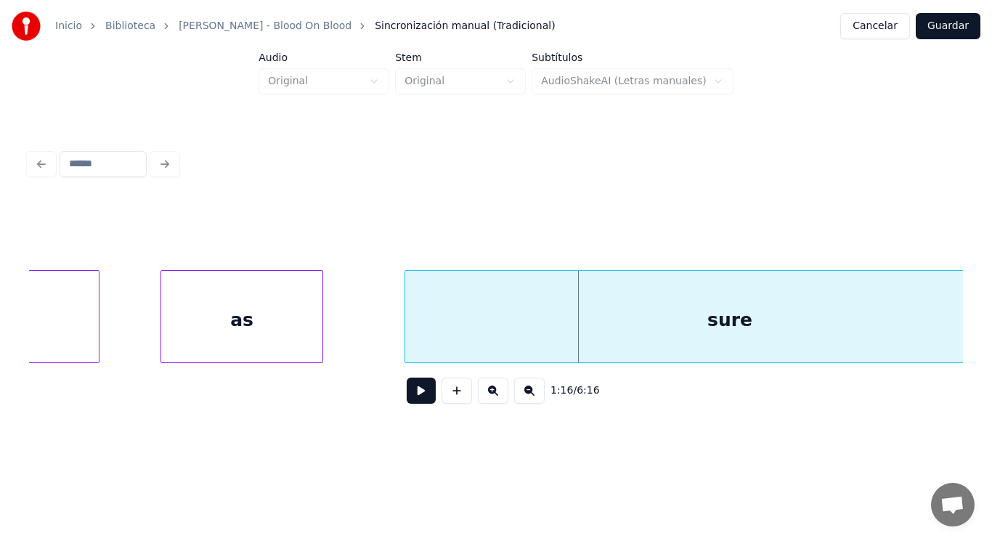
click at [258, 322] on div "as" at bounding box center [241, 320] width 161 height 99
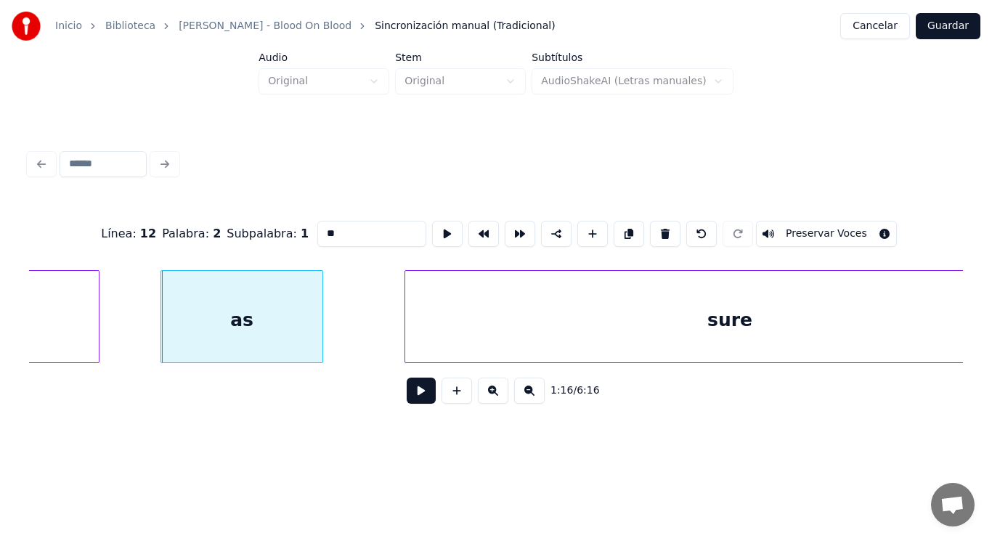
click at [409, 389] on button at bounding box center [421, 390] width 29 height 26
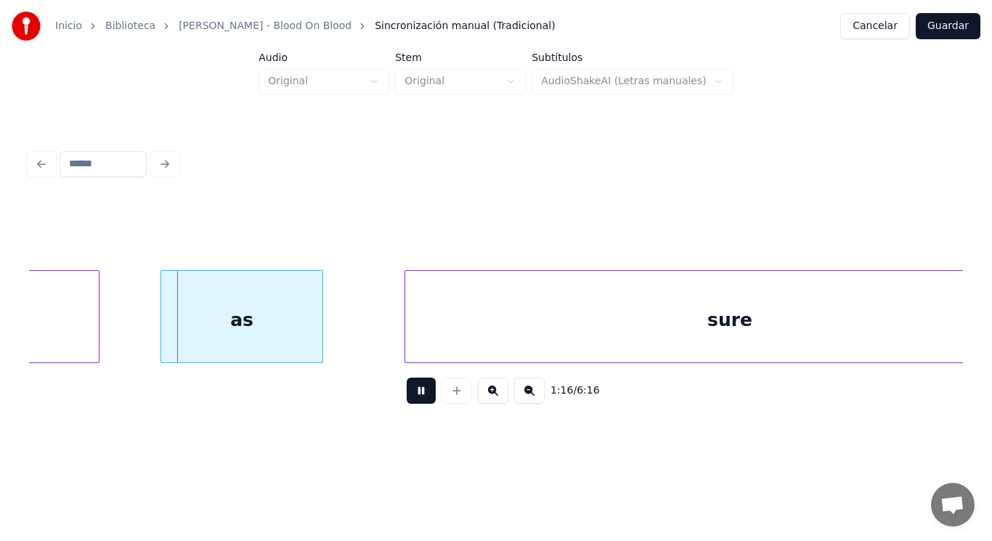
click at [409, 389] on button at bounding box center [421, 390] width 29 height 26
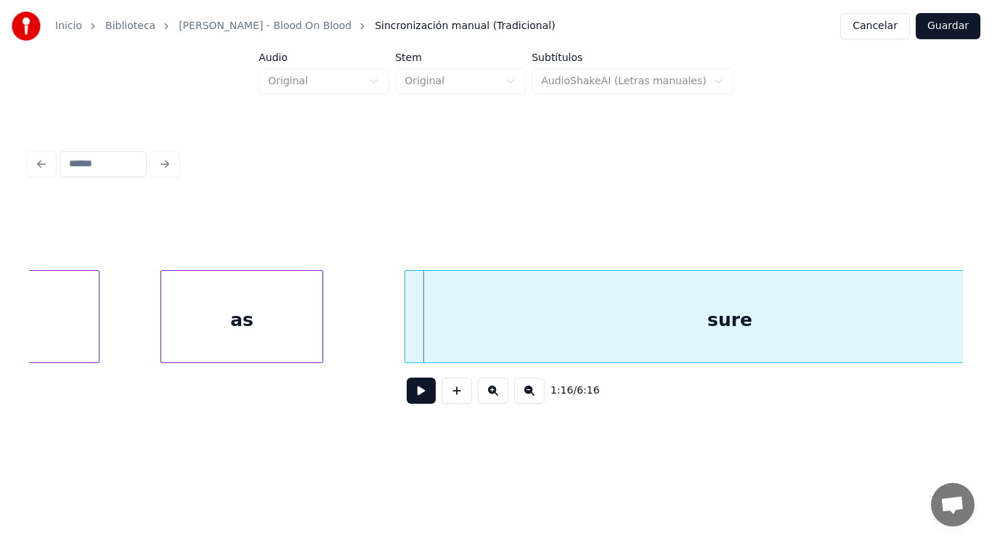
click at [435, 333] on div "sure" at bounding box center [729, 320] width 649 height 99
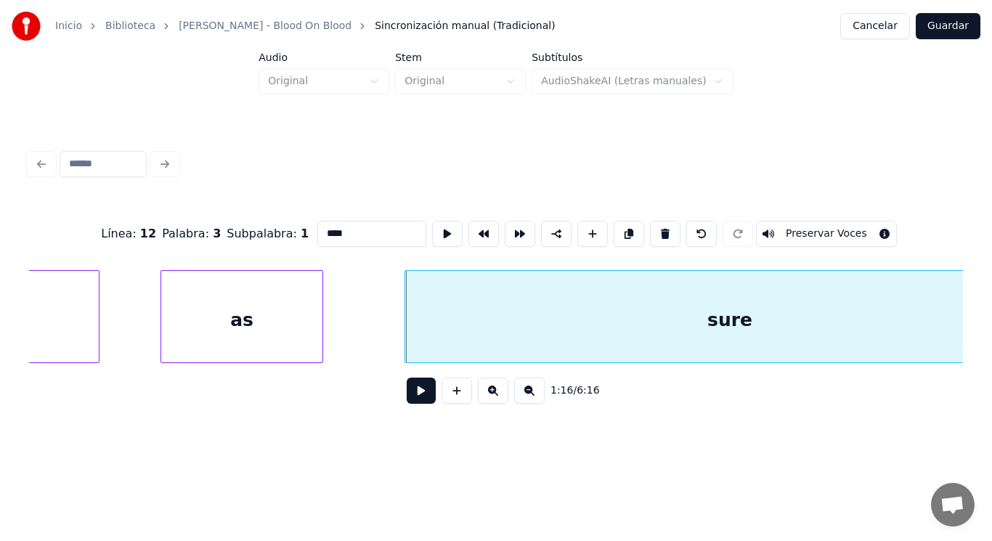
click at [412, 399] on button at bounding box center [421, 390] width 29 height 26
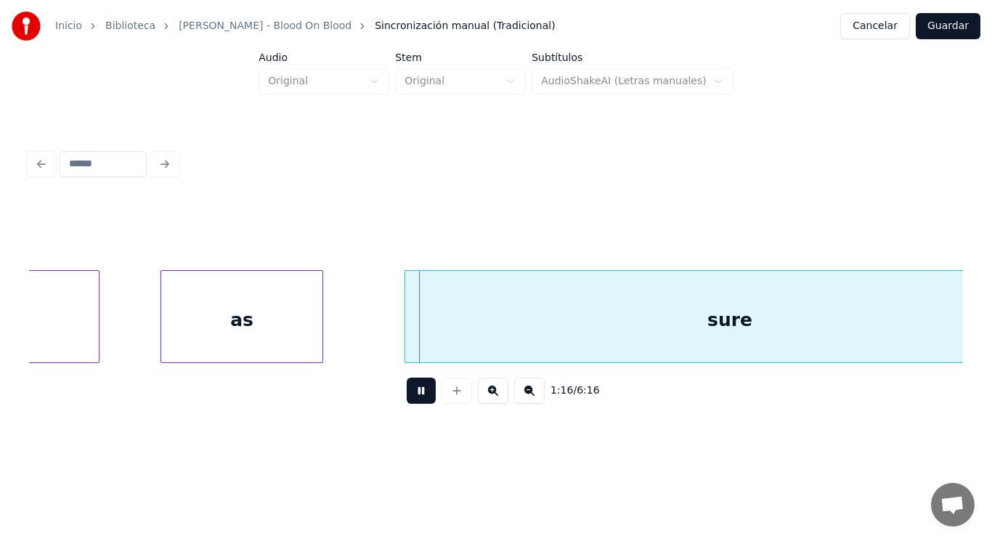
click at [412, 399] on button at bounding box center [421, 390] width 29 height 26
click at [287, 336] on div "as" at bounding box center [241, 320] width 161 height 99
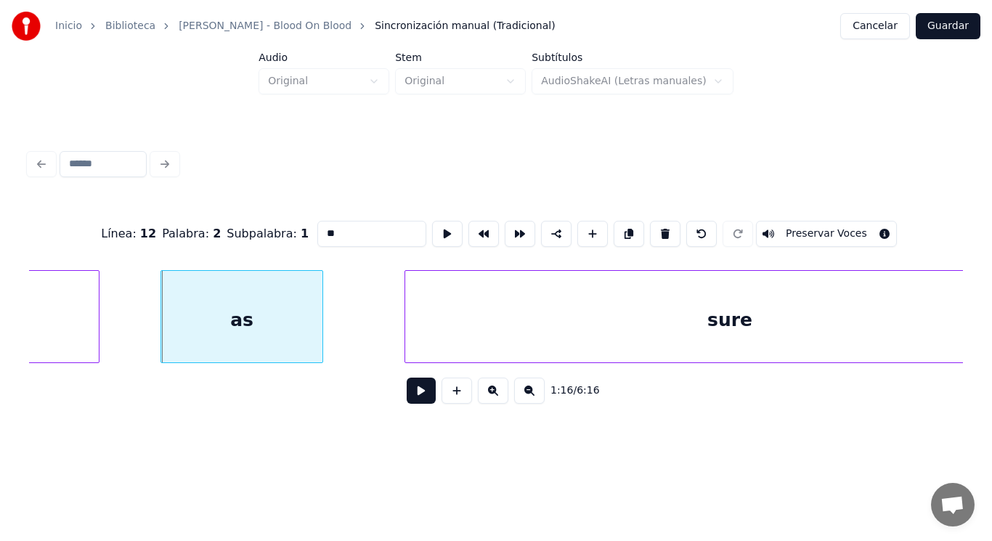
click at [409, 392] on button at bounding box center [421, 390] width 29 height 26
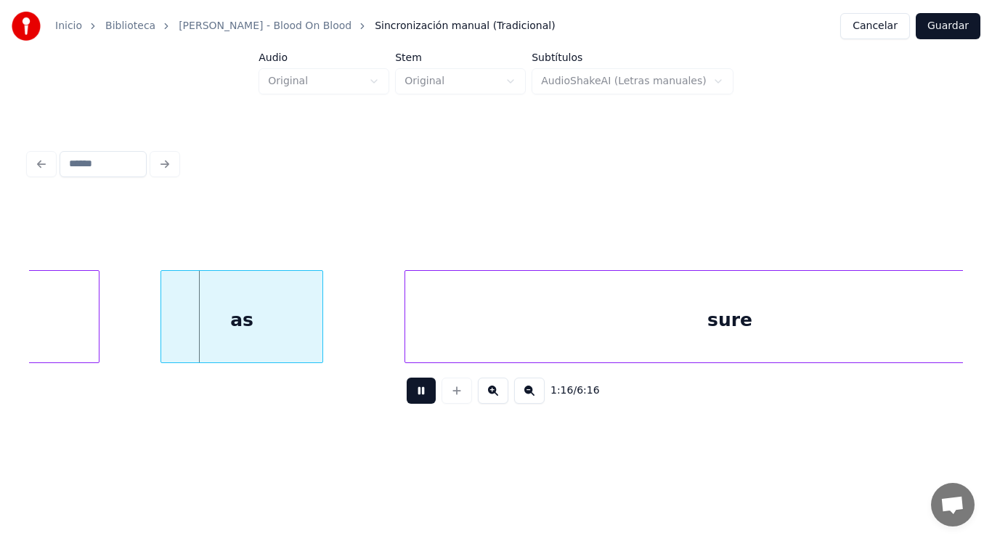
click at [409, 392] on button at bounding box center [421, 390] width 29 height 26
click at [322, 331] on div "as" at bounding box center [241, 316] width 163 height 93
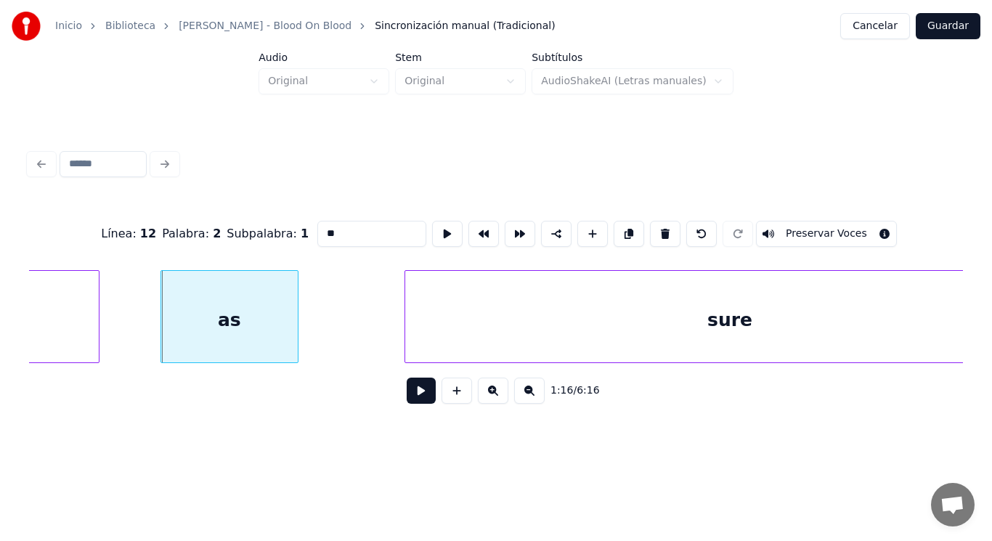
click at [297, 333] on div at bounding box center [295, 316] width 4 height 91
click at [331, 321] on div at bounding box center [330, 316] width 4 height 91
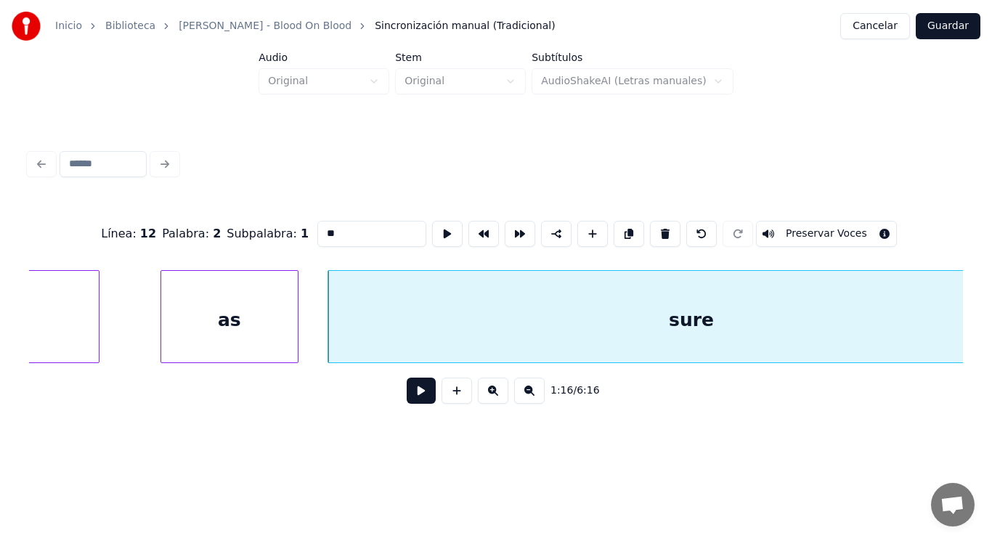
click at [412, 391] on button at bounding box center [421, 390] width 29 height 26
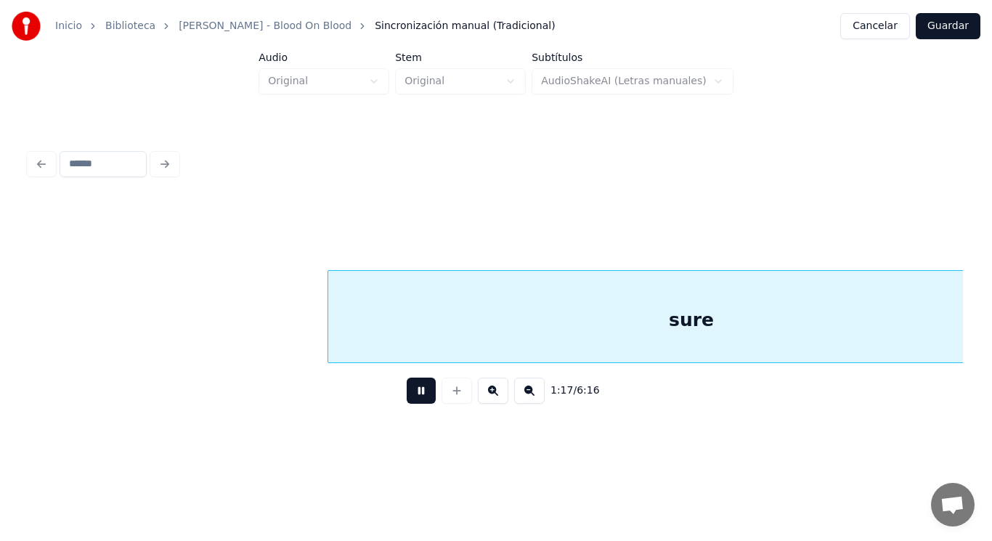
scroll to position [0, 78460]
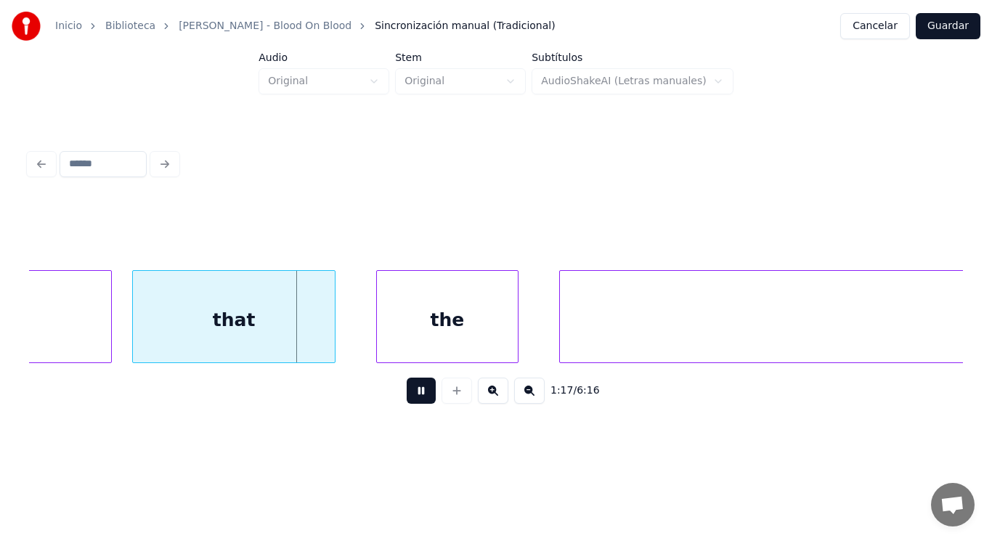
click at [412, 391] on button at bounding box center [421, 390] width 29 height 26
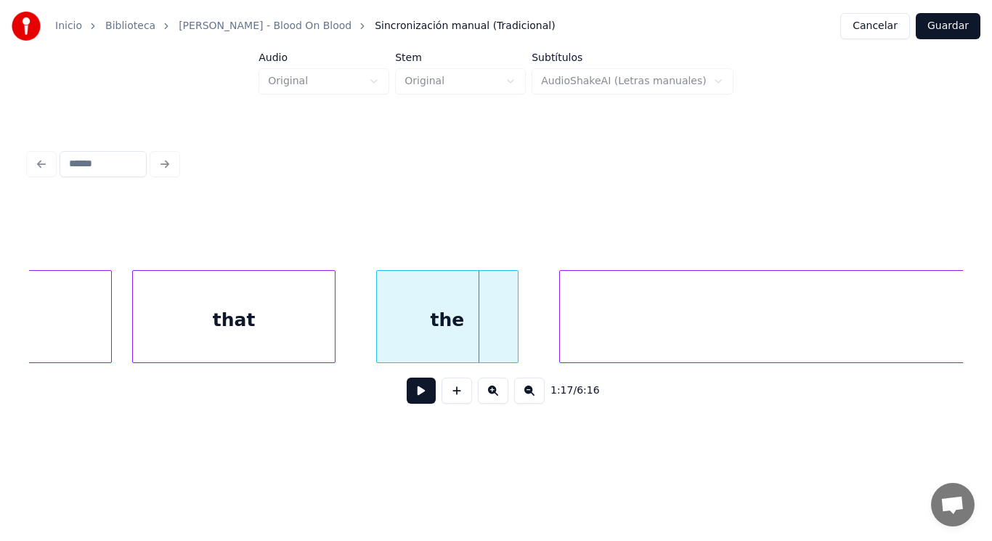
click at [412, 391] on button at bounding box center [421, 390] width 29 height 26
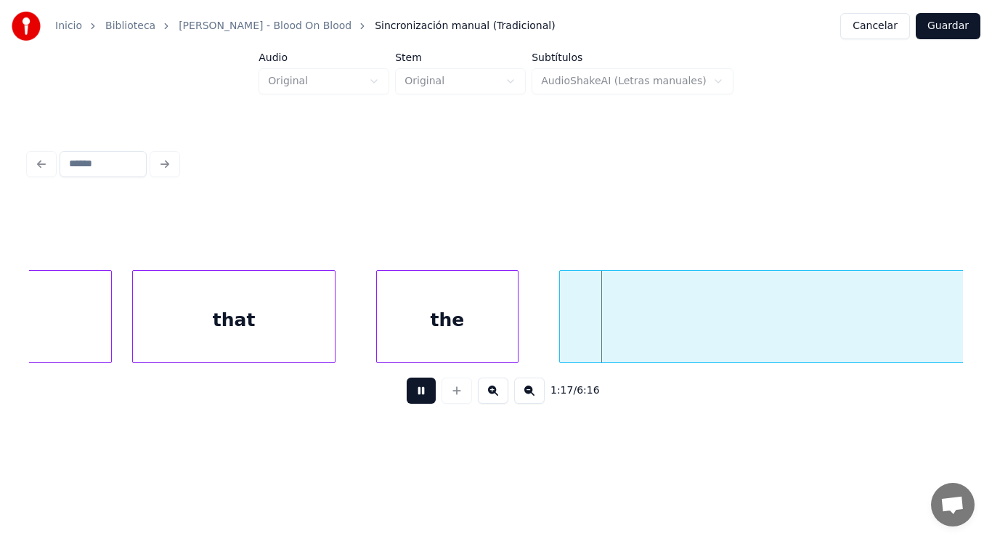
click at [412, 391] on button at bounding box center [421, 390] width 29 height 26
click at [634, 314] on div "river's" at bounding box center [996, 320] width 873 height 99
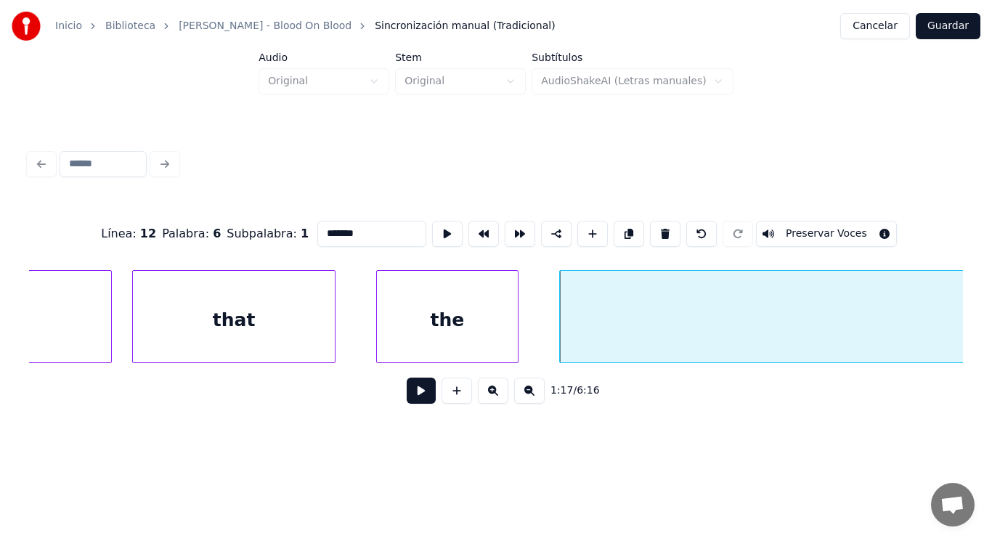
click at [424, 388] on button at bounding box center [421, 390] width 29 height 26
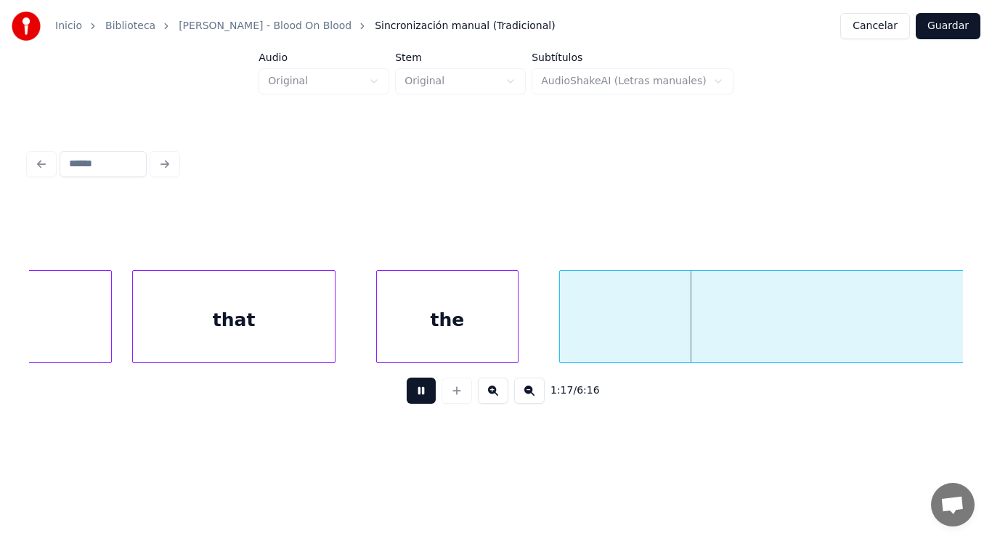
click at [424, 388] on button at bounding box center [421, 390] width 29 height 26
click at [261, 325] on div "that" at bounding box center [234, 320] width 202 height 99
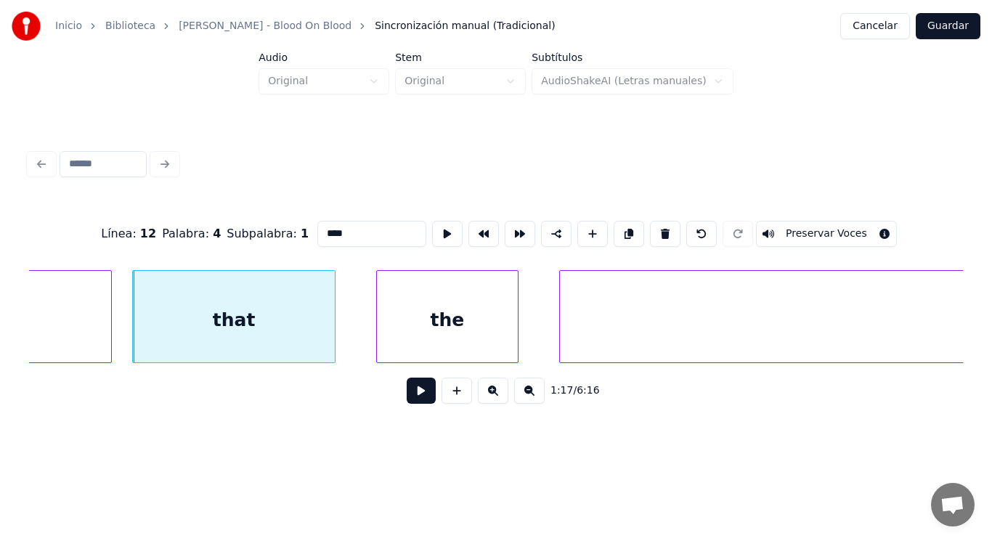
click at [415, 397] on button at bounding box center [421, 390] width 29 height 26
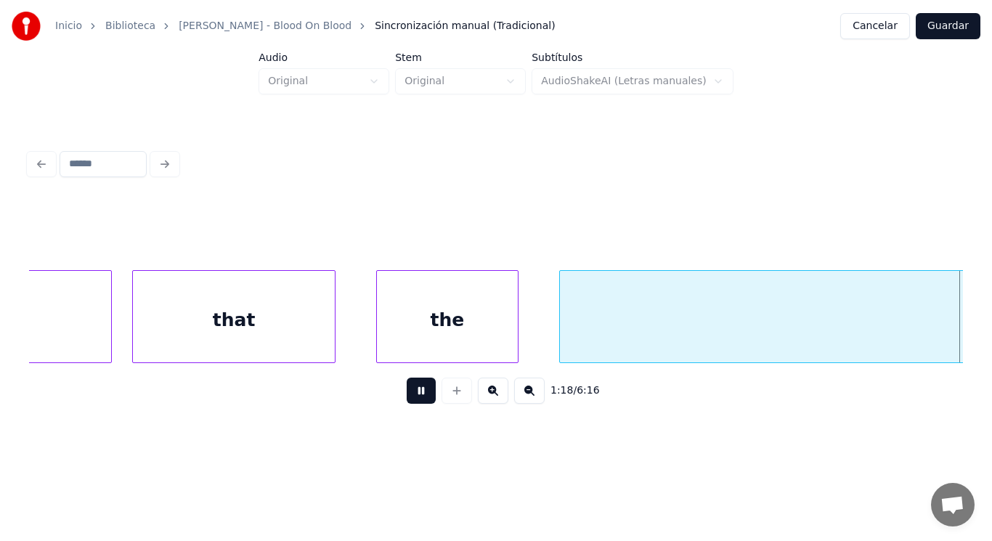
scroll to position [0, 79411]
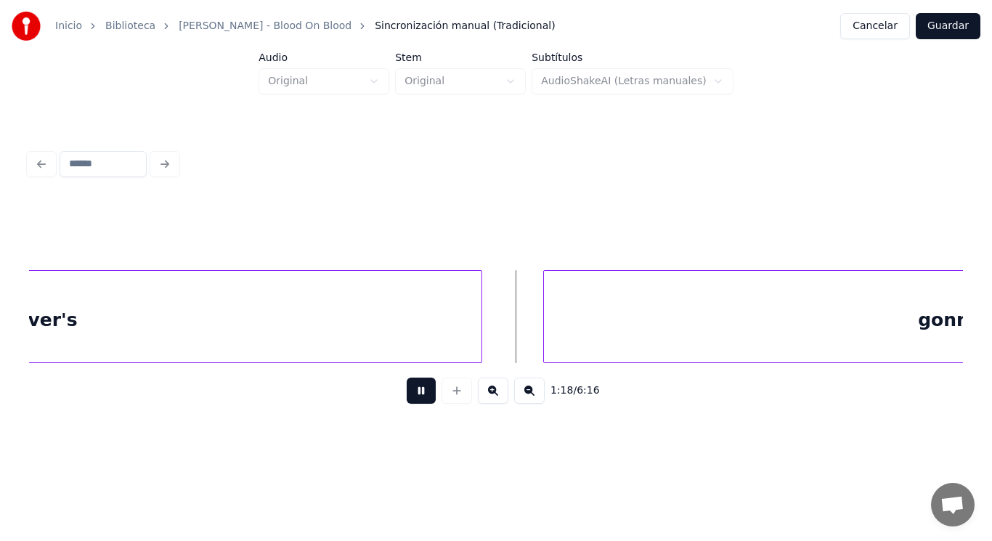
click at [415, 397] on button at bounding box center [421, 390] width 29 height 26
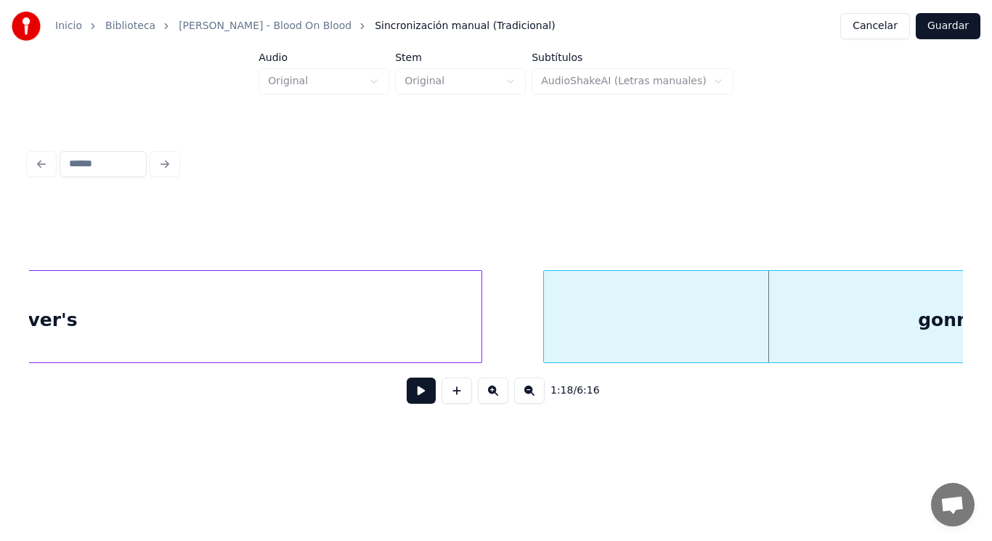
click at [413, 325] on div "river's" at bounding box center [45, 320] width 873 height 99
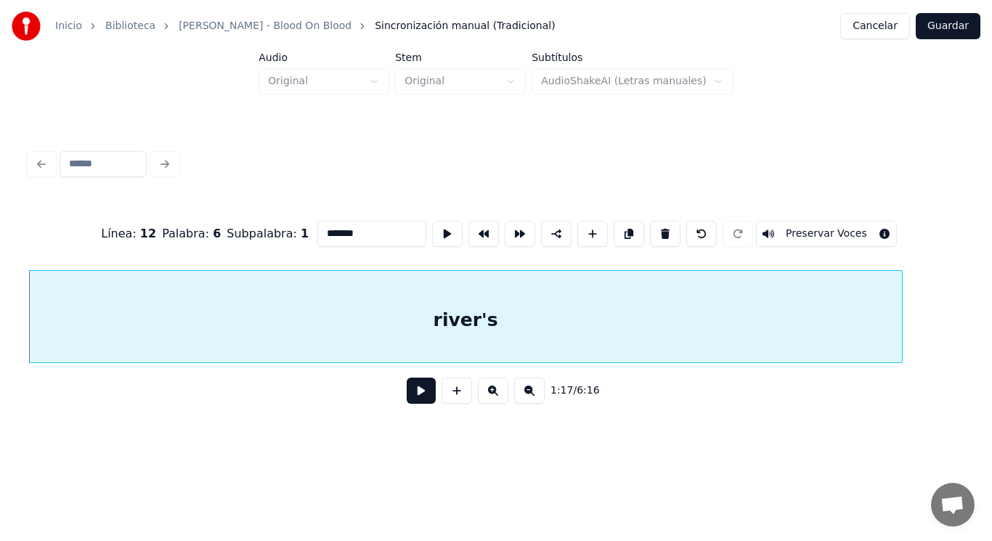
click at [415, 395] on button at bounding box center [421, 390] width 29 height 26
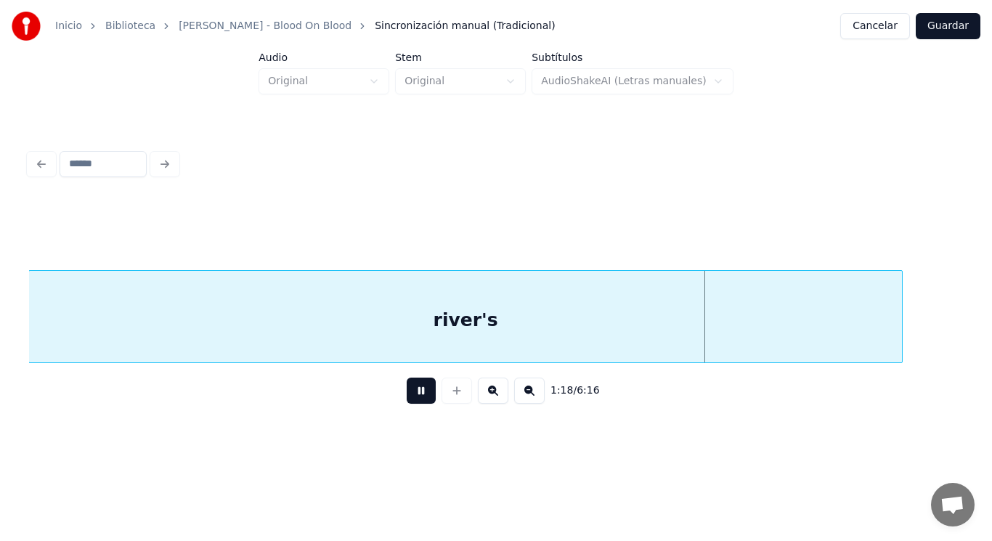
click at [415, 395] on button at bounding box center [421, 390] width 29 height 26
click at [881, 324] on div at bounding box center [880, 316] width 4 height 91
click at [412, 393] on button at bounding box center [421, 390] width 29 height 26
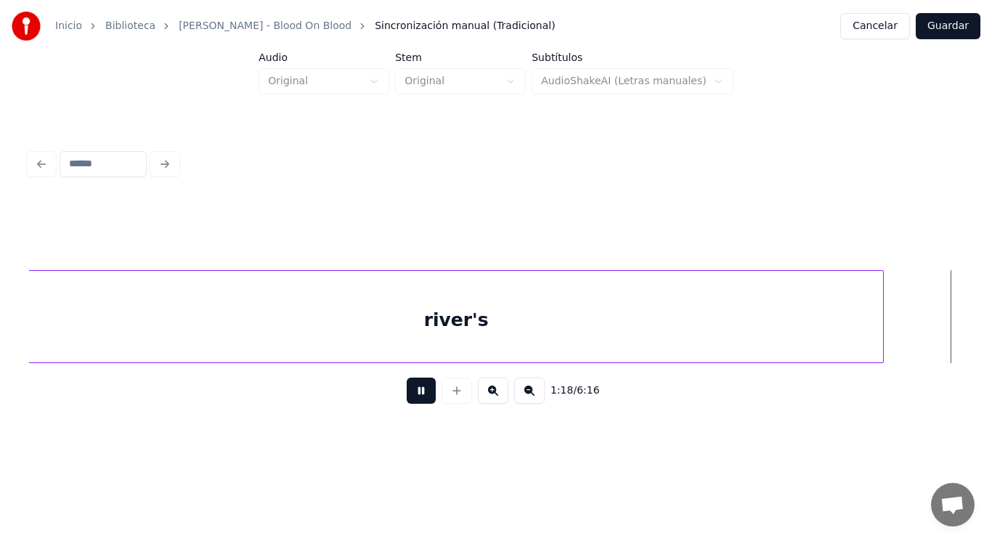
click at [412, 393] on button at bounding box center [421, 390] width 29 height 26
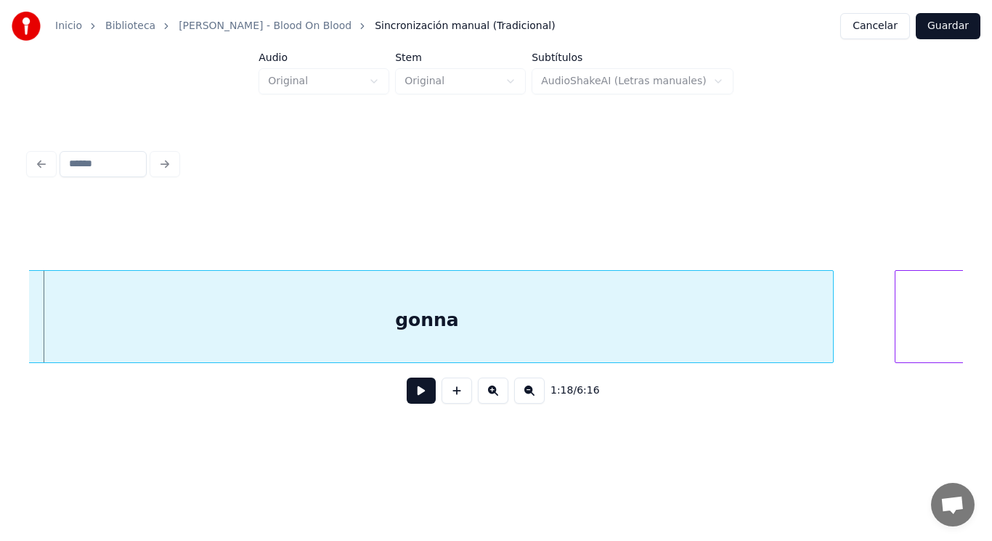
click at [126, 324] on div "gonna" at bounding box center [427, 320] width 812 height 99
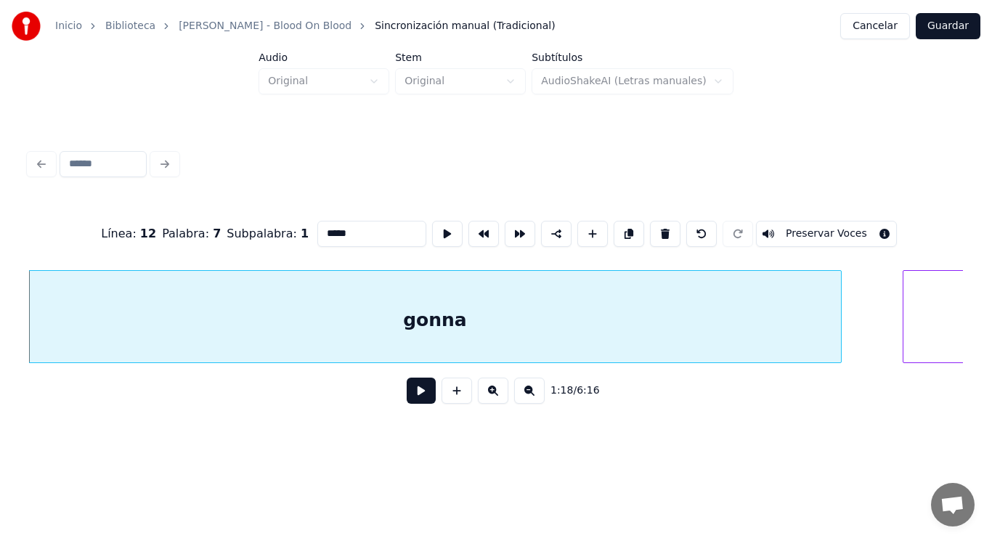
click at [414, 389] on button at bounding box center [421, 390] width 29 height 26
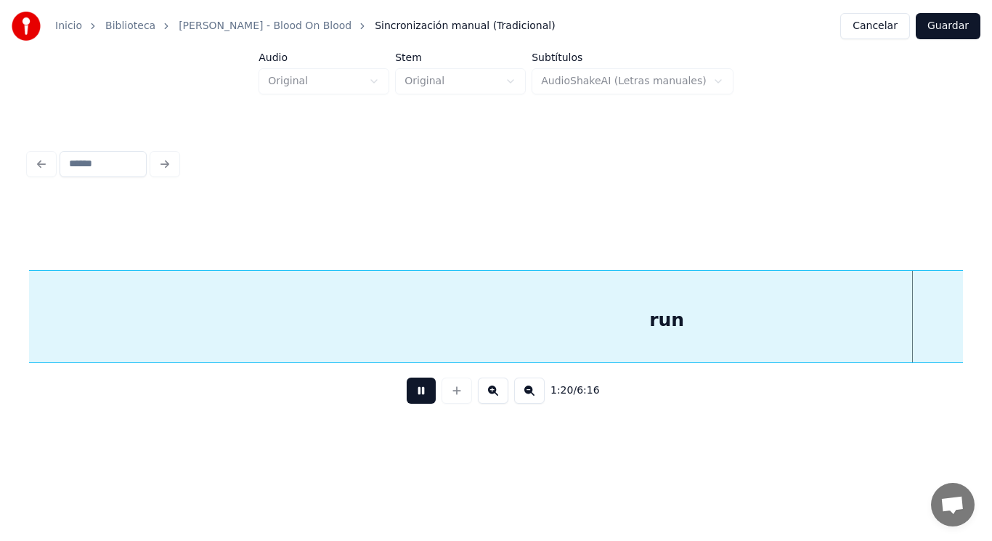
scroll to position [0, 81813]
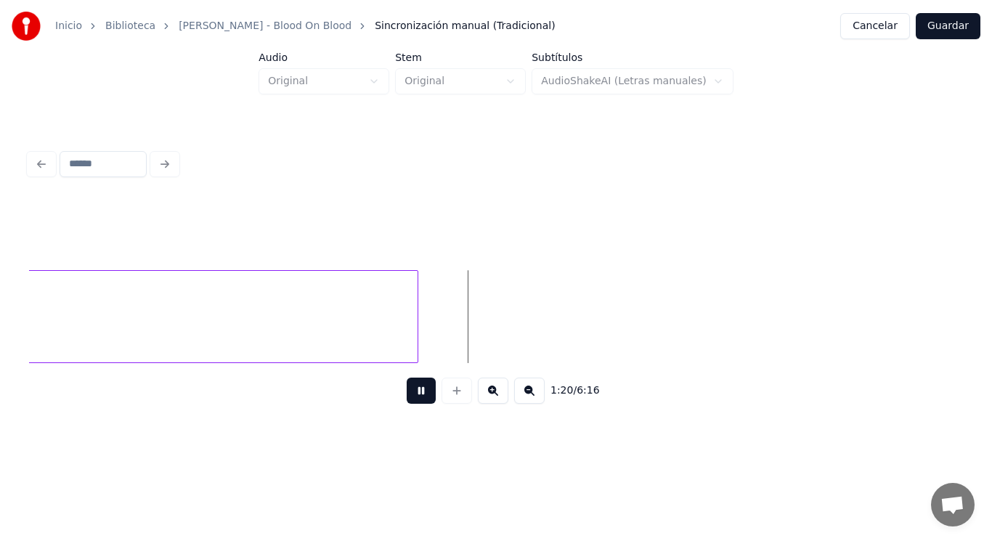
click at [414, 389] on button at bounding box center [421, 390] width 29 height 26
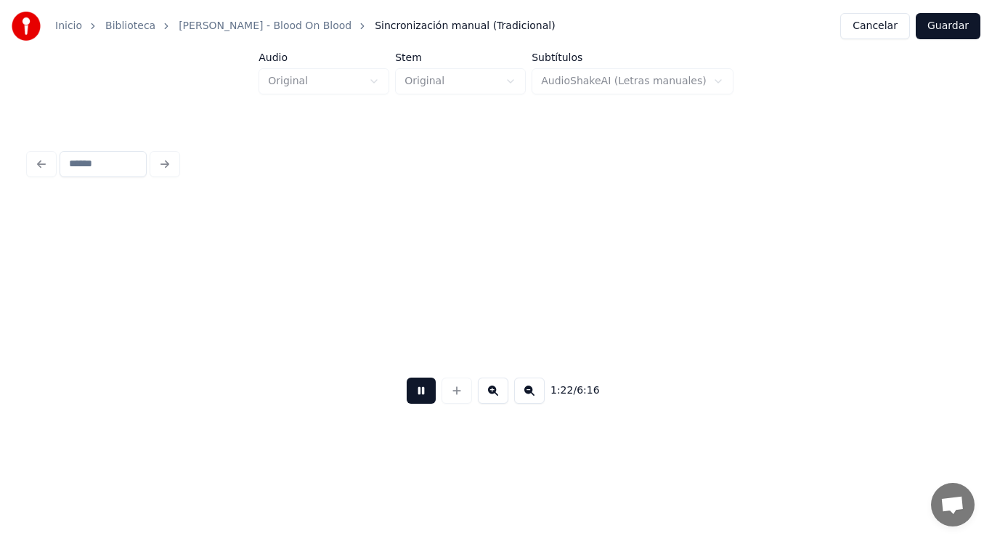
scroll to position [0, 83702]
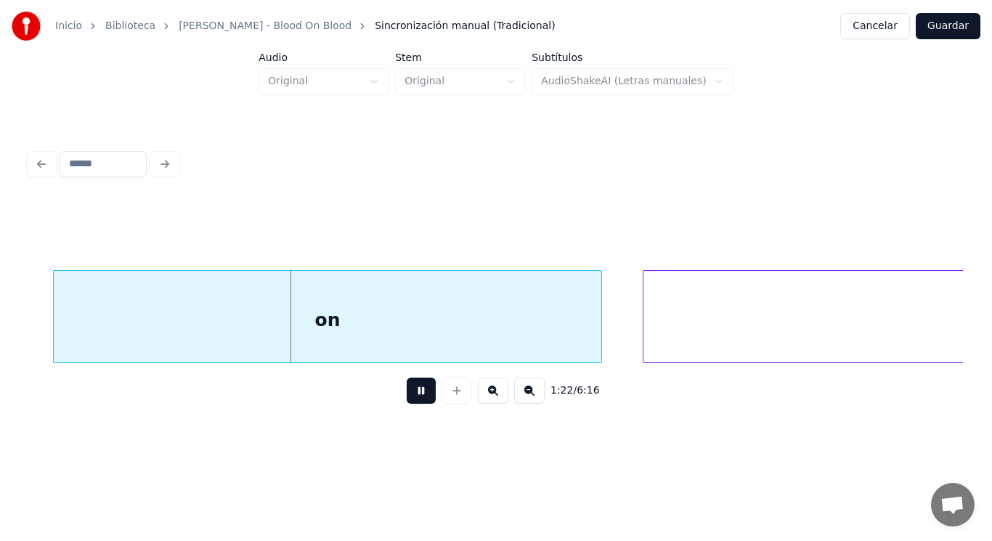
click at [414, 389] on button at bounding box center [421, 390] width 29 height 26
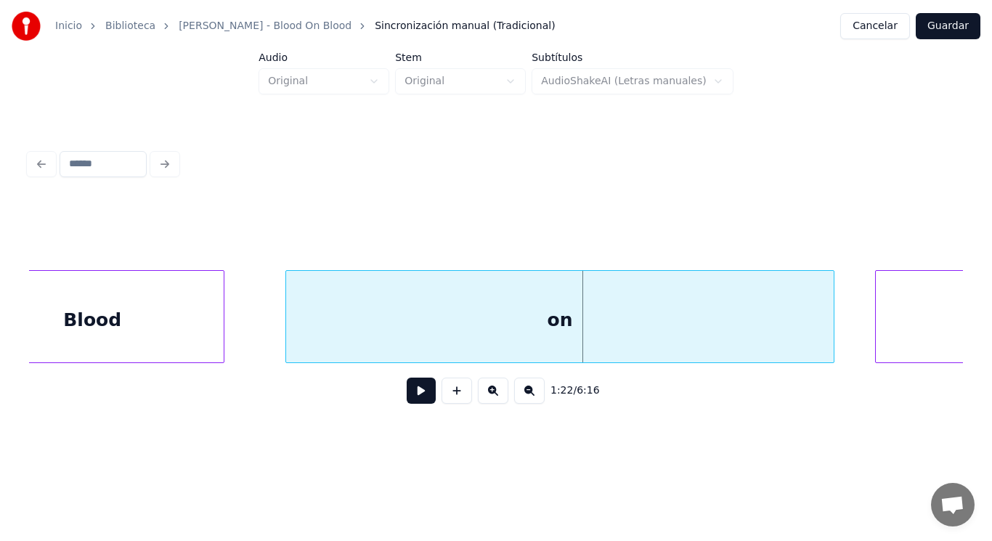
click at [150, 322] on div "Blood" at bounding box center [92, 320] width 263 height 99
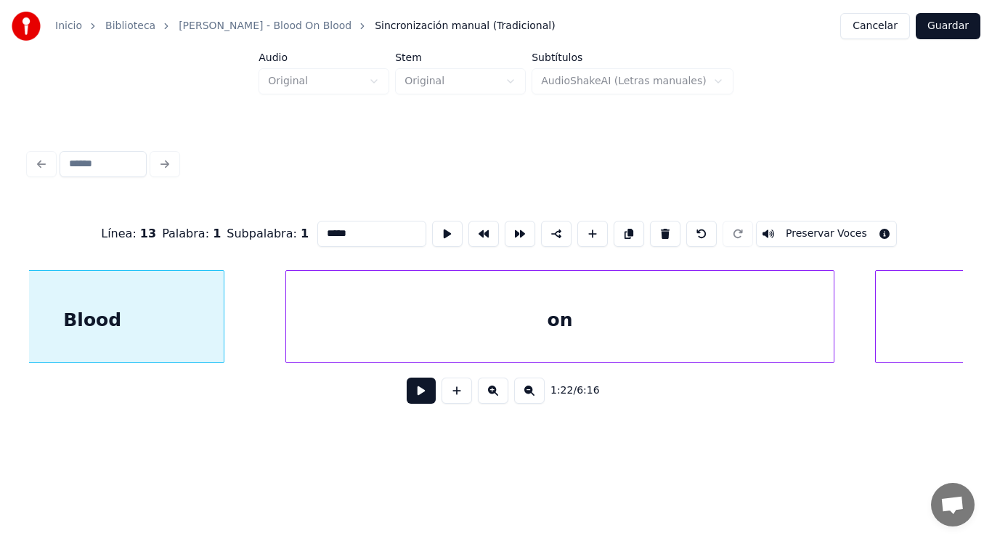
scroll to position [0, 83402]
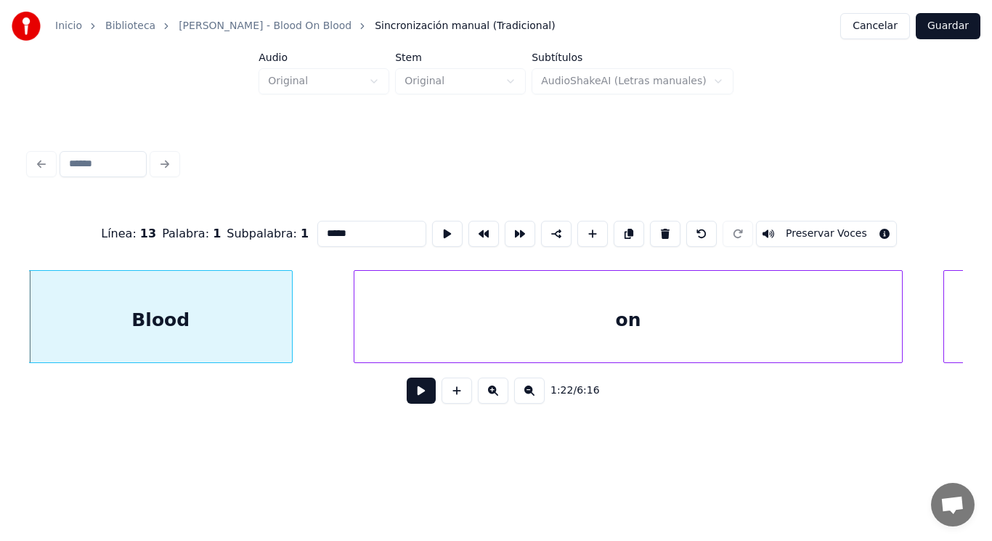
click at [417, 393] on button at bounding box center [421, 390] width 29 height 26
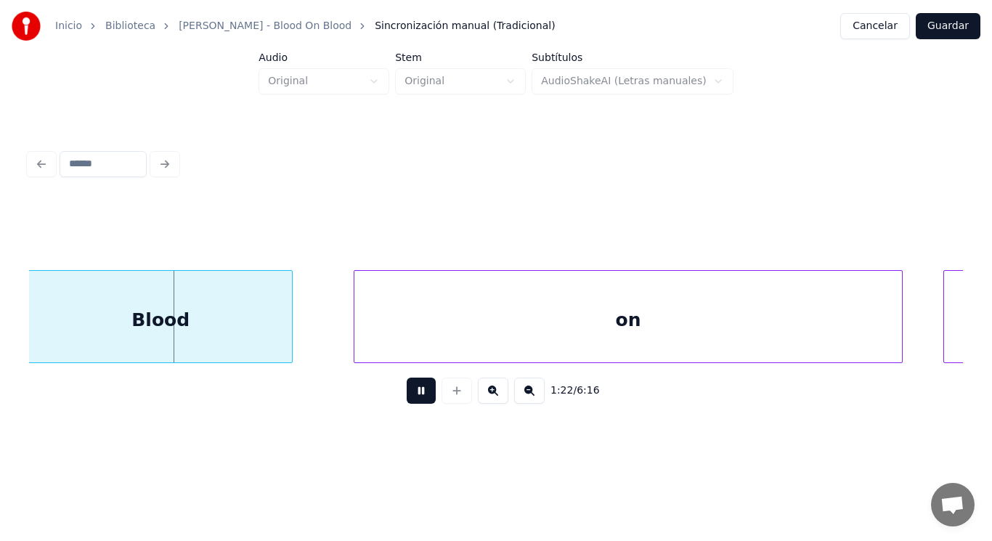
click at [417, 393] on button at bounding box center [421, 390] width 29 height 26
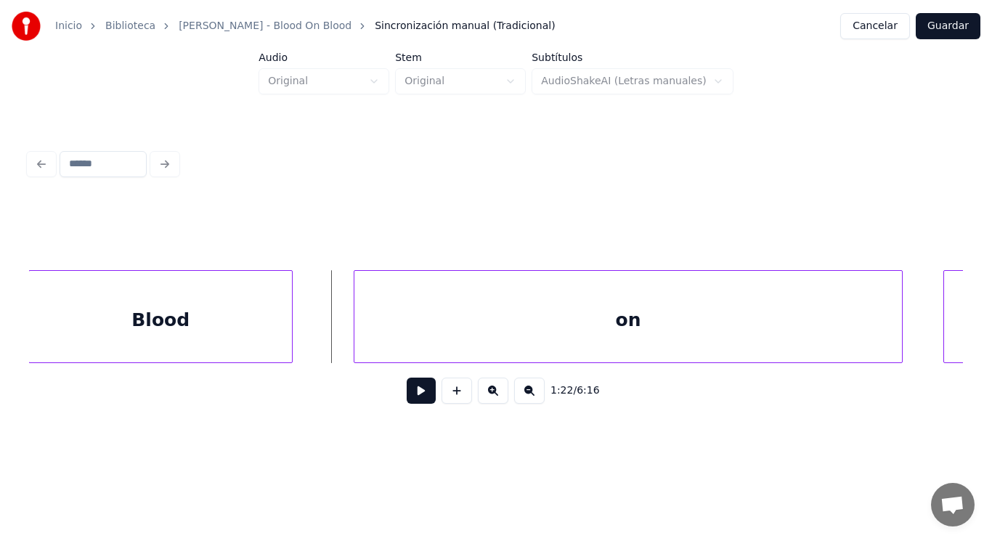
click at [412, 391] on button at bounding box center [421, 390] width 29 height 26
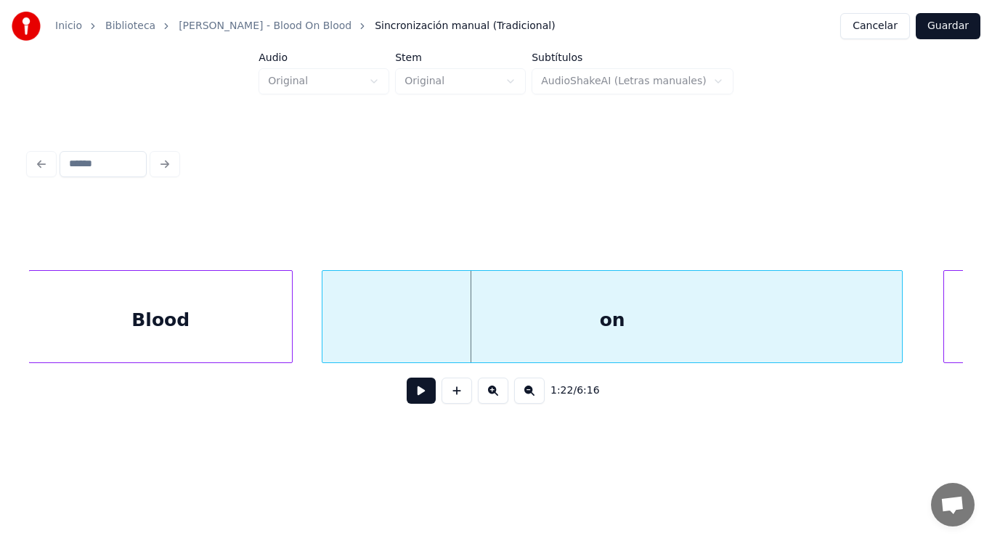
click at [324, 324] on div at bounding box center [324, 316] width 4 height 91
click at [407, 393] on button at bounding box center [421, 390] width 29 height 26
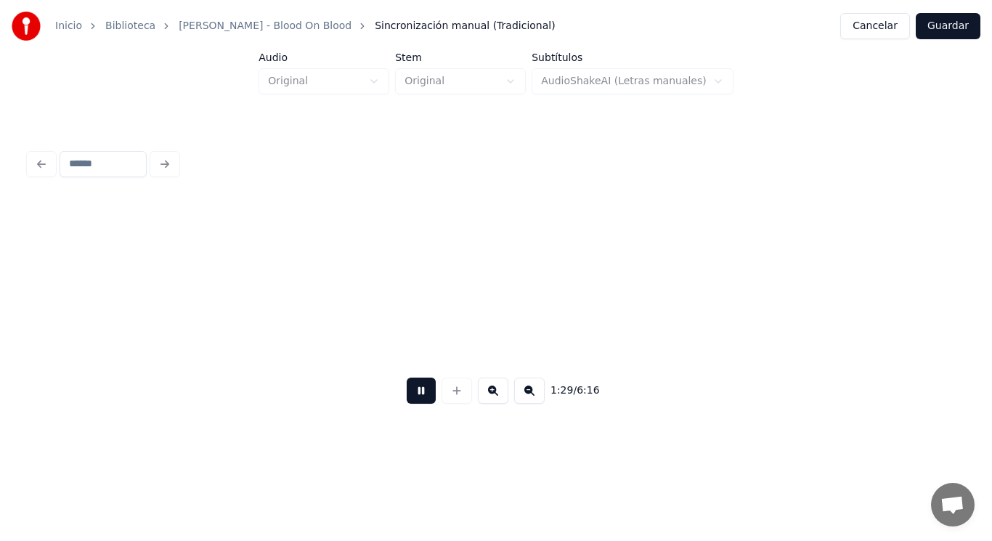
scroll to position [0, 90970]
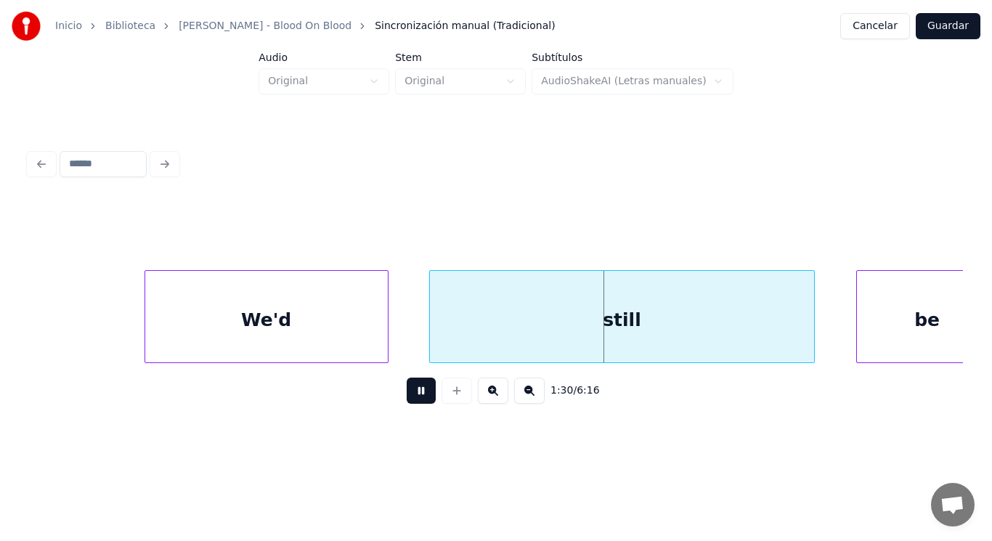
click at [407, 393] on button at bounding box center [421, 390] width 29 height 26
click at [489, 313] on div "still" at bounding box center [622, 320] width 385 height 99
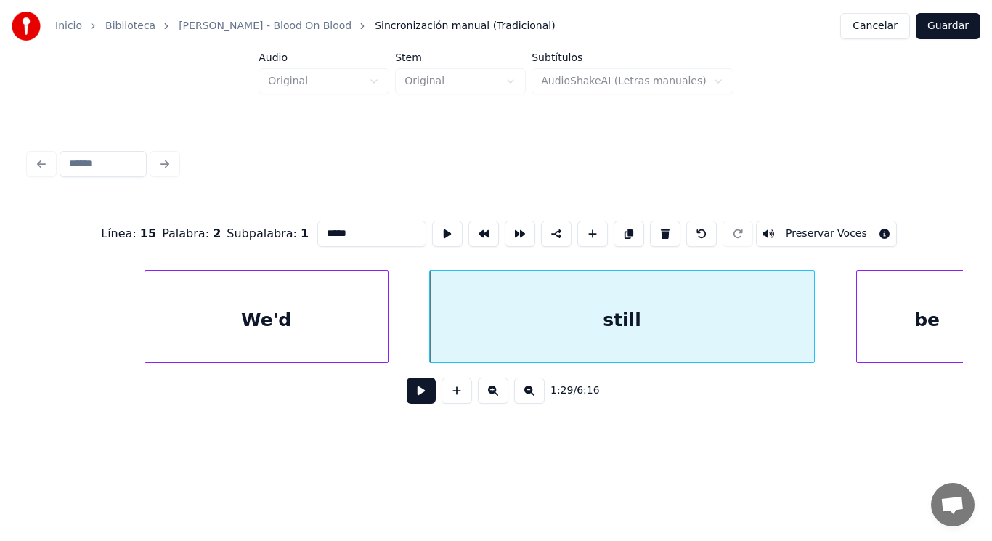
click at [412, 391] on button at bounding box center [421, 390] width 29 height 26
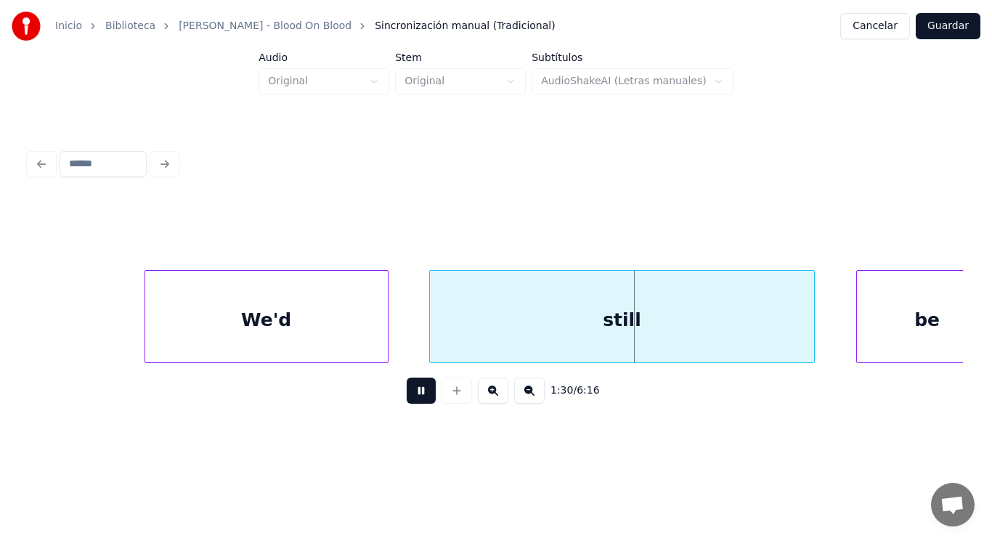
click at [412, 391] on button at bounding box center [421, 390] width 29 height 26
click at [327, 341] on div "We'd" at bounding box center [266, 320] width 242 height 99
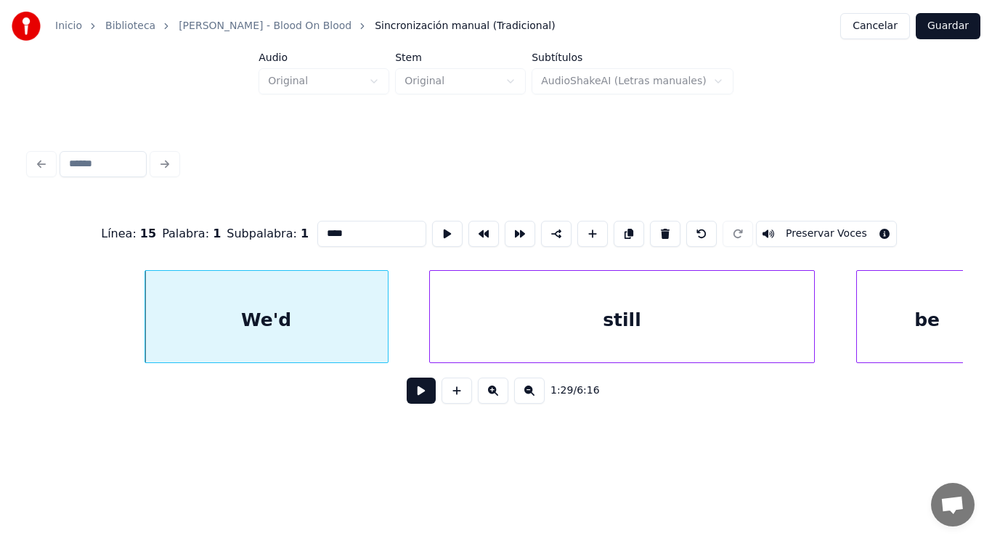
click at [407, 394] on button at bounding box center [421, 390] width 29 height 26
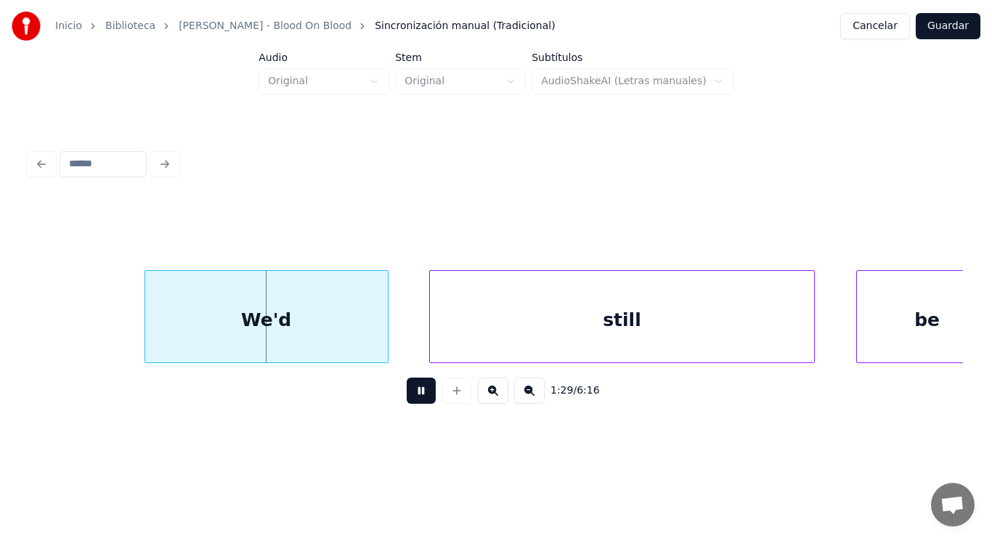
click at [407, 394] on button at bounding box center [421, 390] width 29 height 26
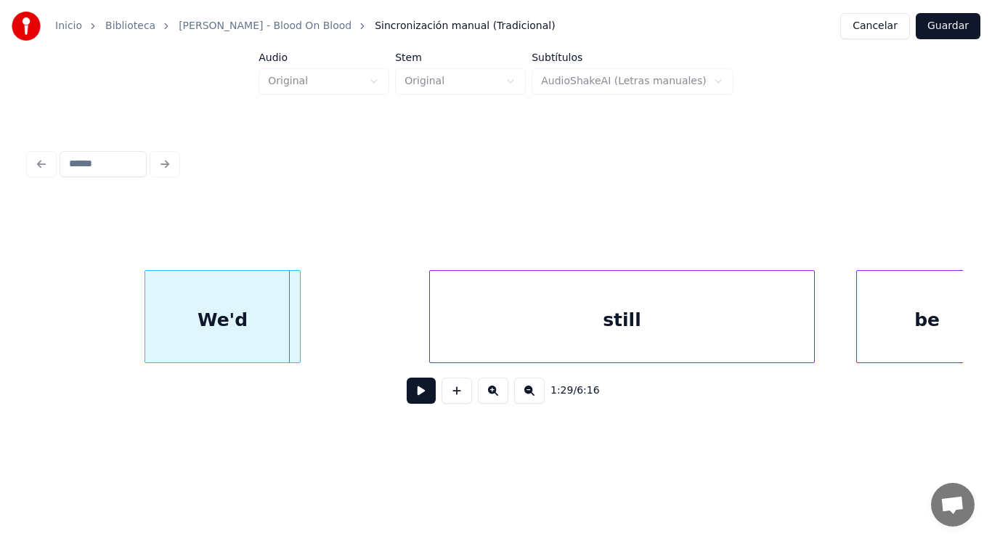
click at [298, 336] on div at bounding box center [297, 316] width 4 height 91
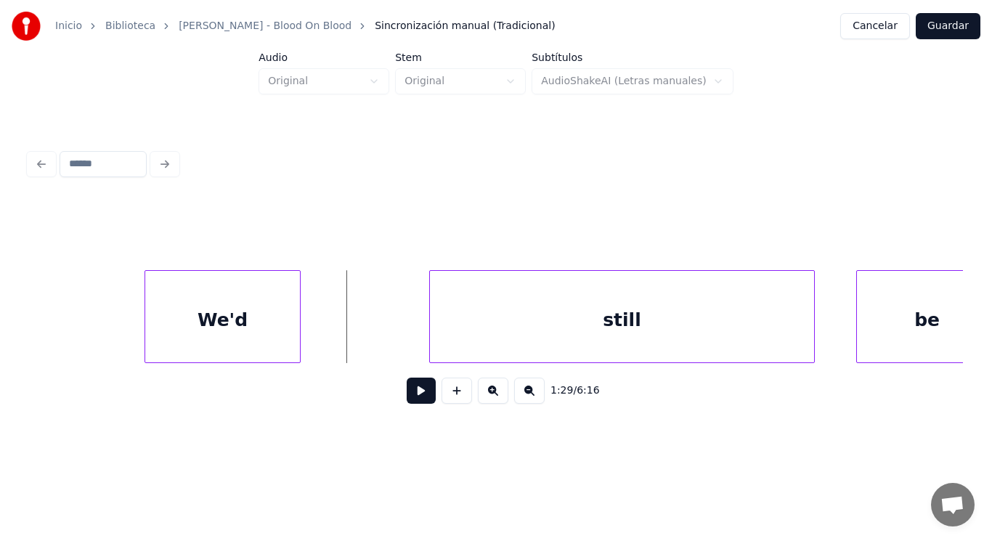
click at [418, 393] on button at bounding box center [421, 390] width 29 height 26
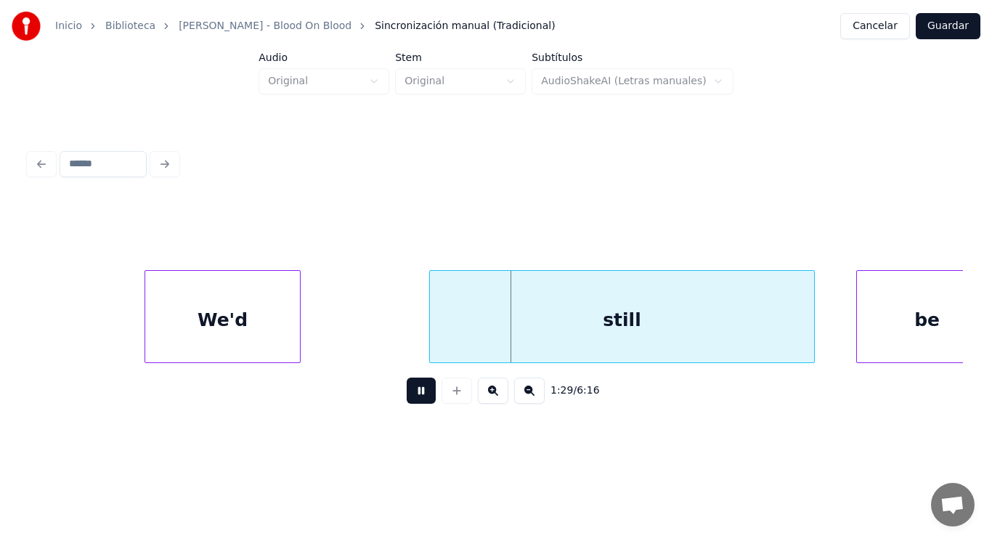
click at [418, 393] on button at bounding box center [421, 390] width 29 height 26
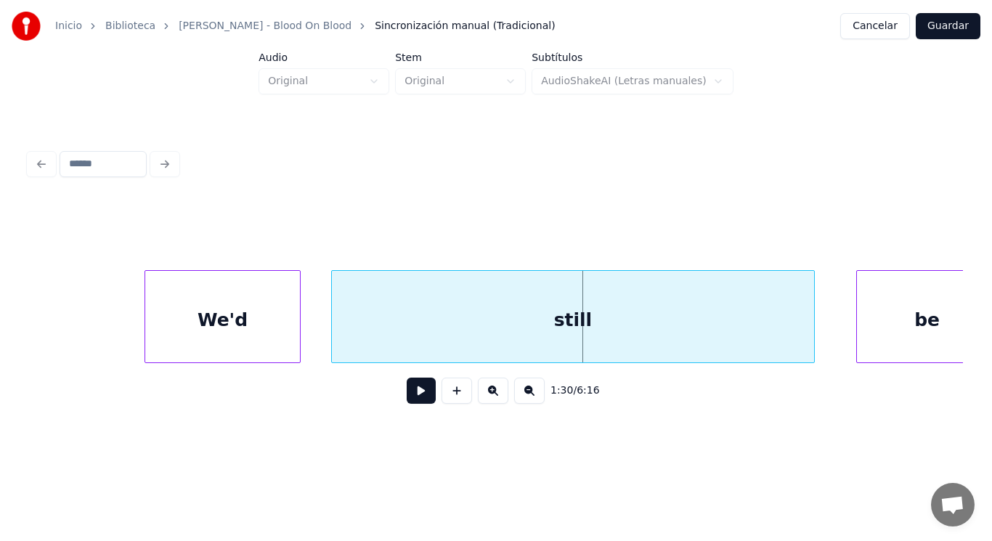
click at [333, 337] on div at bounding box center [334, 316] width 4 height 91
click at [416, 393] on button at bounding box center [421, 390] width 29 height 26
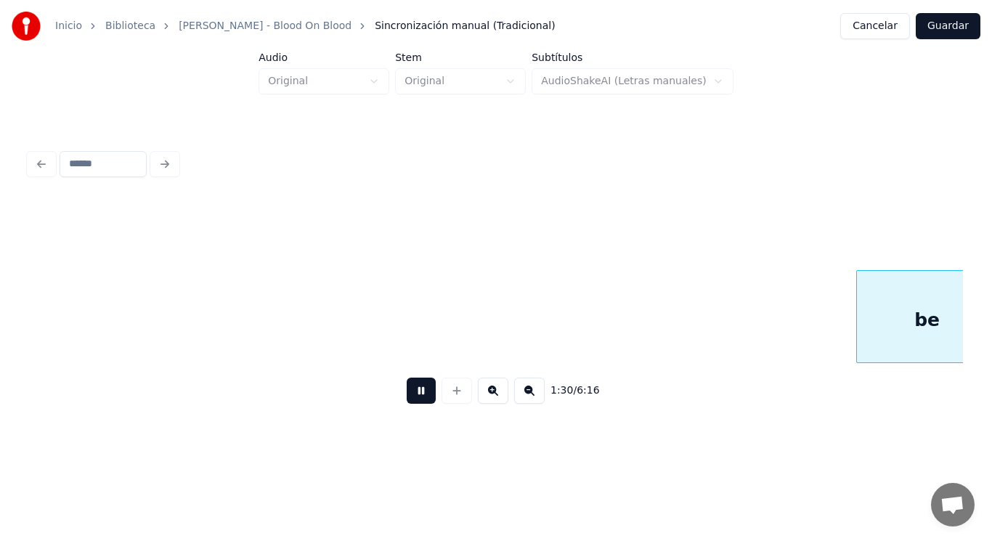
scroll to position [0, 91916]
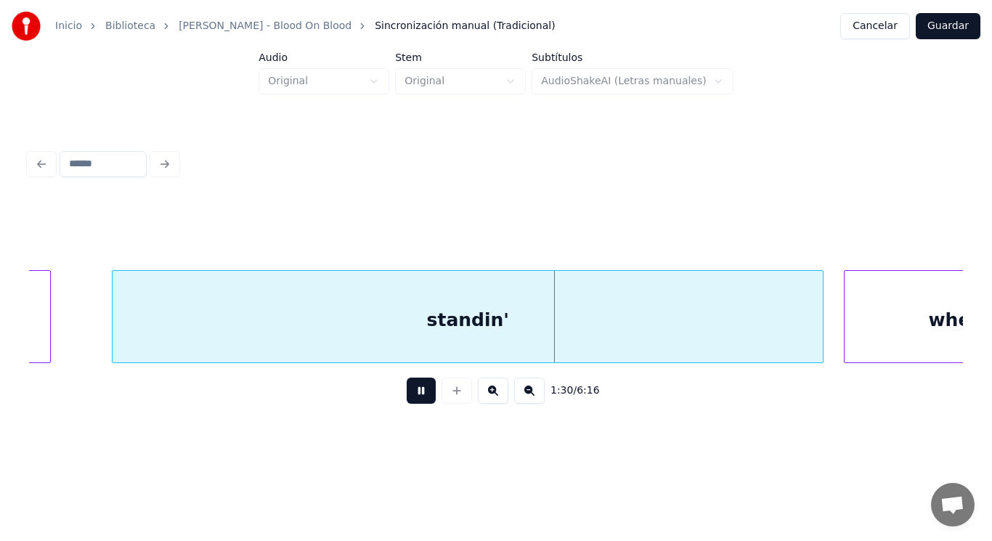
click at [416, 393] on button at bounding box center [421, 390] width 29 height 26
click at [405, 329] on div "standin'" at bounding box center [468, 320] width 710 height 99
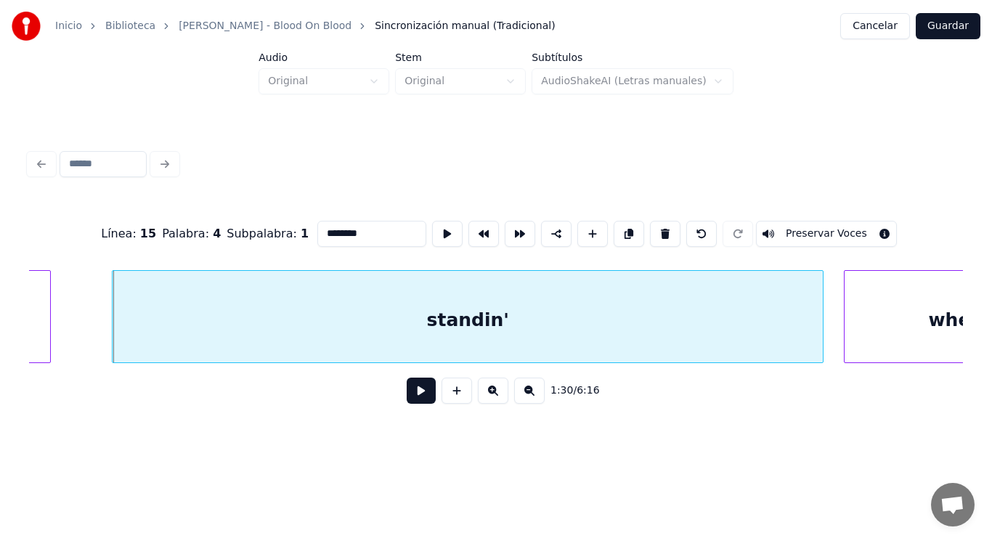
click at [415, 388] on button at bounding box center [421, 390] width 29 height 26
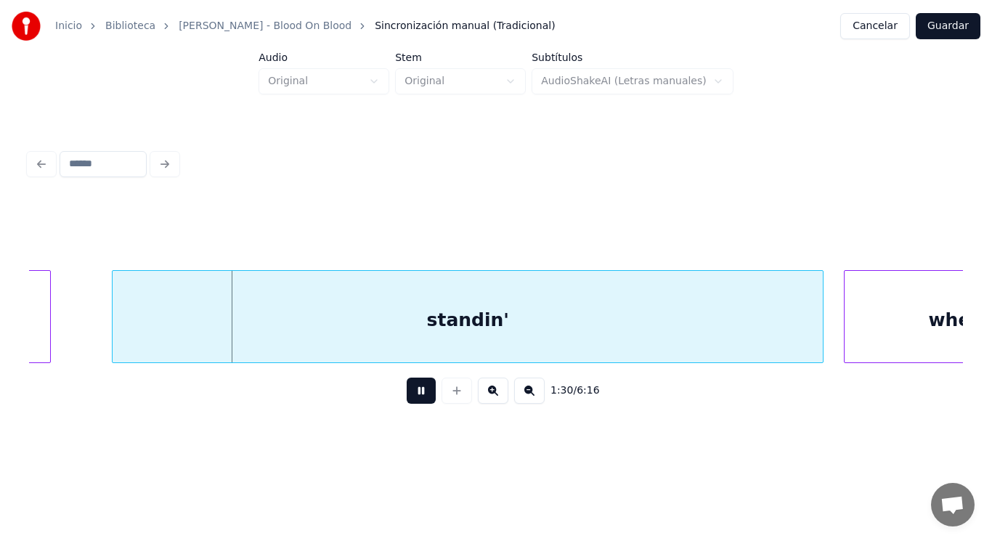
click at [415, 388] on button at bounding box center [421, 390] width 29 height 26
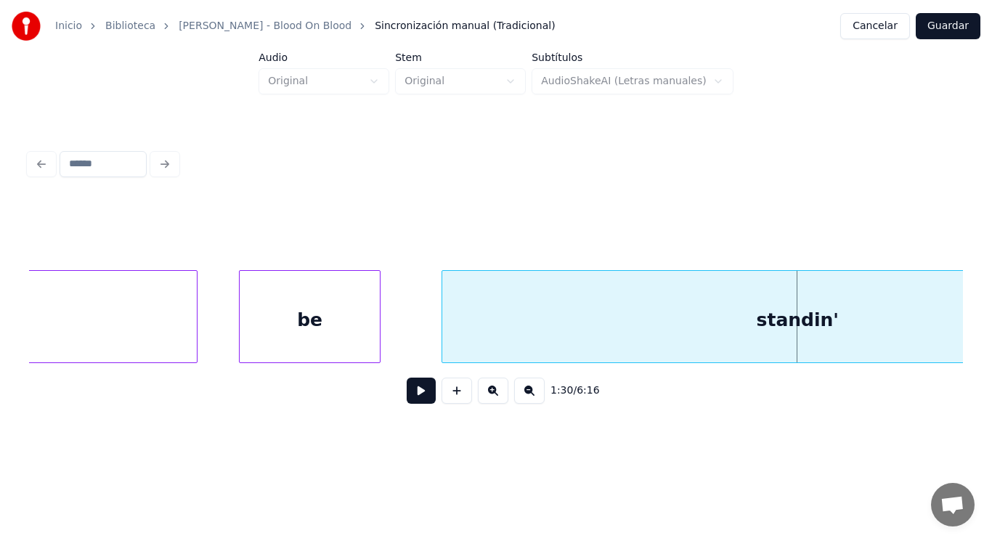
scroll to position [0, 91568]
click at [261, 332] on div "be" at bounding box center [310, 320] width 141 height 99
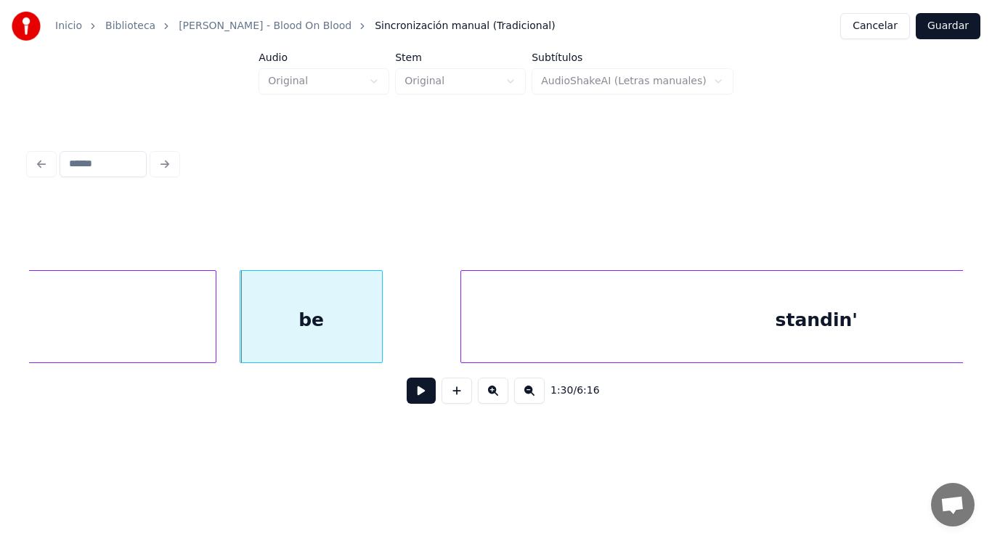
click at [414, 396] on button at bounding box center [421, 390] width 29 height 26
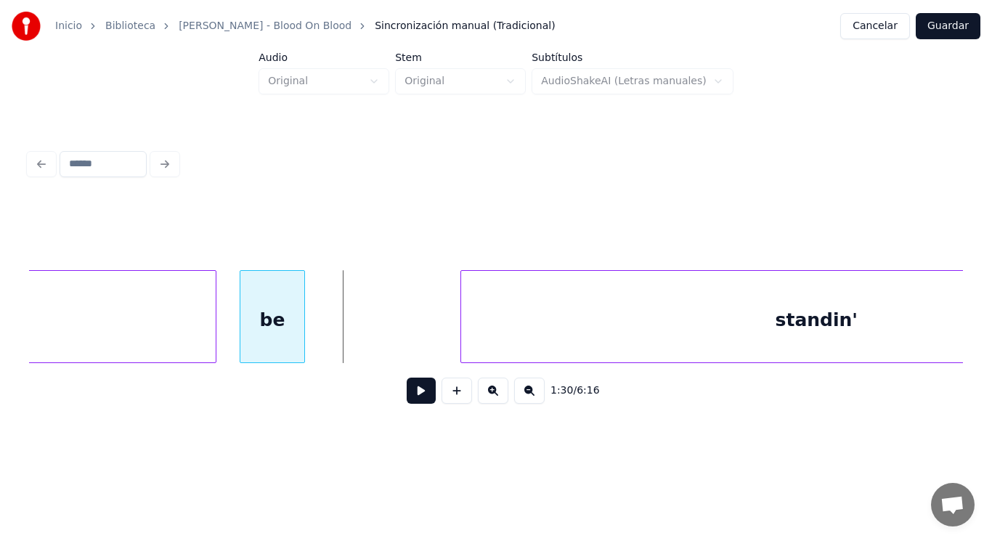
click at [302, 341] on div at bounding box center [302, 316] width 4 height 91
click at [415, 397] on button at bounding box center [421, 390] width 29 height 26
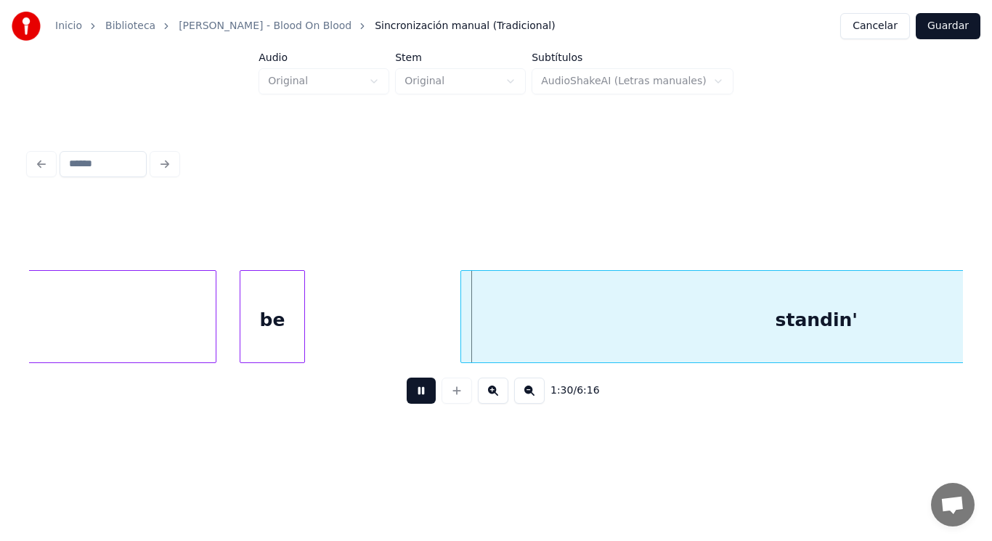
click at [415, 397] on button at bounding box center [421, 390] width 29 height 26
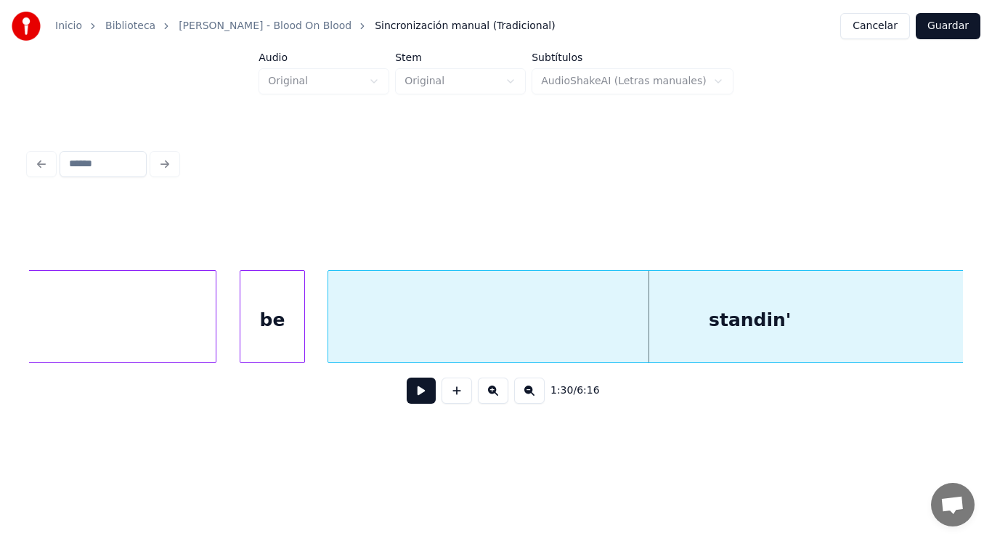
click at [330, 340] on div at bounding box center [330, 316] width 4 height 91
click at [407, 398] on button at bounding box center [421, 390] width 29 height 26
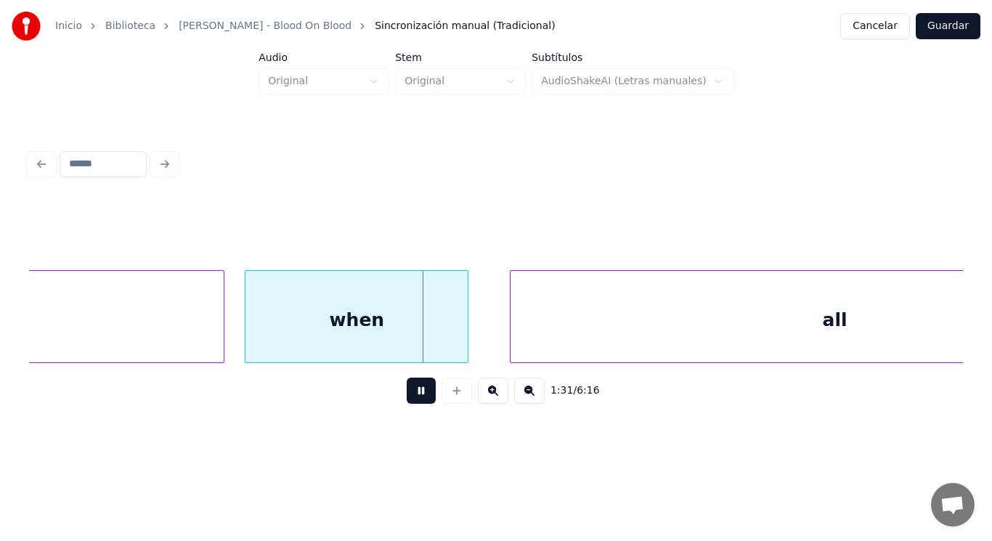
click at [407, 398] on button at bounding box center [421, 390] width 29 height 26
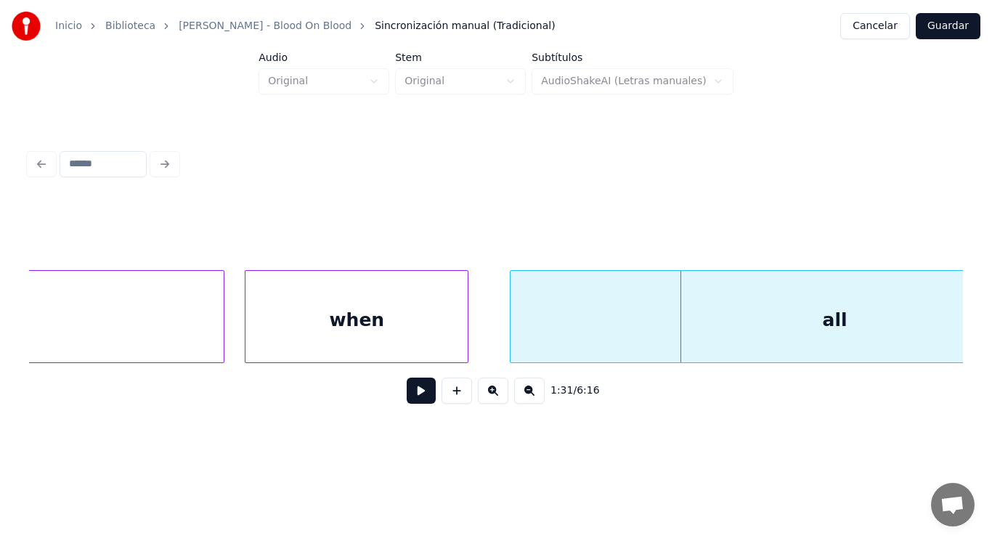
click at [407, 398] on button at bounding box center [421, 390] width 29 height 26
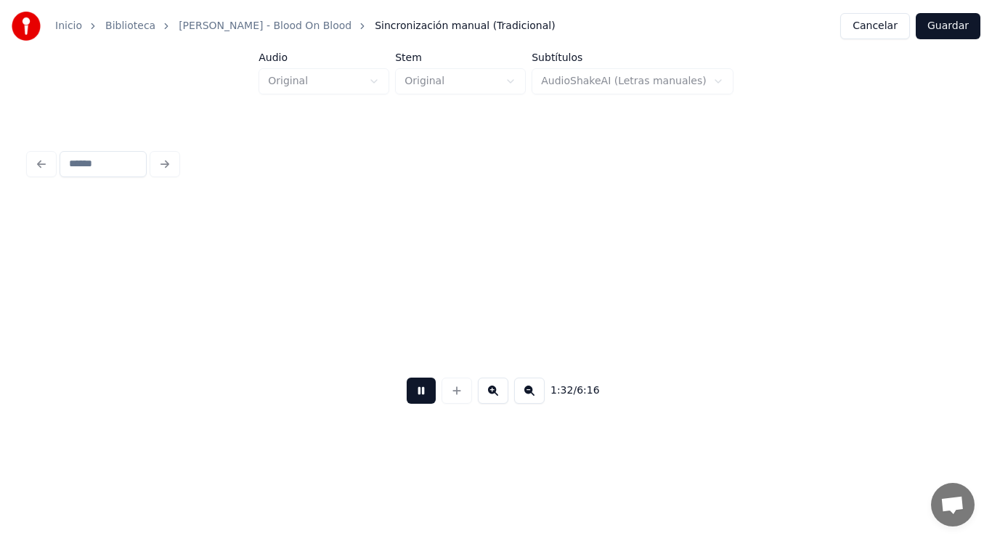
scroll to position [0, 94405]
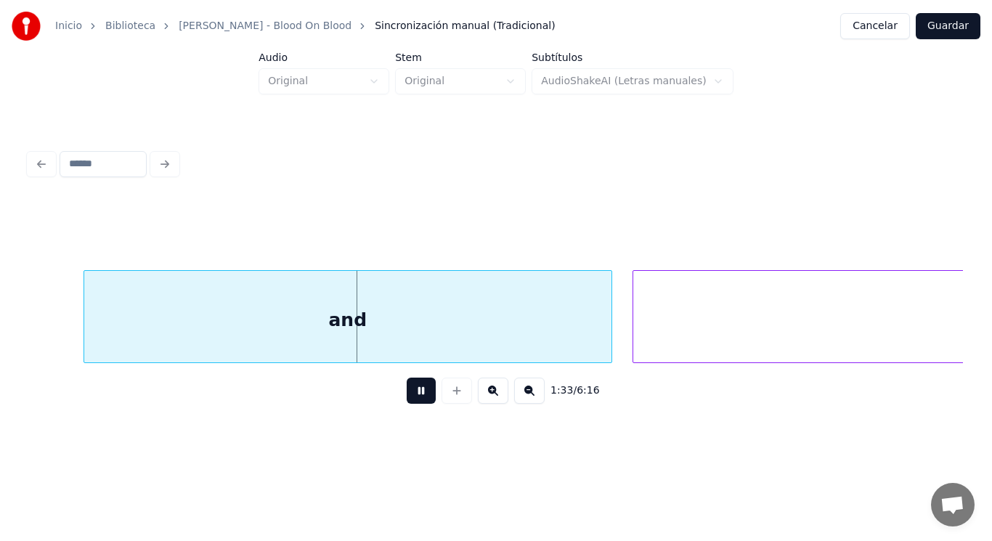
click at [407, 398] on button at bounding box center [421, 390] width 29 height 26
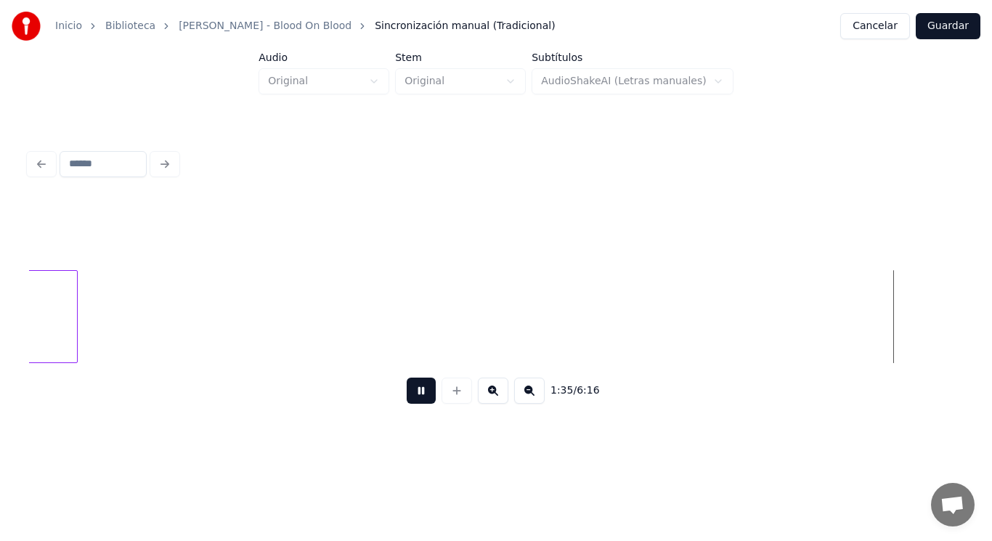
scroll to position [0, 97229]
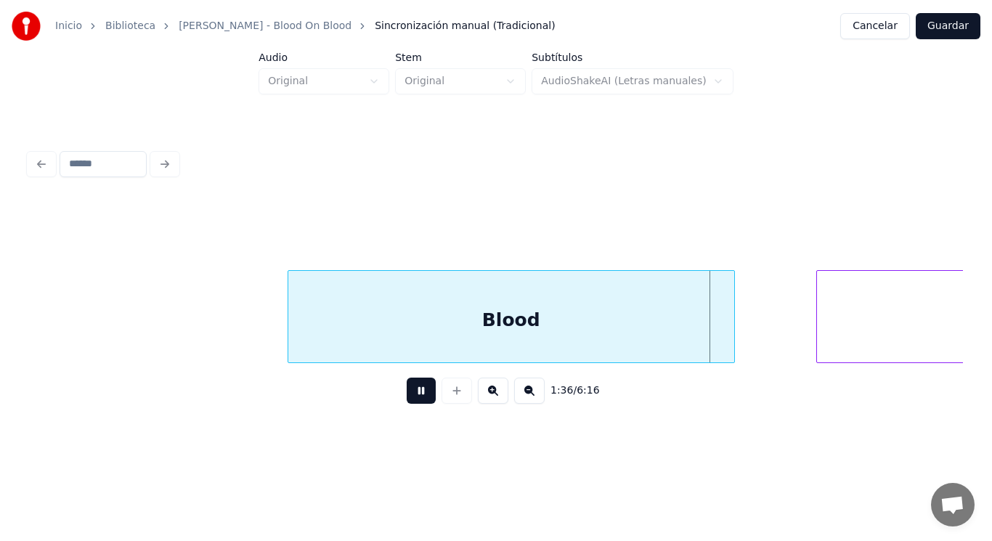
click at [407, 398] on button at bounding box center [421, 390] width 29 height 26
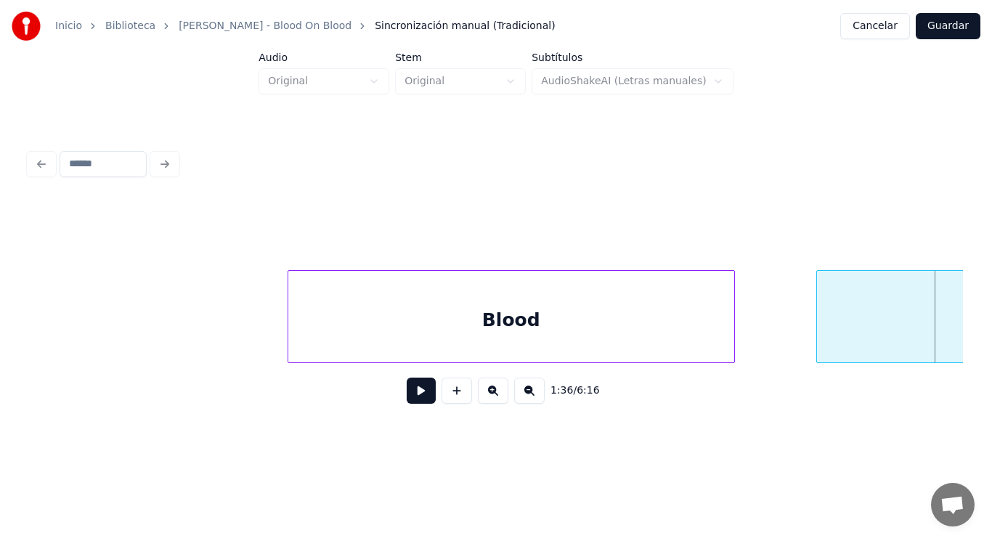
click at [407, 398] on button at bounding box center [421, 390] width 29 height 26
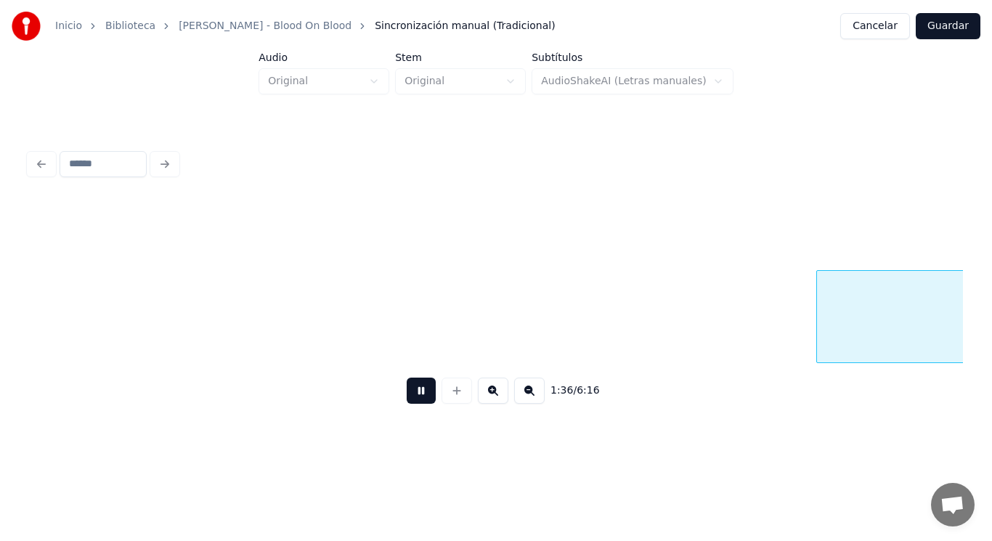
scroll to position [0, 98204]
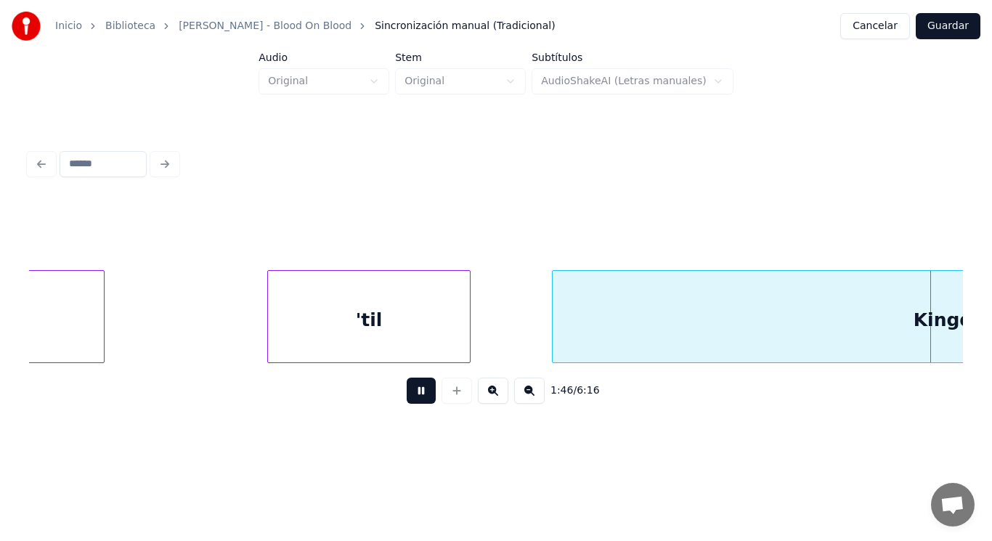
click at [407, 398] on button at bounding box center [421, 390] width 29 height 26
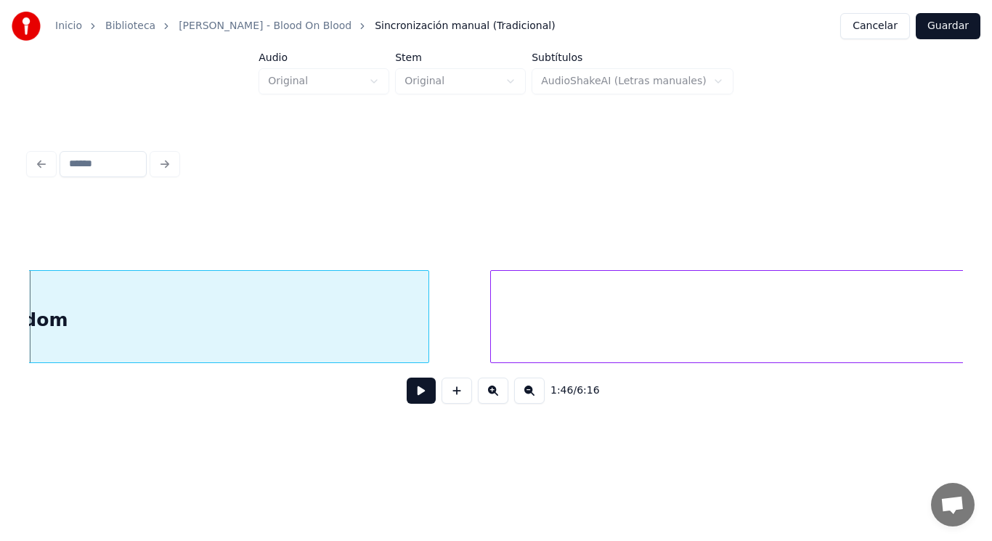
click at [412, 398] on button at bounding box center [421, 390] width 29 height 26
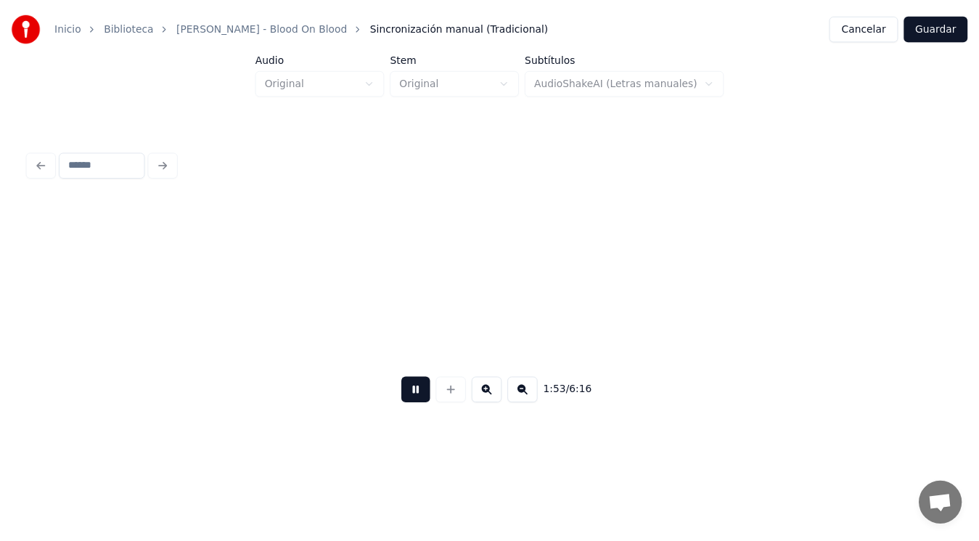
scroll to position [0, 115209]
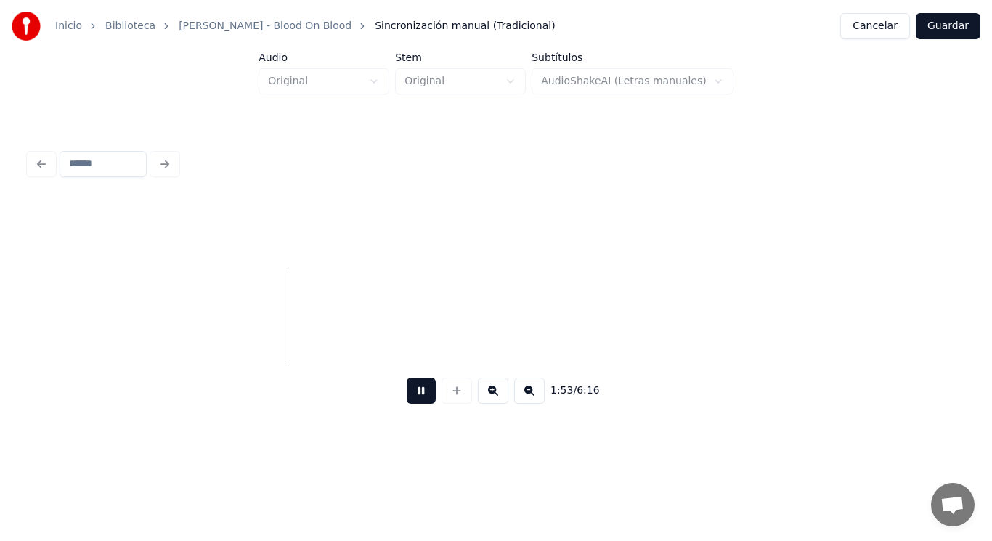
click at [412, 398] on button at bounding box center [421, 390] width 29 height 26
click at [951, 31] on button "Guardar" at bounding box center [947, 26] width 65 height 26
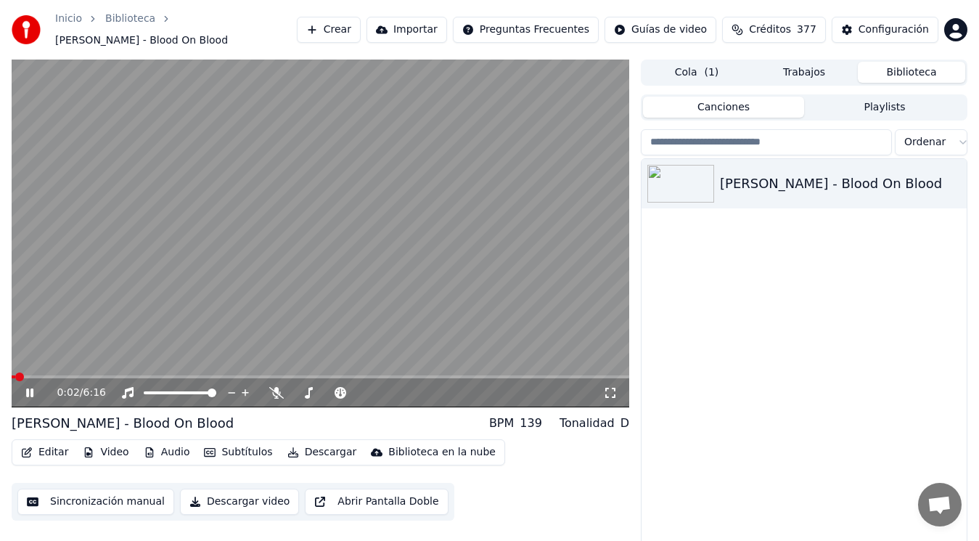
click at [30, 388] on icon at bounding box center [39, 393] width 33 height 12
